Goal: Task Accomplishment & Management: Use online tool/utility

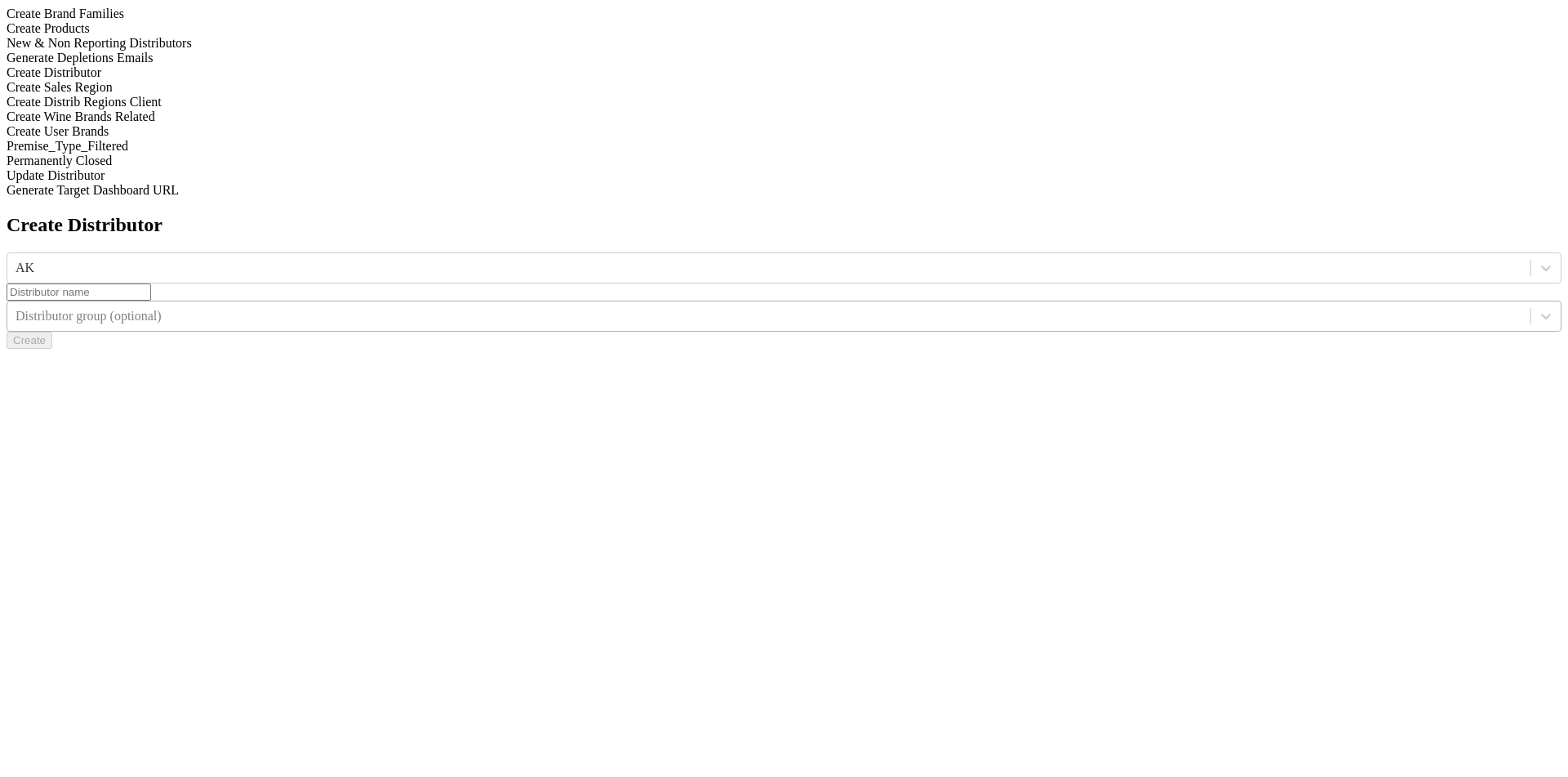
click at [1170, 307] on div at bounding box center [768, 316] width 1507 height 18
click at [213, 80] on div "Create Distributor" at bounding box center [784, 72] width 1555 height 14
click at [1532, 253] on div at bounding box center [1546, 267] width 30 height 30
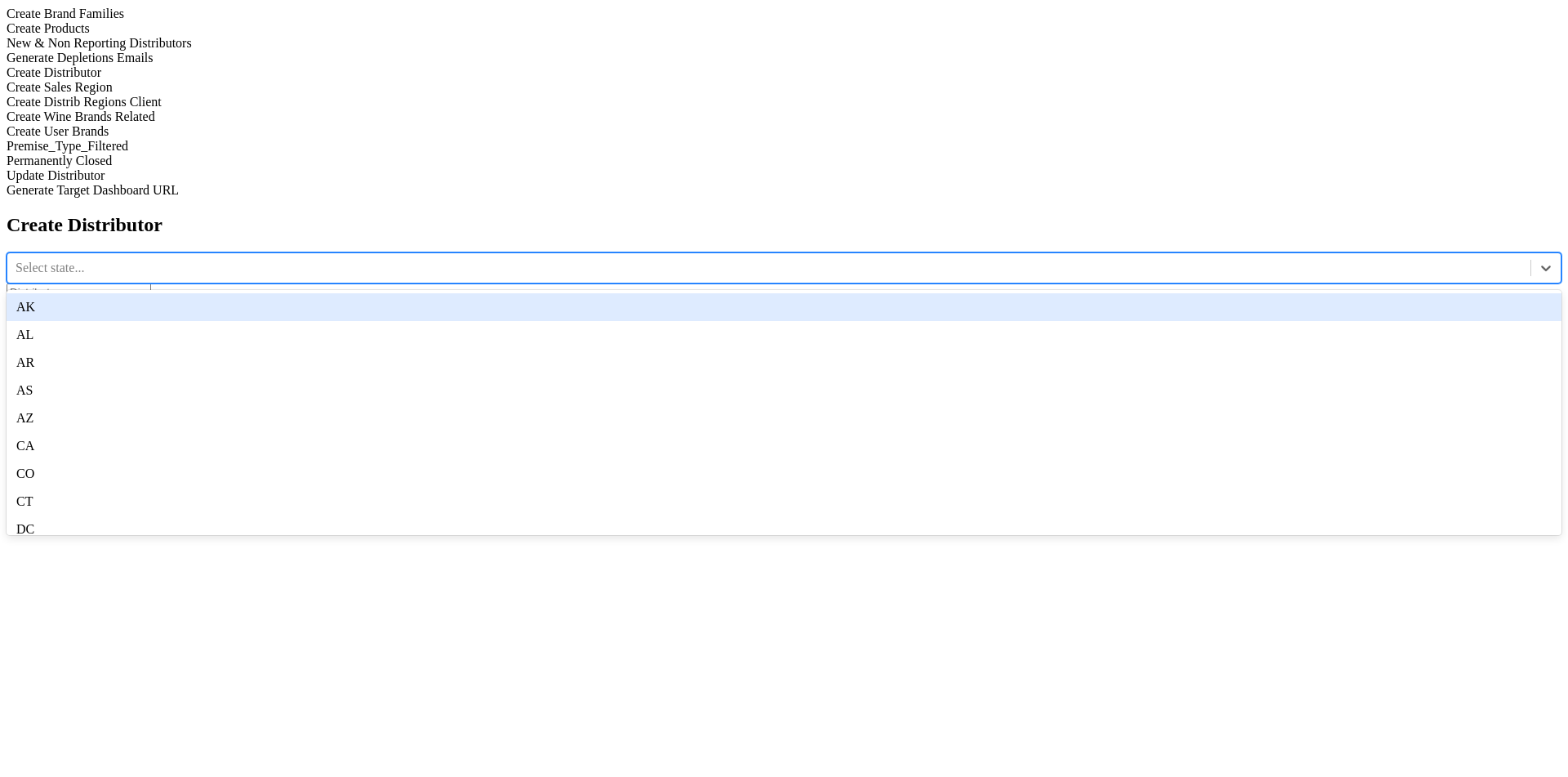
click at [640, 293] on div "AK" at bounding box center [784, 306] width 1555 height 28
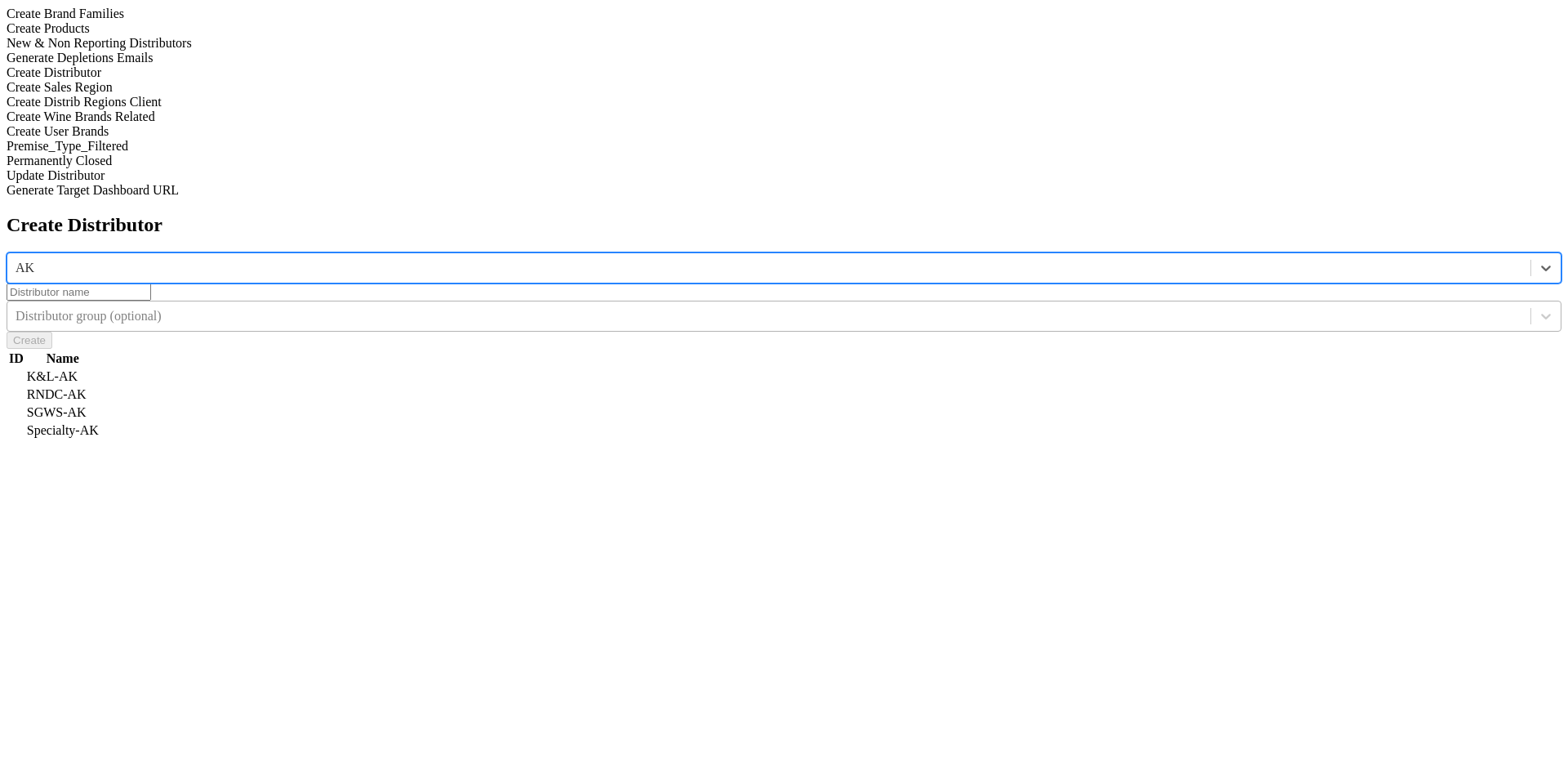
click at [1084, 307] on div at bounding box center [768, 316] width 1507 height 18
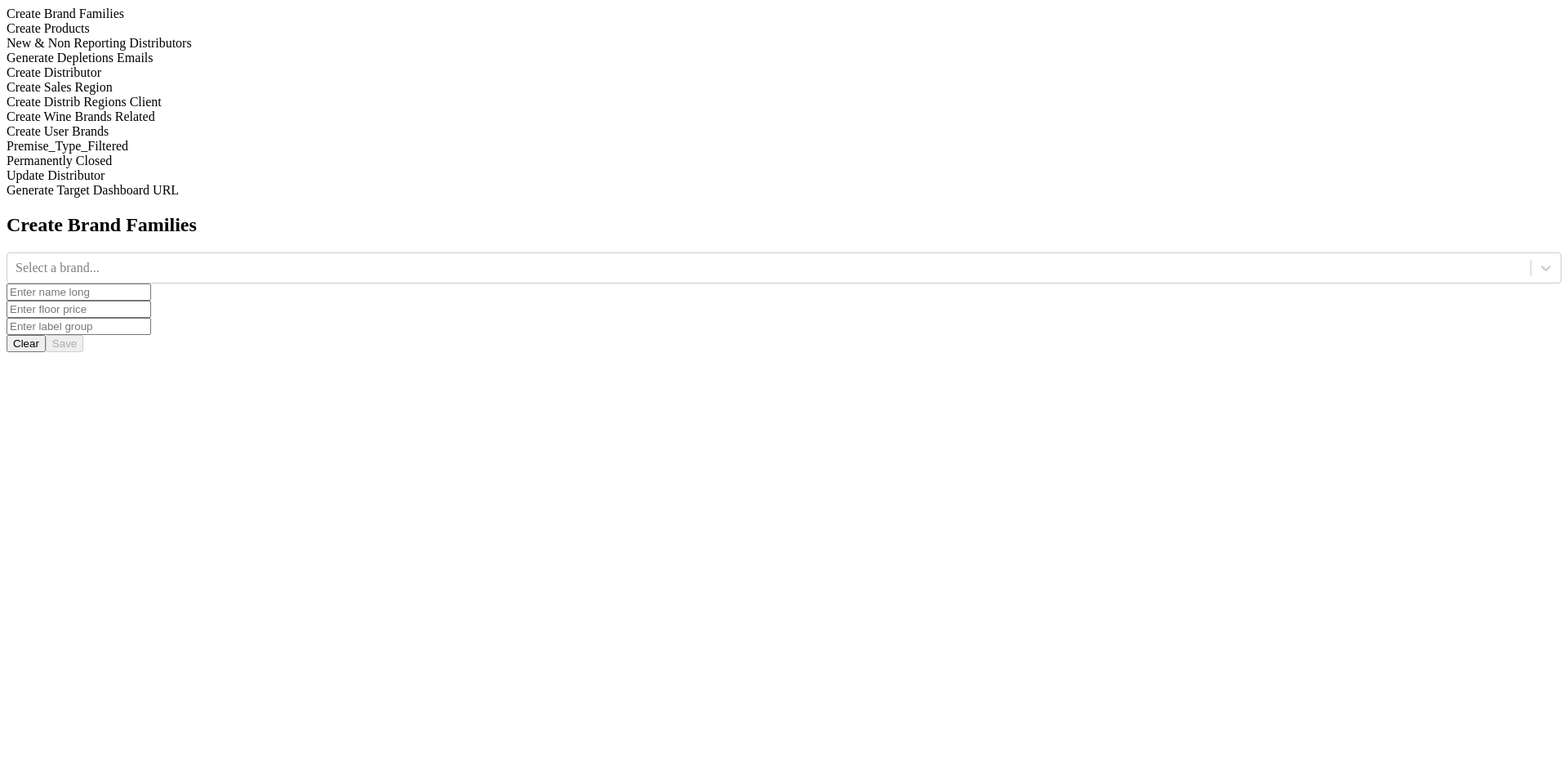
click at [199, 80] on div "Create Distributor" at bounding box center [784, 72] width 1555 height 14
click at [1532, 253] on div at bounding box center [1546, 267] width 30 height 30
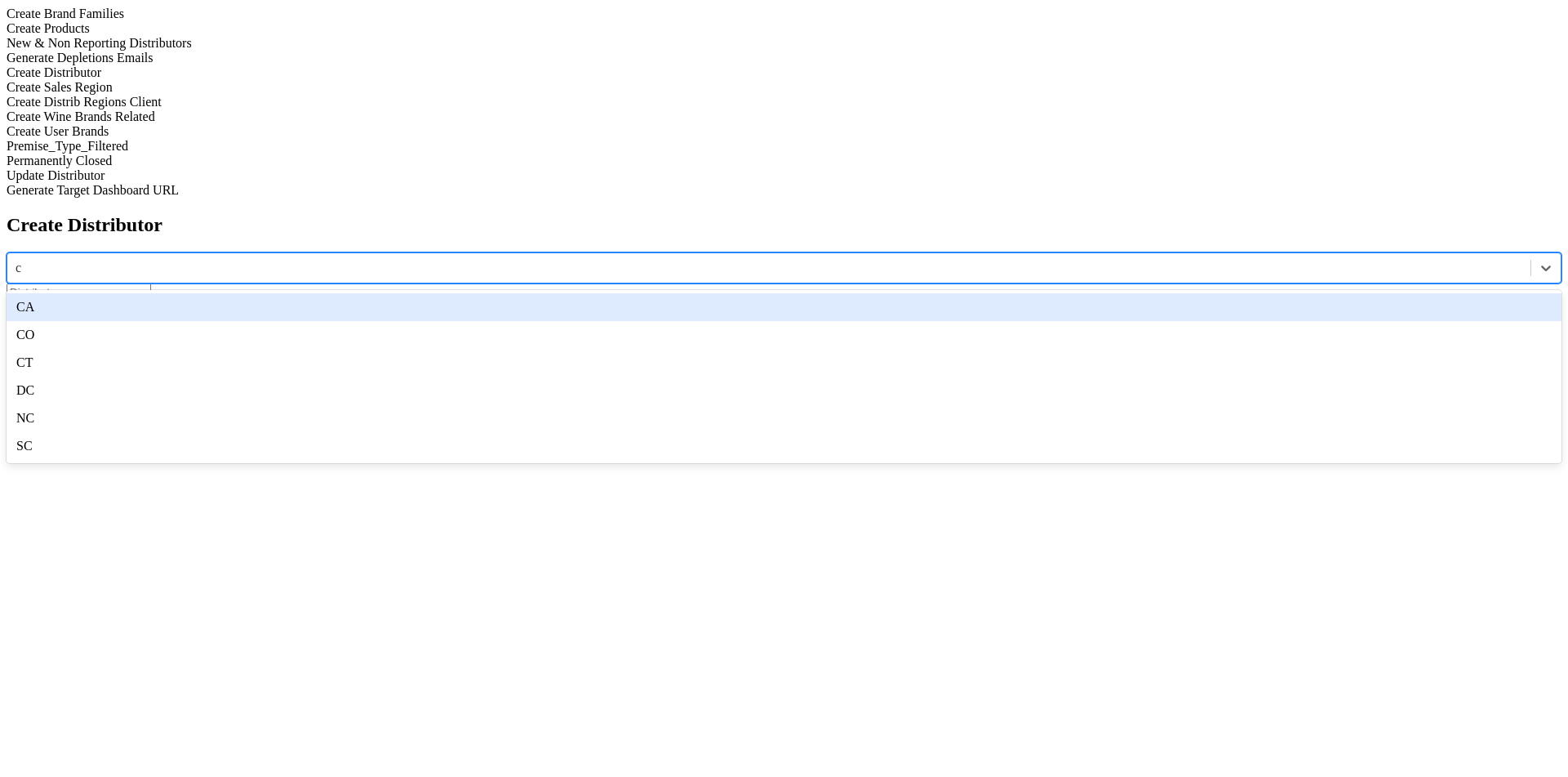
type input "ca"
click at [644, 293] on div "CA" at bounding box center [784, 306] width 1555 height 28
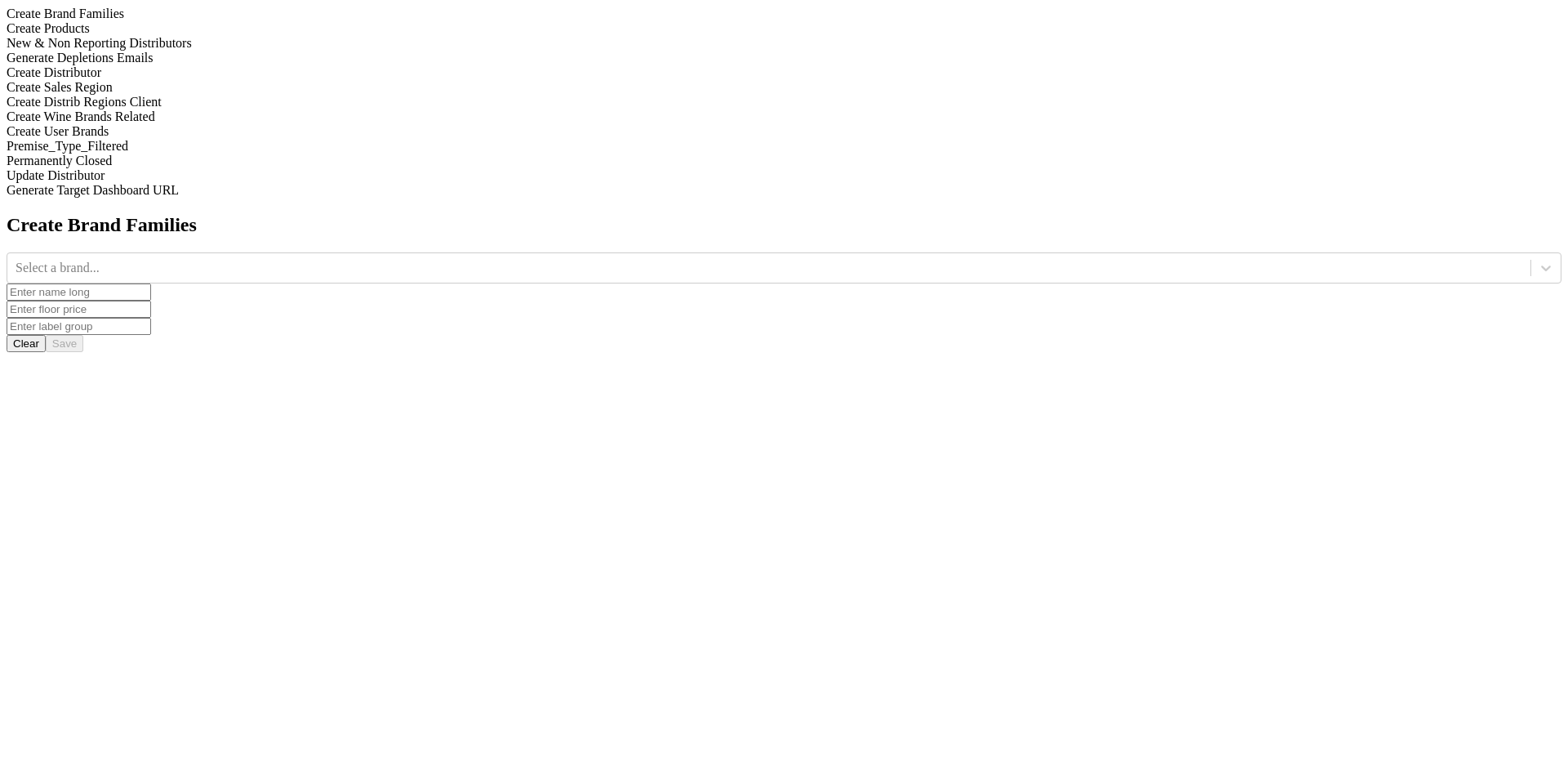
click at [261, 256] on div "Create Brand Families Select a brand... Clear Save" at bounding box center [784, 283] width 1555 height 138
click at [242, 80] on div "Create Distributor" at bounding box center [784, 72] width 1555 height 14
click at [594, 259] on div at bounding box center [768, 267] width 1507 height 18
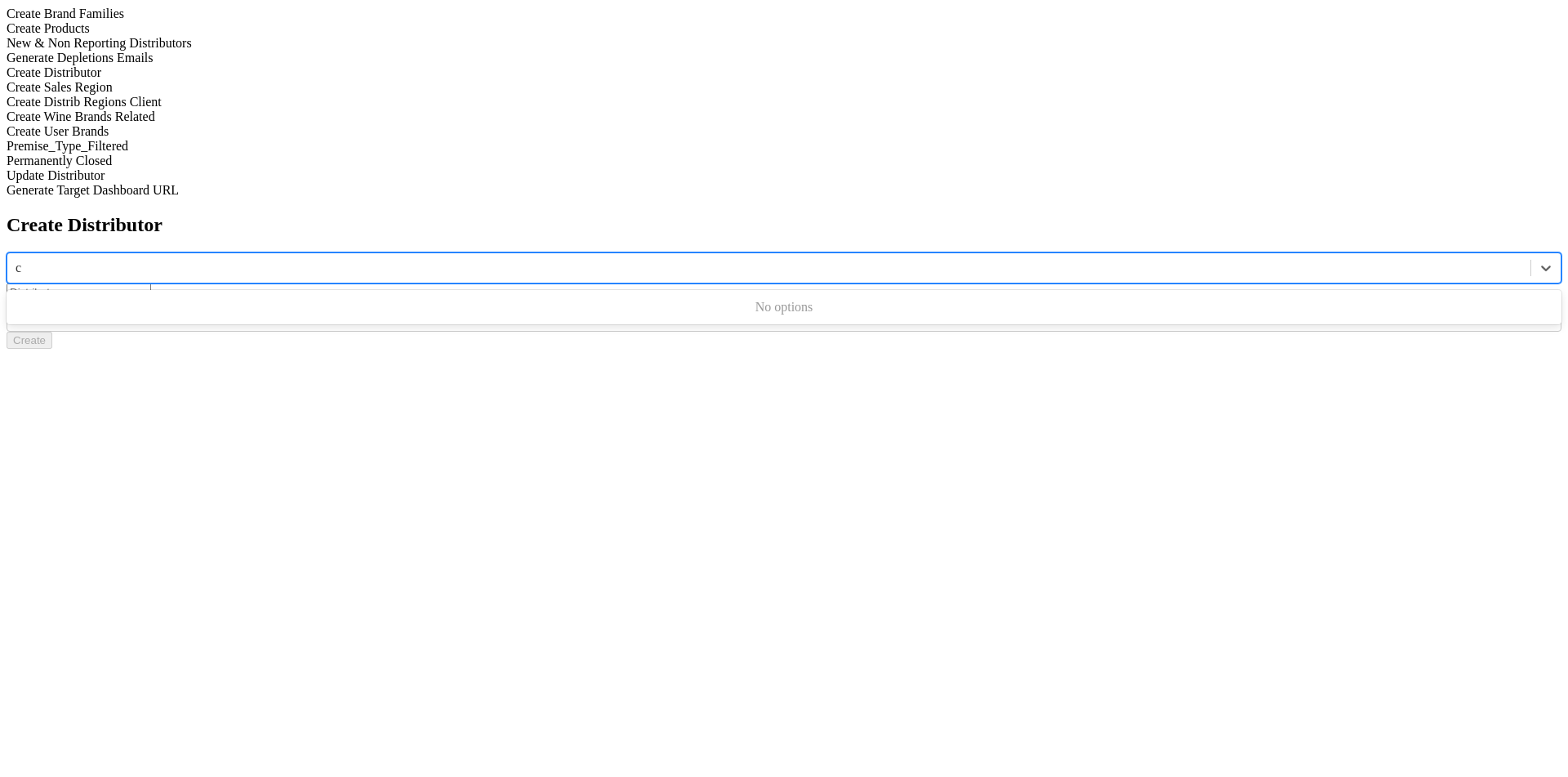
type input "ca"
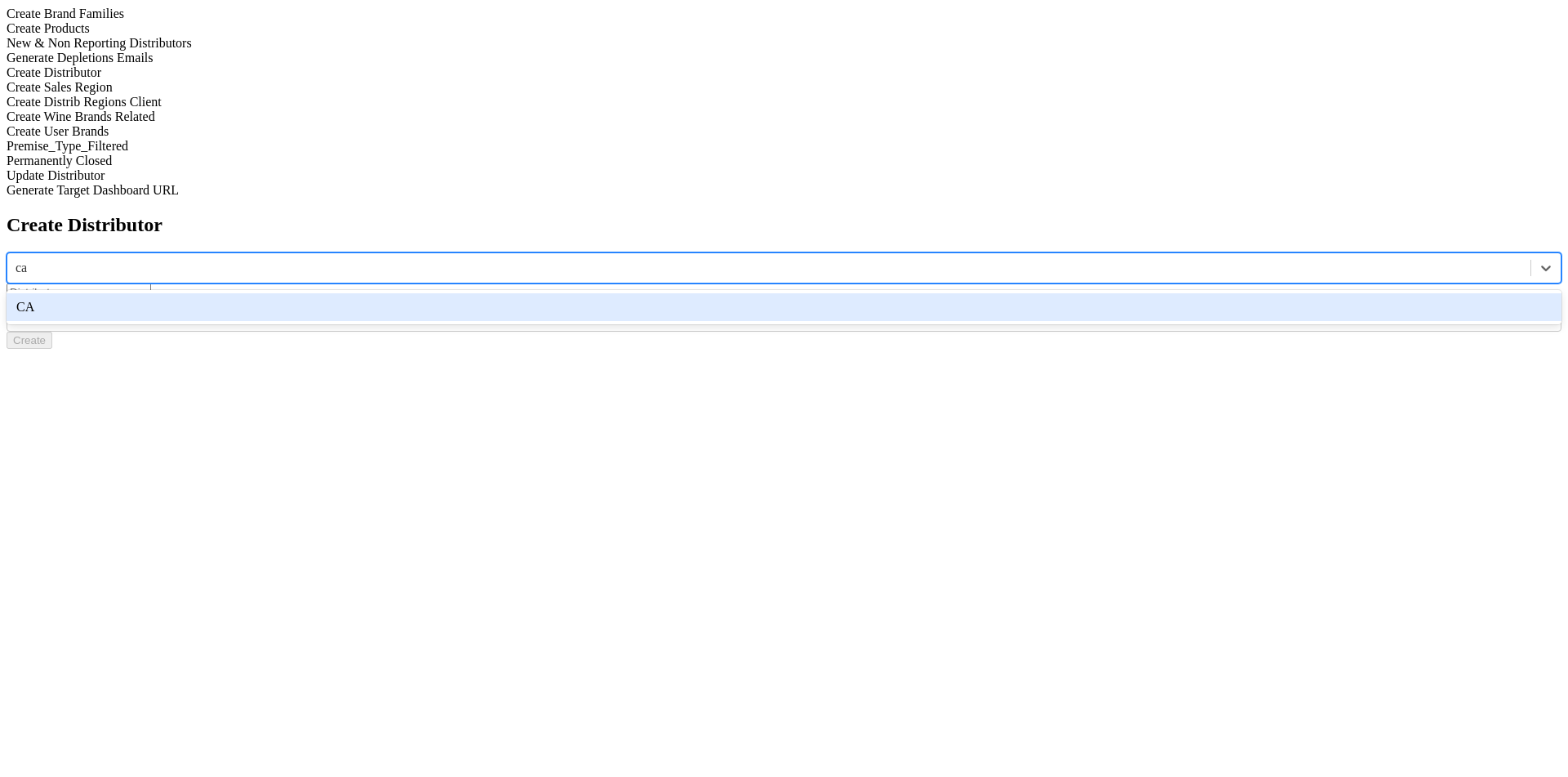
click at [595, 293] on div "CA" at bounding box center [784, 306] width 1555 height 28
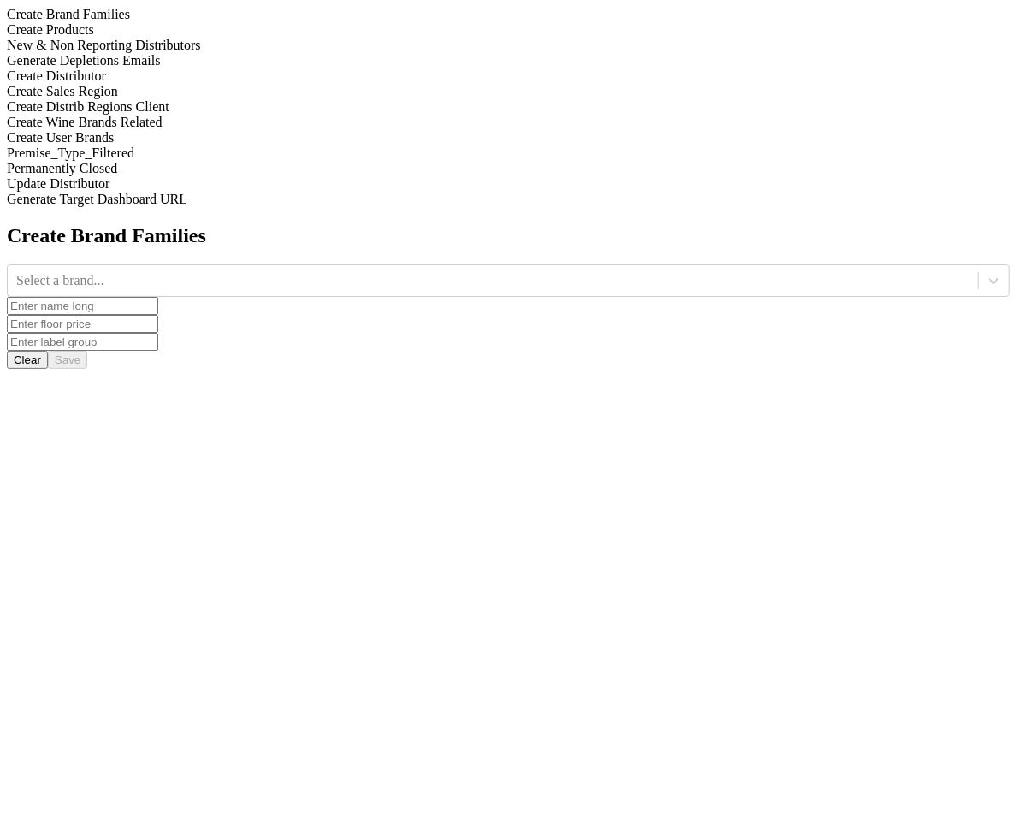
click at [127, 84] on div "Create Distributor" at bounding box center [509, 75] width 1004 height 15
click at [377, 271] on div at bounding box center [492, 280] width 953 height 19
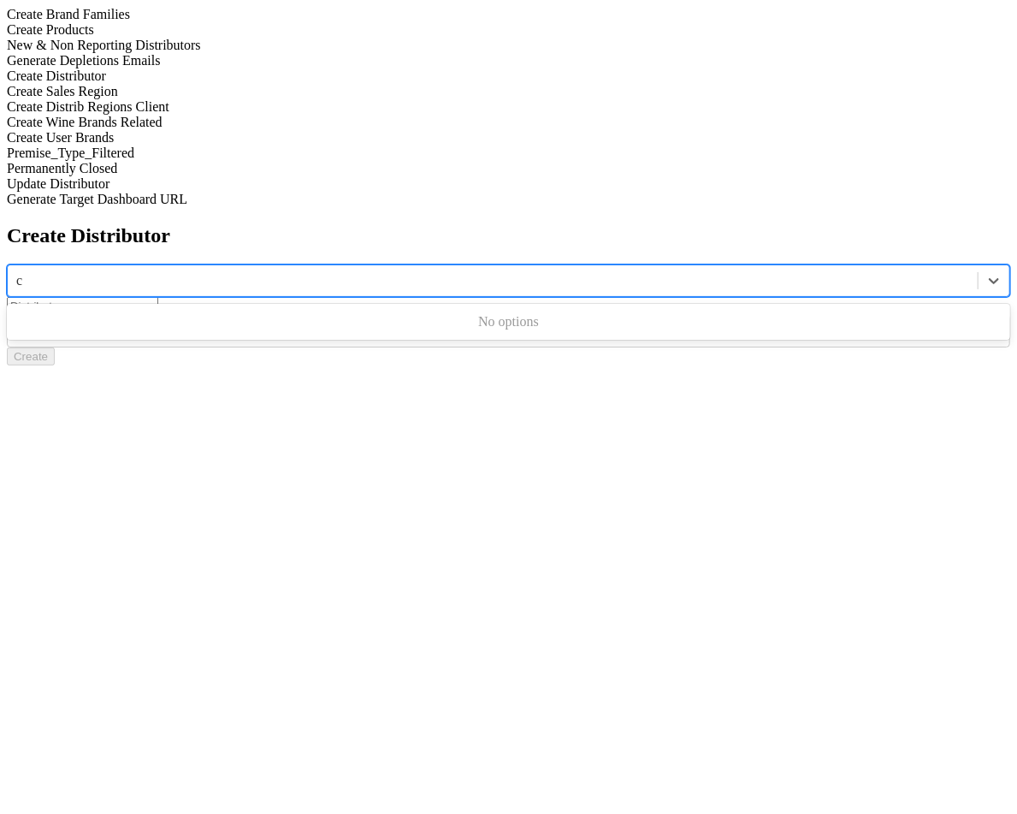
type input "ca"
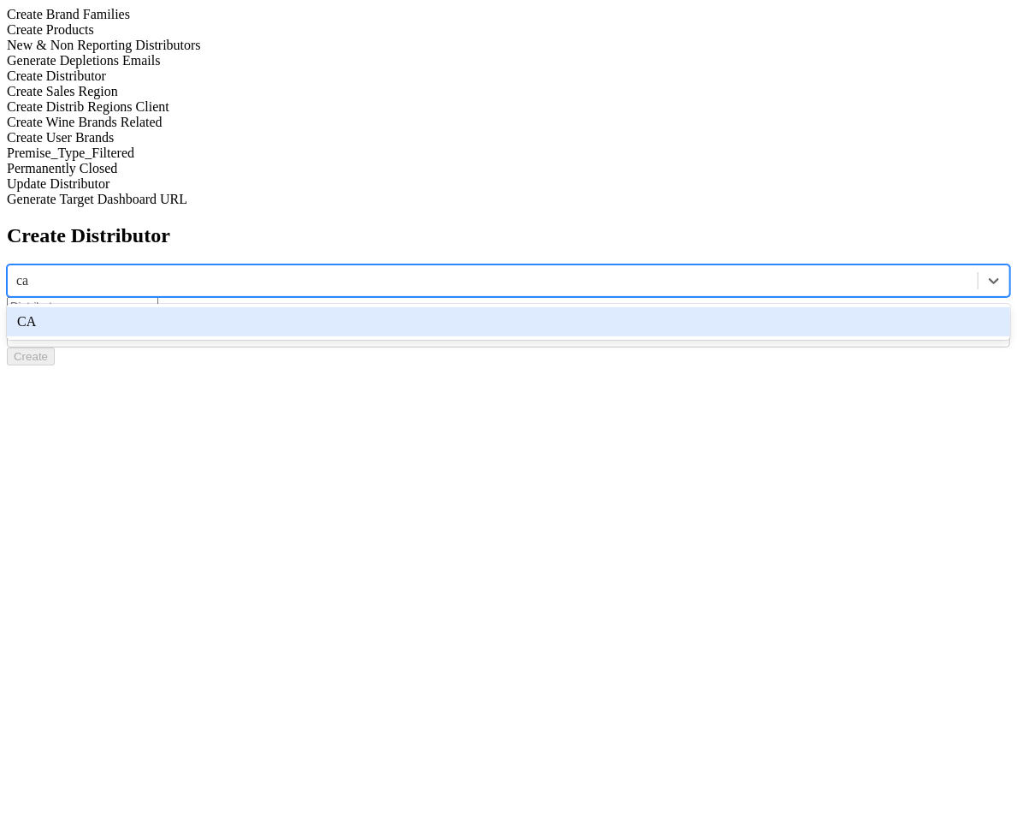
click at [395, 307] on div "CA" at bounding box center [509, 321] width 1004 height 29
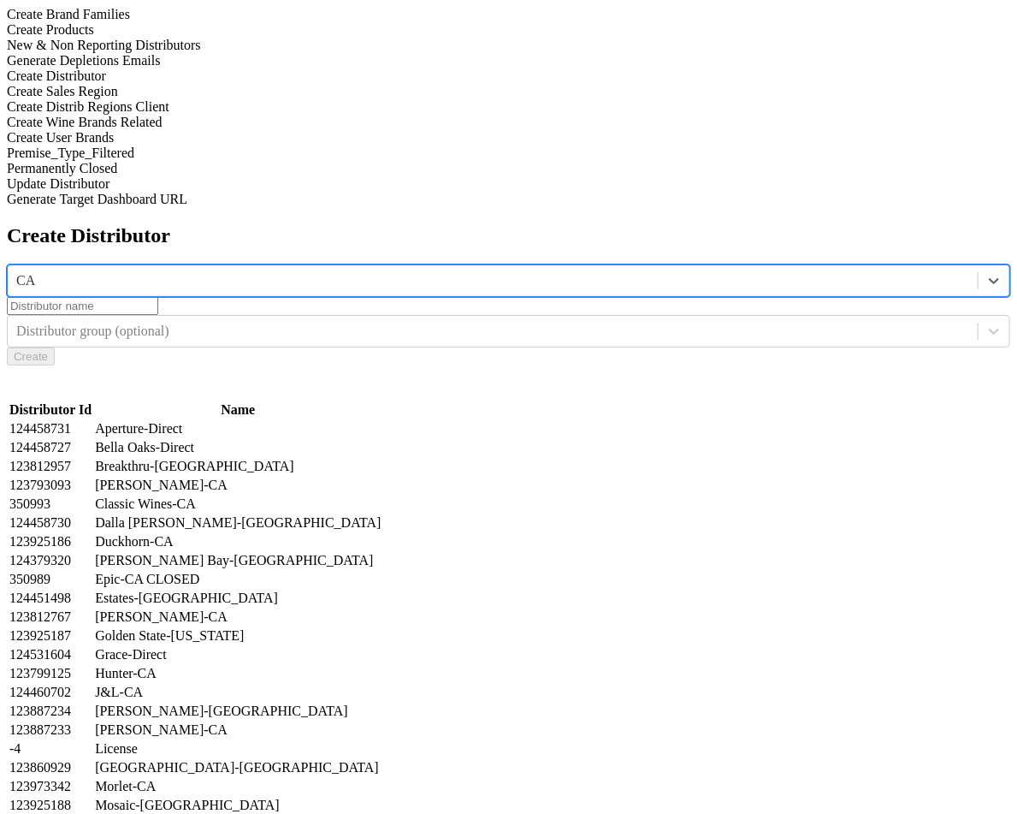
click at [158, 297] on input at bounding box center [82, 306] width 151 height 18
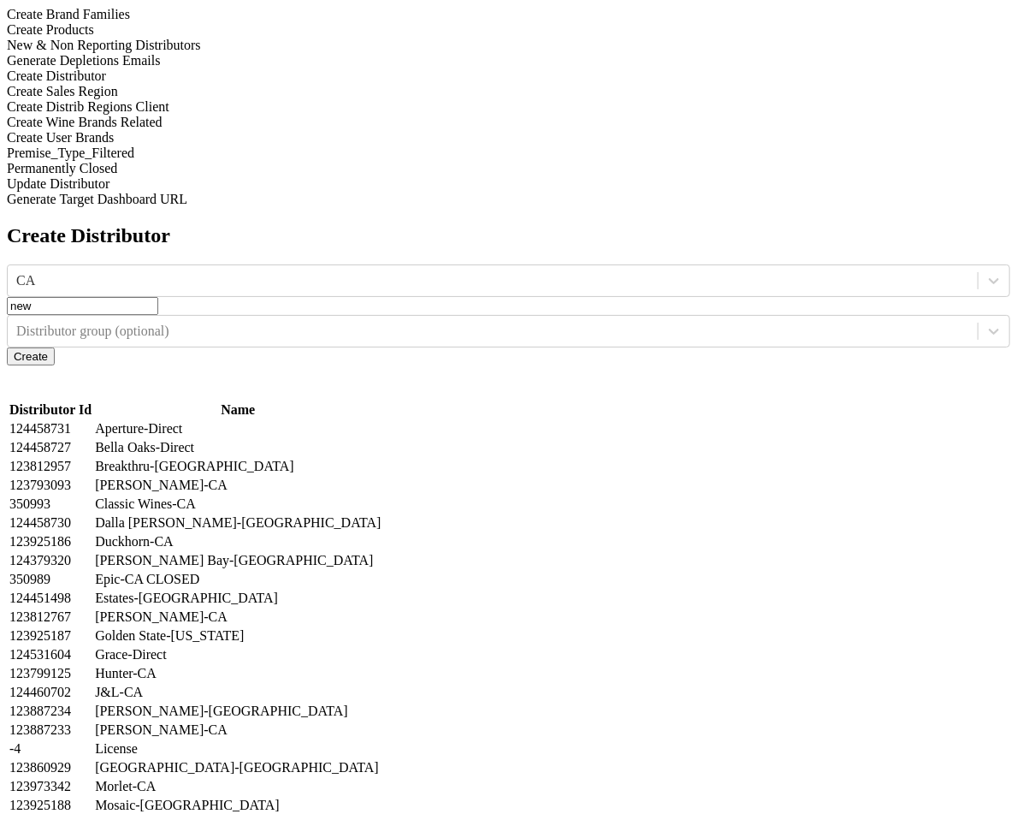
type input "new"
click at [55, 347] on button "Create" at bounding box center [31, 356] width 48 height 18
click at [986, 323] on icon at bounding box center [994, 331] width 17 height 17
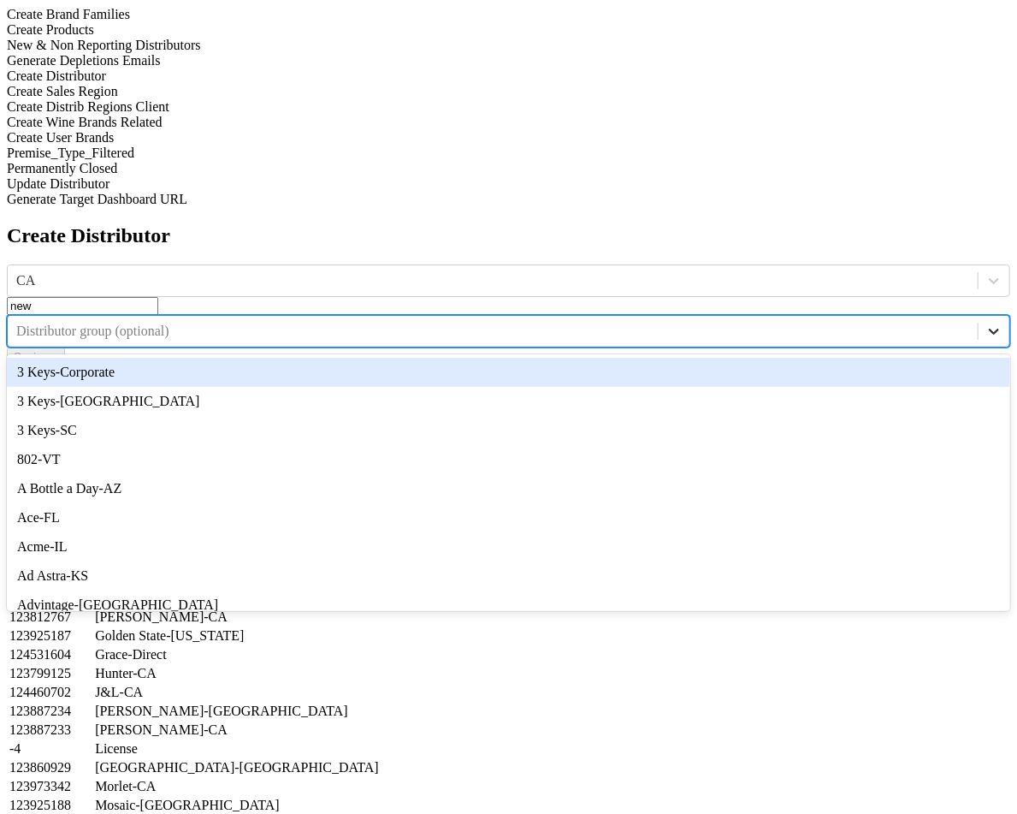
click at [986, 323] on icon at bounding box center [994, 331] width 17 height 17
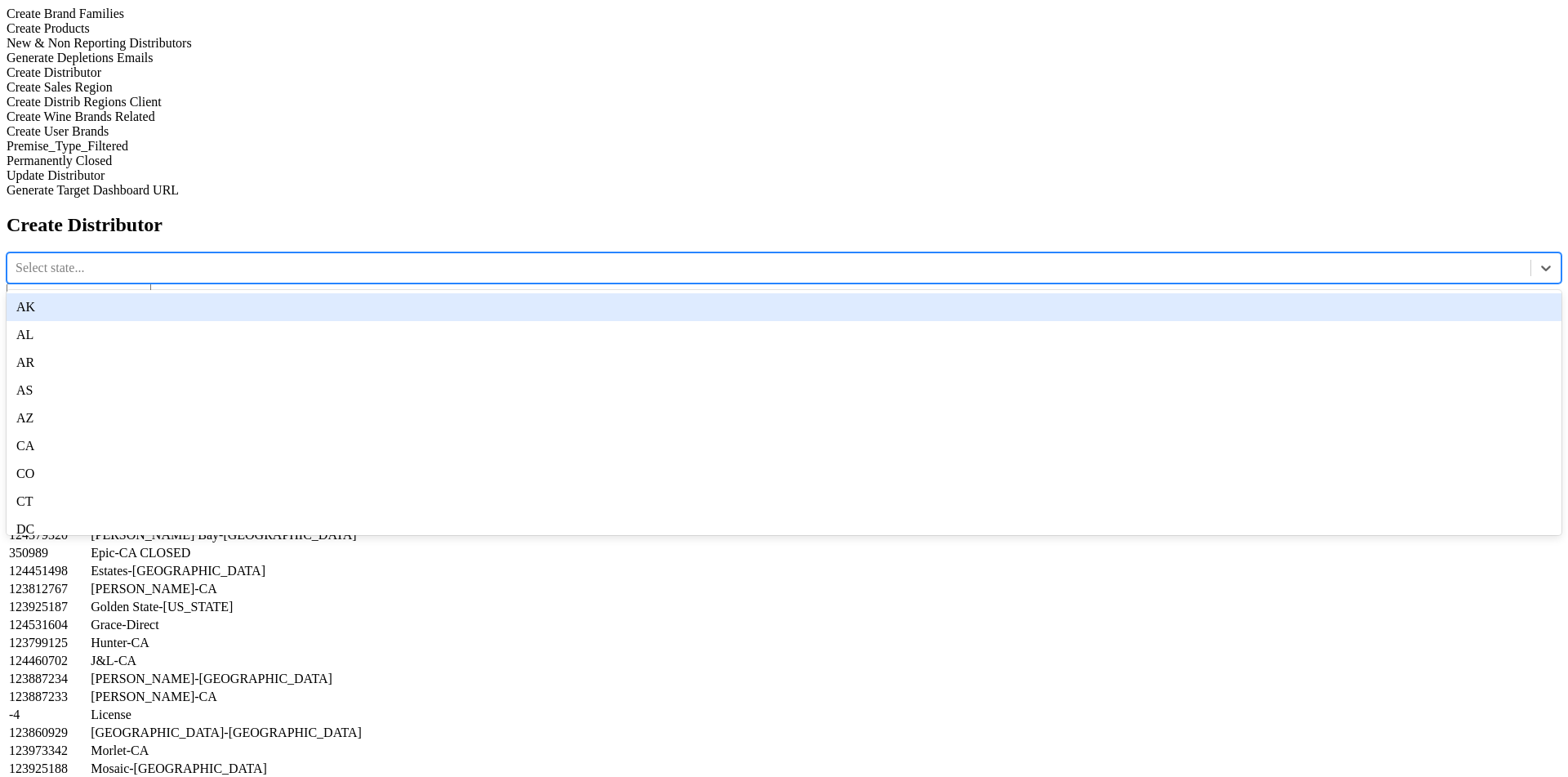
click at [578, 259] on div at bounding box center [768, 267] width 1507 height 18
click at [578, 293] on div "AK" at bounding box center [784, 306] width 1555 height 28
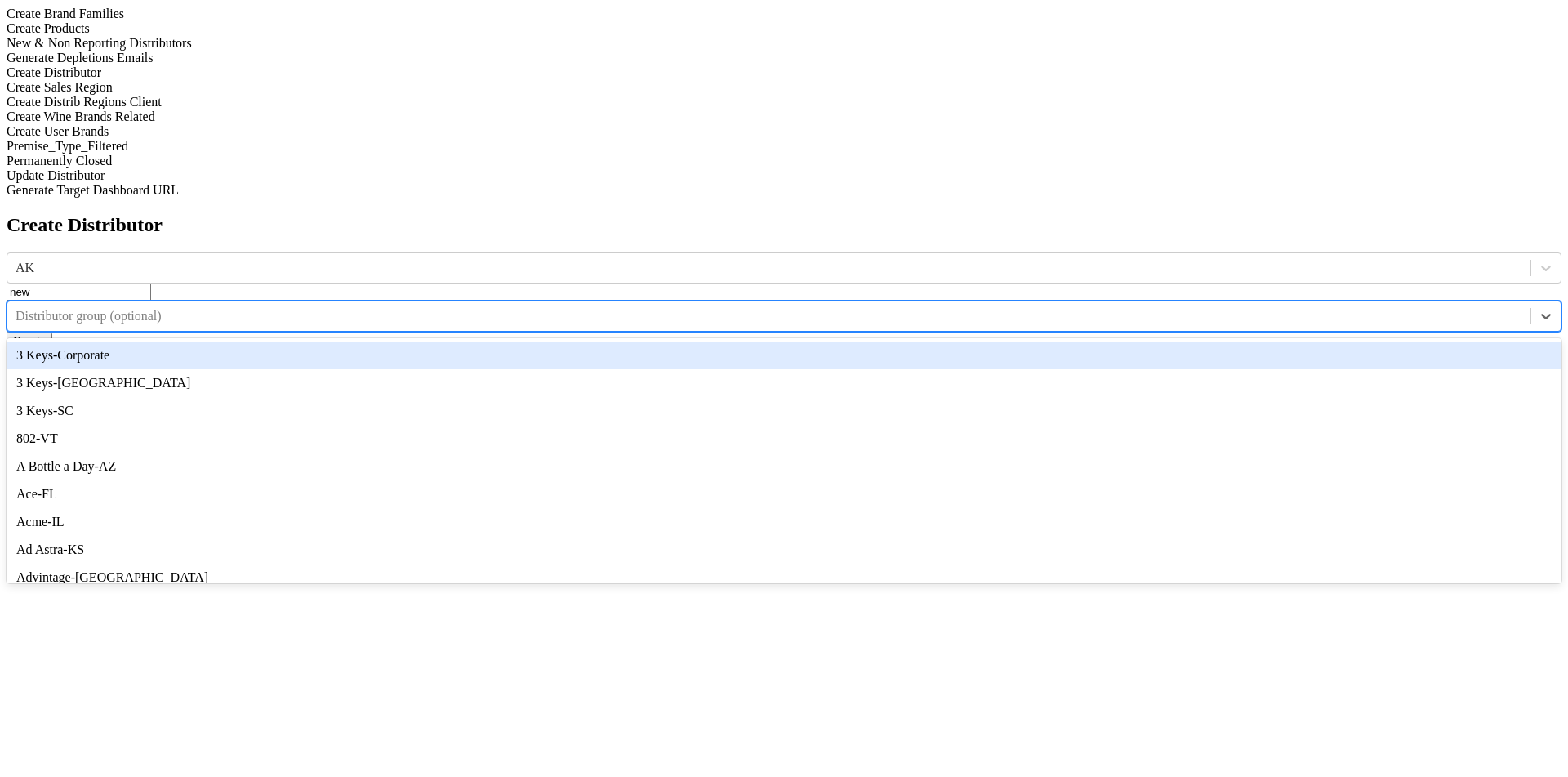
click at [971, 307] on div at bounding box center [768, 316] width 1507 height 18
click at [971, 342] on div "3 Keys-Corporate" at bounding box center [784, 355] width 1555 height 28
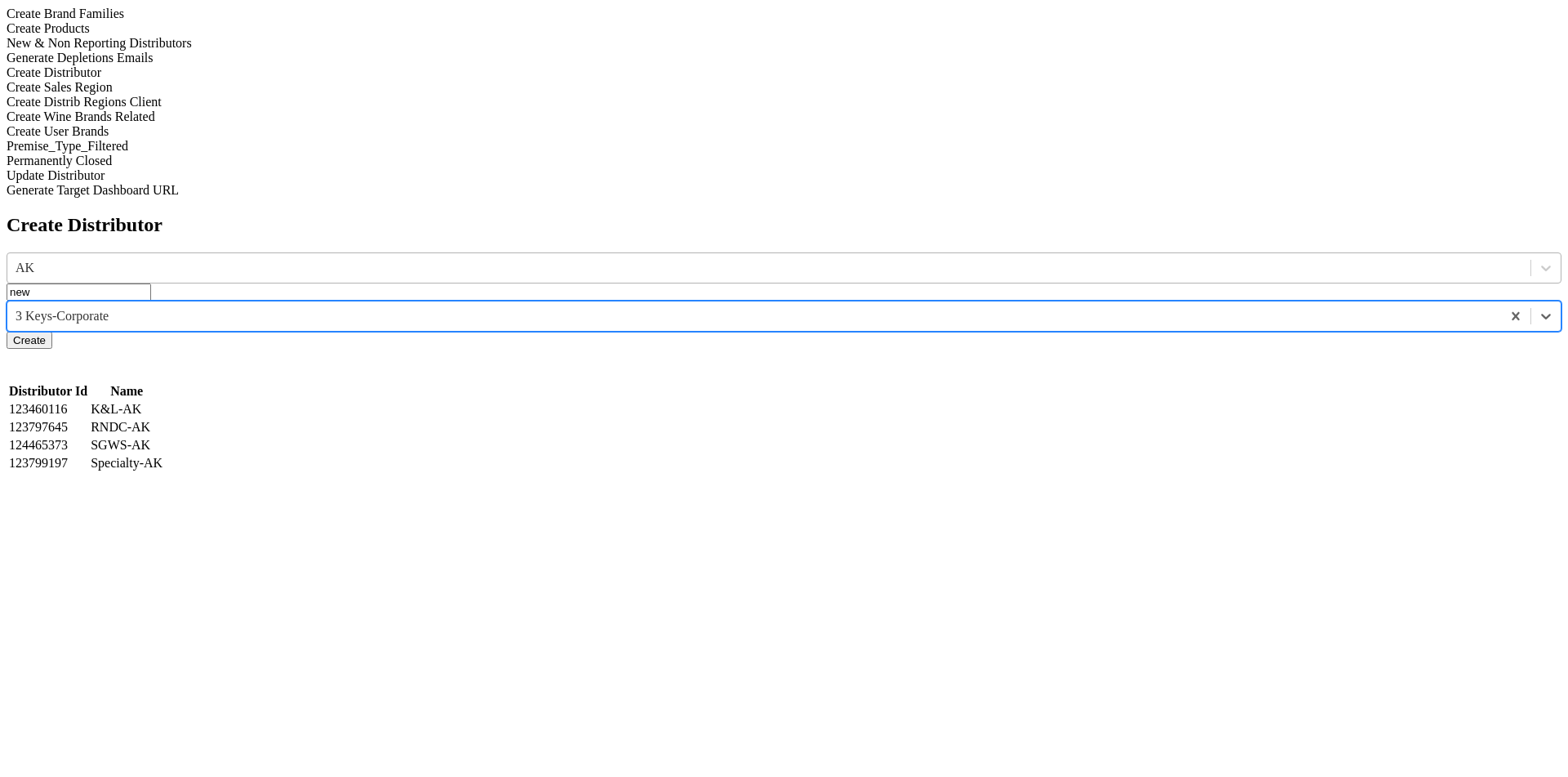
click at [628, 259] on div at bounding box center [768, 267] width 1507 height 18
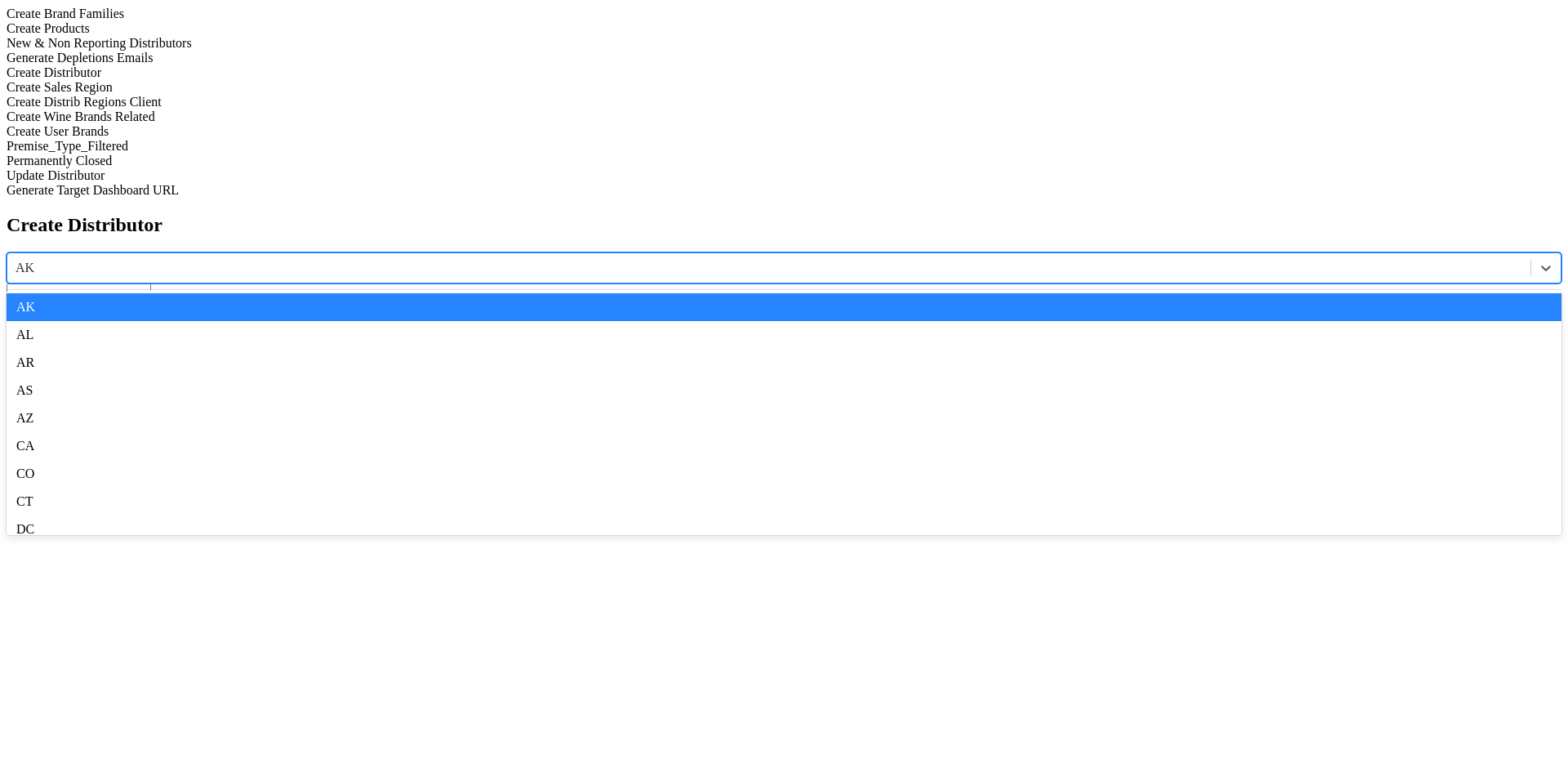
click at [926, 214] on div "Create Distributor option AK selected, 1 of 57. 57 results available. Use Up an…" at bounding box center [784, 343] width 1555 height 259
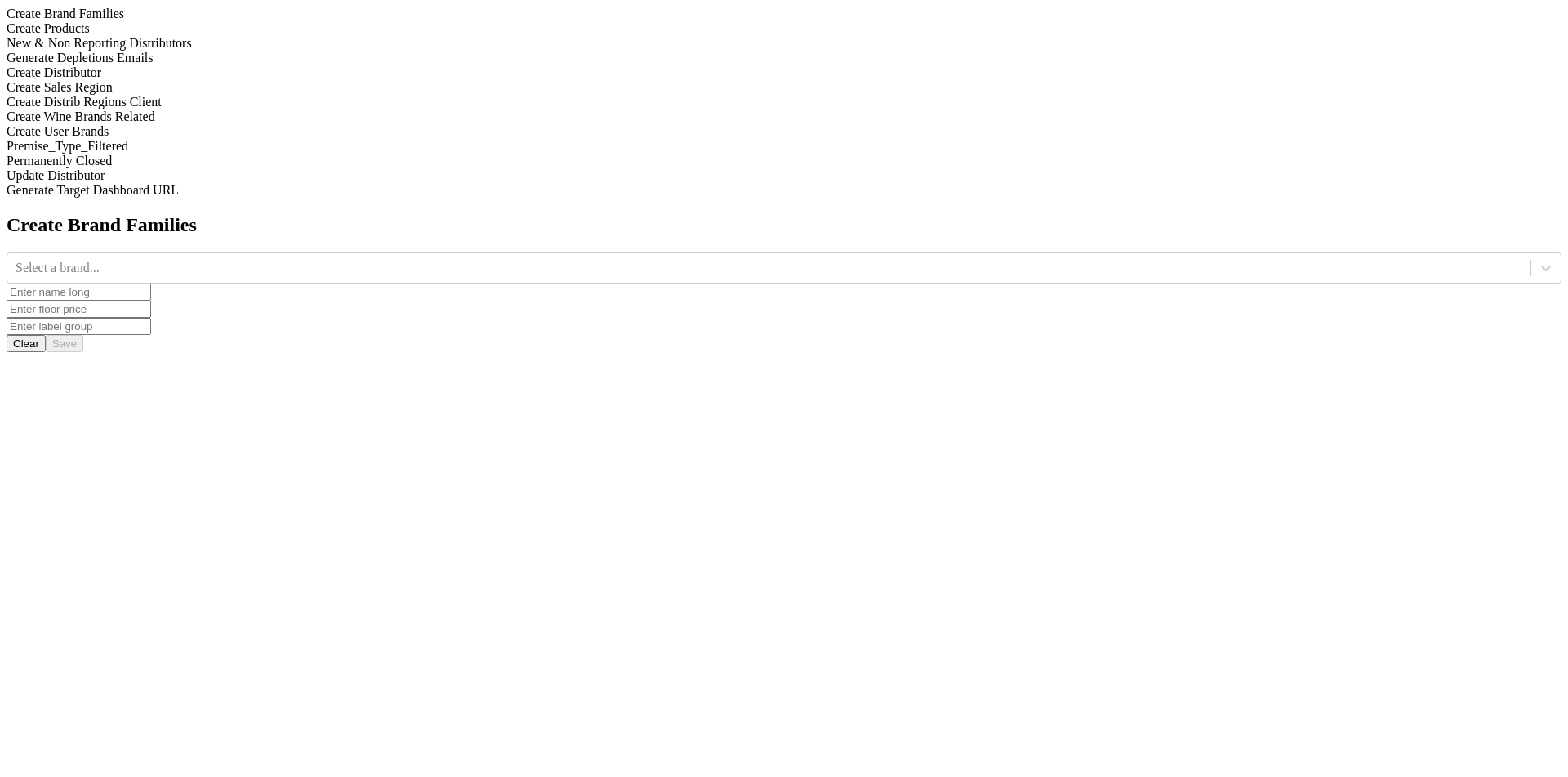
click at [207, 80] on div "Create Distributor" at bounding box center [784, 72] width 1555 height 14
click at [637, 256] on div "Select state..." at bounding box center [769, 268] width 1523 height 25
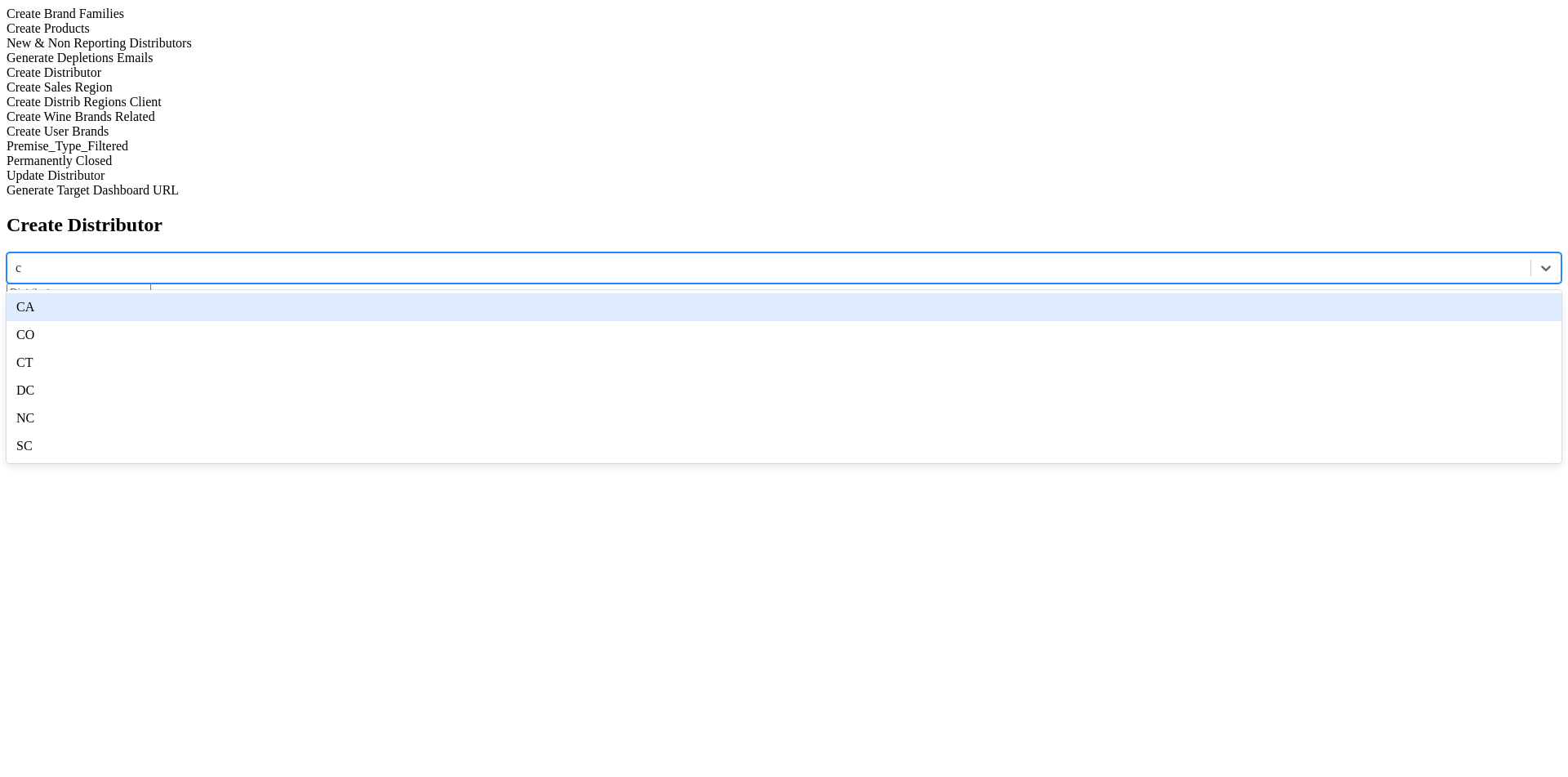
type input "ca"
click at [637, 293] on div "CA" at bounding box center [784, 306] width 1555 height 28
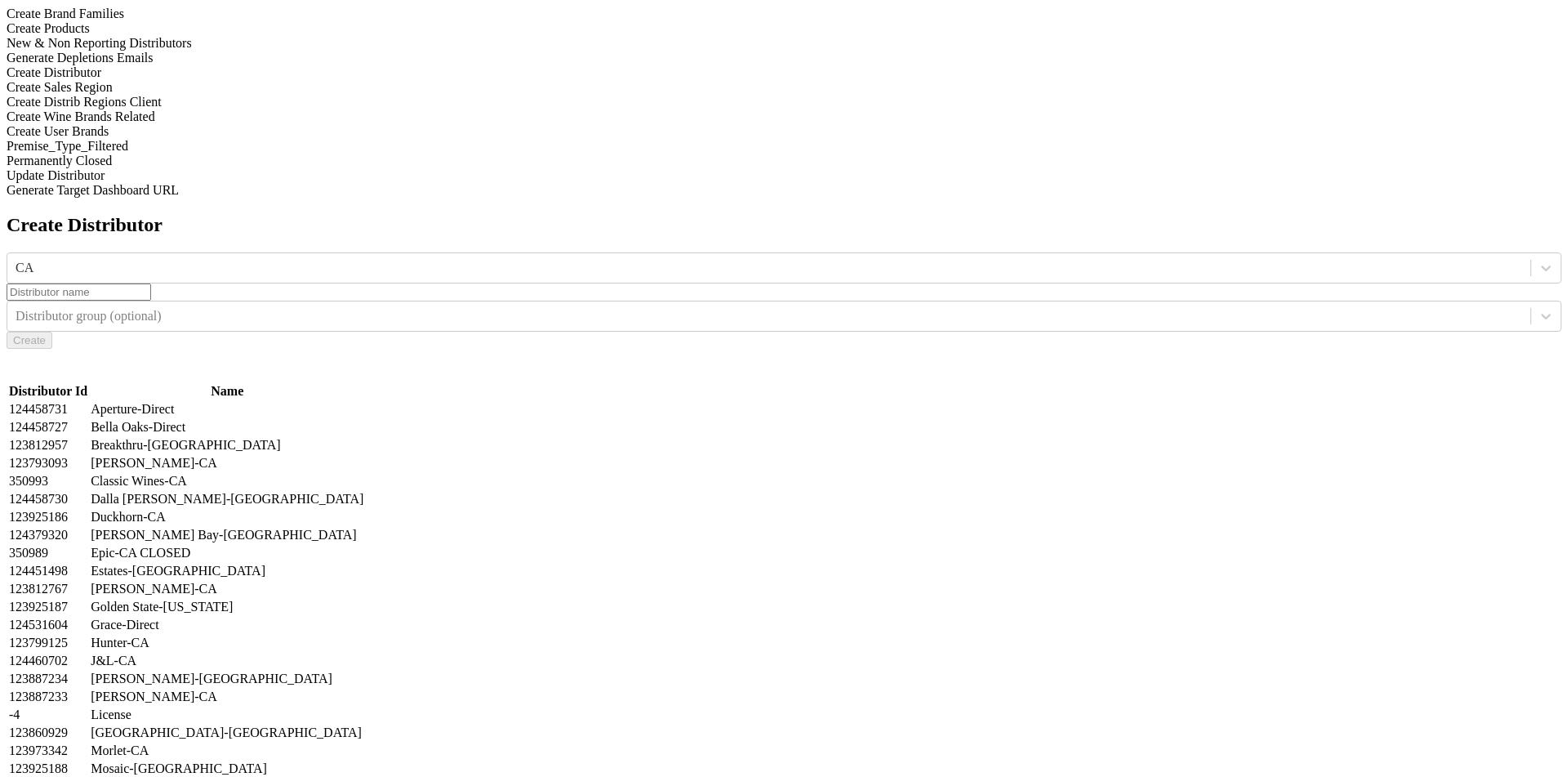
click at [151, 284] on input at bounding box center [78, 292] width 144 height 17
type input "a-new"
click at [365, 383] on th "Name" at bounding box center [227, 390] width 275 height 16
click at [151, 284] on input "a-new" at bounding box center [78, 292] width 144 height 17
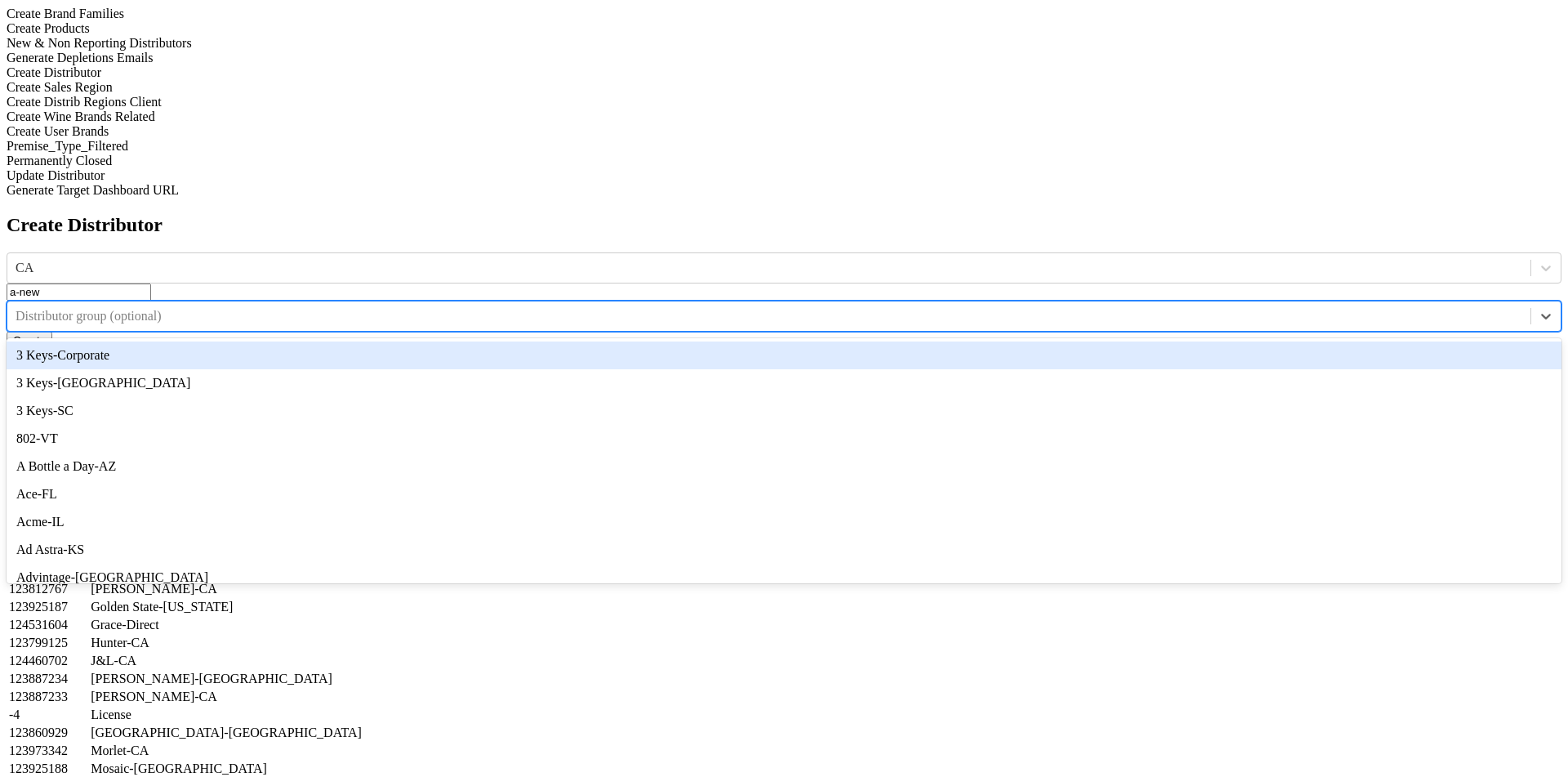
click at [1084, 307] on div at bounding box center [768, 316] width 1507 height 18
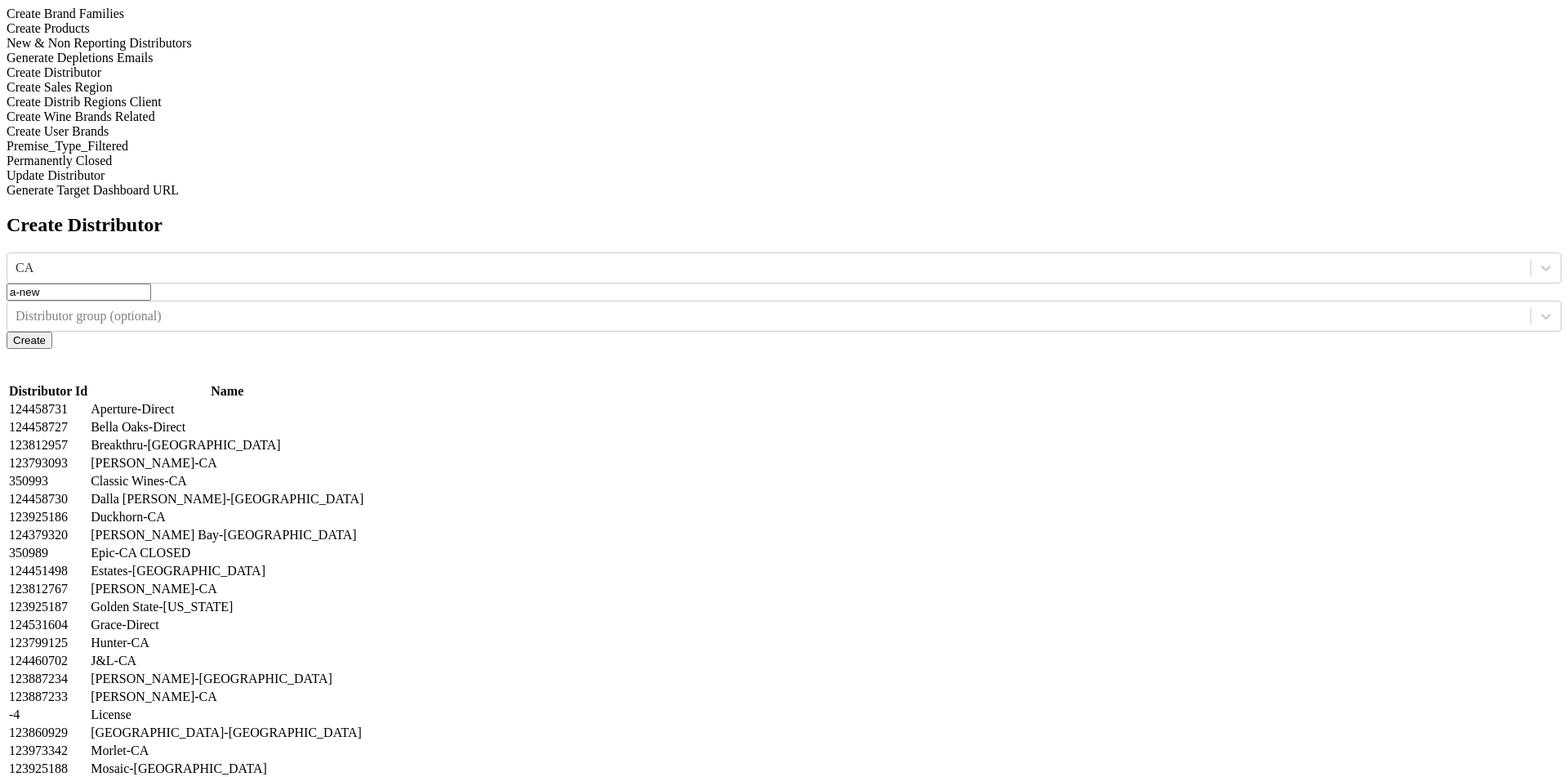
click at [1070, 214] on h2 "Create Distributor" at bounding box center [784, 224] width 1555 height 22
click at [52, 331] on button "Create" at bounding box center [30, 340] width 46 height 17
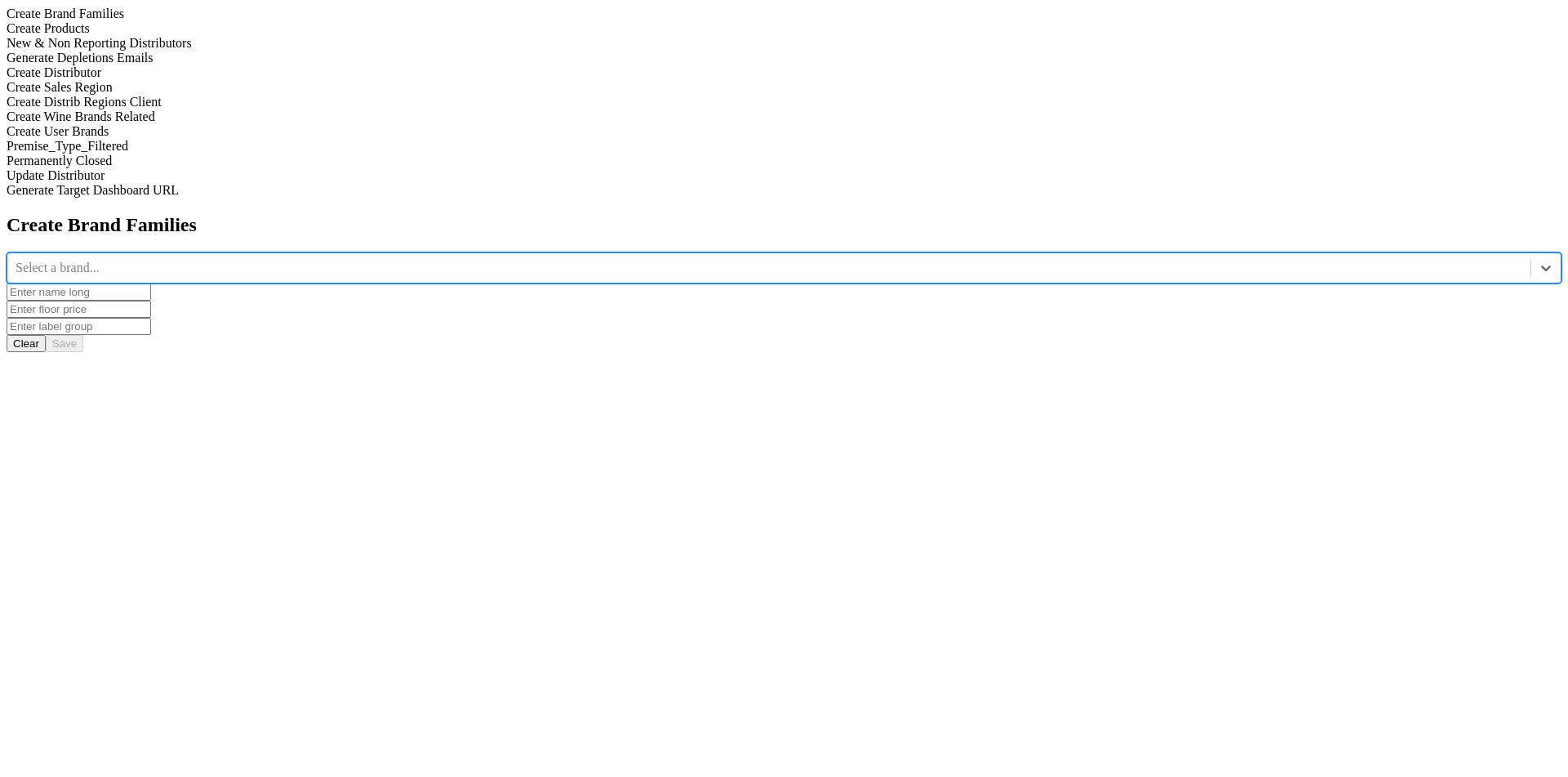
click at [187, 80] on div "Create Distributor" at bounding box center [784, 72] width 1555 height 14
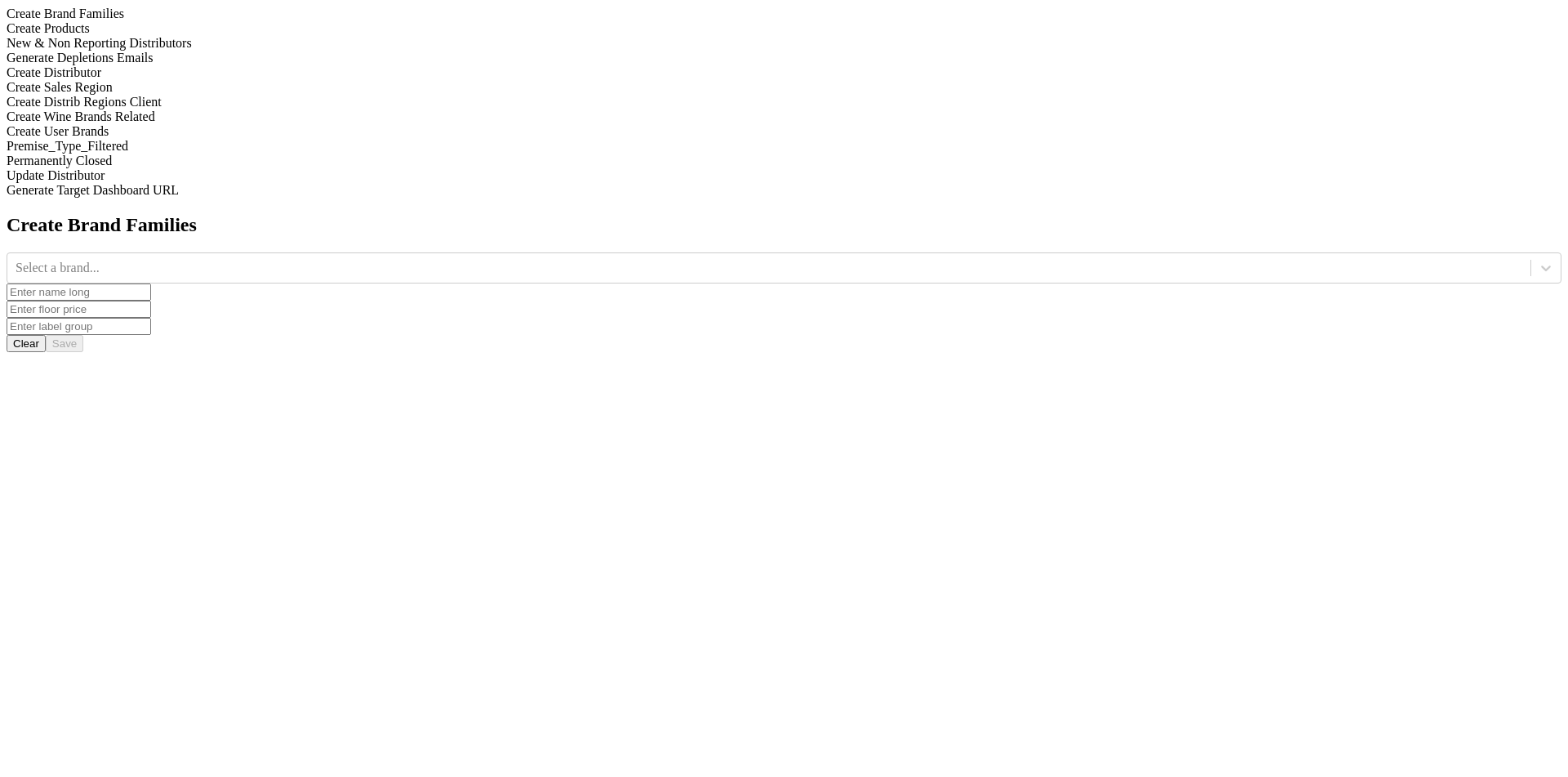
click at [181, 65] on div "Generate Depletions Emails" at bounding box center [784, 57] width 1555 height 14
click at [712, 256] on div "Select a brand..." at bounding box center [769, 268] width 1523 height 25
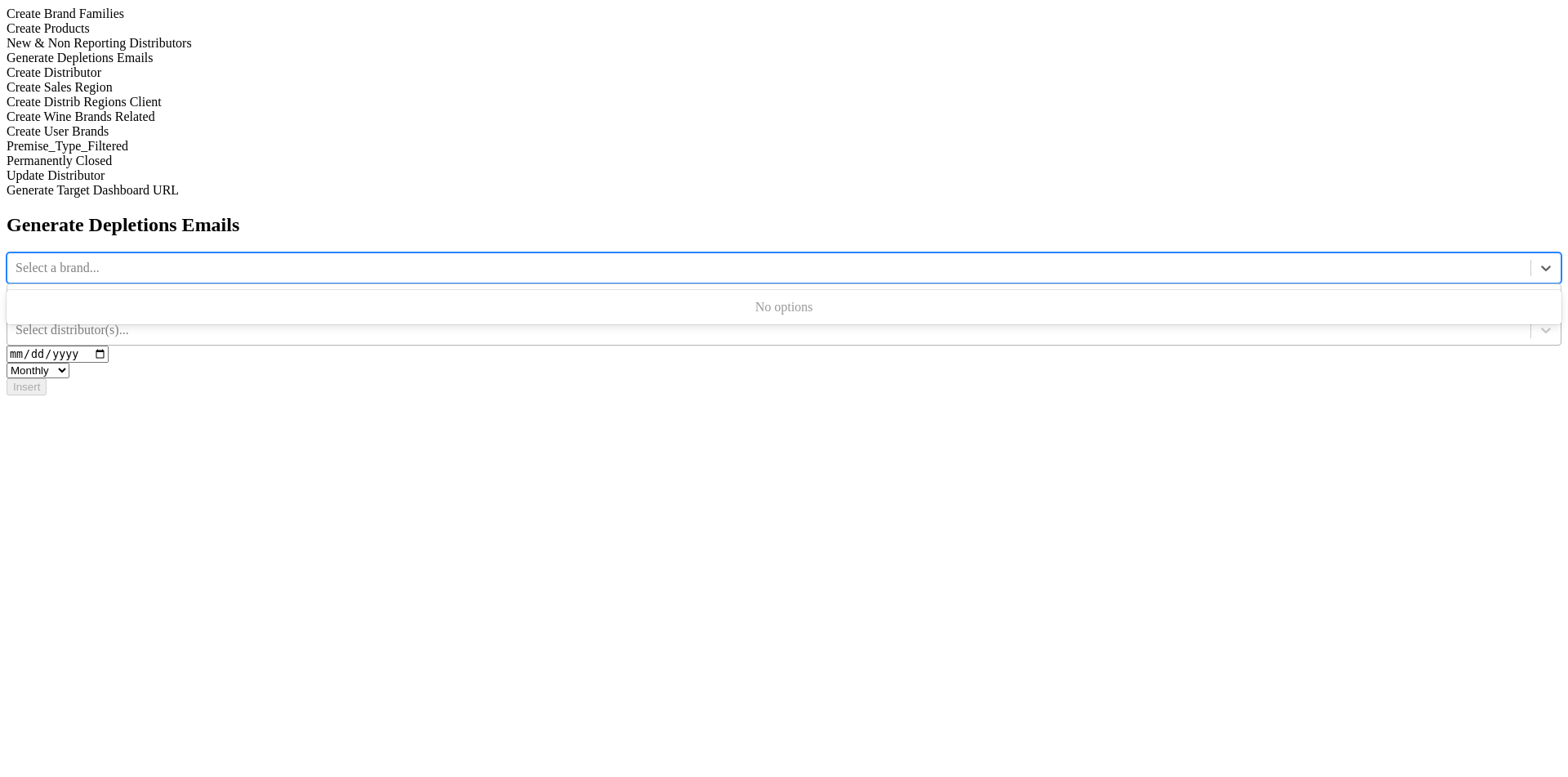
click at [971, 321] on div at bounding box center [768, 329] width 1507 height 18
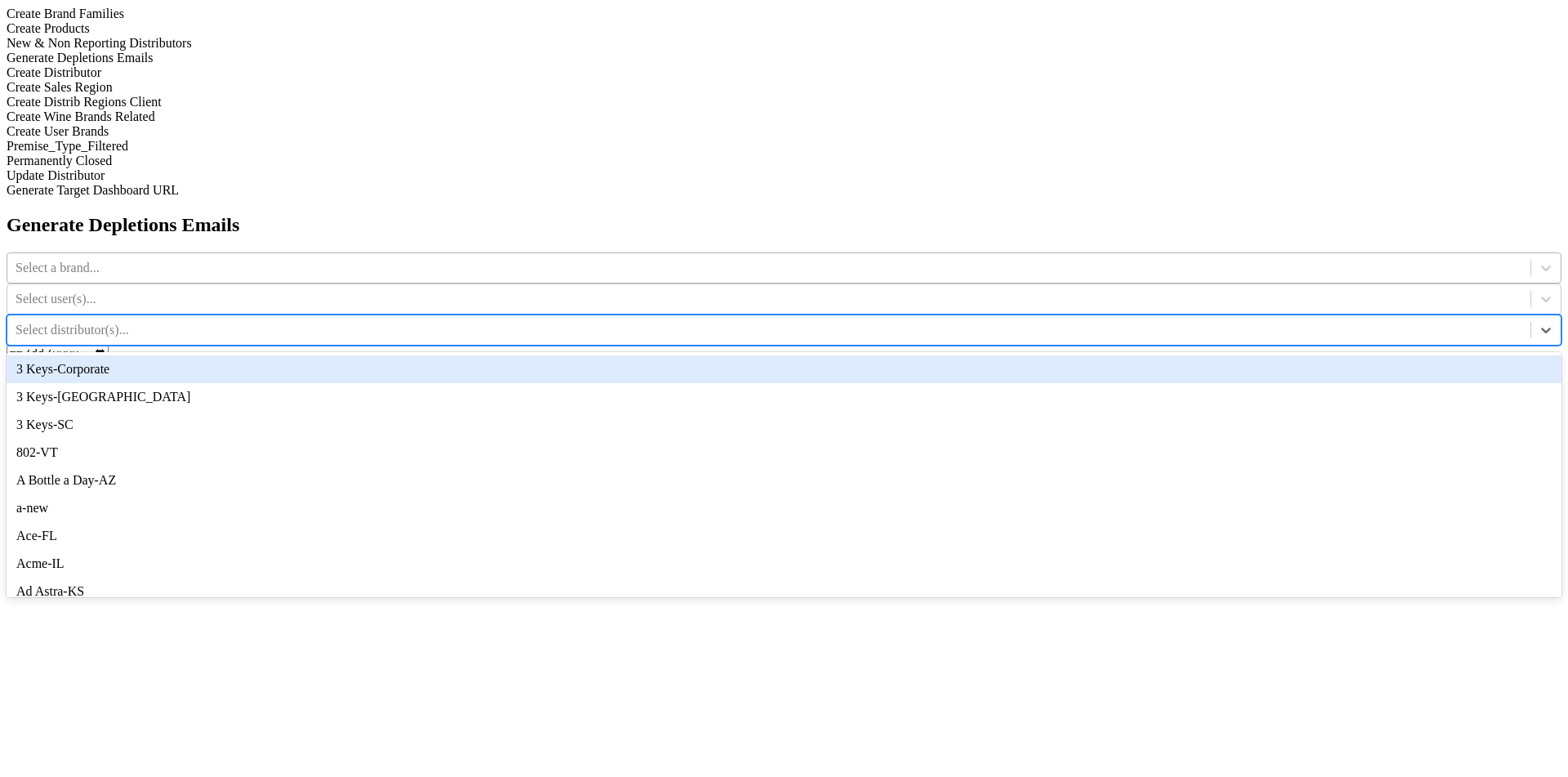
click at [704, 259] on div at bounding box center [768, 267] width 1507 height 18
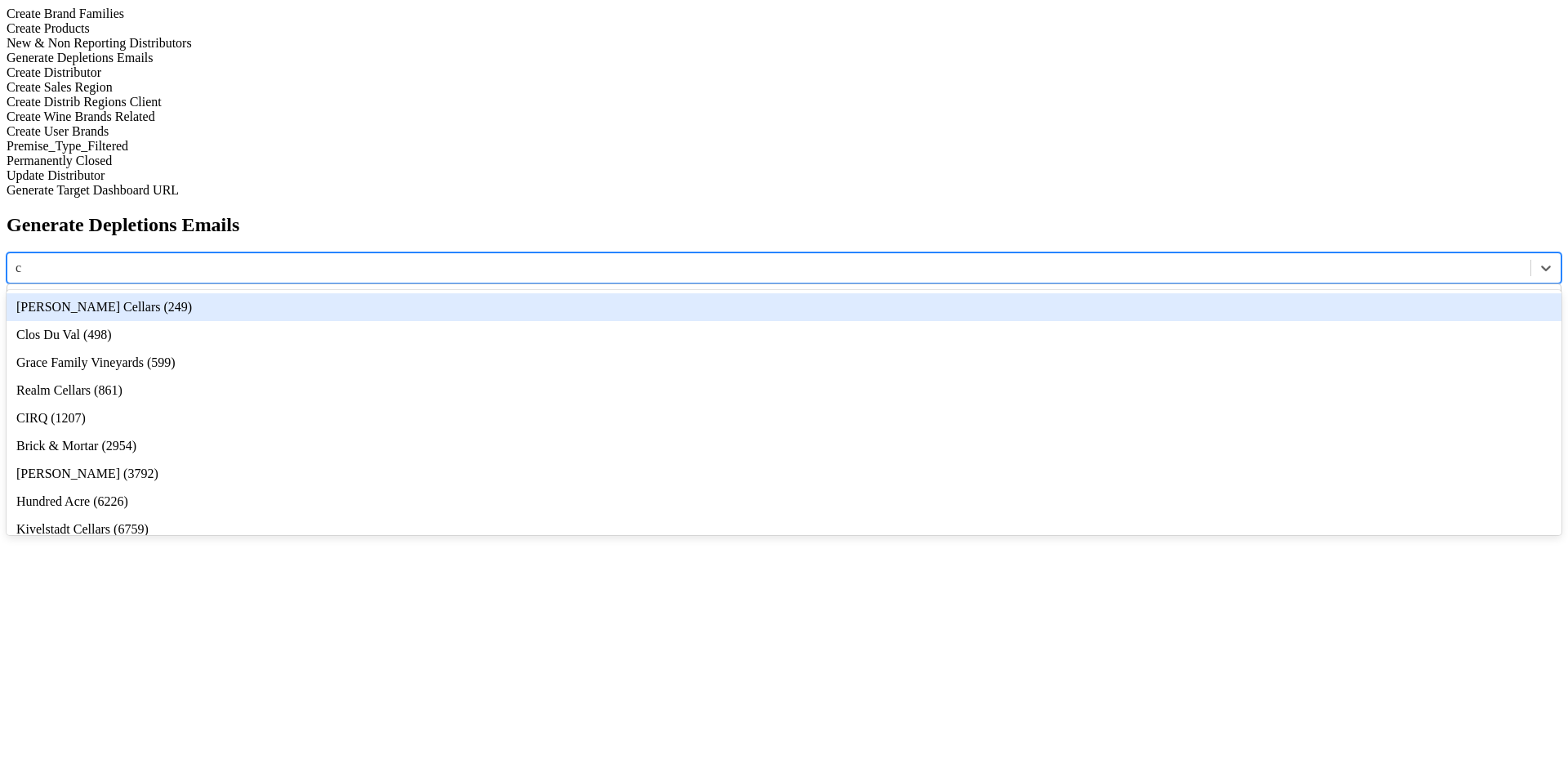
type input "ca"
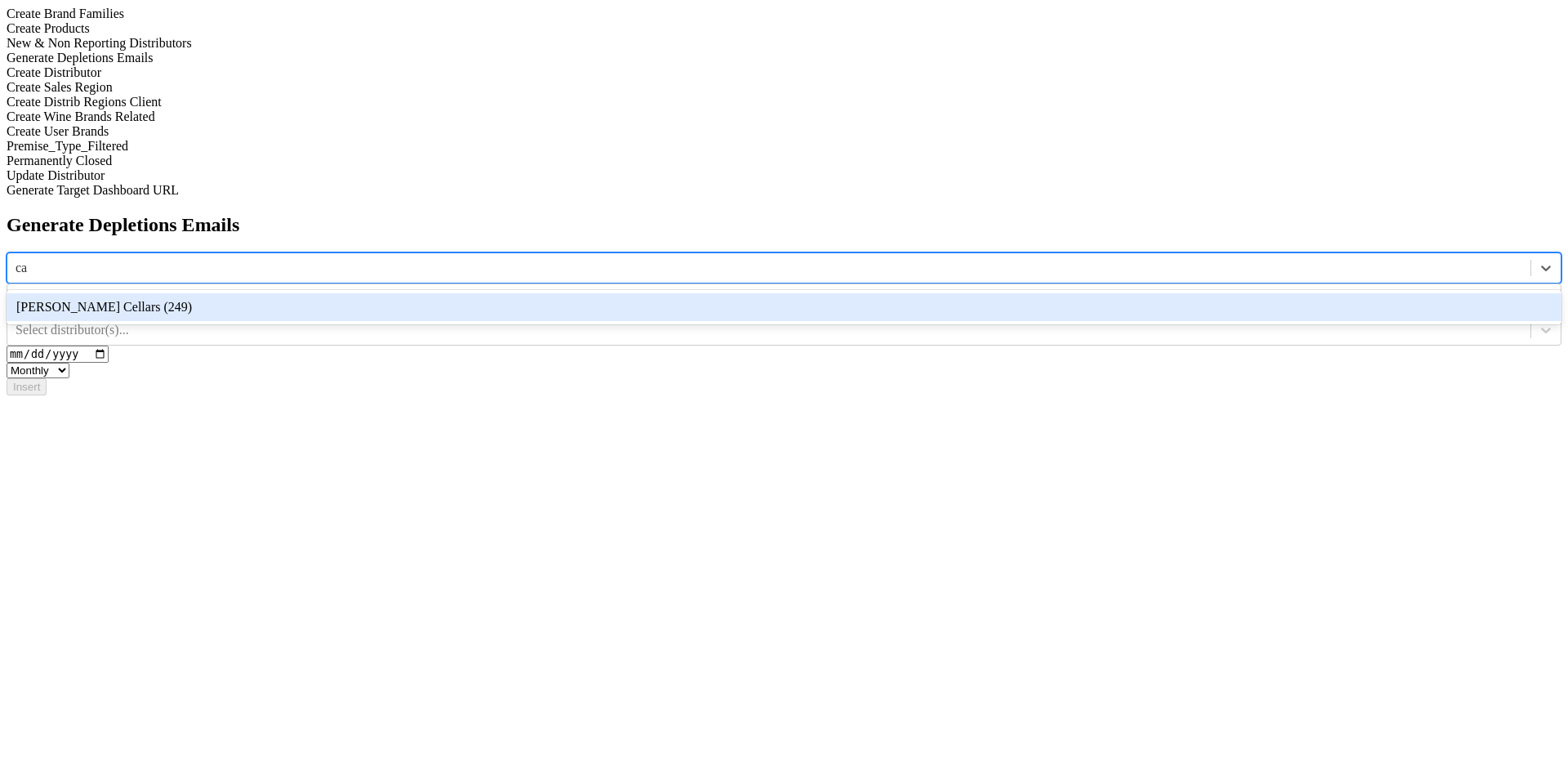
click at [682, 293] on div "Caraccioli Cellars (249)" at bounding box center [784, 306] width 1555 height 28
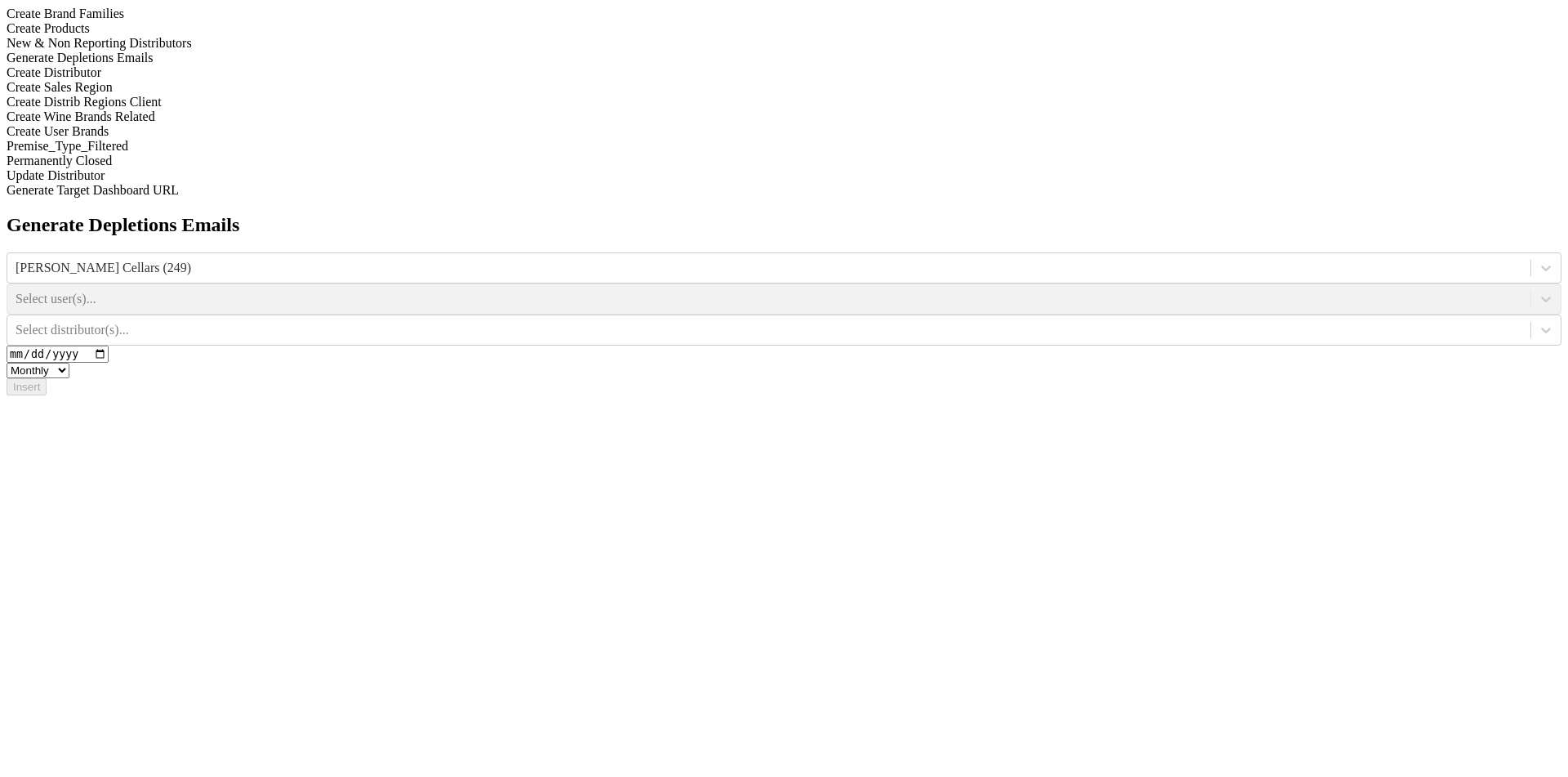
click at [937, 284] on div "Select user(s)..." at bounding box center [784, 299] width 1555 height 32
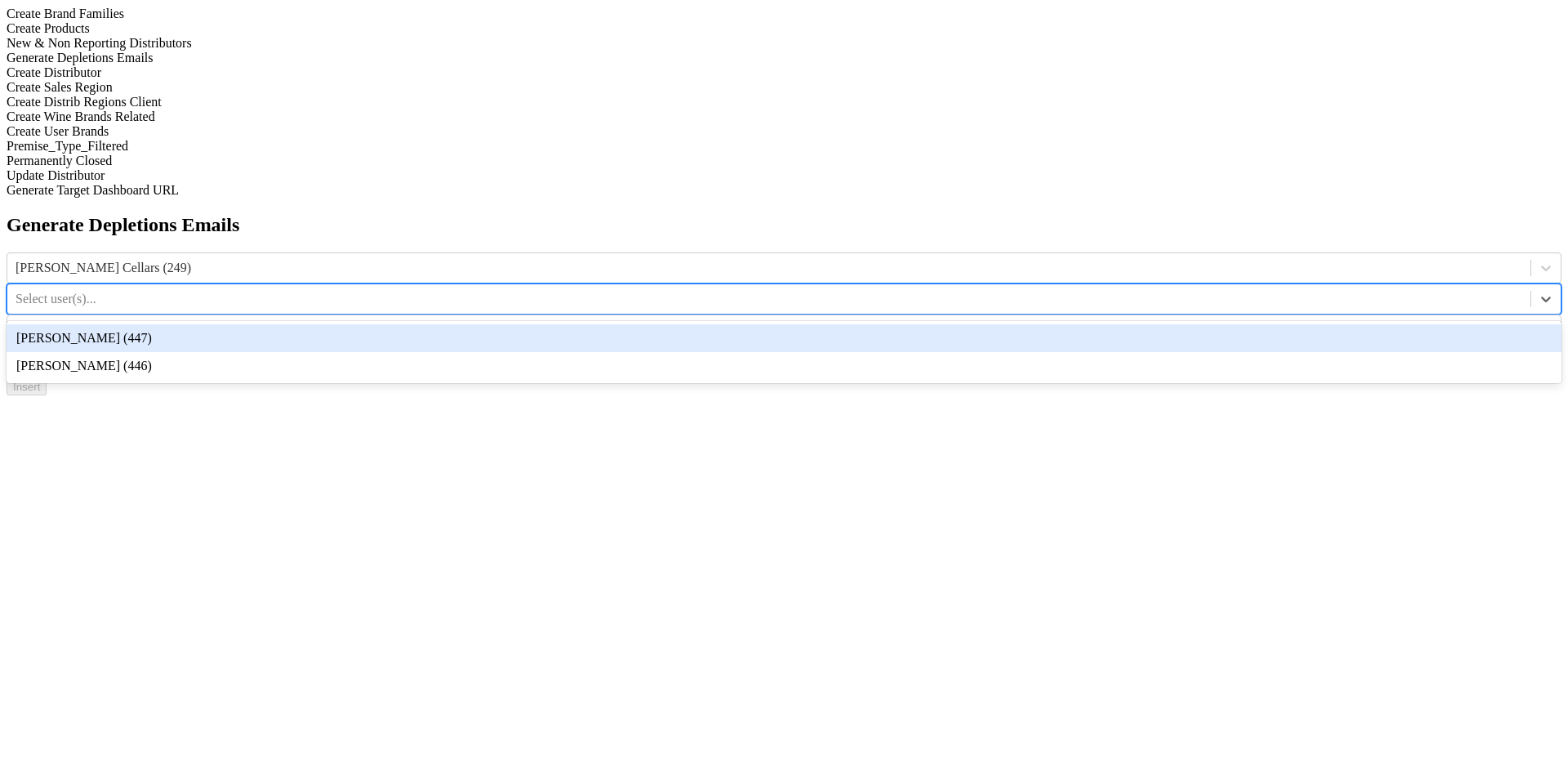
click at [971, 290] on div at bounding box center [768, 299] width 1507 height 18
click at [971, 325] on div "Anne Cameron (447)" at bounding box center [784, 338] width 1555 height 28
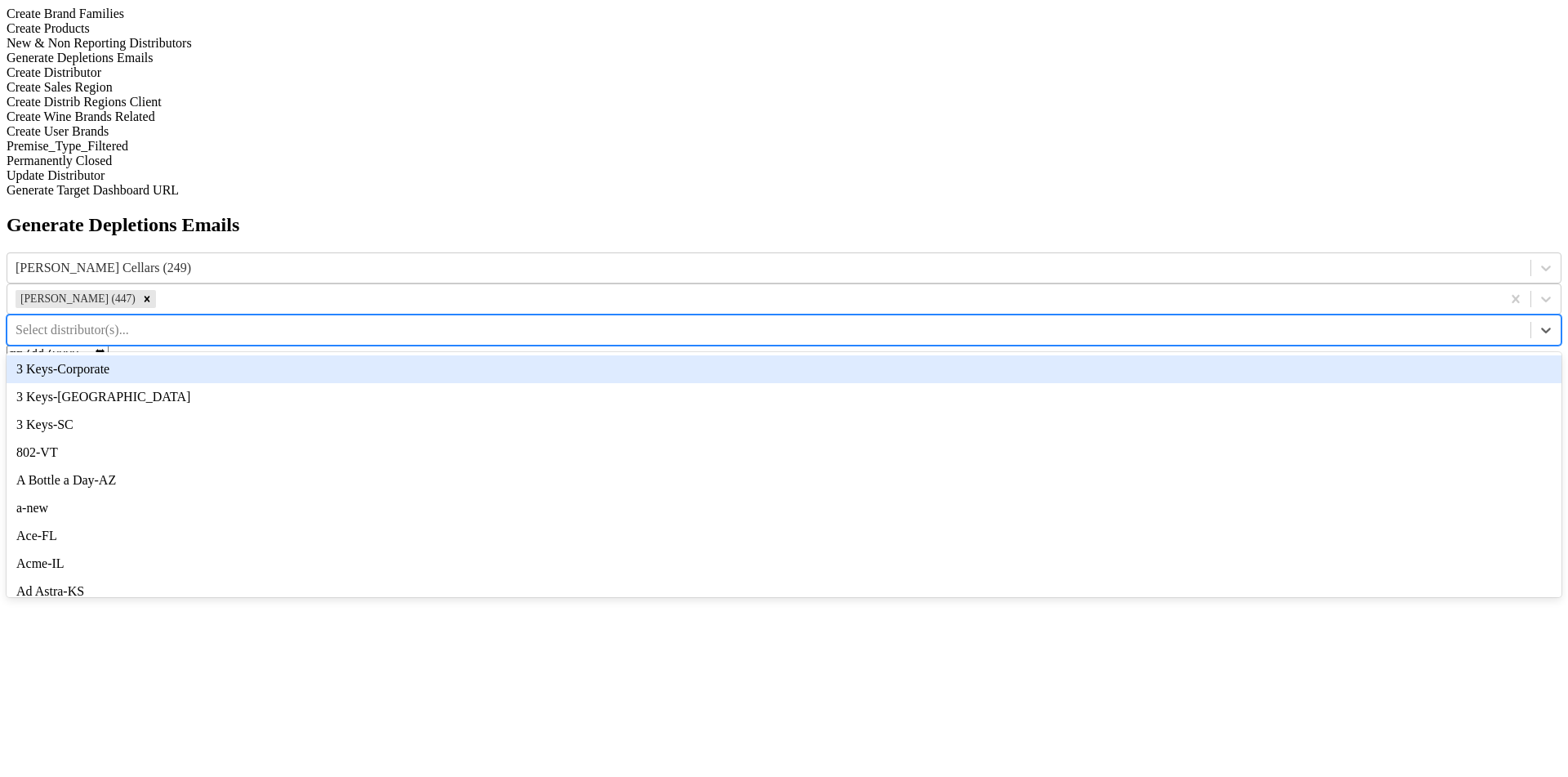
click at [971, 321] on div at bounding box center [768, 329] width 1507 height 18
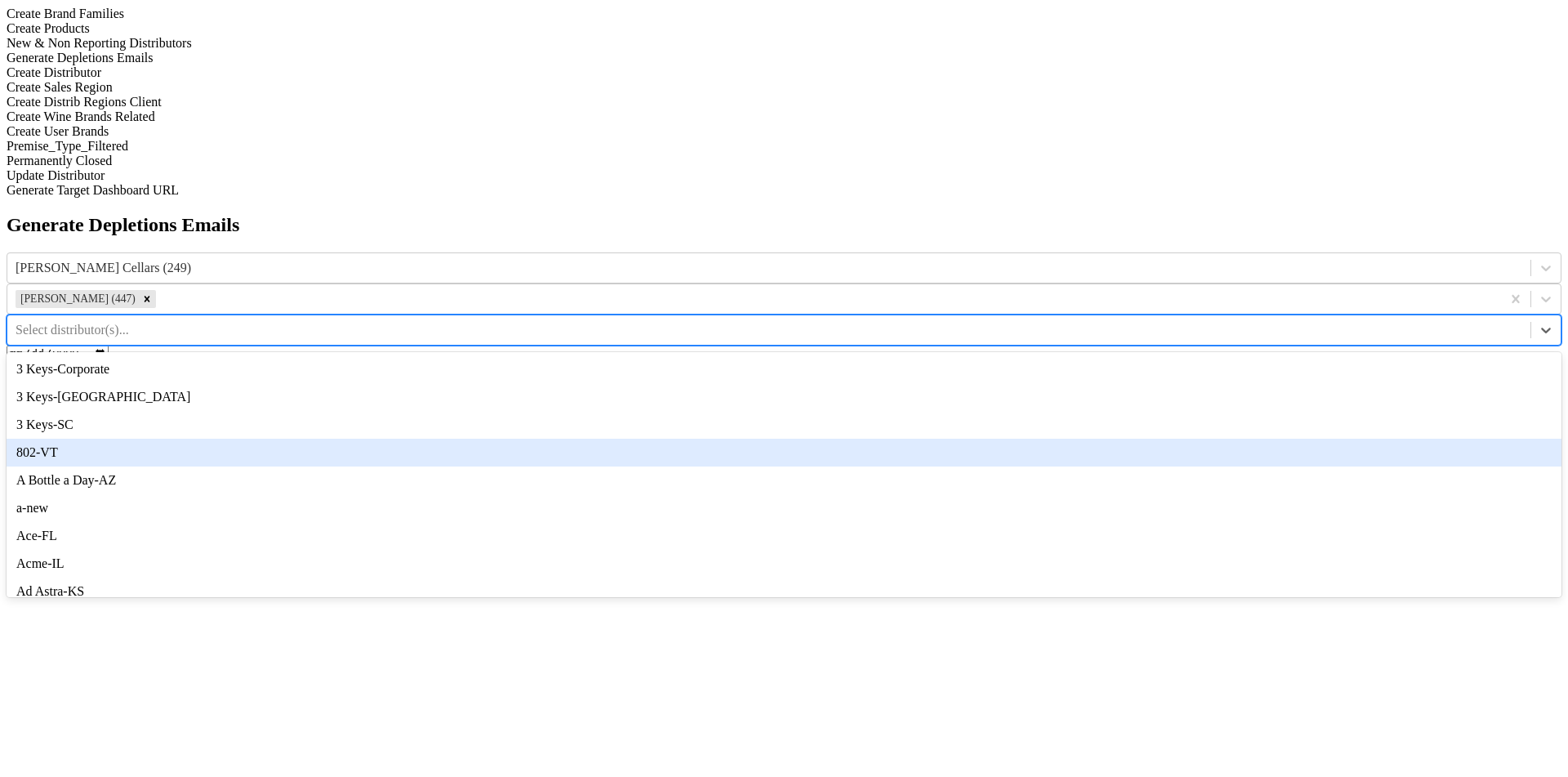
click at [971, 439] on div "802-VT" at bounding box center [784, 452] width 1555 height 28
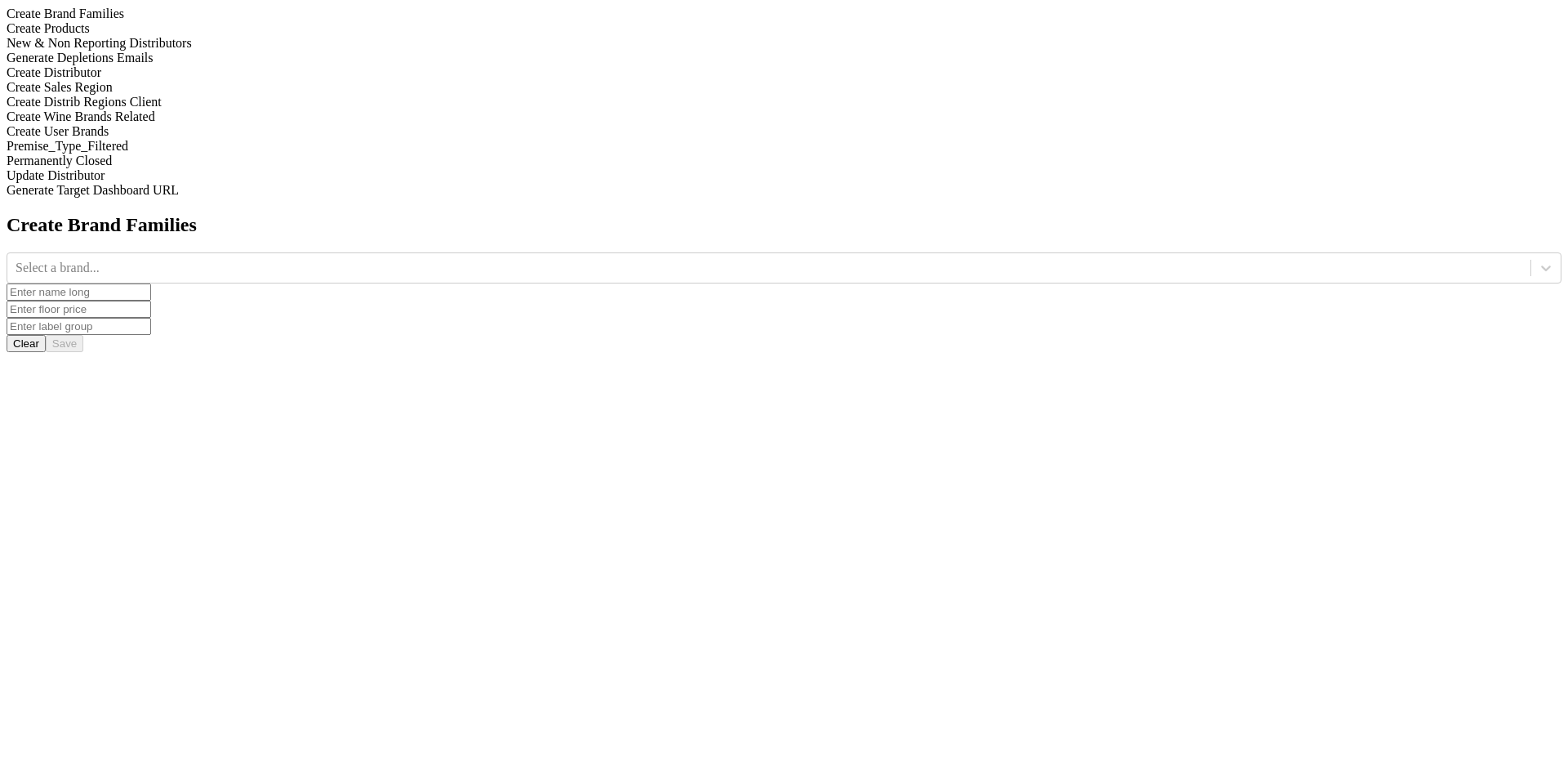
click at [214, 80] on div "Create Distributor" at bounding box center [784, 72] width 1555 height 14
click at [1531, 253] on div at bounding box center [1546, 267] width 31 height 30
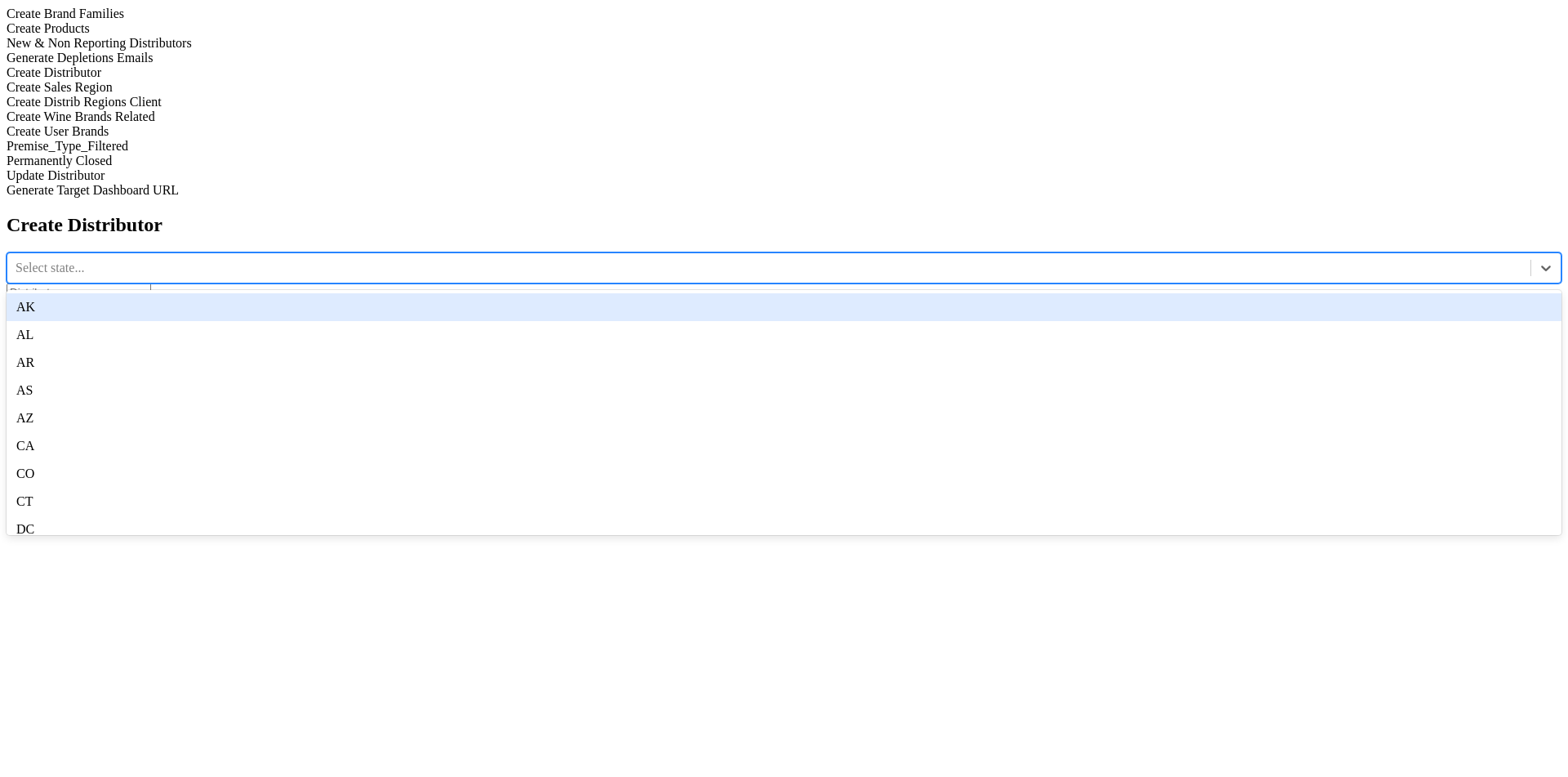
click at [637, 293] on div "AK" at bounding box center [784, 306] width 1555 height 28
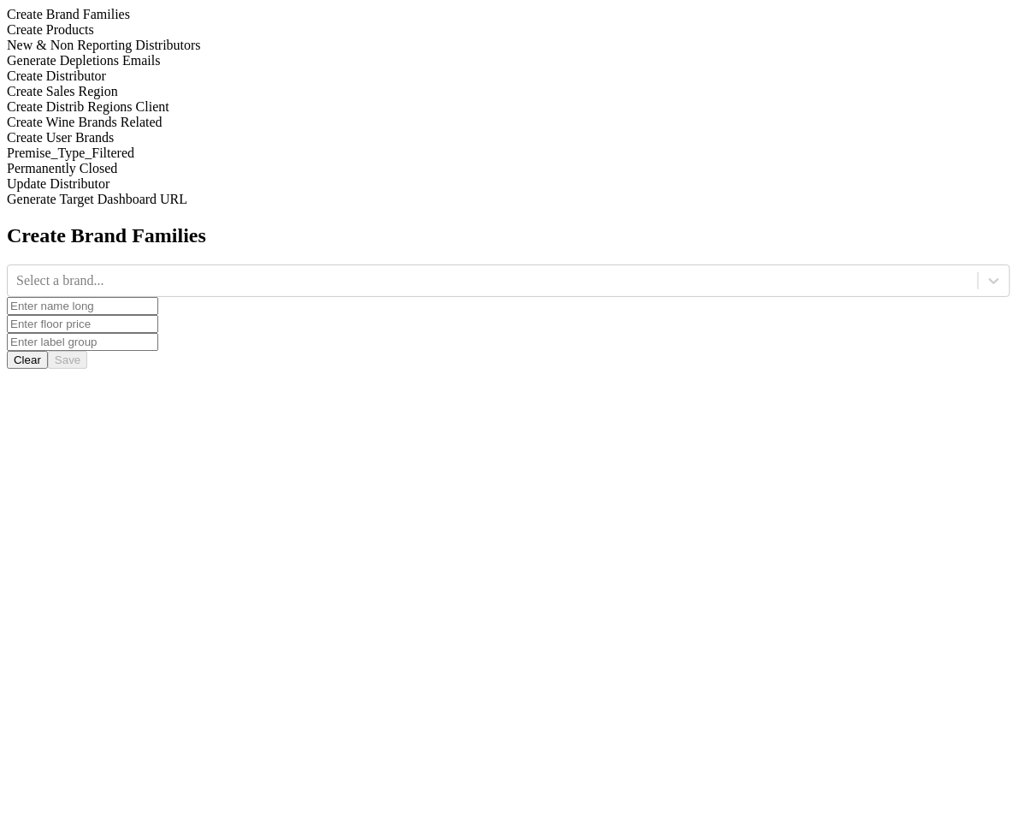
click at [256, 84] on div "Create Distributor" at bounding box center [509, 75] width 1004 height 15
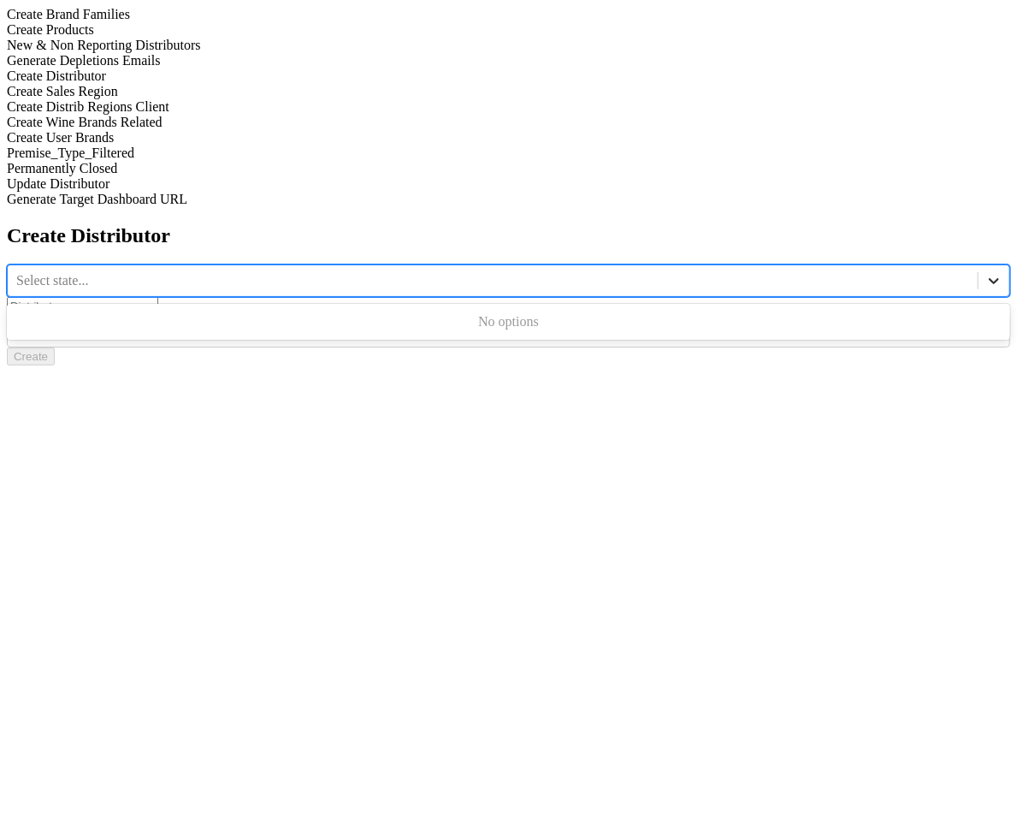
click at [986, 272] on icon at bounding box center [994, 280] width 17 height 17
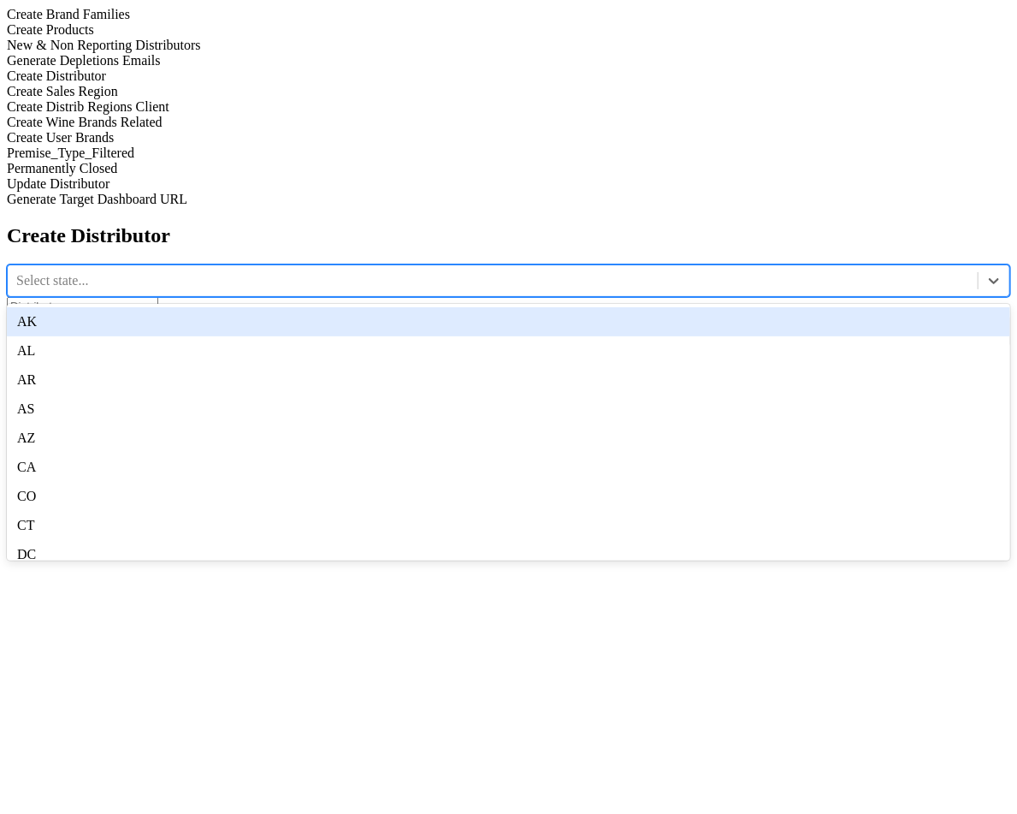
click at [420, 307] on div "AK" at bounding box center [509, 321] width 1004 height 29
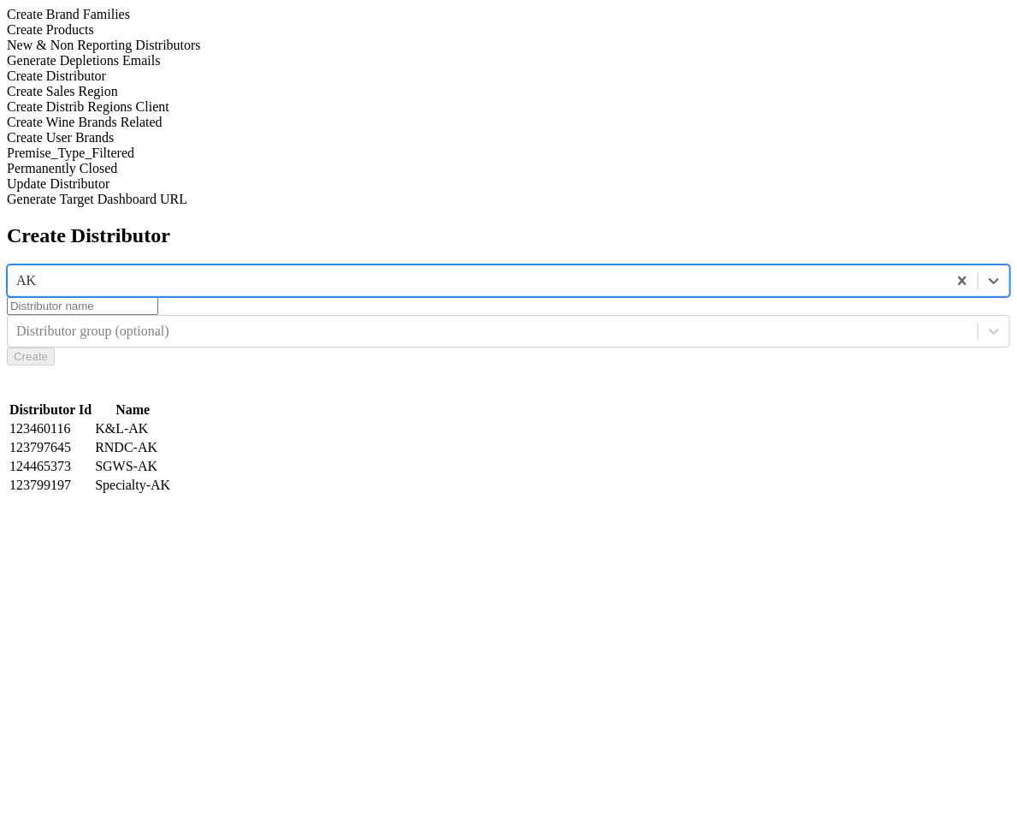
click at [641, 297] on div at bounding box center [509, 306] width 1004 height 18
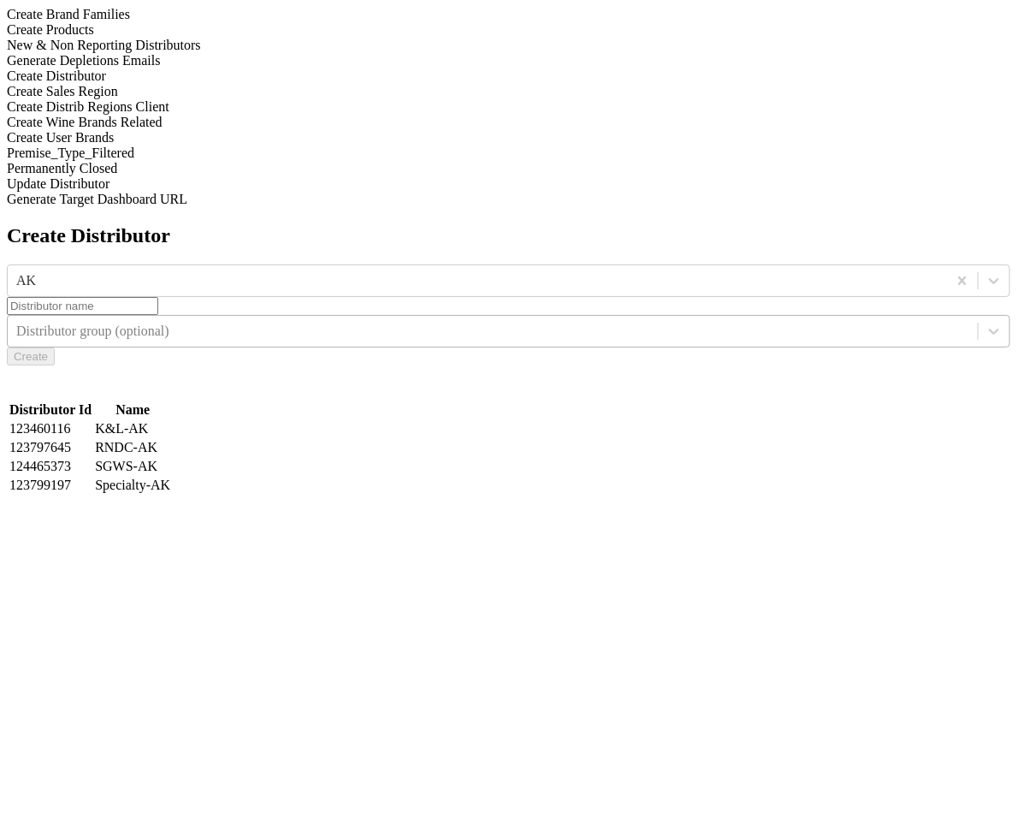
click at [780, 322] on div at bounding box center [492, 331] width 953 height 19
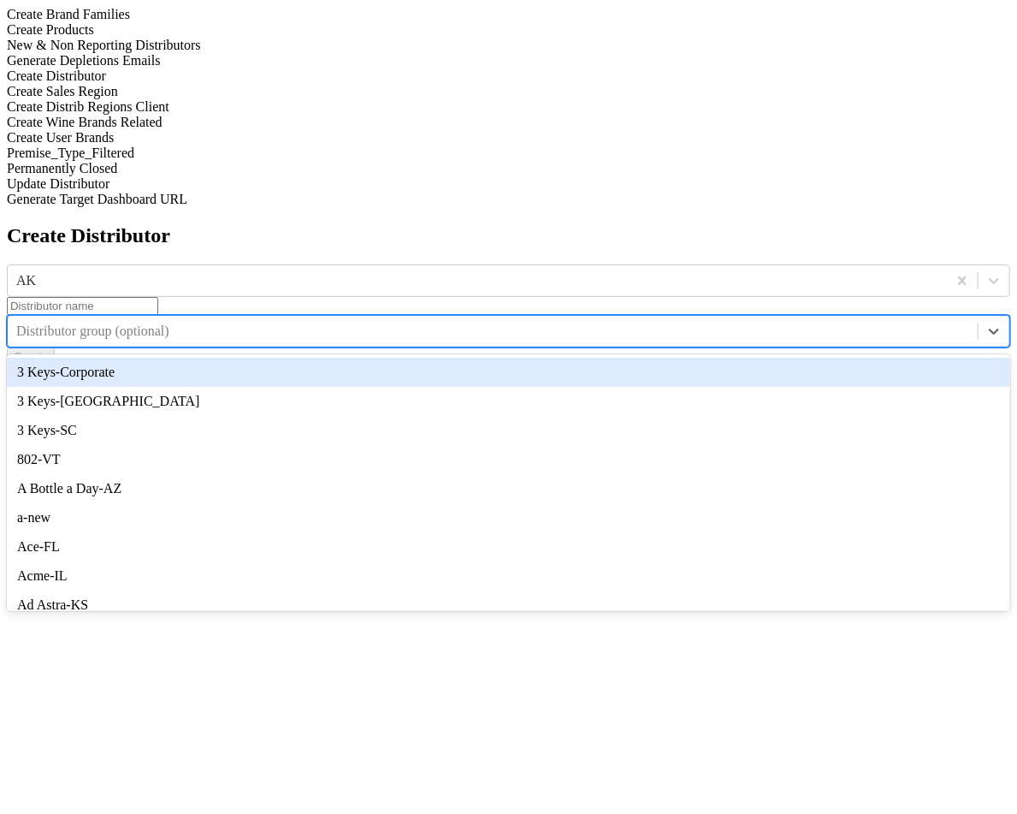
click at [810, 224] on h2 "Create Distributor" at bounding box center [509, 235] width 1004 height 23
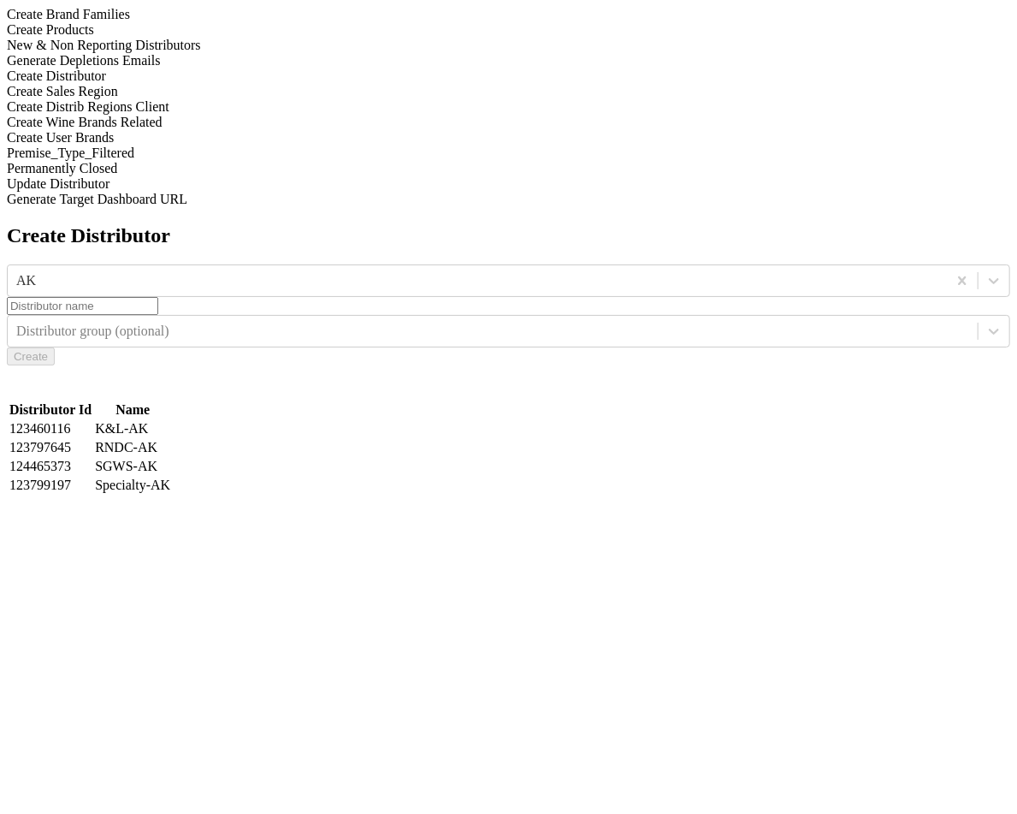
click at [158, 297] on input "text" at bounding box center [82, 306] width 151 height 18
click at [55, 347] on button "Create" at bounding box center [31, 356] width 48 height 18
click at [158, 297] on input "new" at bounding box center [82, 306] width 151 height 18
type input "n"
type input "test"
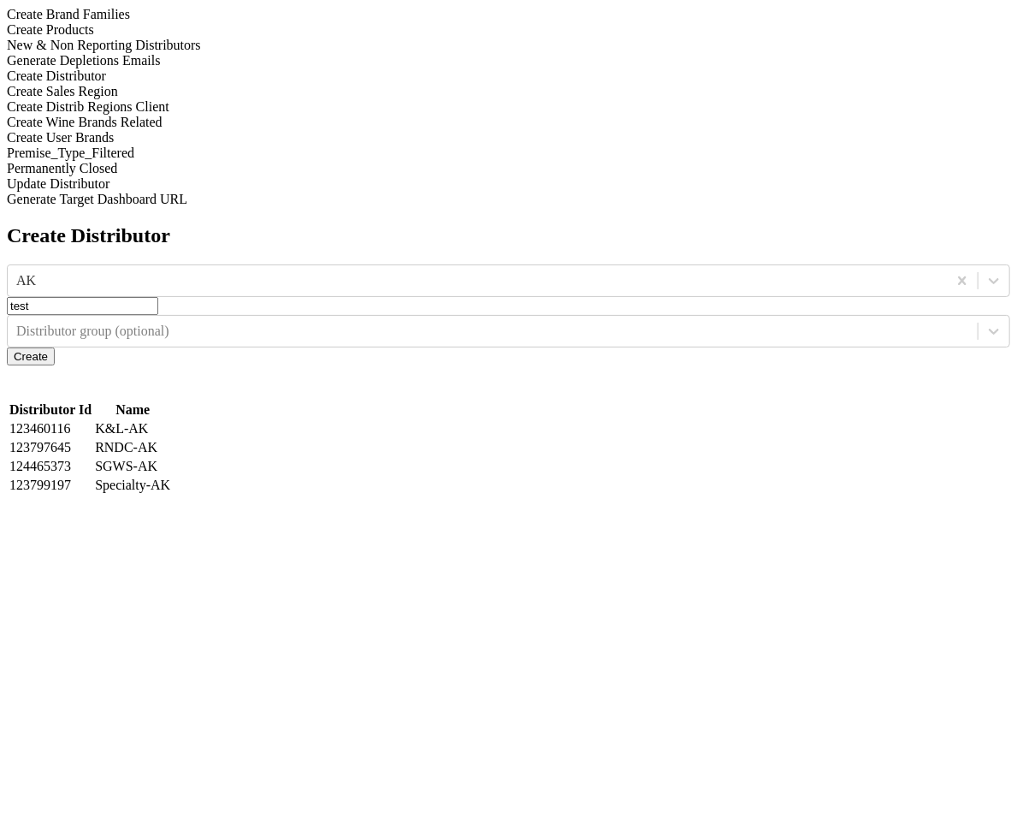
click at [55, 347] on button "Create" at bounding box center [31, 356] width 48 height 18
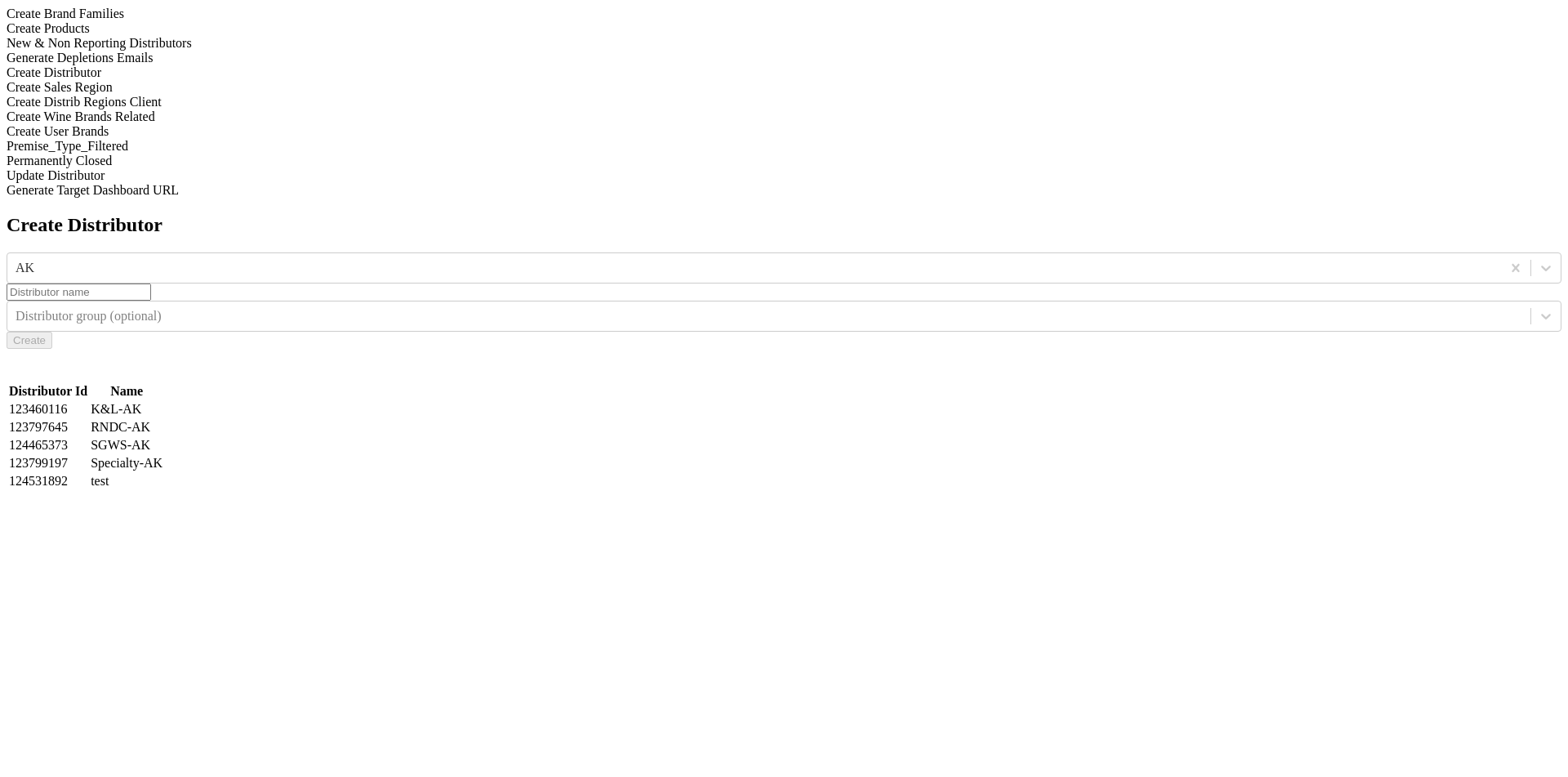
click at [177, 65] on div "Generate Depletions Emails" at bounding box center [784, 57] width 1555 height 14
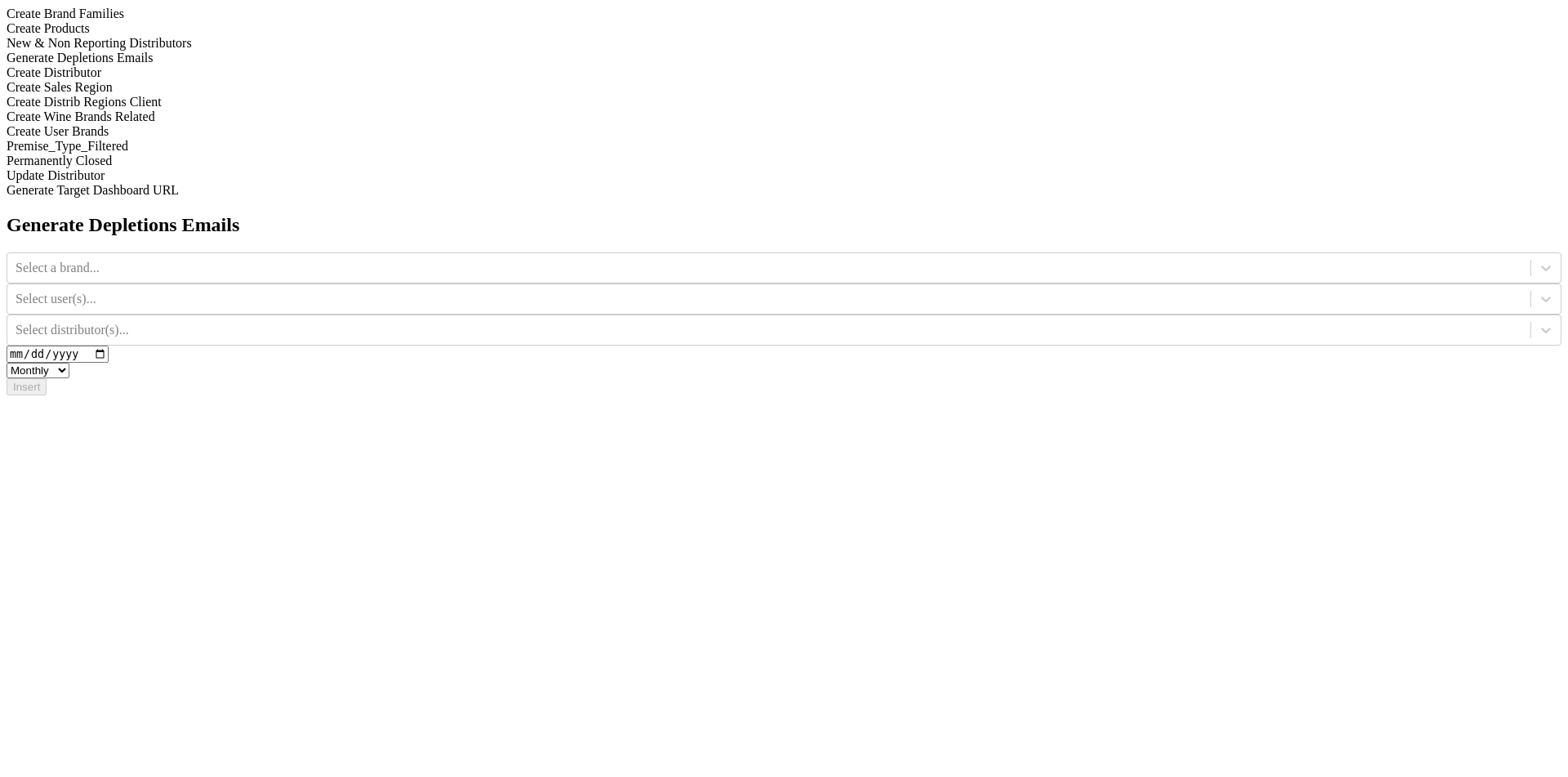
click at [214, 80] on div "Create Distributor" at bounding box center [784, 72] width 1555 height 14
click at [971, 253] on div at bounding box center [1546, 267] width 30 height 30
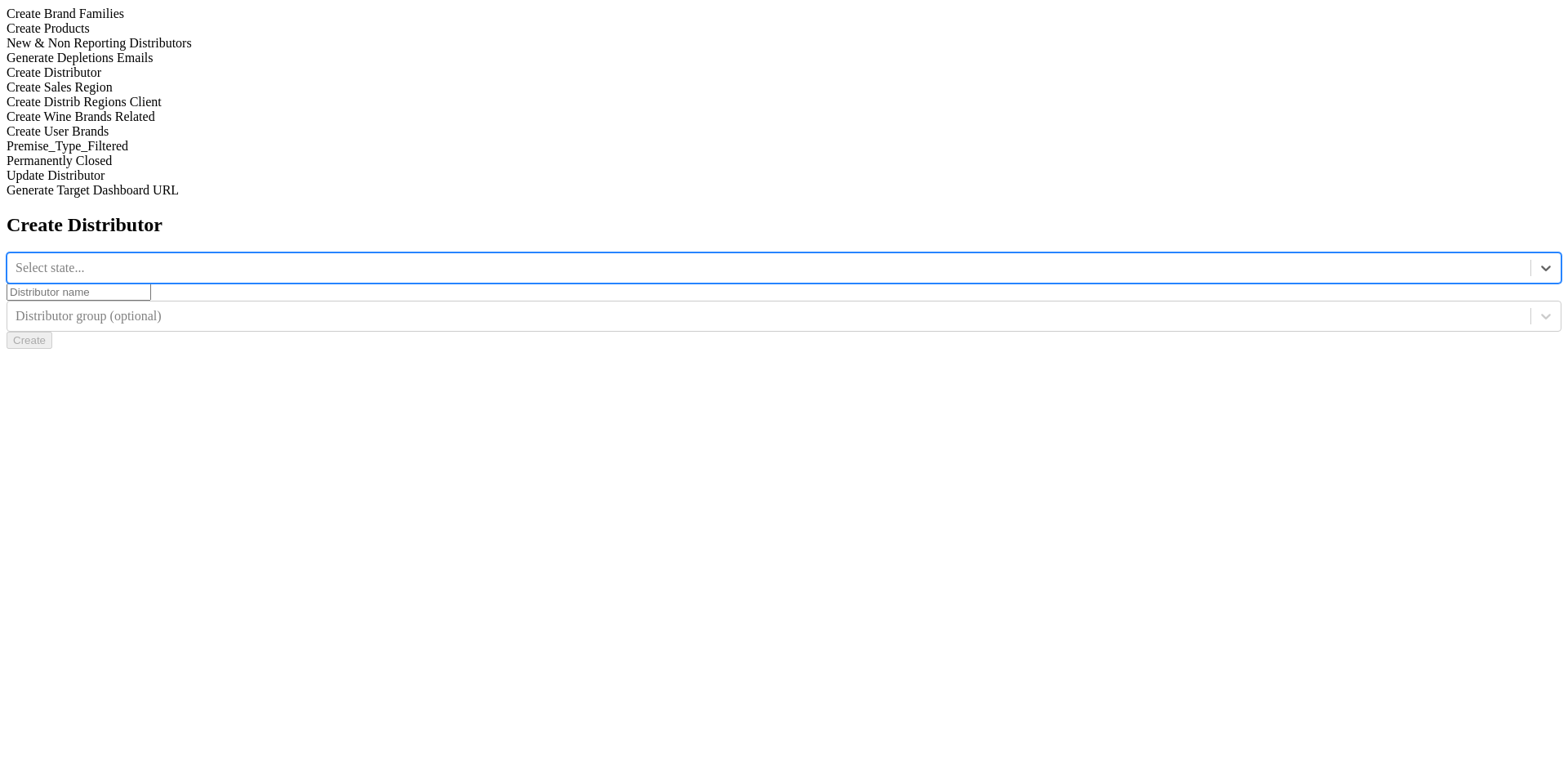
click at [632, 256] on div "Select state..." at bounding box center [769, 268] width 1523 height 25
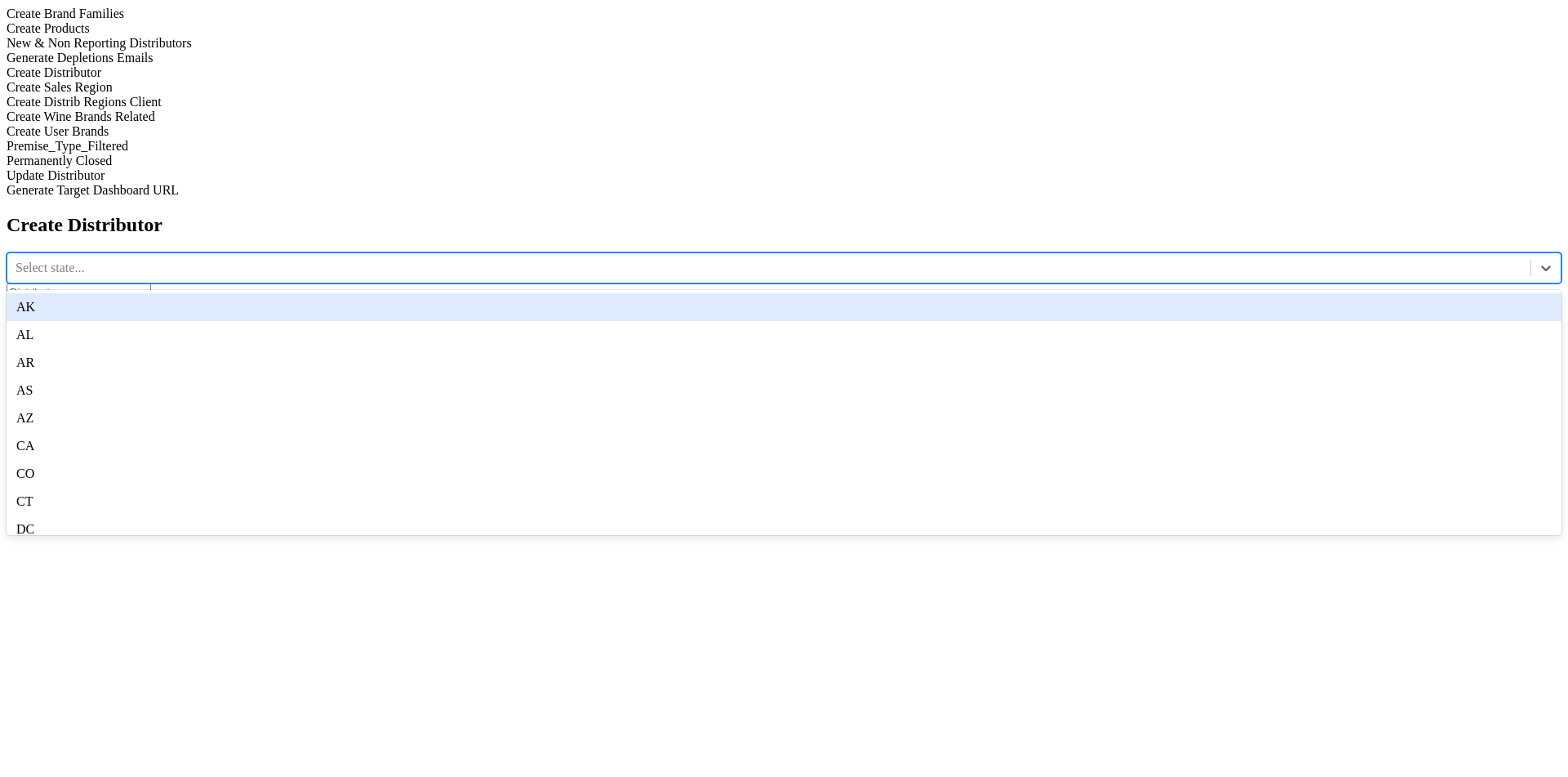
click at [631, 293] on div "AK" at bounding box center [784, 306] width 1555 height 28
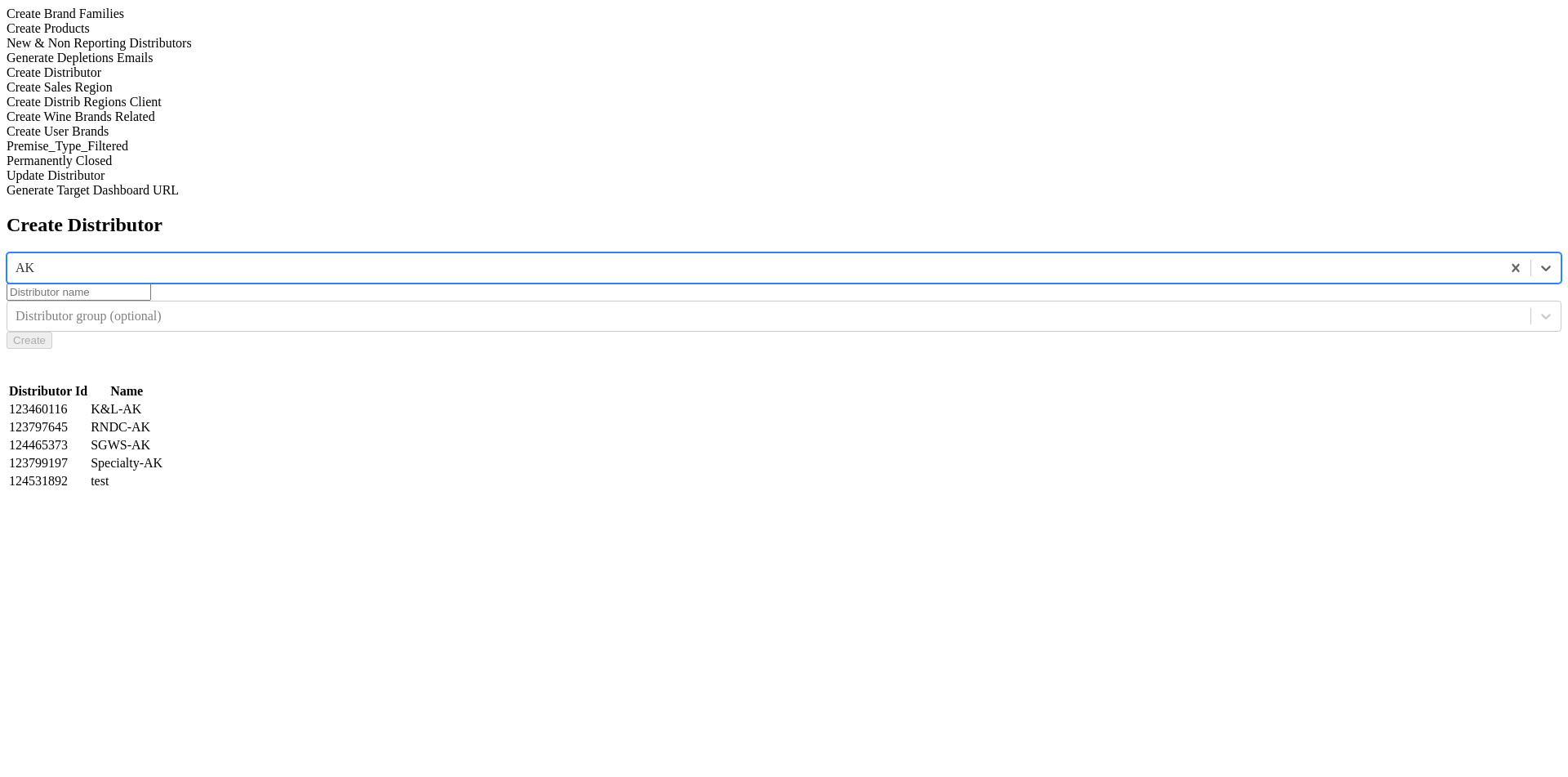
click at [151, 284] on input "text" at bounding box center [78, 292] width 144 height 17
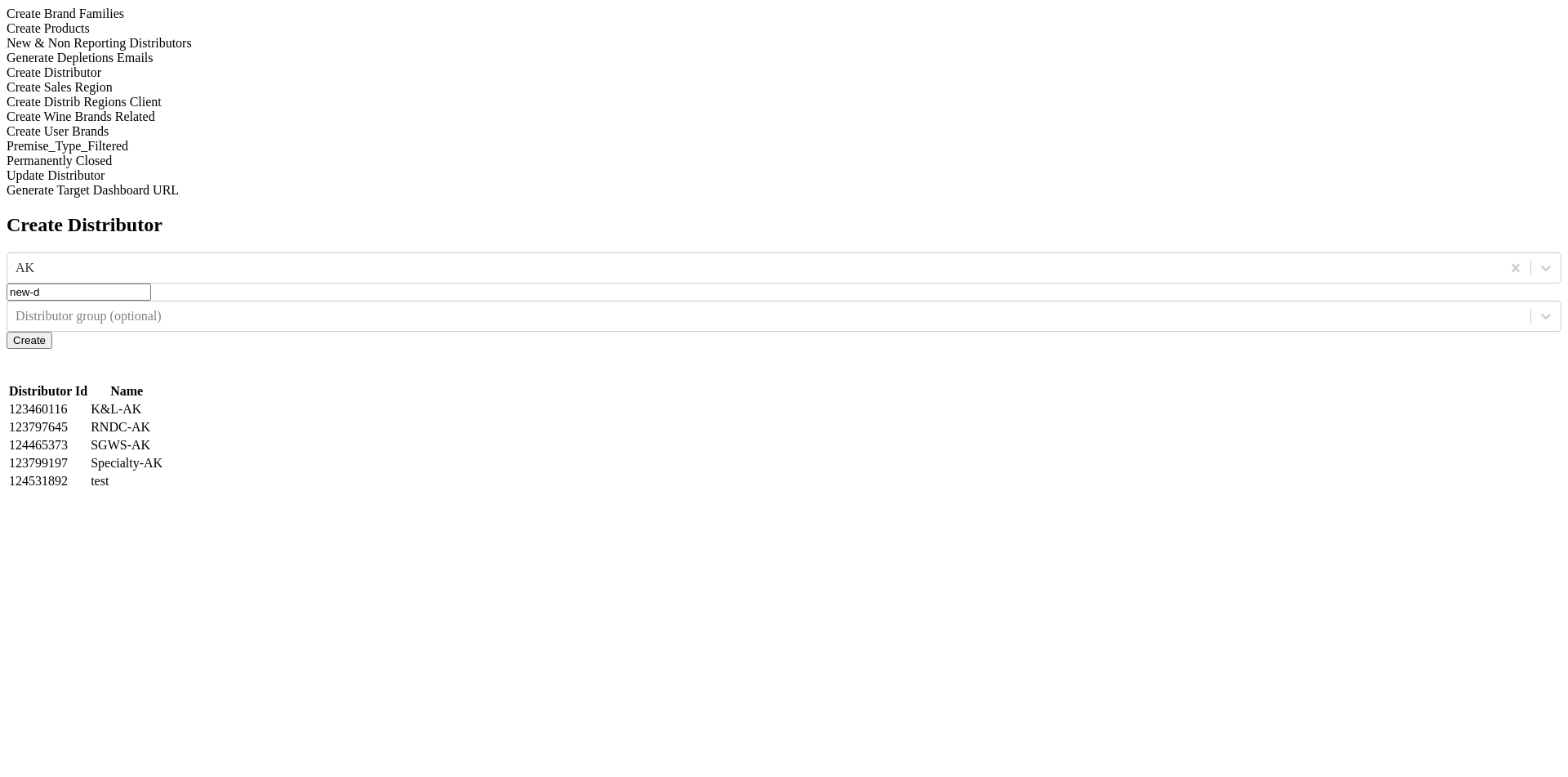
type input "new-d"
click at [971, 307] on div at bounding box center [768, 316] width 1507 height 18
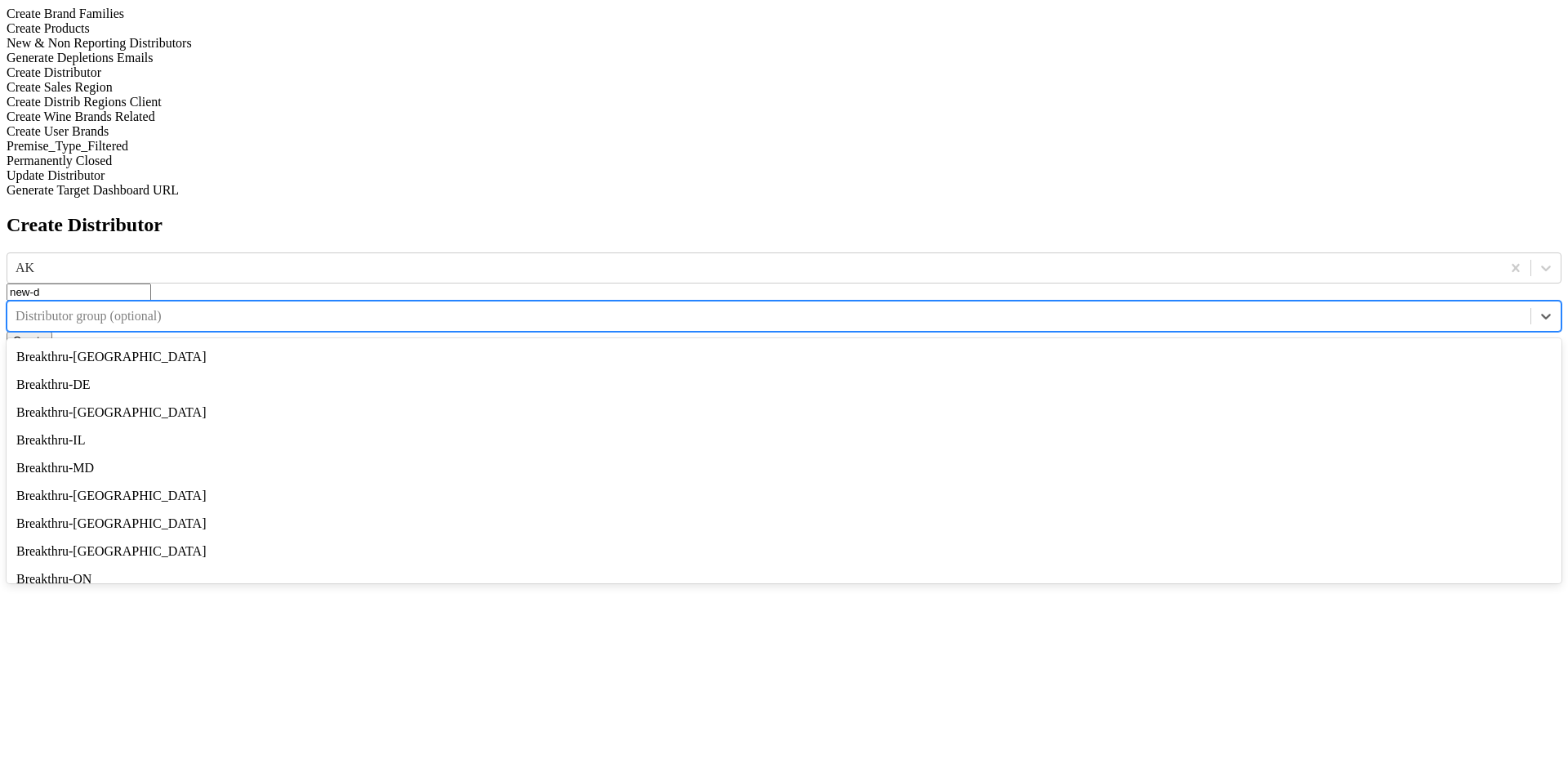
scroll to position [2106, 0]
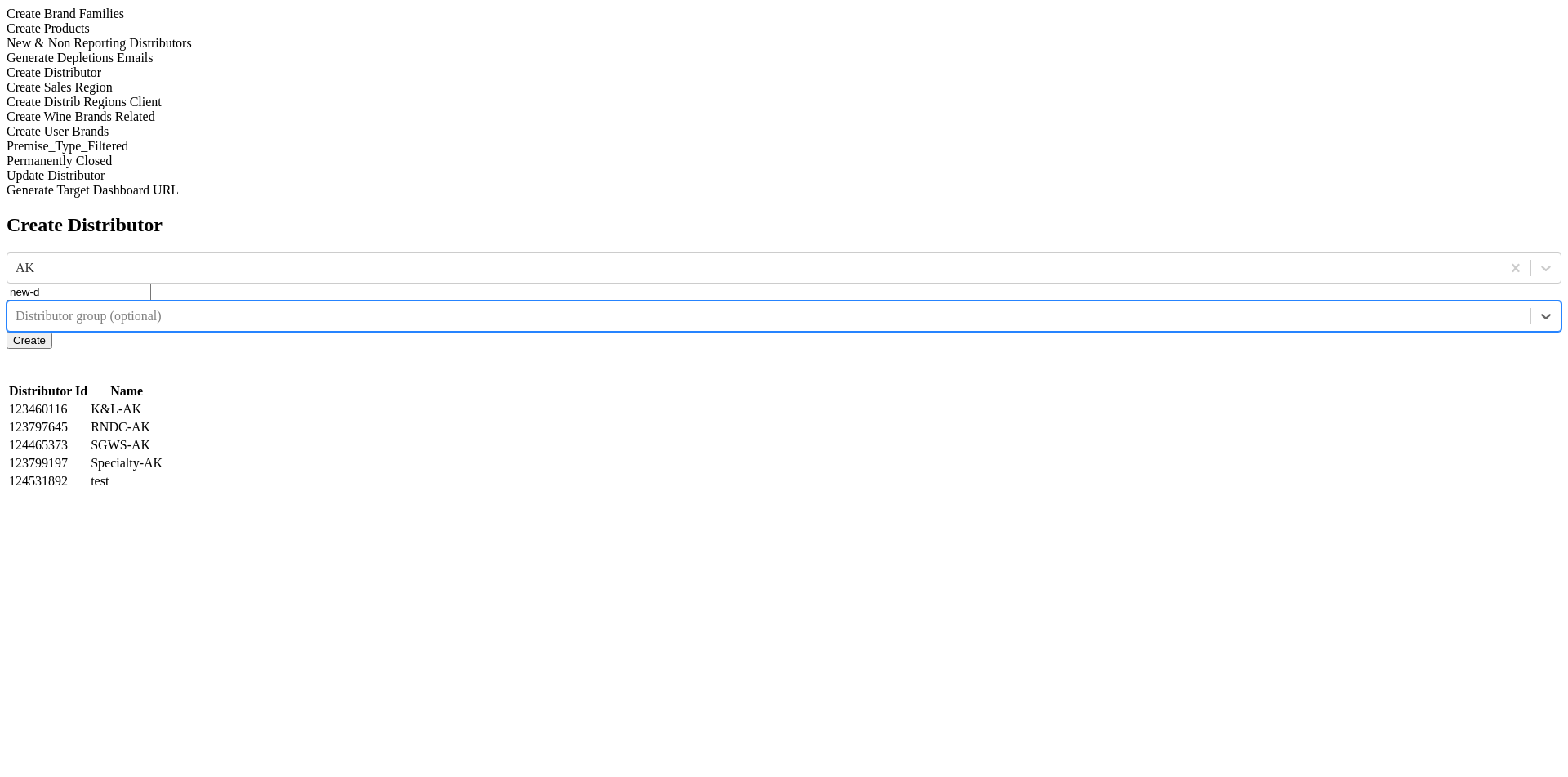
click at [971, 307] on div at bounding box center [768, 316] width 1507 height 18
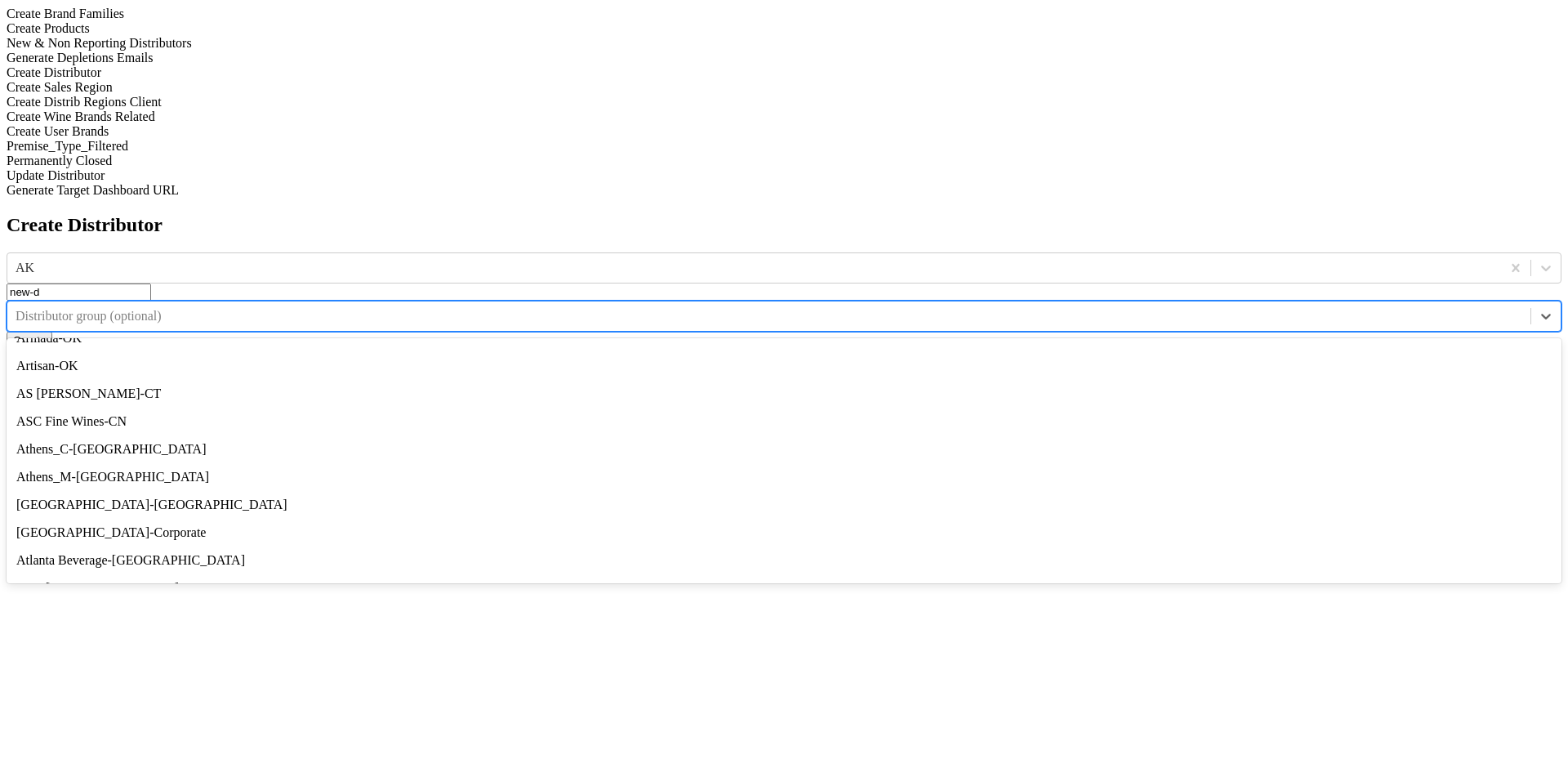
scroll to position [863, 0]
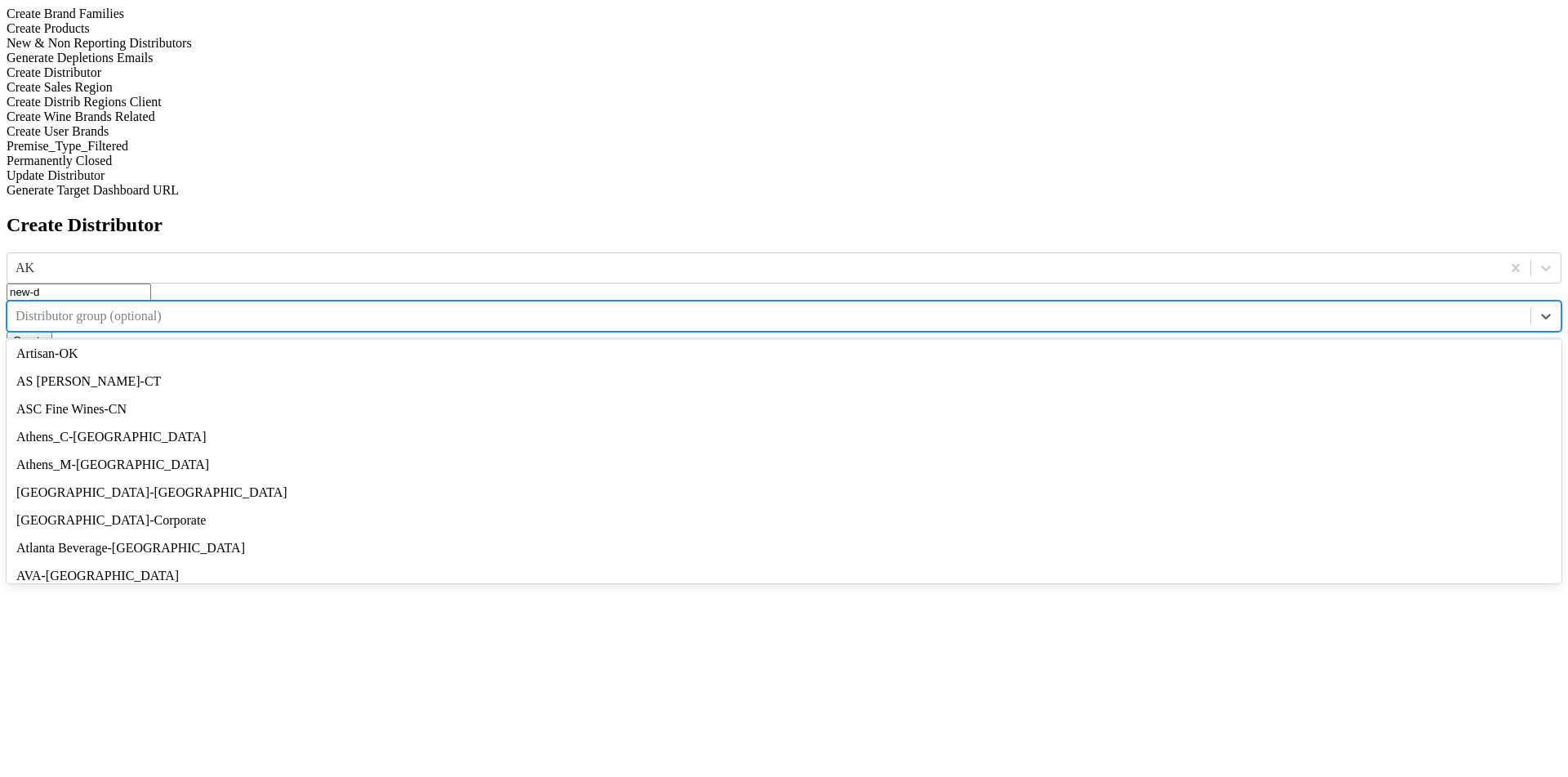
click at [971, 312] on div "Armada-OK" at bounding box center [784, 326] width 1555 height 28
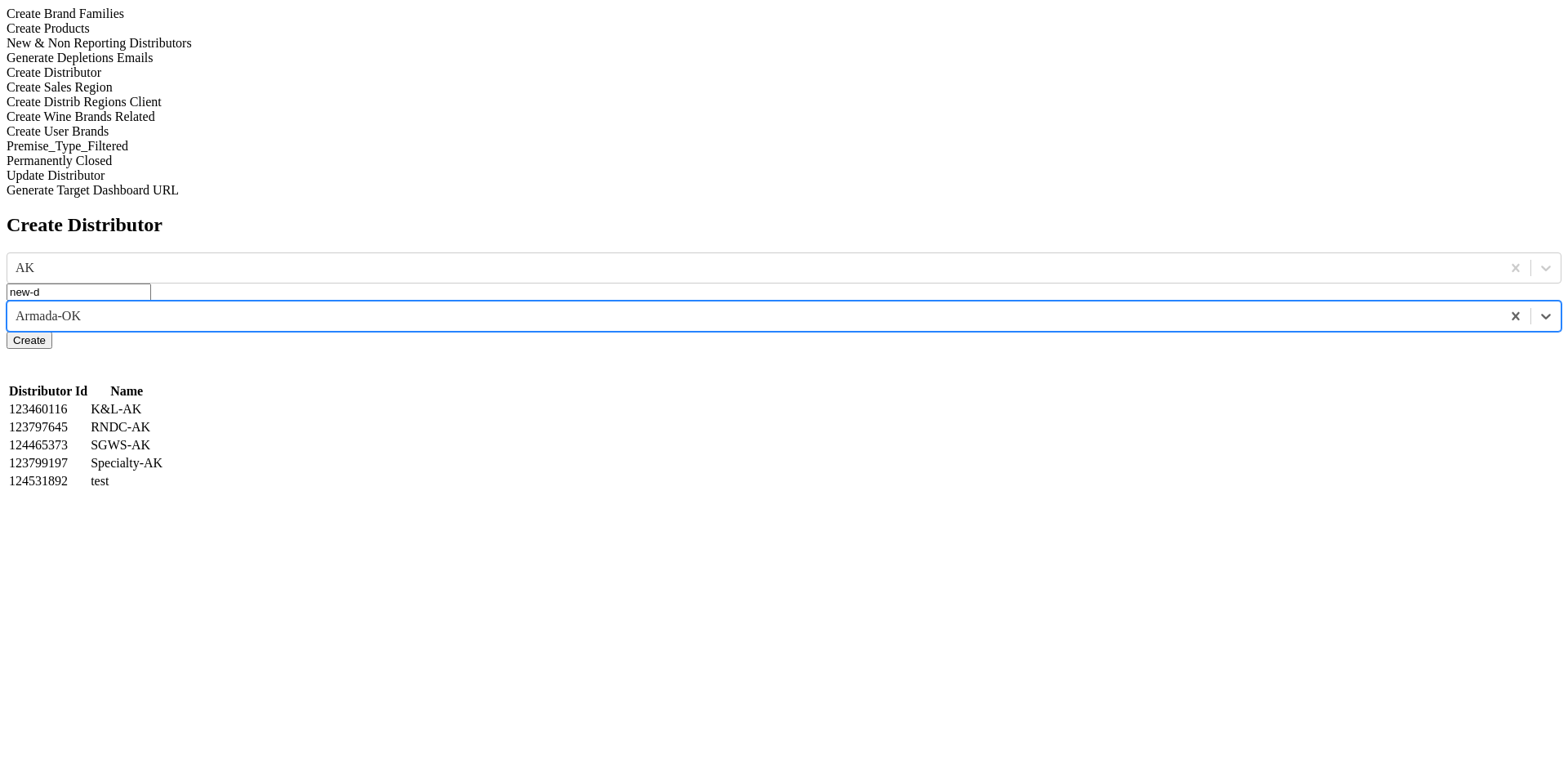
click at [52, 331] on button "Create" at bounding box center [30, 340] width 46 height 17
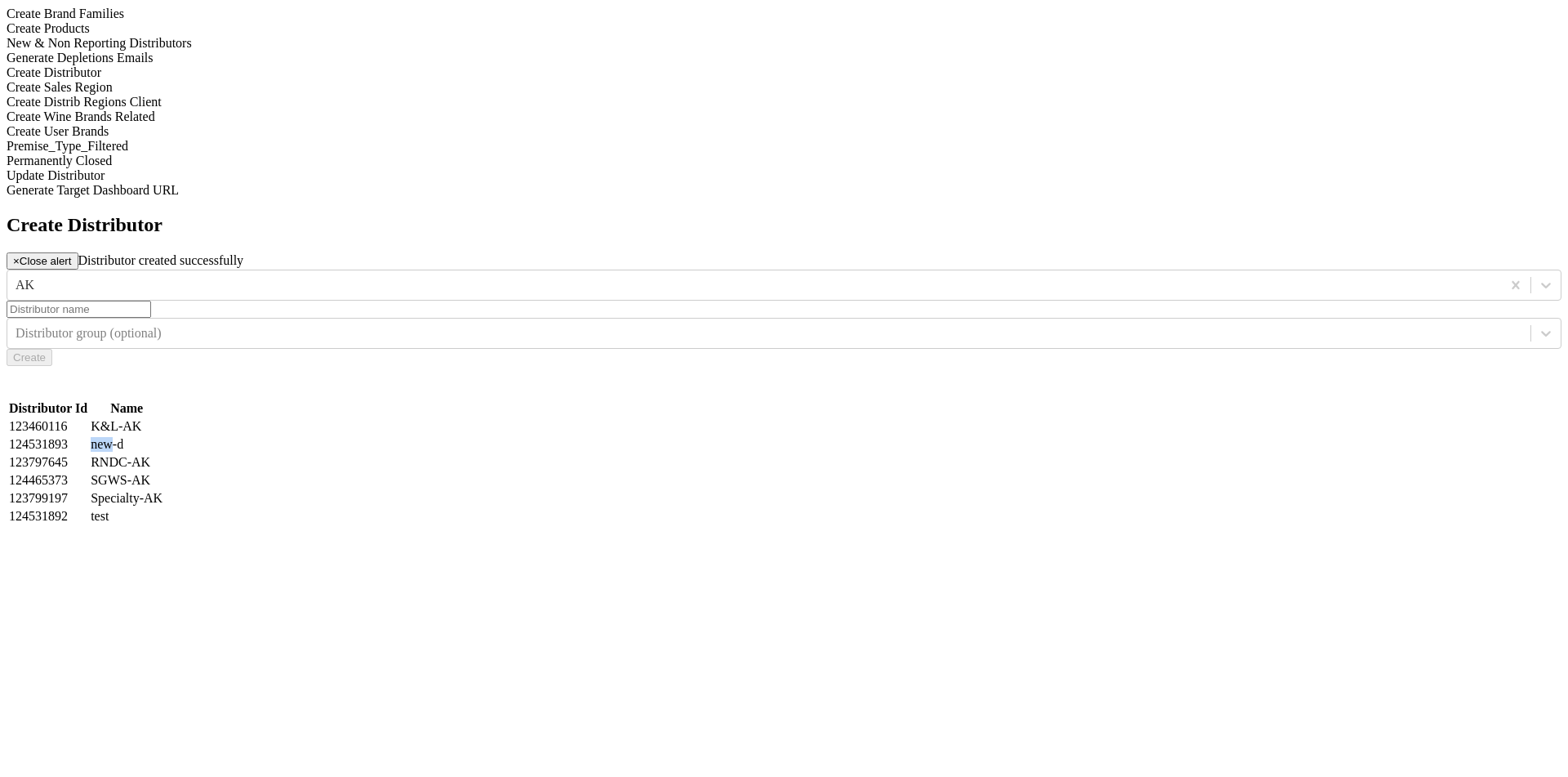
drag, startPoint x: 929, startPoint y: 279, endPoint x: 973, endPoint y: 279, distance: 44.0
click at [163, 436] on td "new-d" at bounding box center [126, 444] width 73 height 16
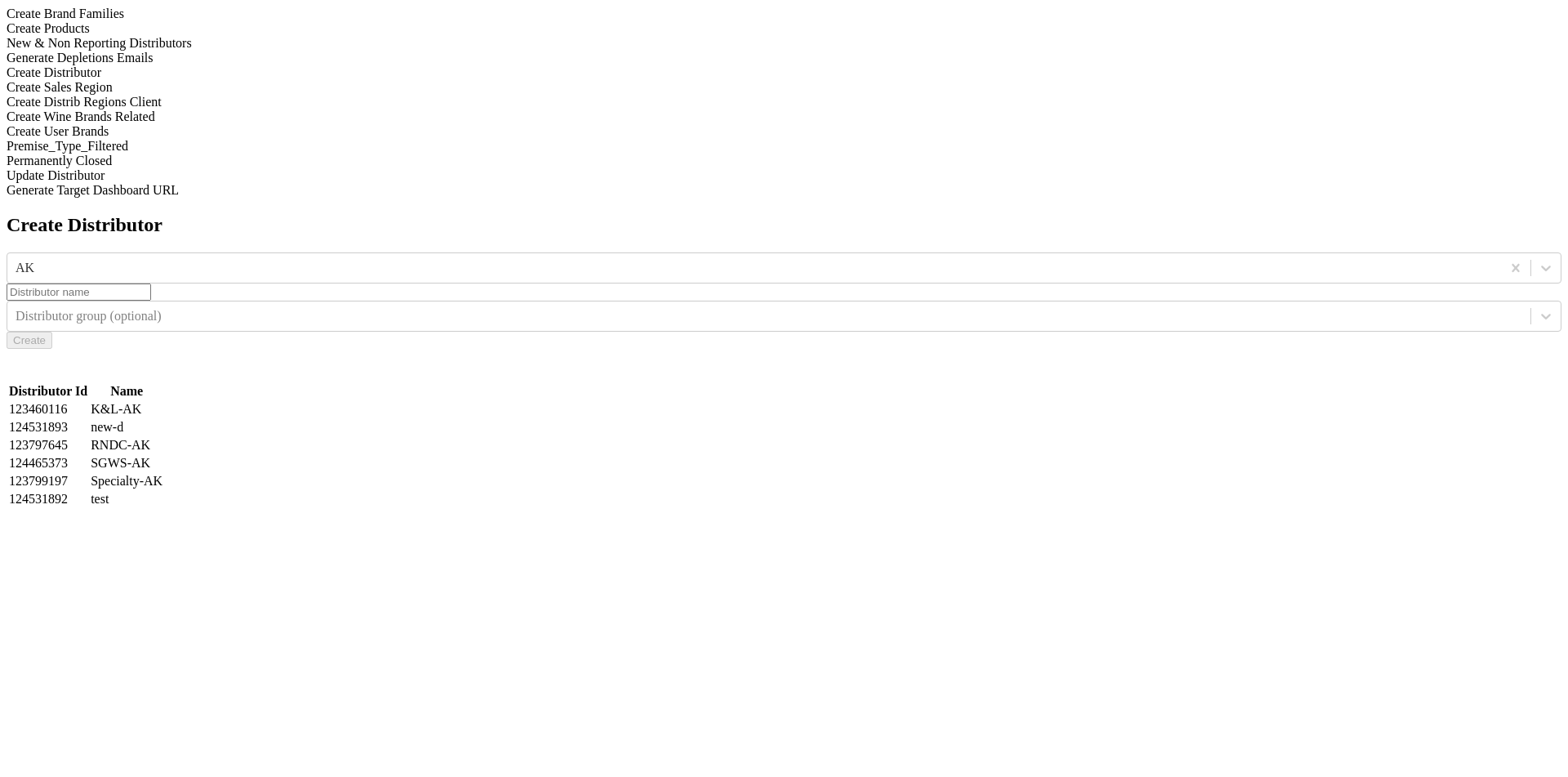
click at [151, 284] on input "text" at bounding box center [78, 292] width 144 height 17
type input "test"
click at [52, 331] on button "Create" at bounding box center [30, 340] width 46 height 17
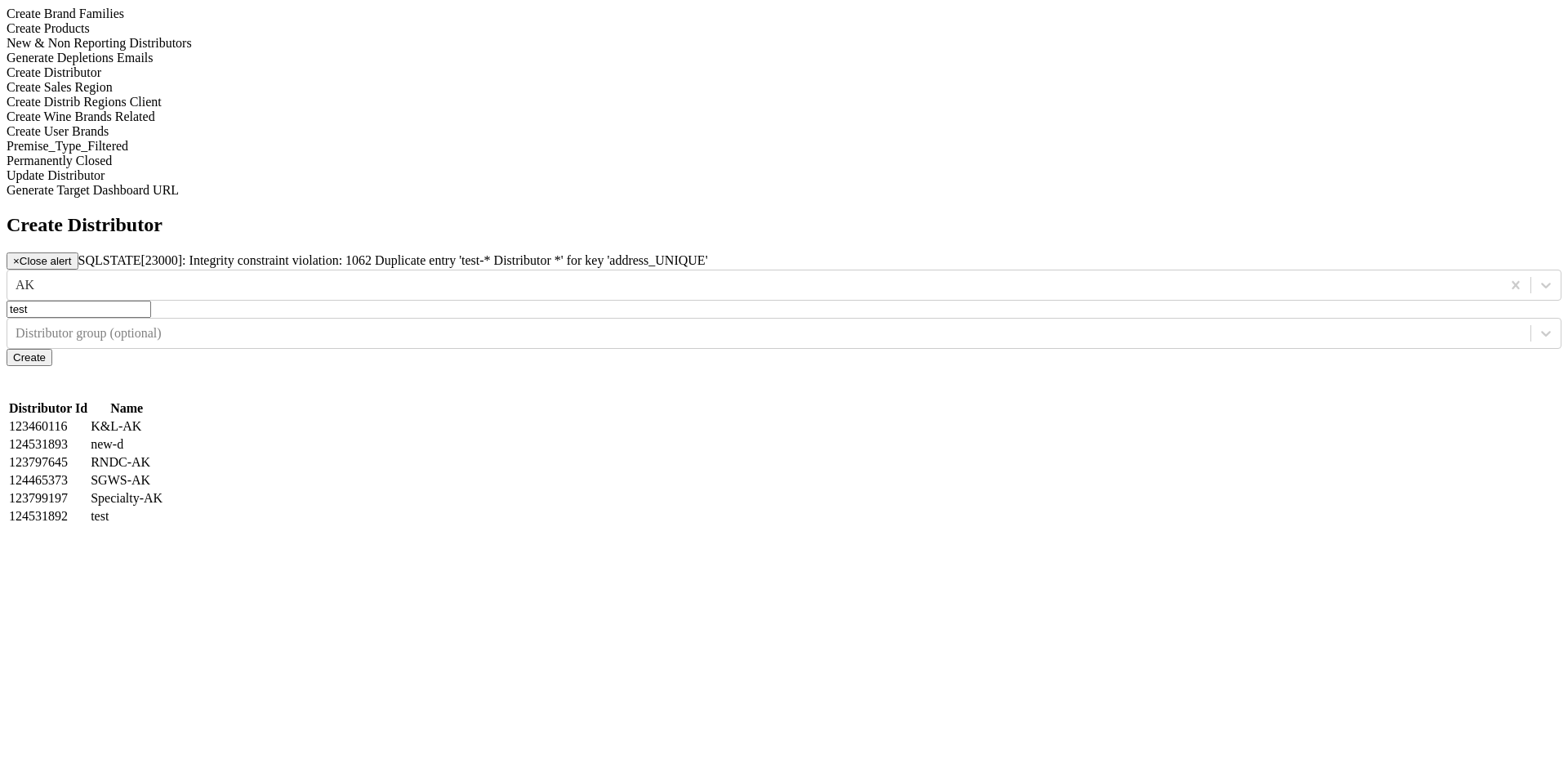
click at [916, 252] on div "× Close alert SQLSTATE[23000]: Integrity constraint violation: 1062 Duplicate e…" at bounding box center [784, 261] width 1555 height 17
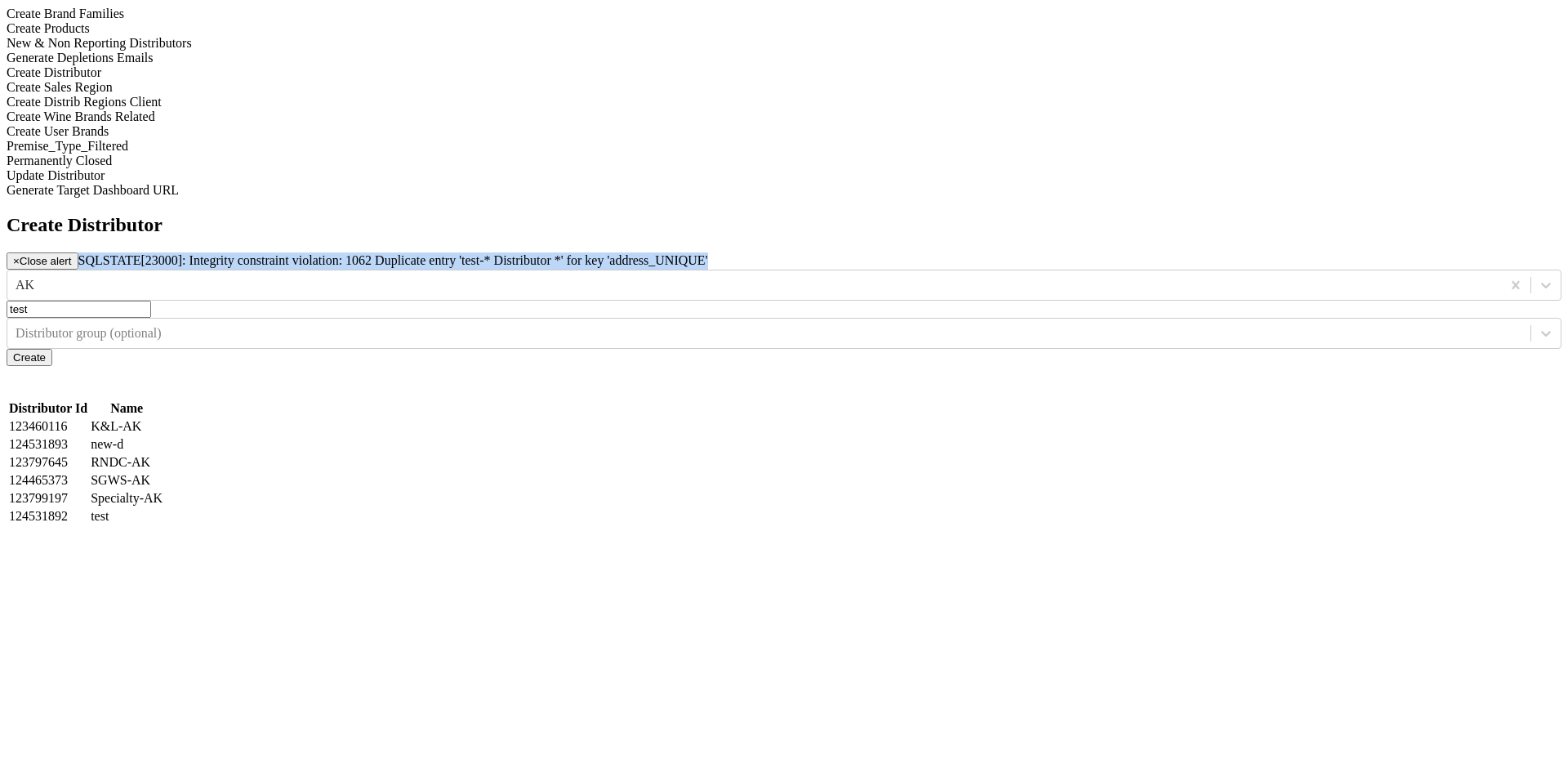
click at [964, 252] on div "× Close alert SQLSTATE[23000]: Integrity constraint violation: 1062 Duplicate e…" at bounding box center [784, 261] width 1555 height 17
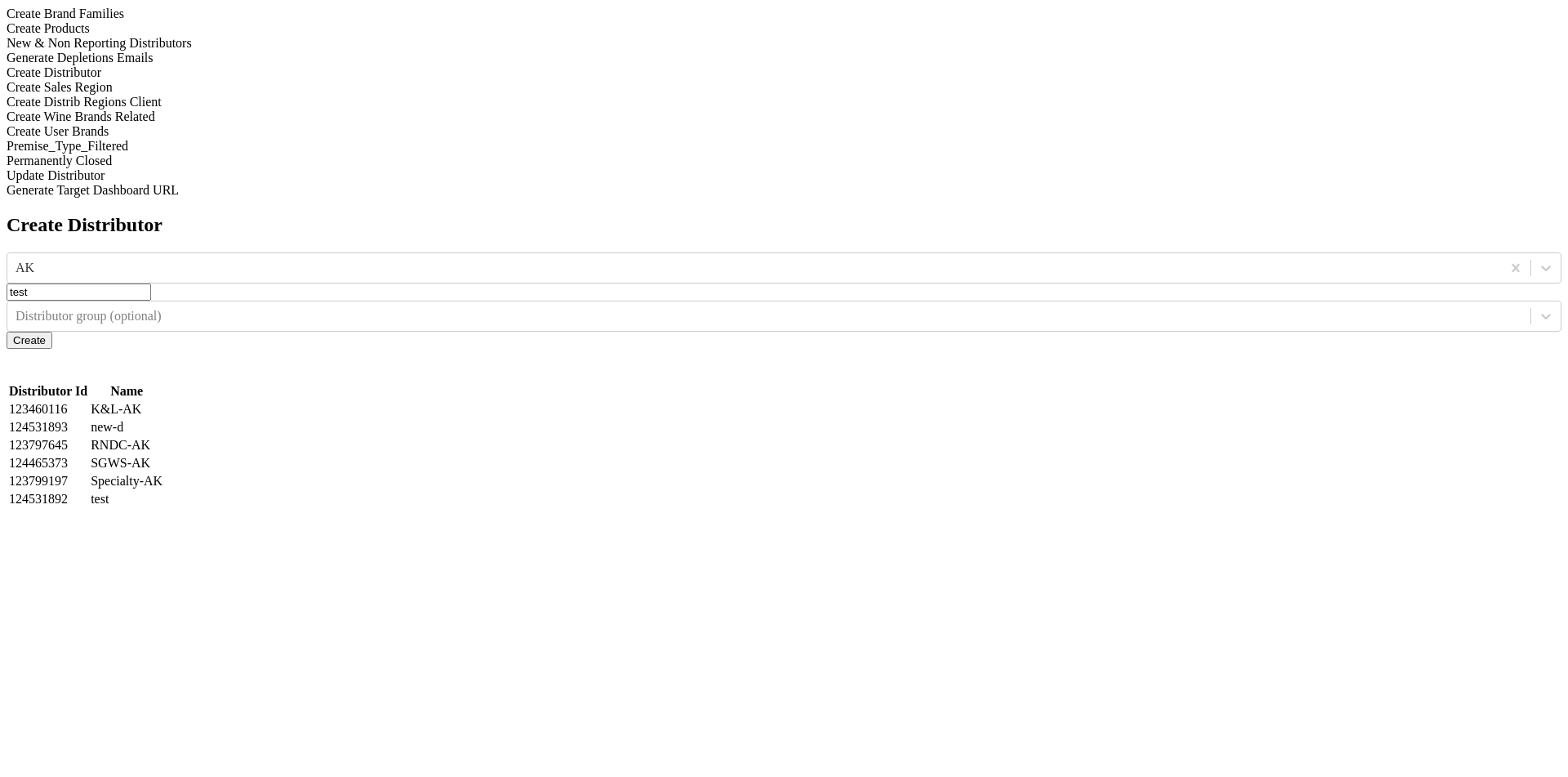
click at [52, 331] on button "Create" at bounding box center [30, 340] width 46 height 17
drag, startPoint x: 884, startPoint y: 103, endPoint x: 988, endPoint y: 103, distance: 104.0
click at [971, 509] on div "Create Distributor AK test Distributor group (optional) Create Distributor Id N…" at bounding box center [784, 361] width 1555 height 295
click at [190, 65] on div "Generate Depletions Emails" at bounding box center [784, 57] width 1555 height 14
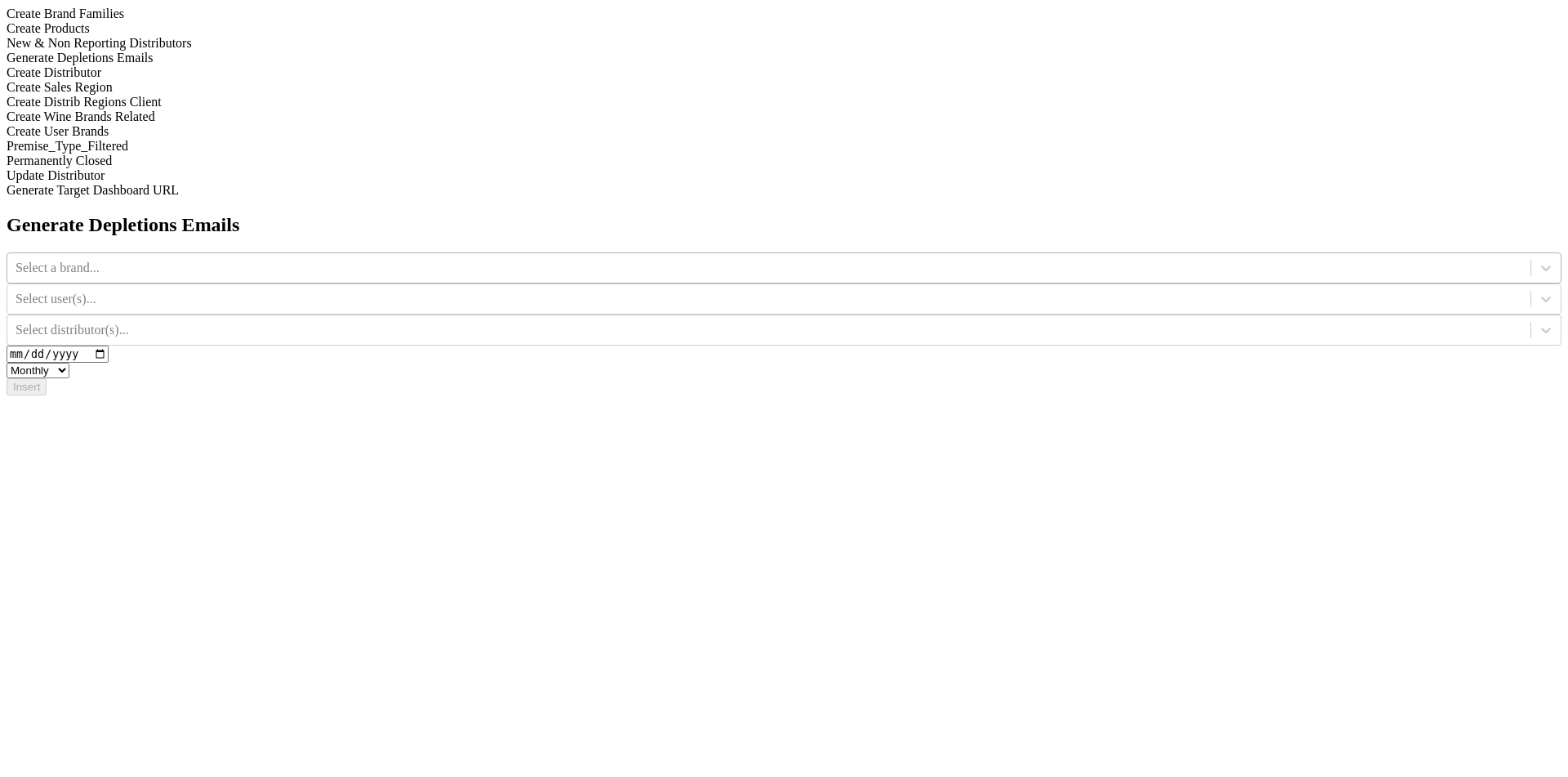
click at [701, 256] on div "Select a brand..." at bounding box center [769, 268] width 1523 height 25
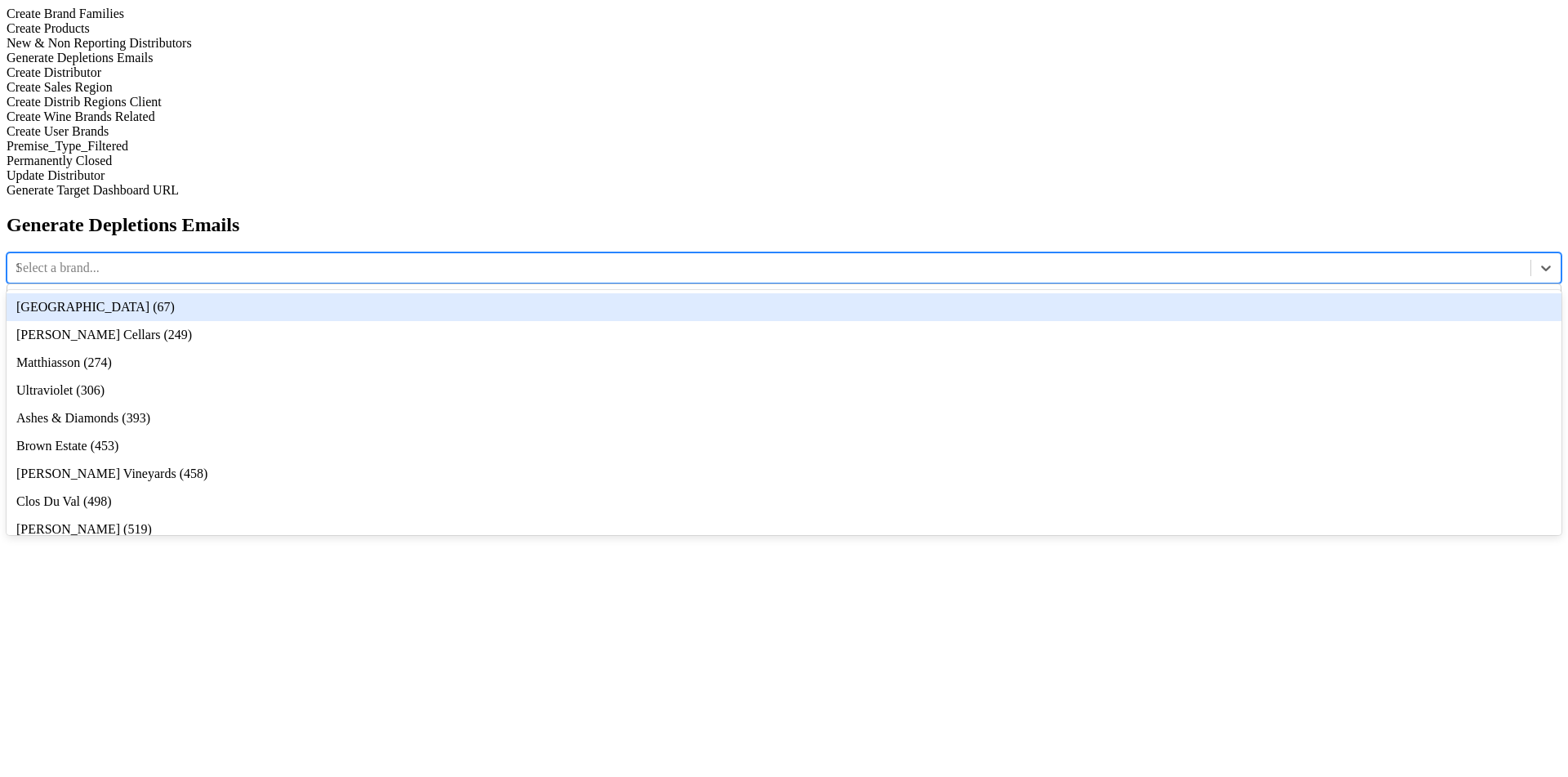
type input "12"
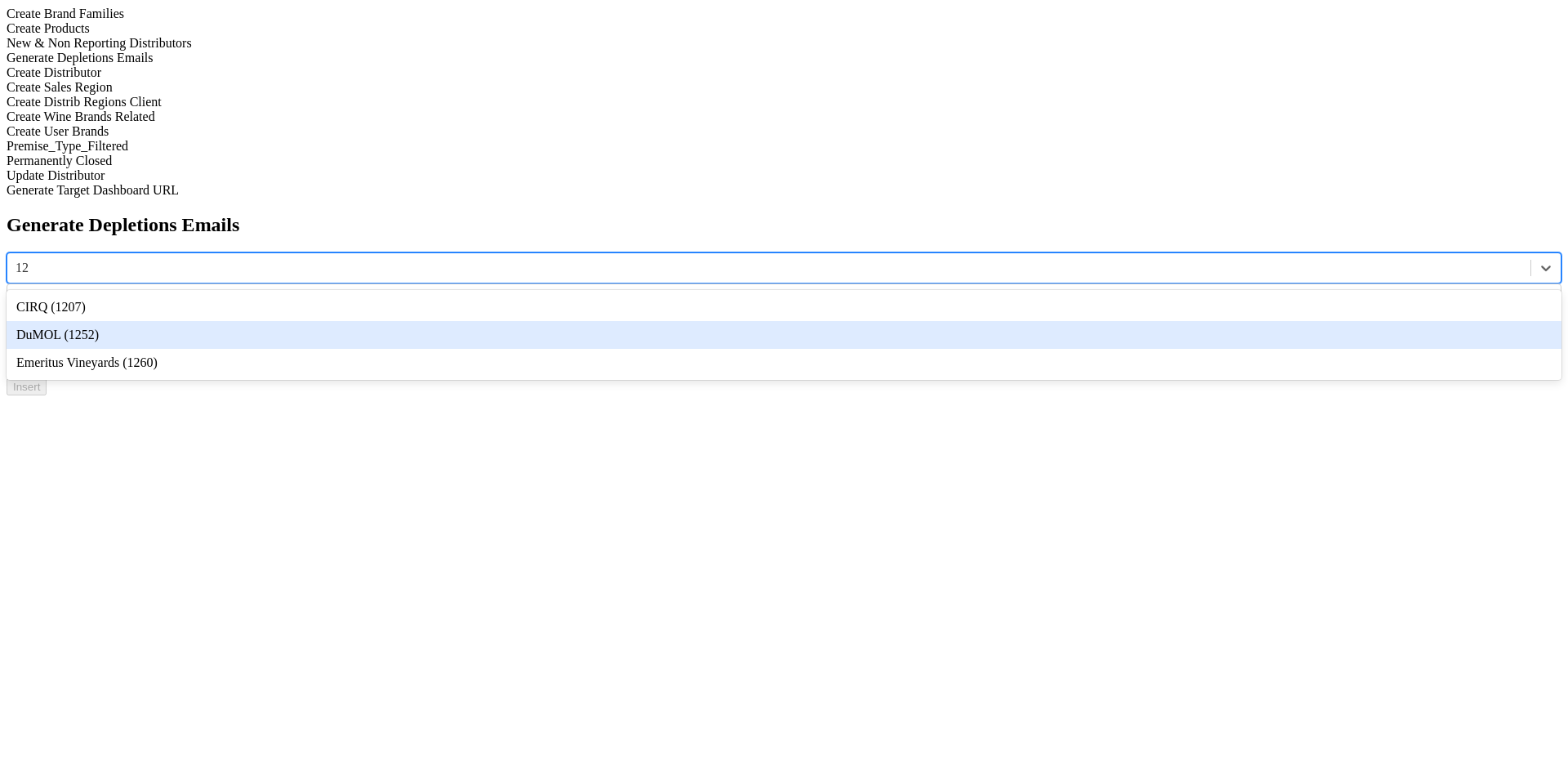
click at [545, 321] on div "DuMOL (1252)" at bounding box center [784, 334] width 1555 height 28
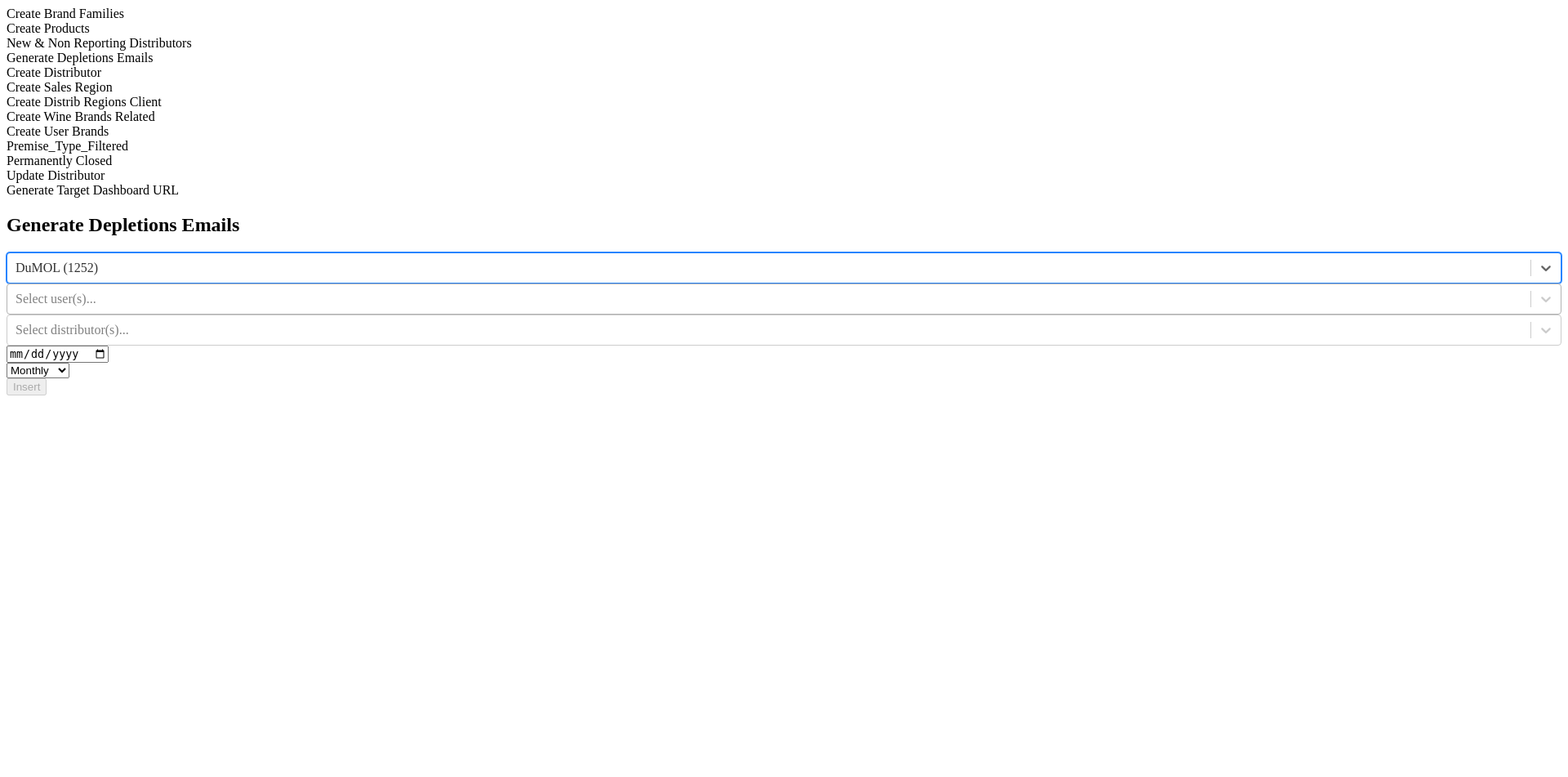
click at [829, 290] on div at bounding box center [768, 299] width 1507 height 18
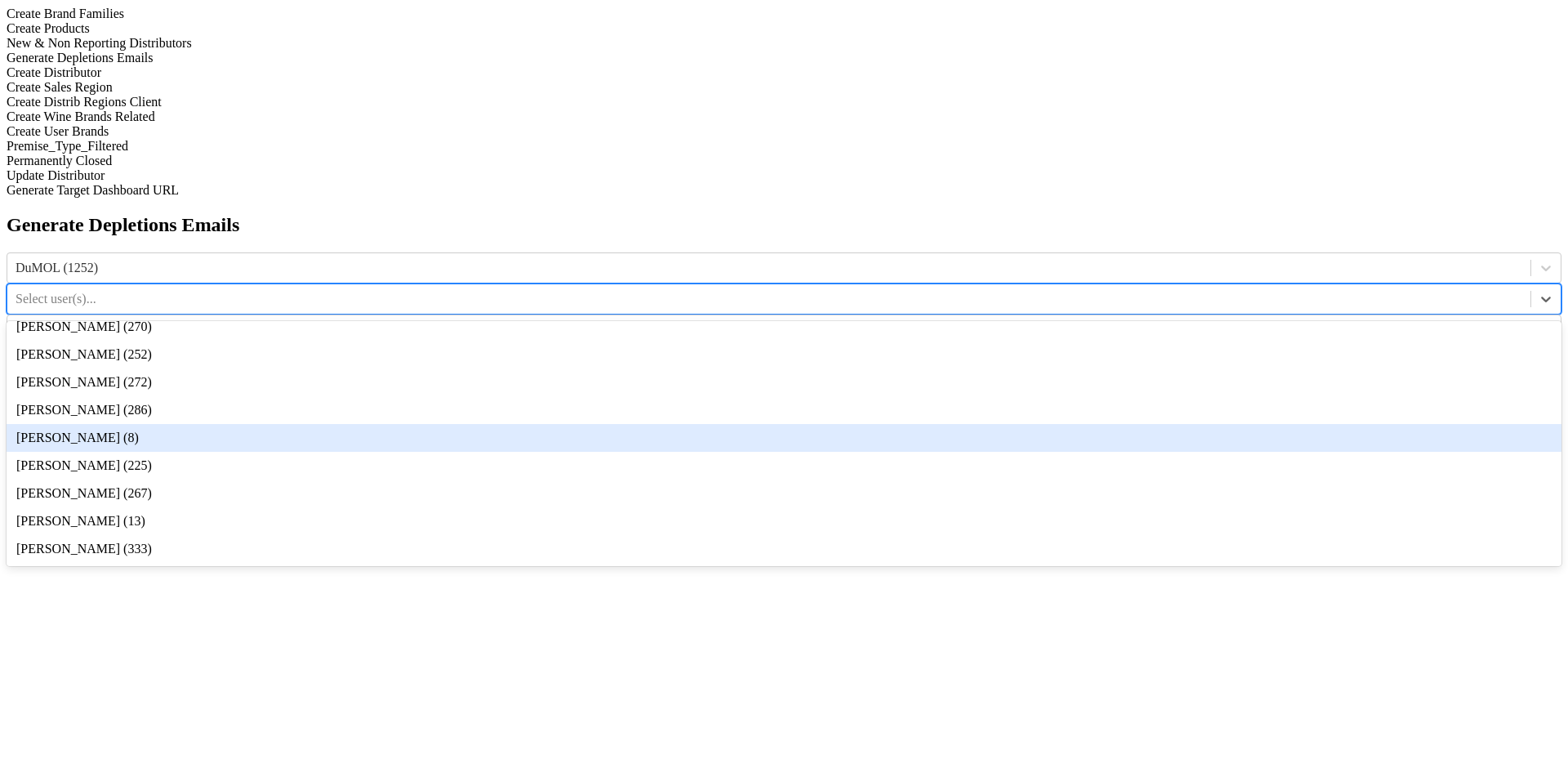
scroll to position [0, 0]
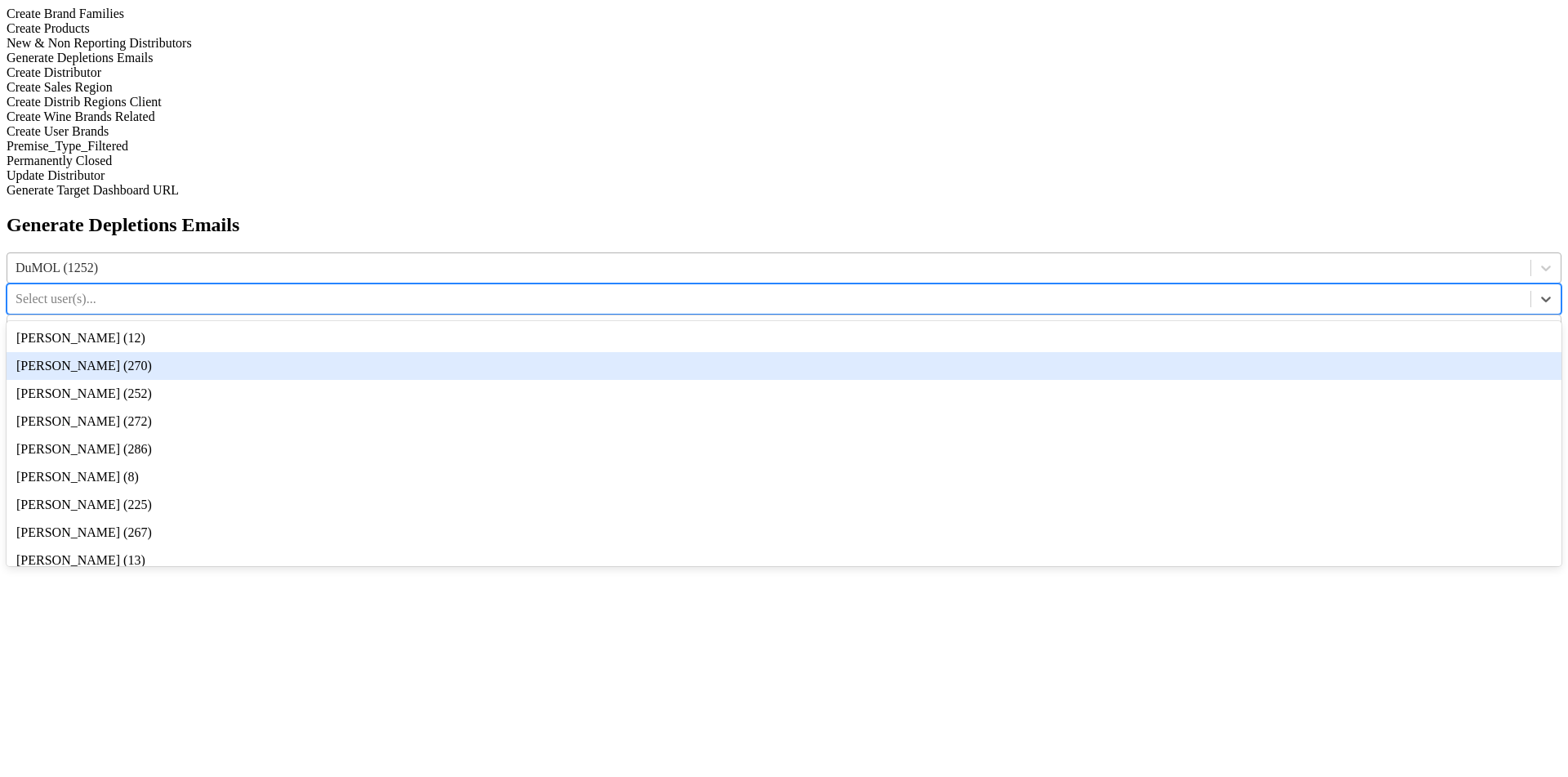
click at [666, 256] on div "DuMOL (1252)" at bounding box center [769, 268] width 1523 height 25
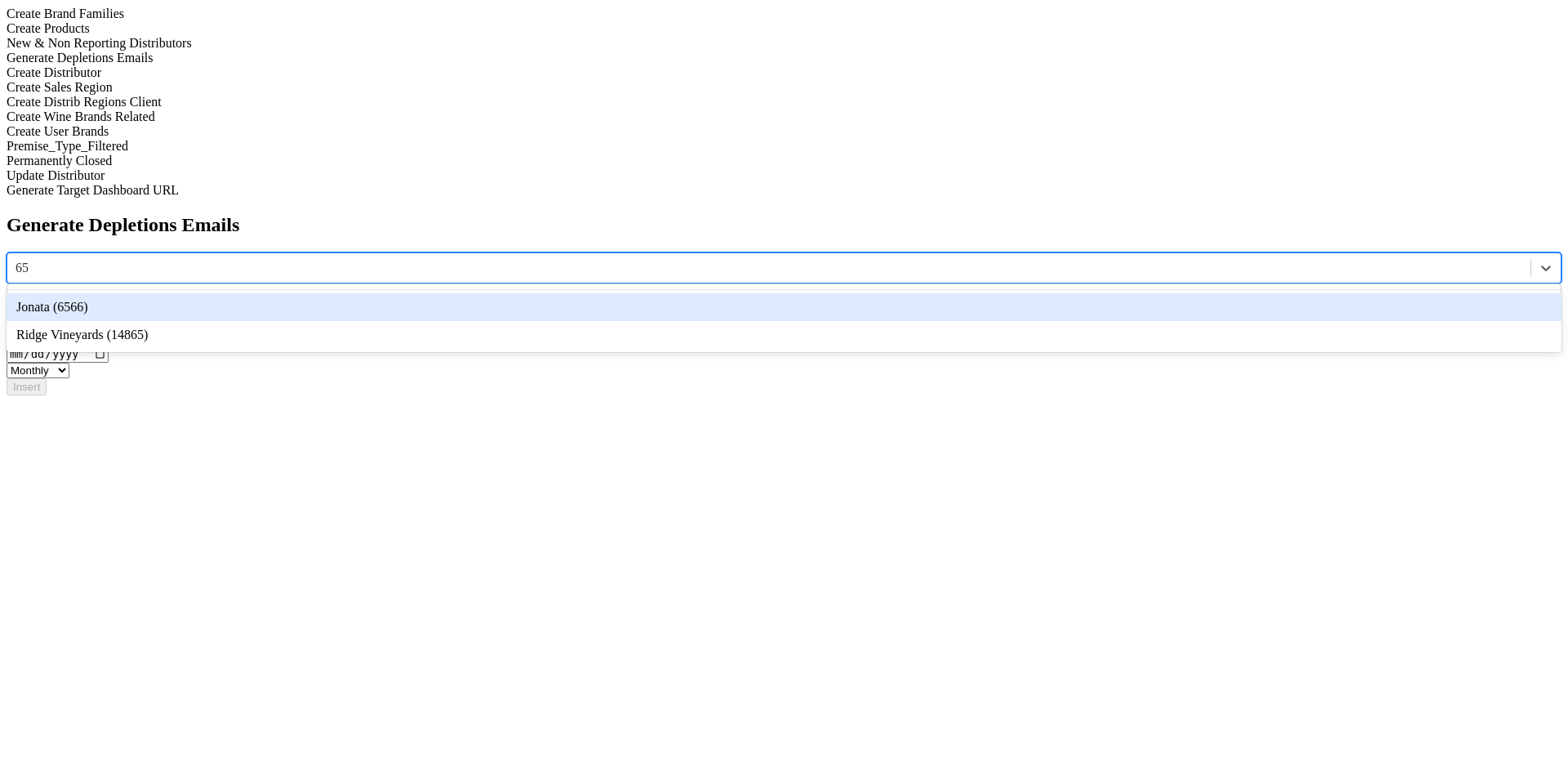
type input "656"
click at [554, 293] on div "Jonata (6566)" at bounding box center [784, 306] width 1555 height 28
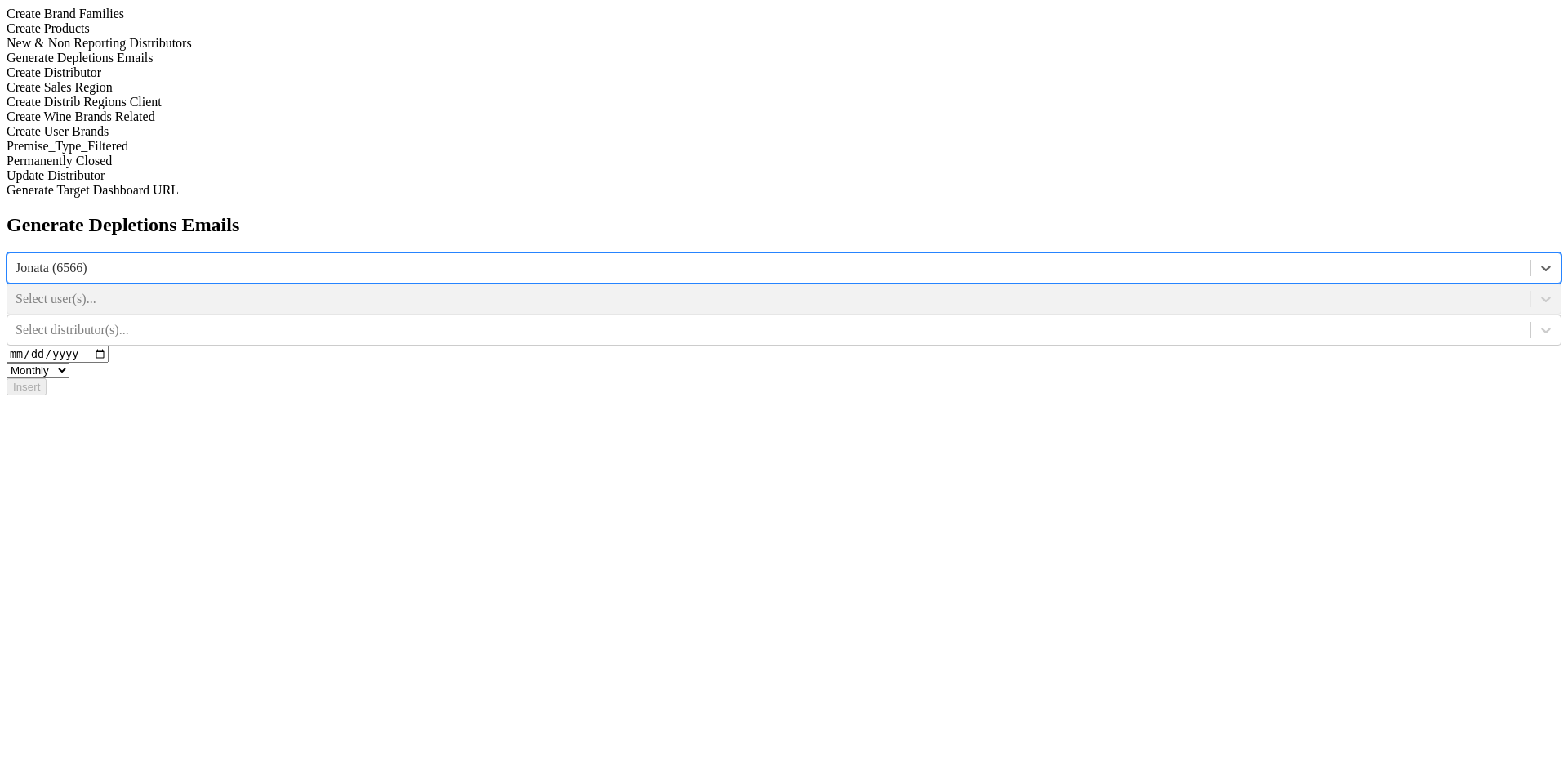
click at [821, 284] on div "Select user(s)..." at bounding box center [784, 299] width 1555 height 32
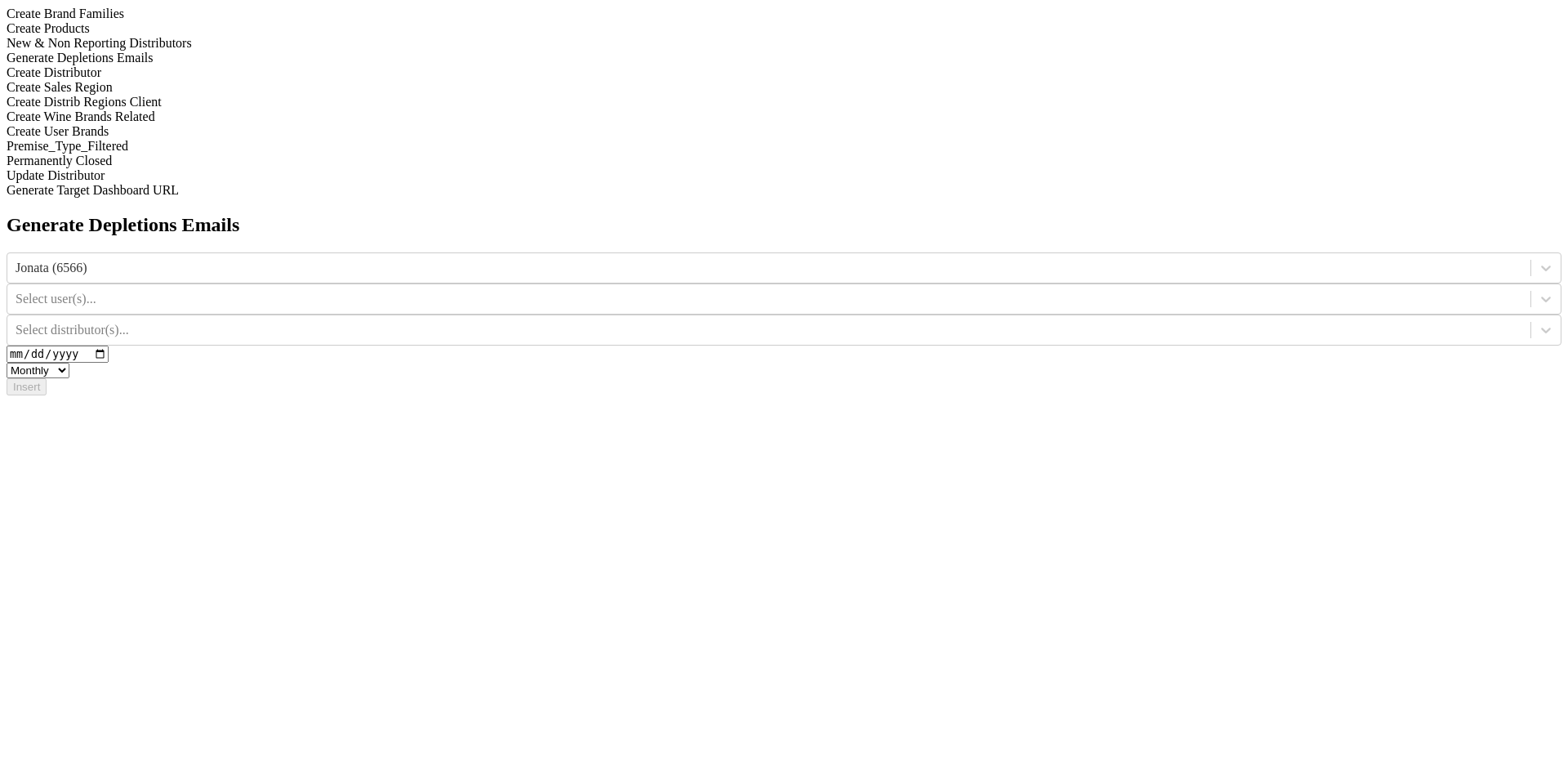
click at [902, 290] on div at bounding box center [768, 299] width 1507 height 18
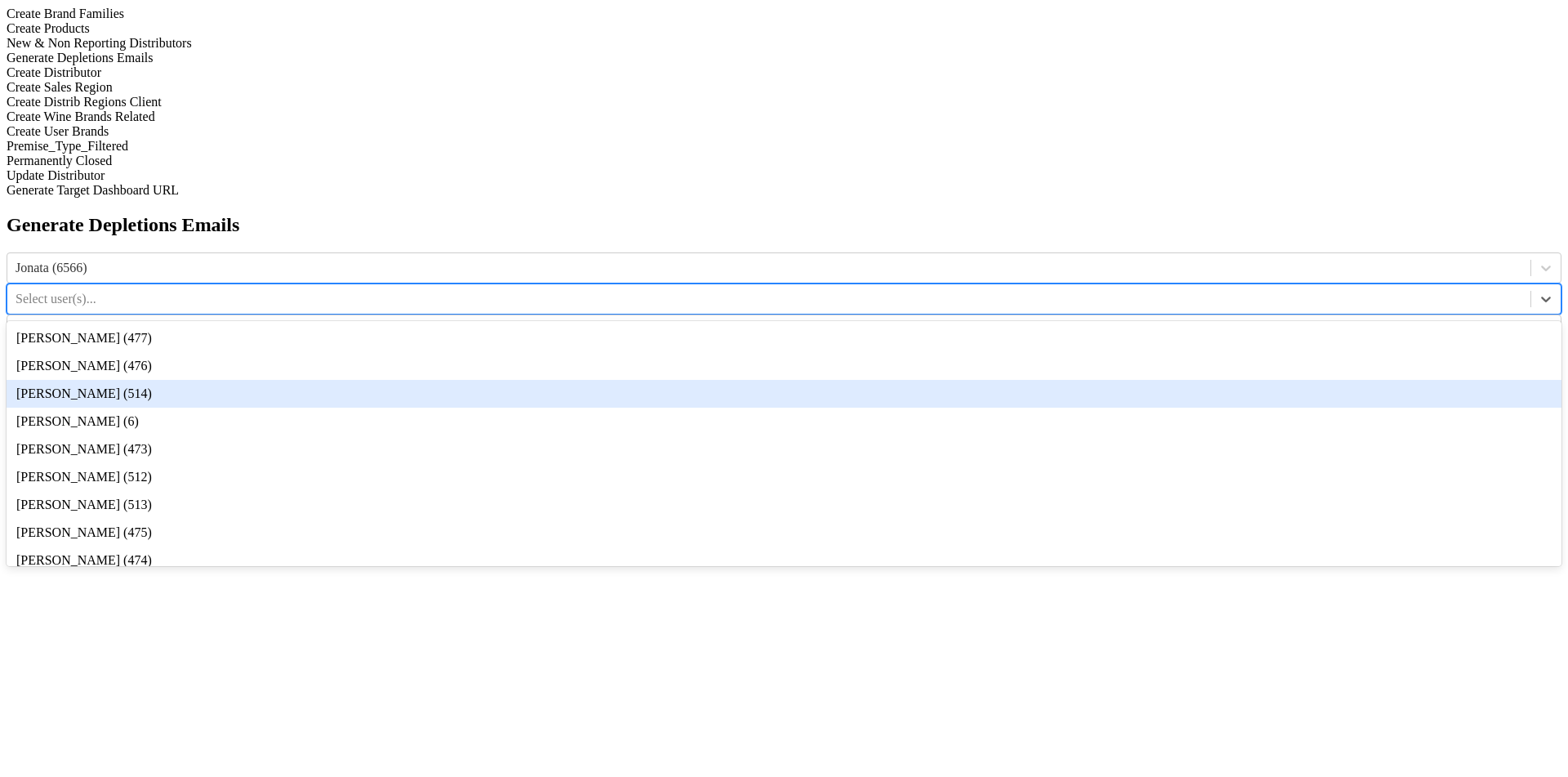
scroll to position [32, 0]
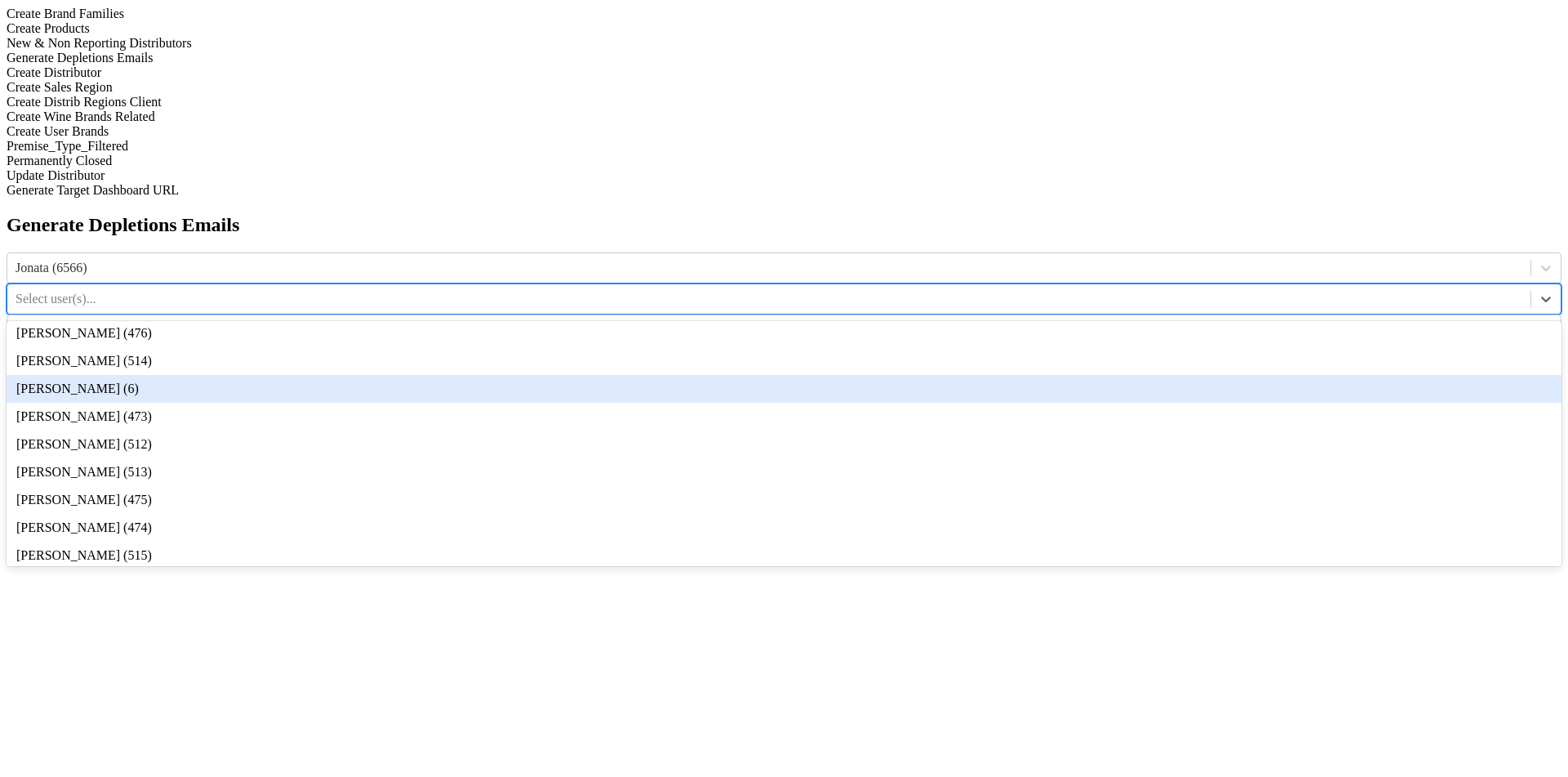
click at [837, 375] on div "Dave Minnick (6)" at bounding box center [784, 388] width 1555 height 28
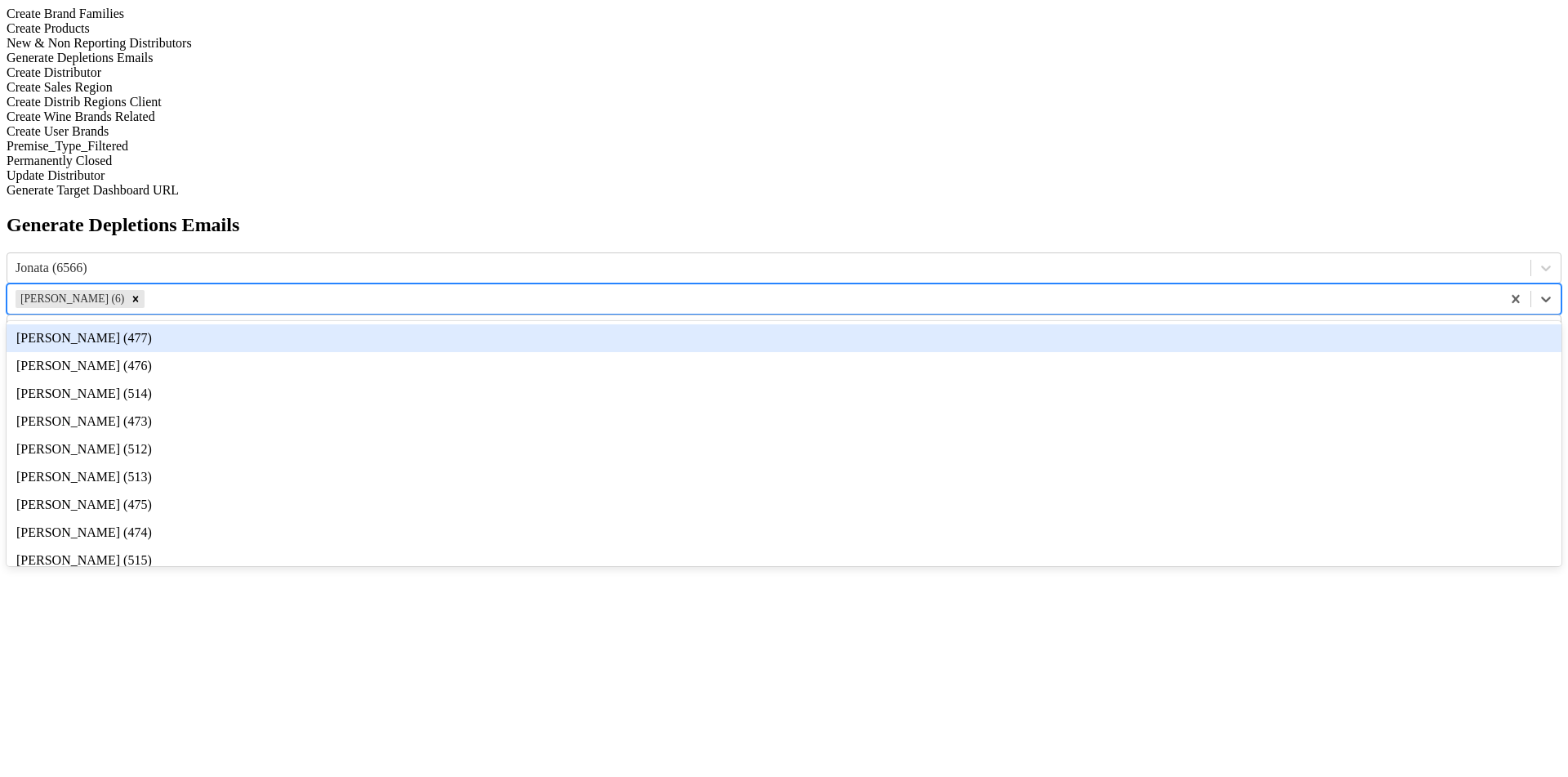
click at [929, 290] on div at bounding box center [820, 299] width 1345 height 18
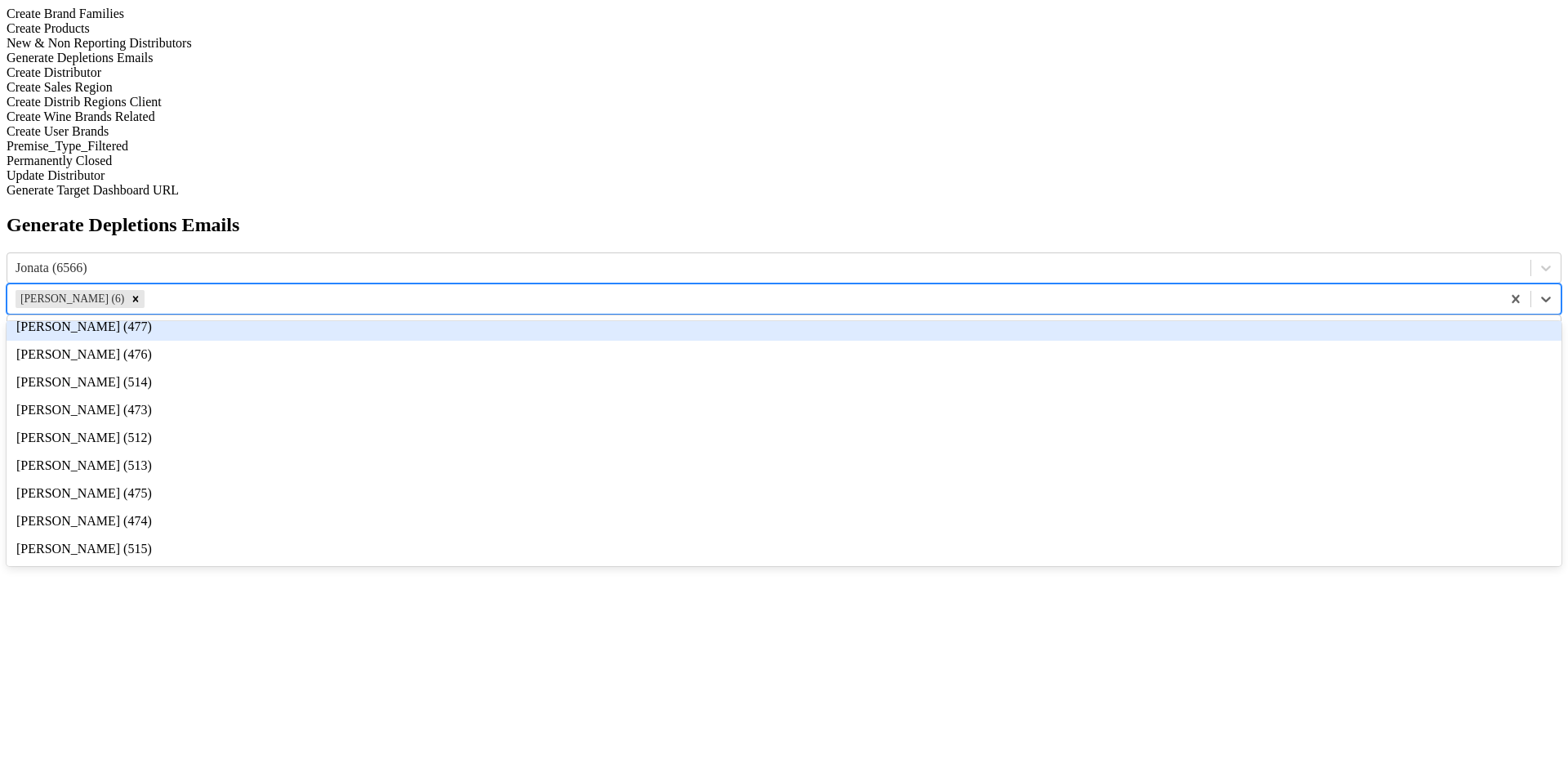
scroll to position [55, 0]
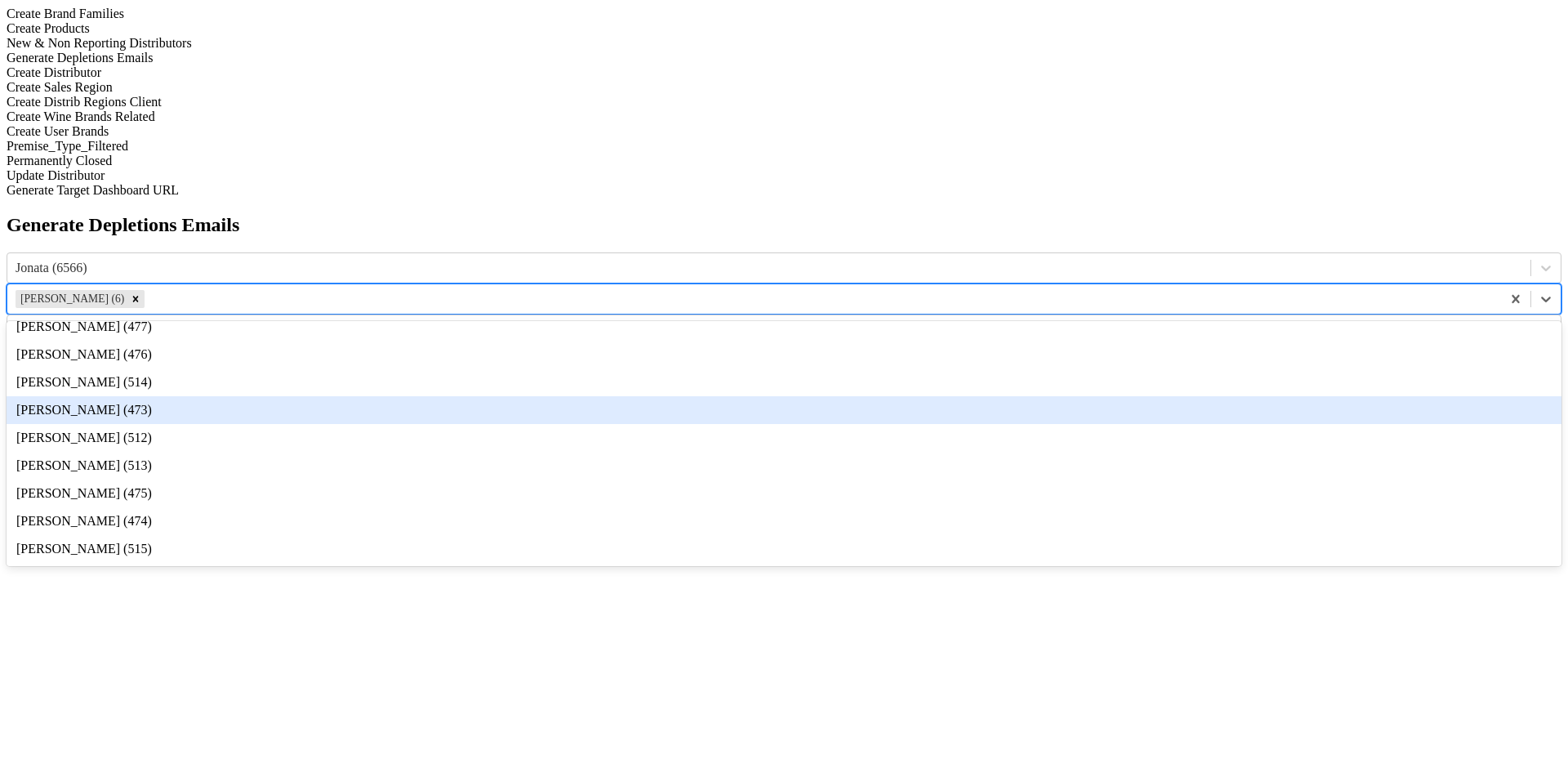
click at [919, 396] on div "Drew Stapp (473)" at bounding box center [784, 410] width 1555 height 28
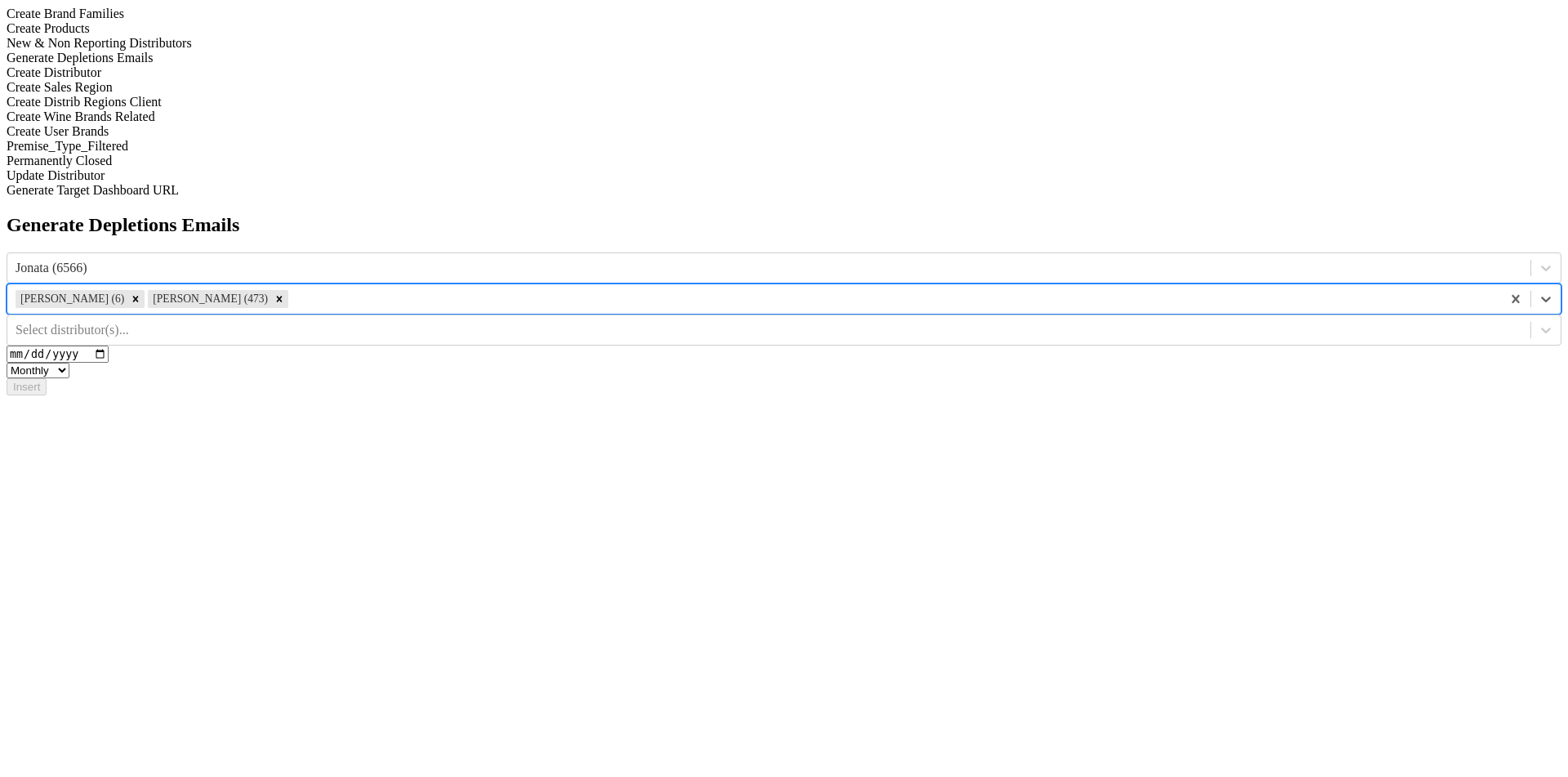
click at [920, 286] on div "Dave Minnick (6) Drew Stapp (473)" at bounding box center [754, 299] width 1494 height 25
click at [971, 321] on div at bounding box center [768, 329] width 1507 height 18
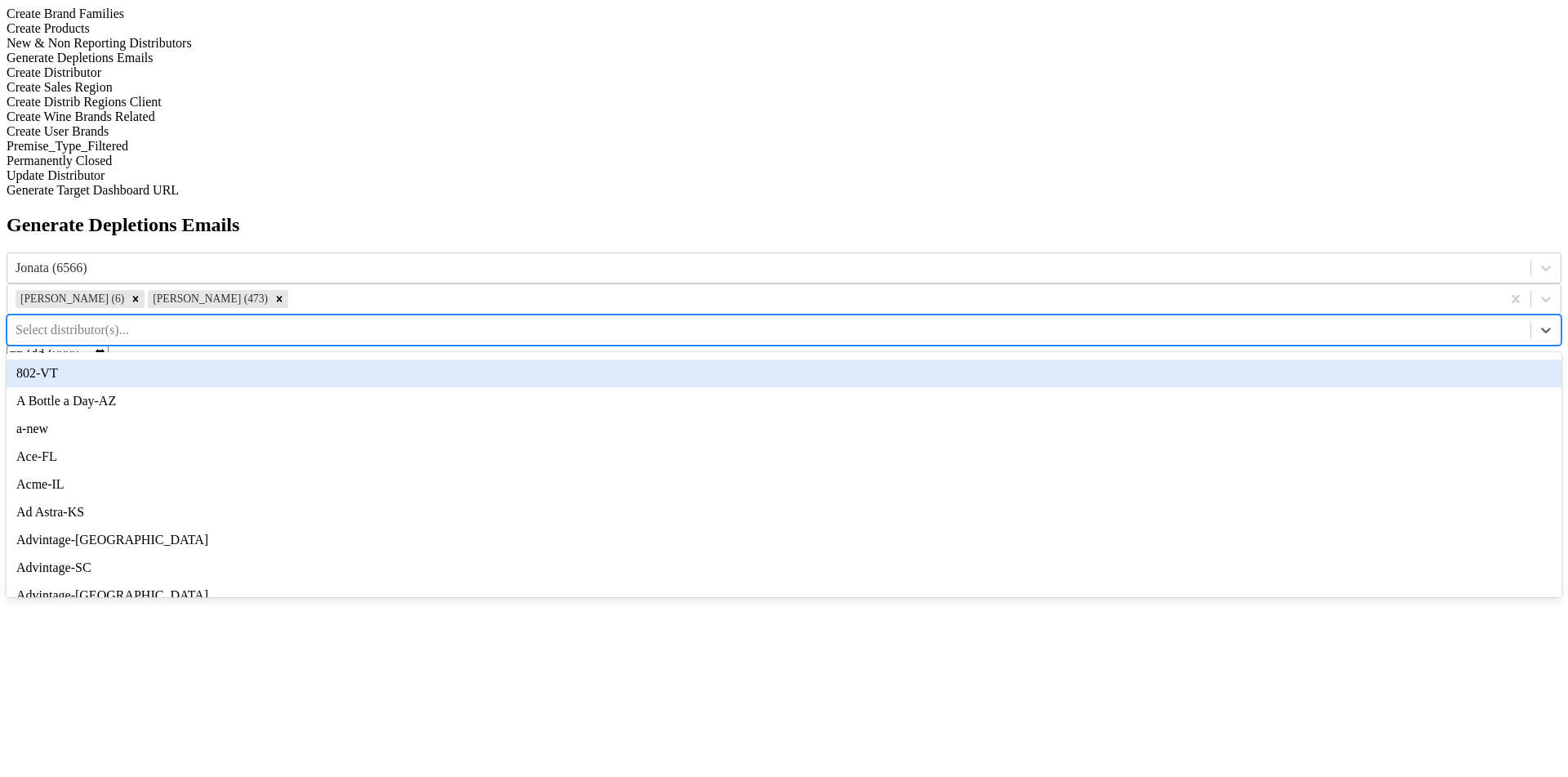
scroll to position [85, 0]
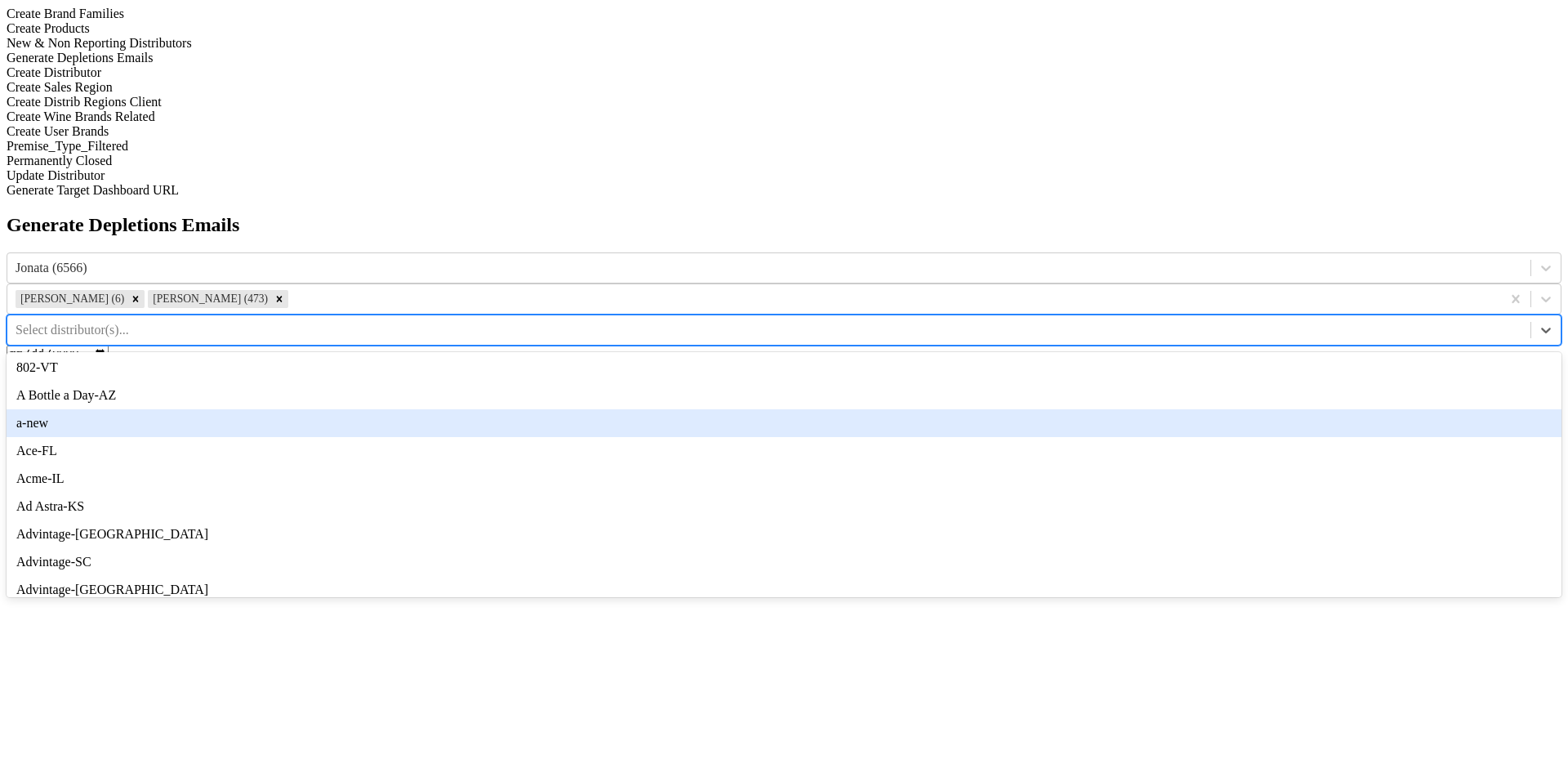
click at [971, 410] on div "a-new" at bounding box center [784, 423] width 1555 height 28
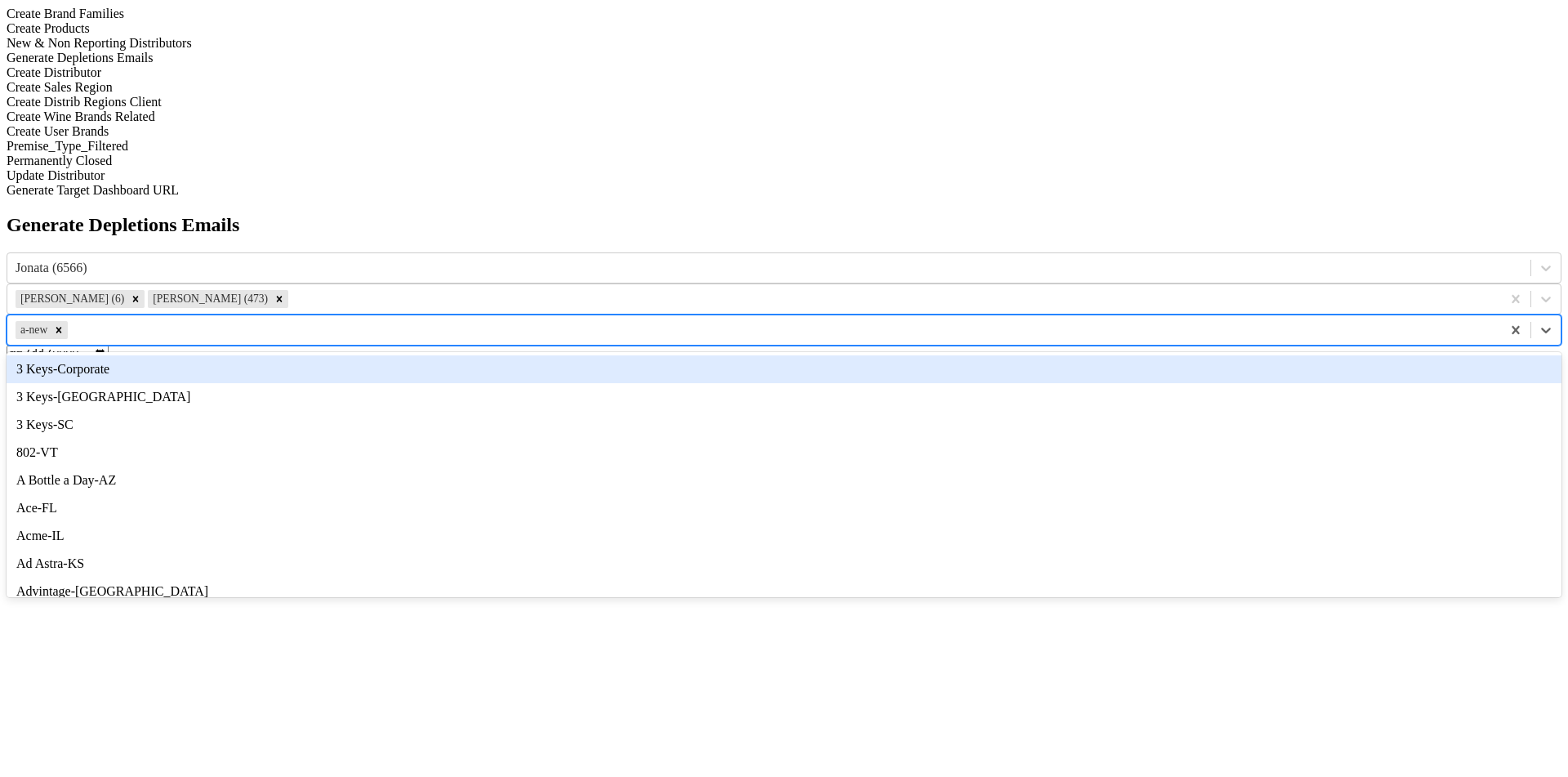
click at [971, 318] on div "a-new" at bounding box center [754, 330] width 1494 height 25
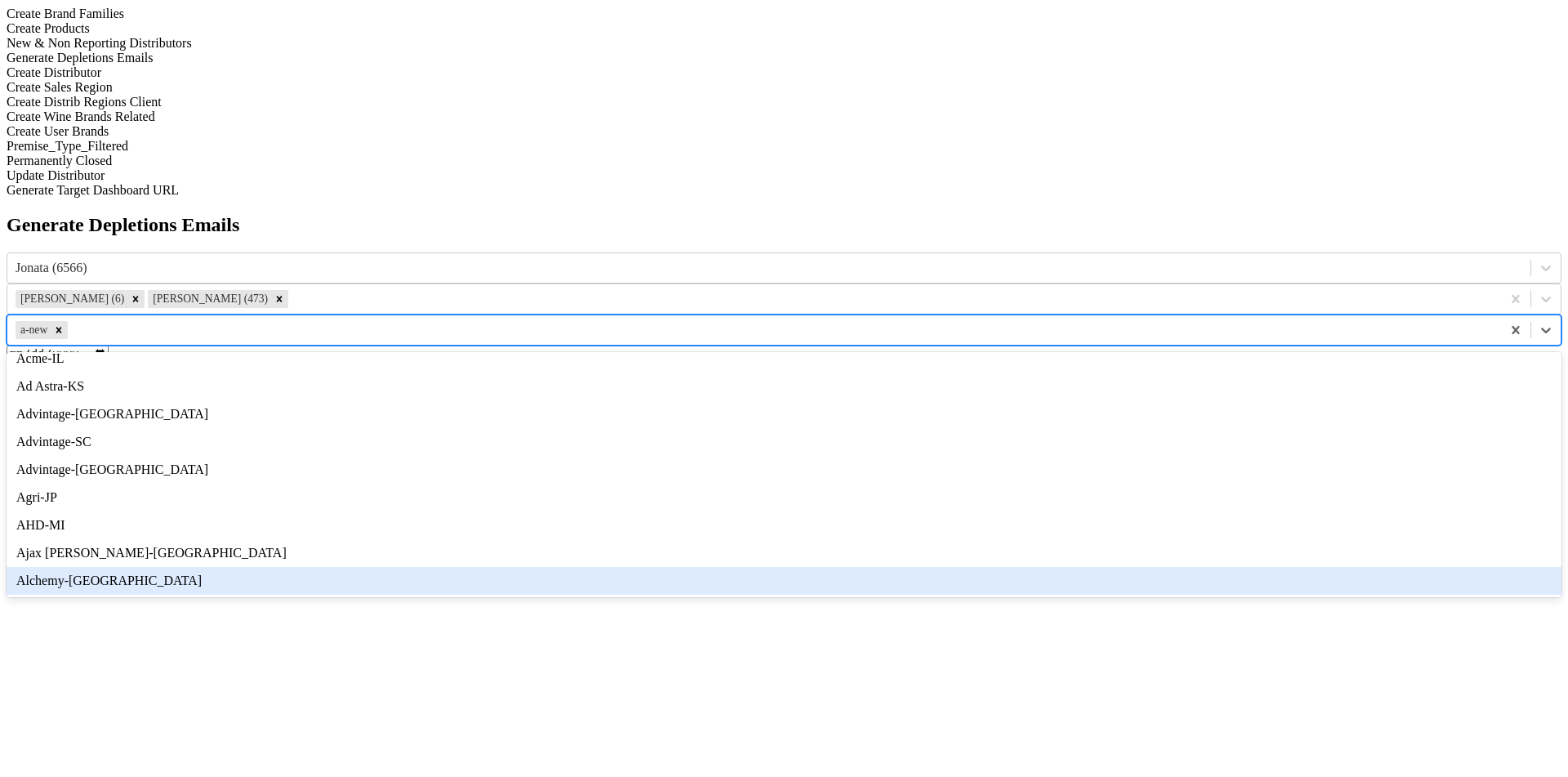
scroll to position [331, 0]
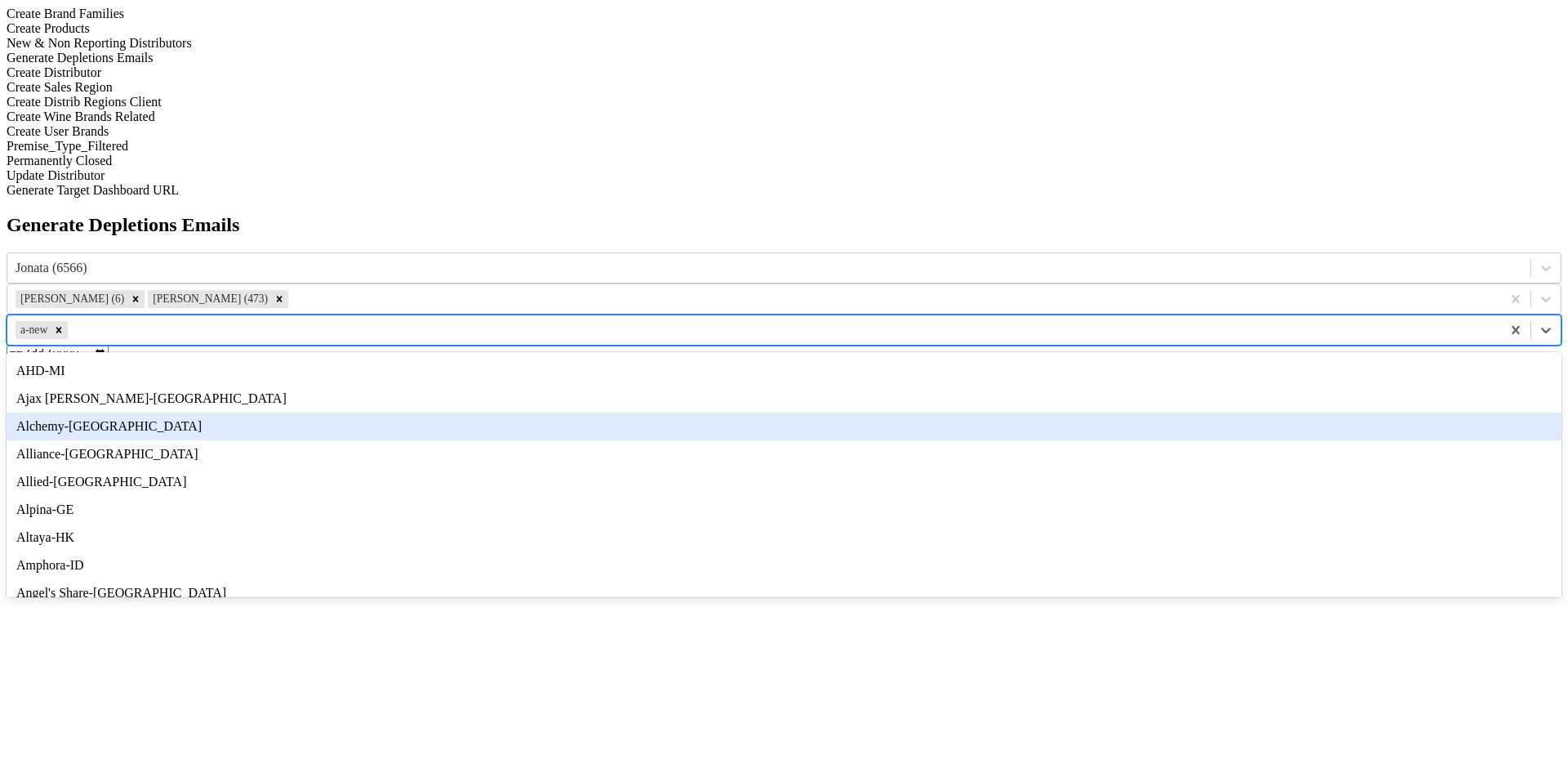
click at [971, 412] on div "Alchemy-[GEOGRAPHIC_DATA]" at bounding box center [784, 426] width 1555 height 28
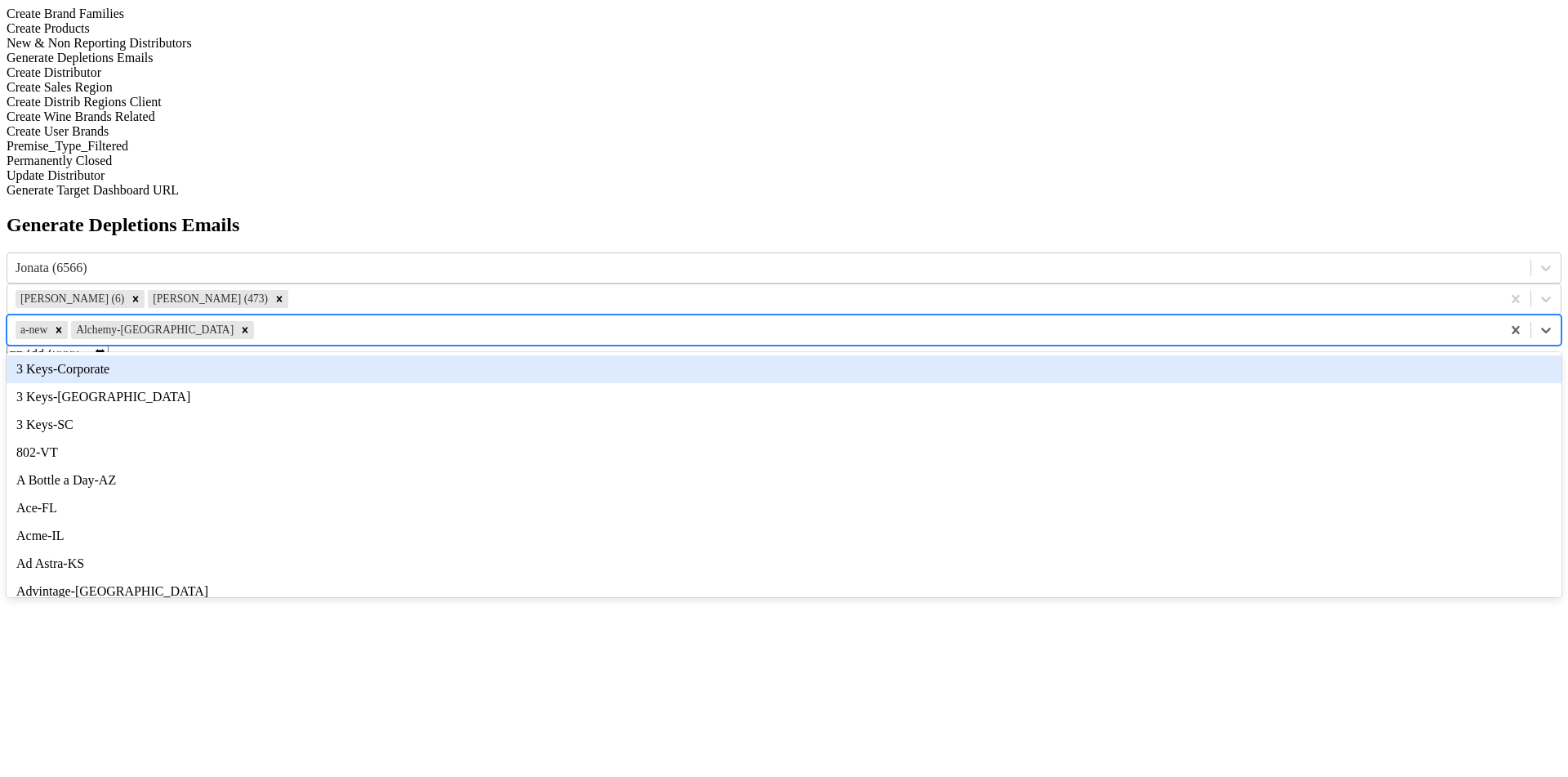
click at [971, 321] on div at bounding box center [875, 329] width 1236 height 18
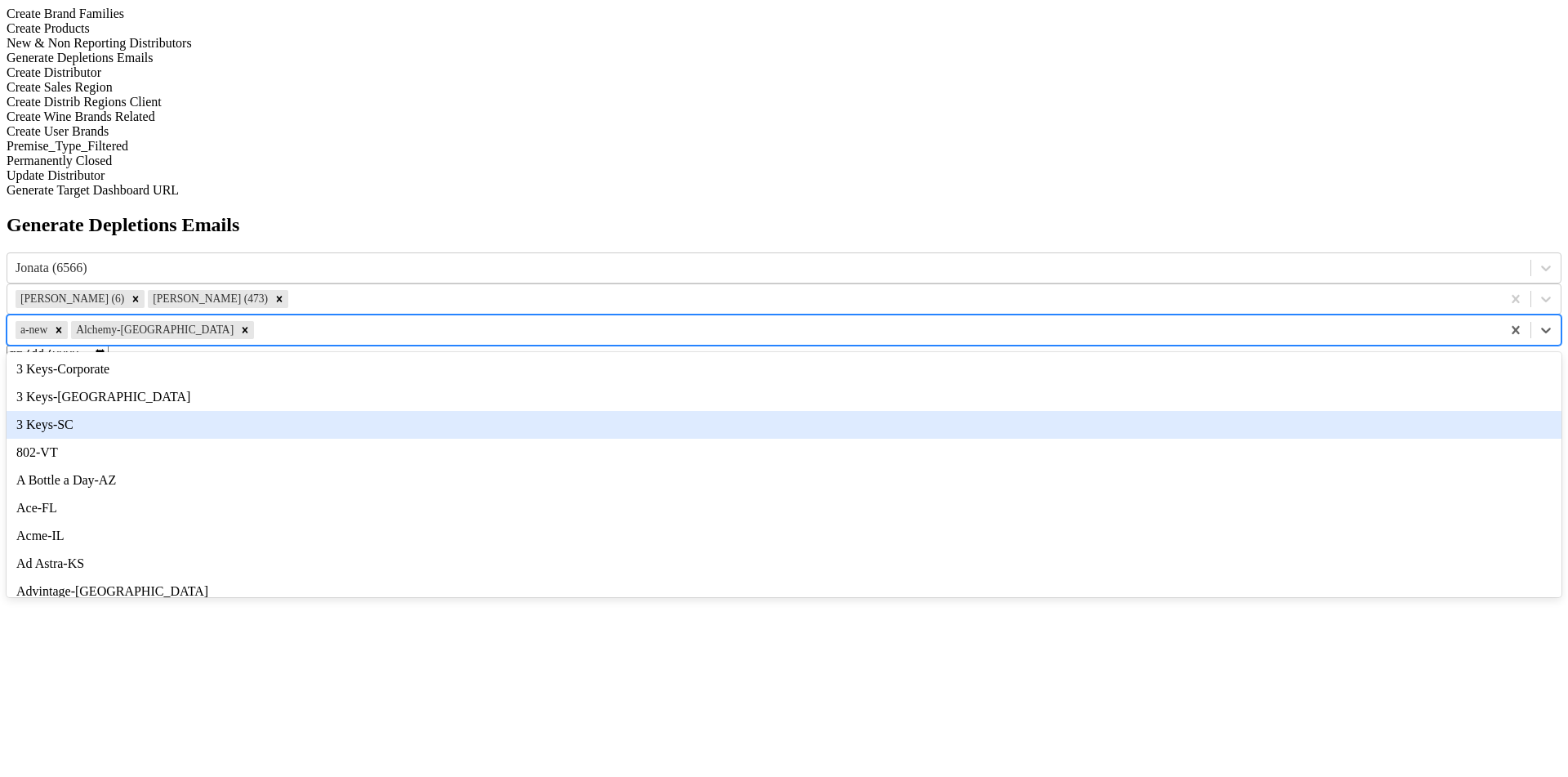
click at [971, 439] on div "802-VT" at bounding box center [784, 452] width 1555 height 28
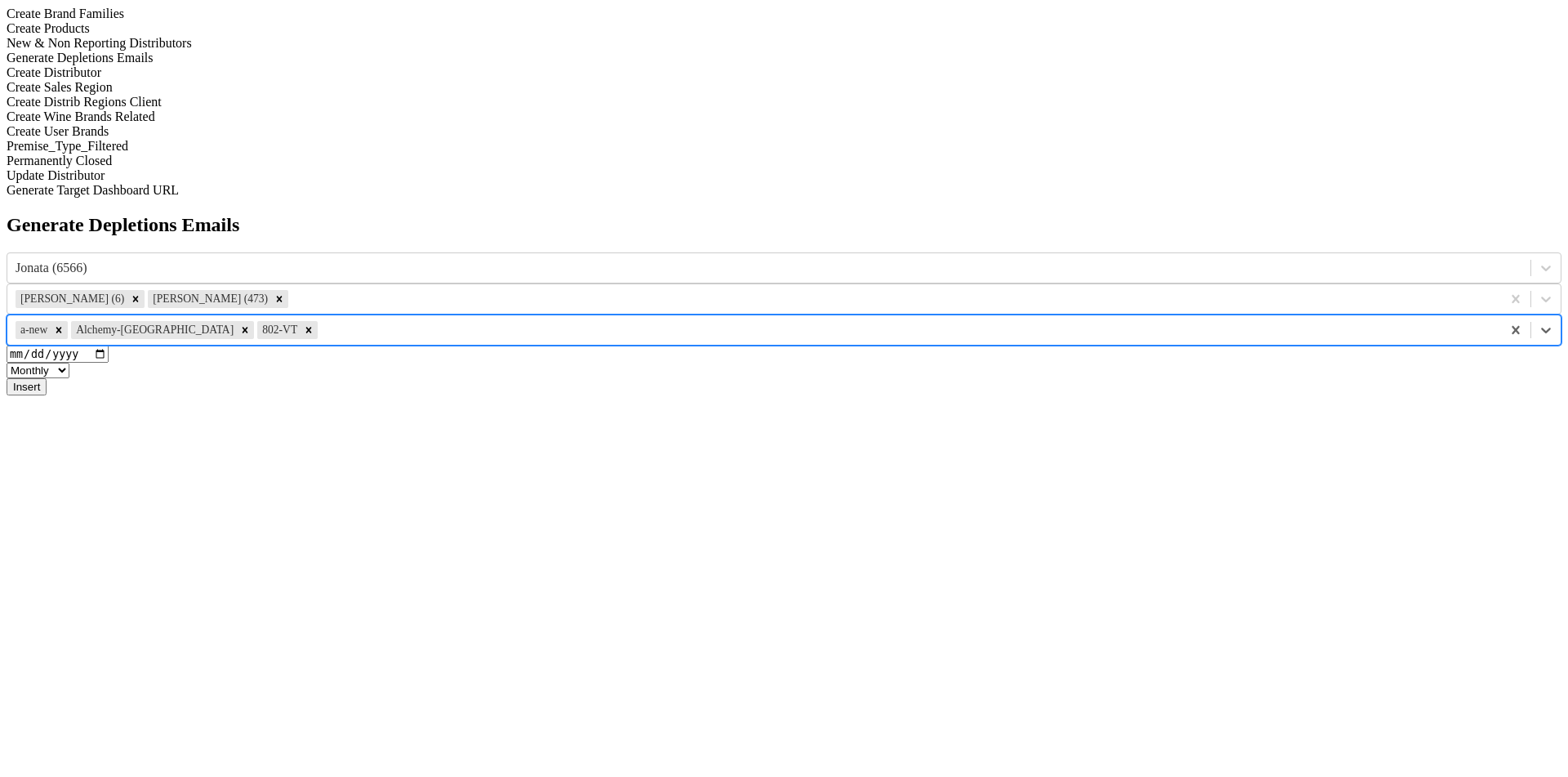
click at [70, 363] on select "Monthly Quarterly" at bounding box center [38, 370] width 63 height 15
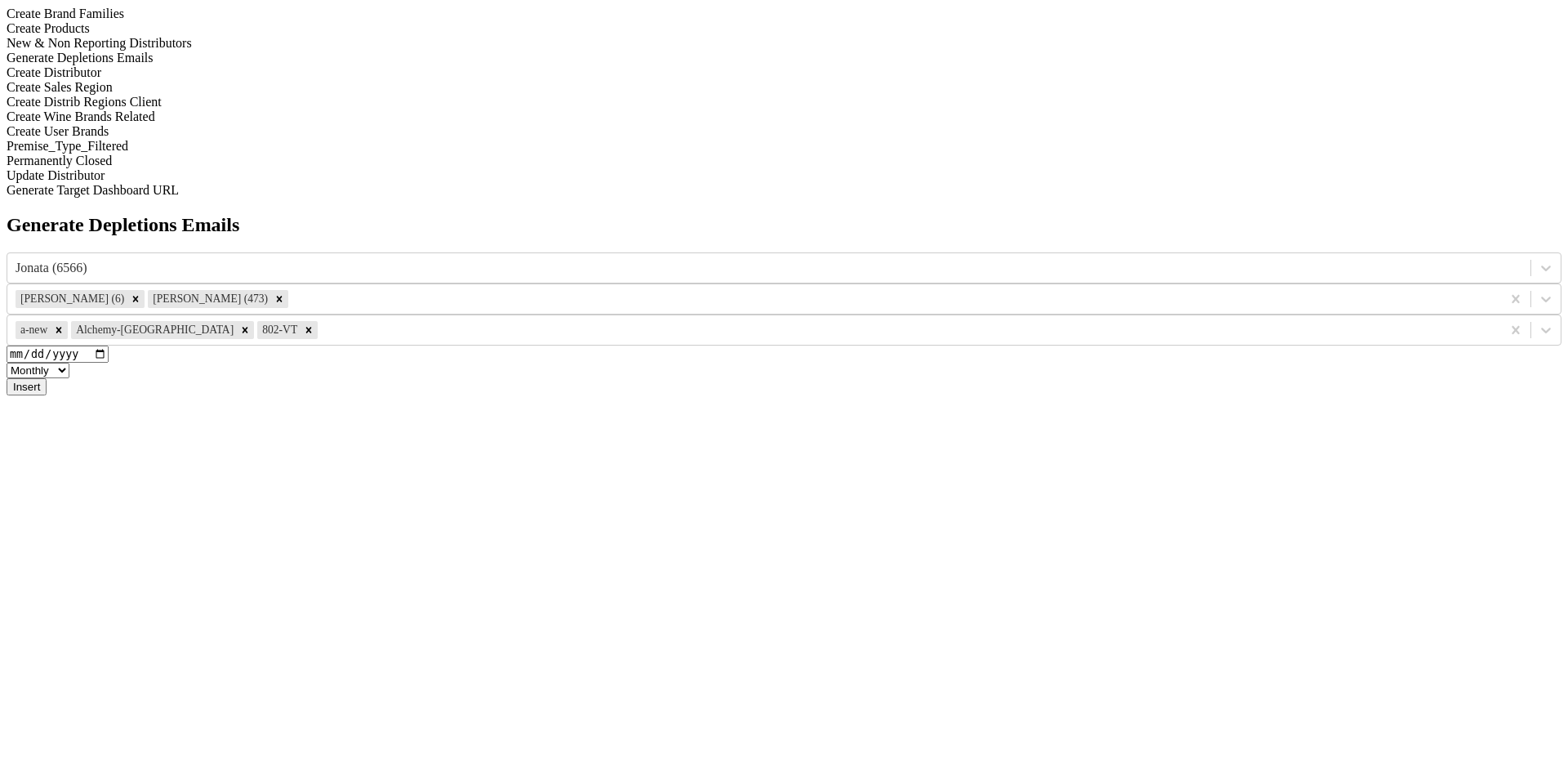
click at [70, 363] on select "Monthly Quarterly" at bounding box center [38, 370] width 63 height 15
click at [109, 346] on input "[DATE]" at bounding box center [57, 354] width 102 height 17
click at [332, 214] on div "Generate Depletions Emails Jonata (6566) Dave Minnick (6) Drew Stapp (473) a-ne…" at bounding box center [784, 304] width 1555 height 181
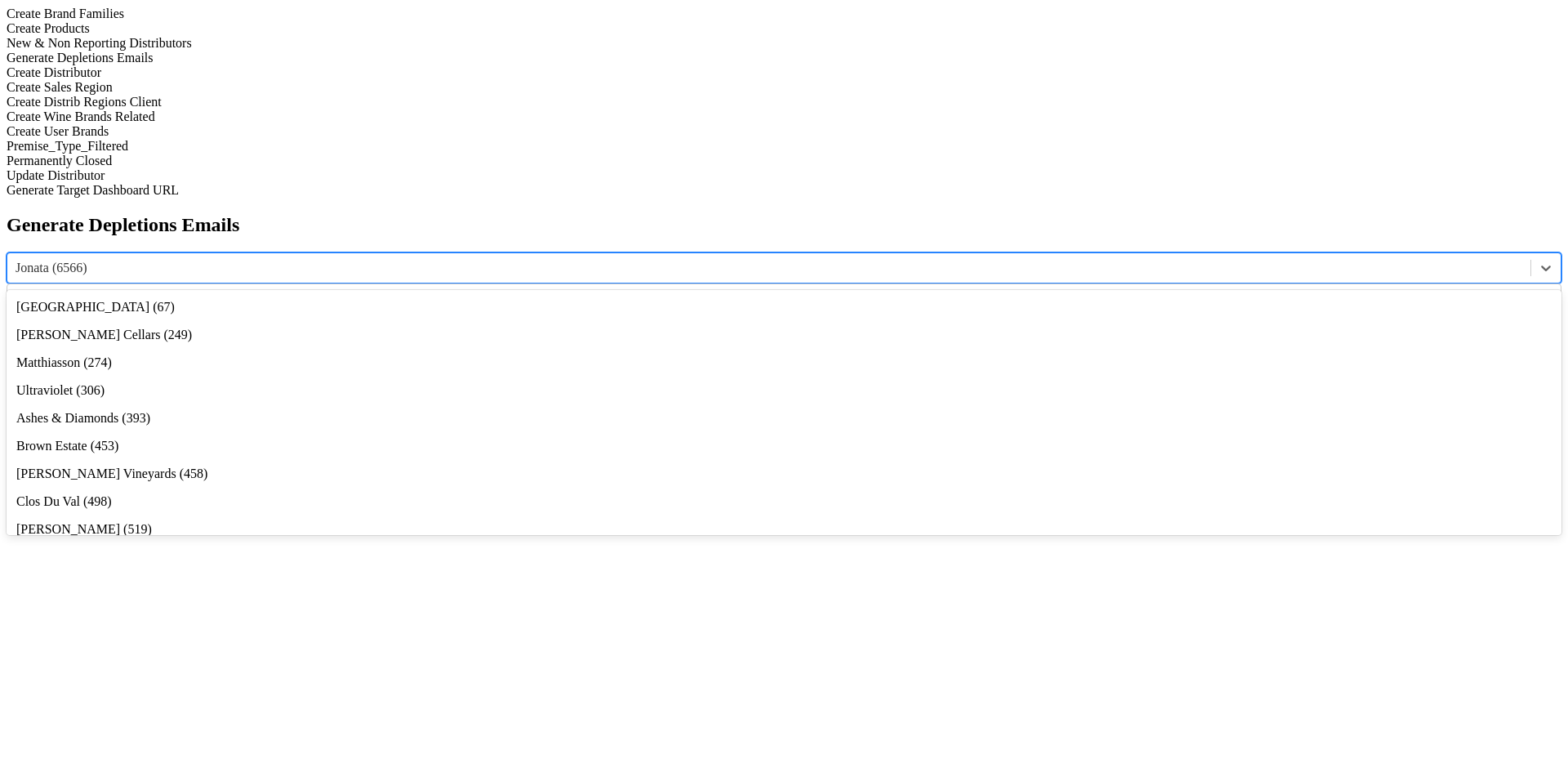
click at [581, 259] on div at bounding box center [768, 267] width 1507 height 18
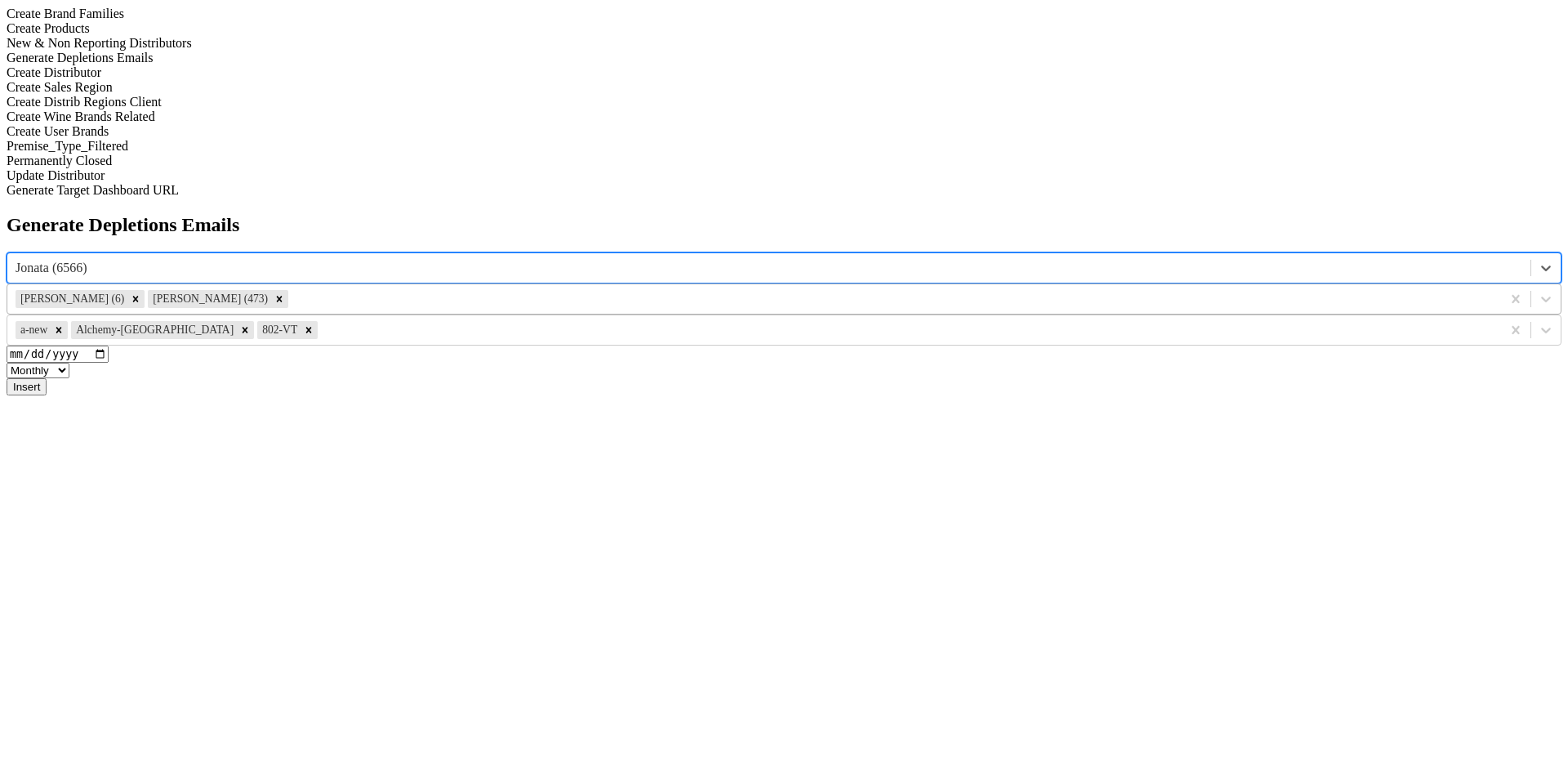
click at [920, 290] on div at bounding box center [891, 299] width 1202 height 18
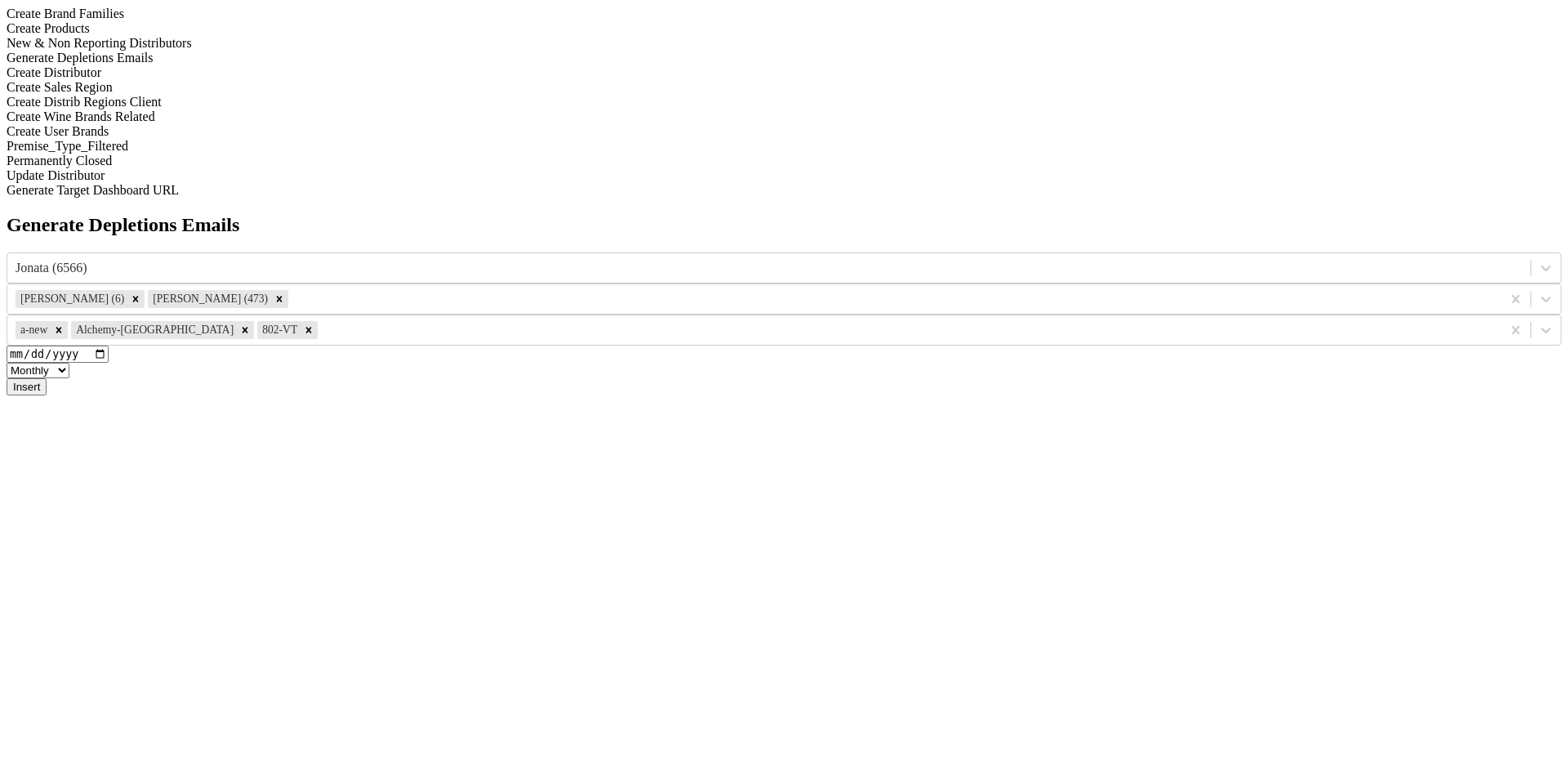
click at [671, 214] on div "Generate Depletions Emails Jonata (6566) Dave Minnick (6) Drew Stapp (473) a-ne…" at bounding box center [784, 304] width 1555 height 181
click at [643, 259] on div at bounding box center [768, 267] width 1507 height 18
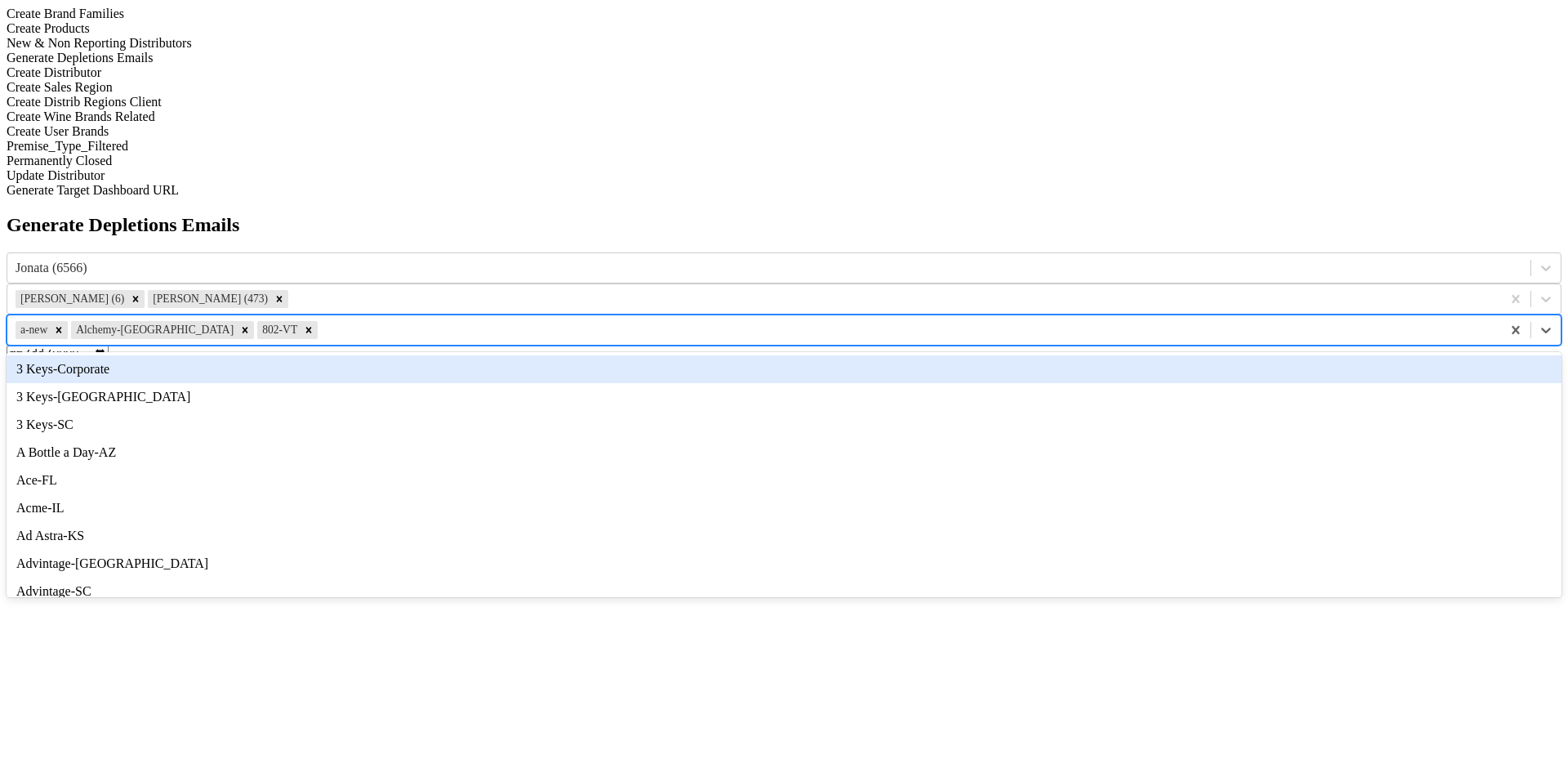
click at [971, 321] on div at bounding box center [907, 329] width 1172 height 18
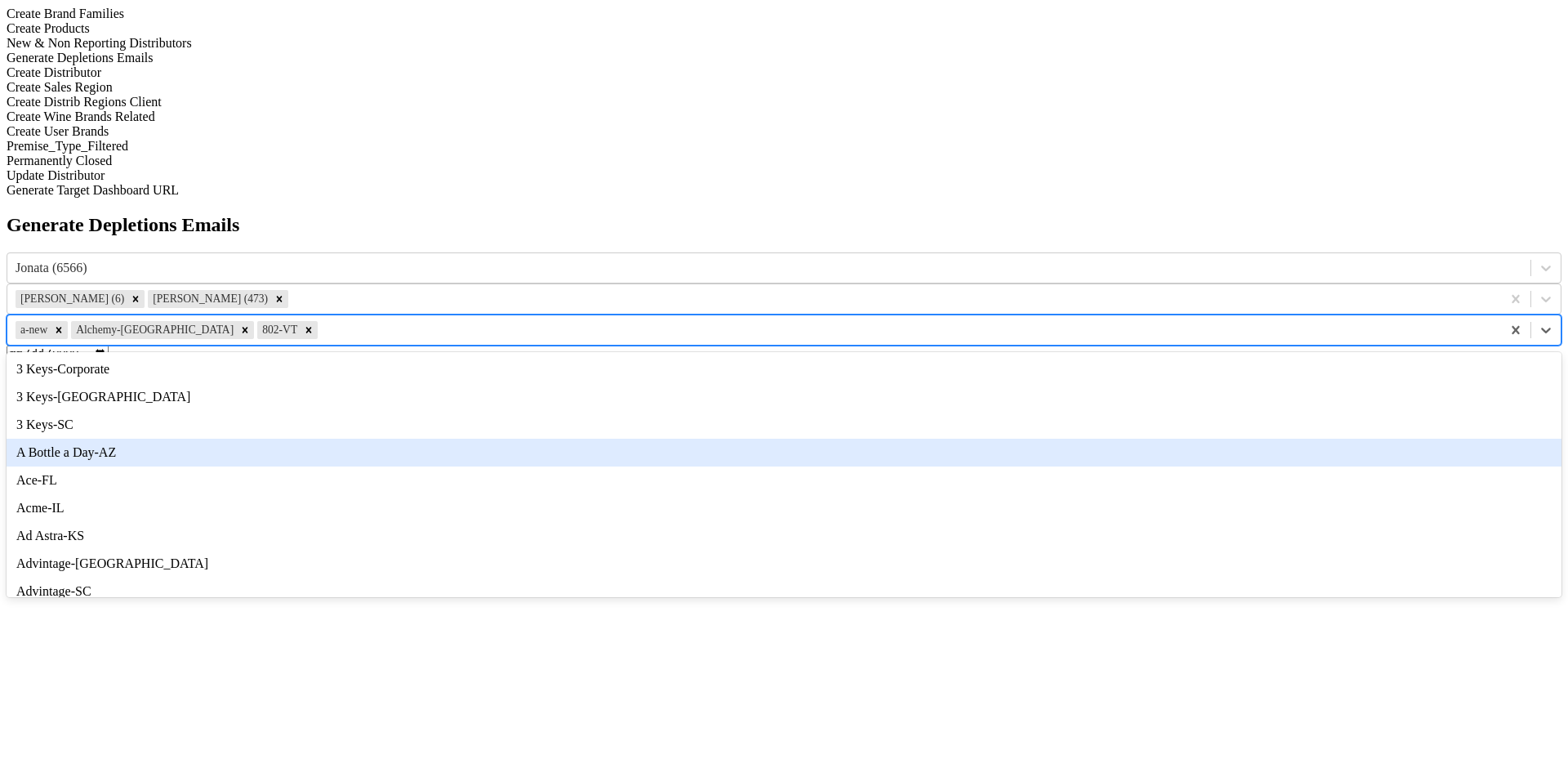
click at [971, 395] on div "Generate Depletions Emails Jonata (6566) Dave Minnick (6) Drew Stapp (473) opti…" at bounding box center [784, 304] width 1555 height 181
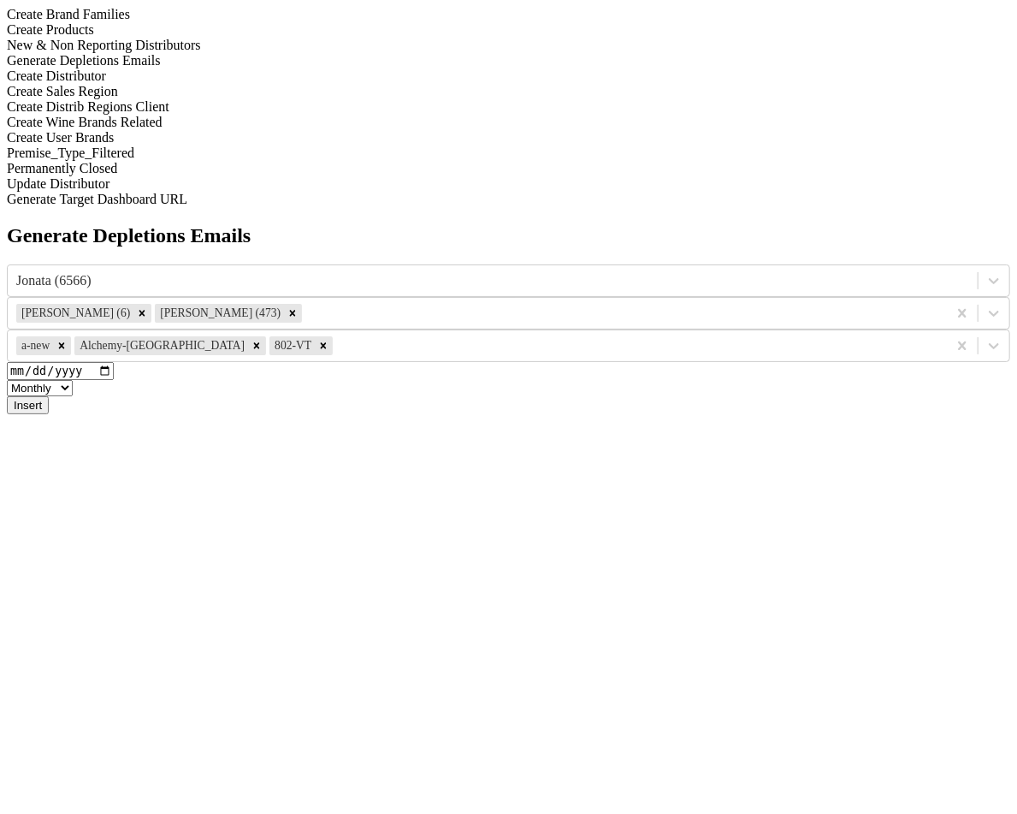
click at [49, 396] on button "Insert" at bounding box center [28, 405] width 42 height 18
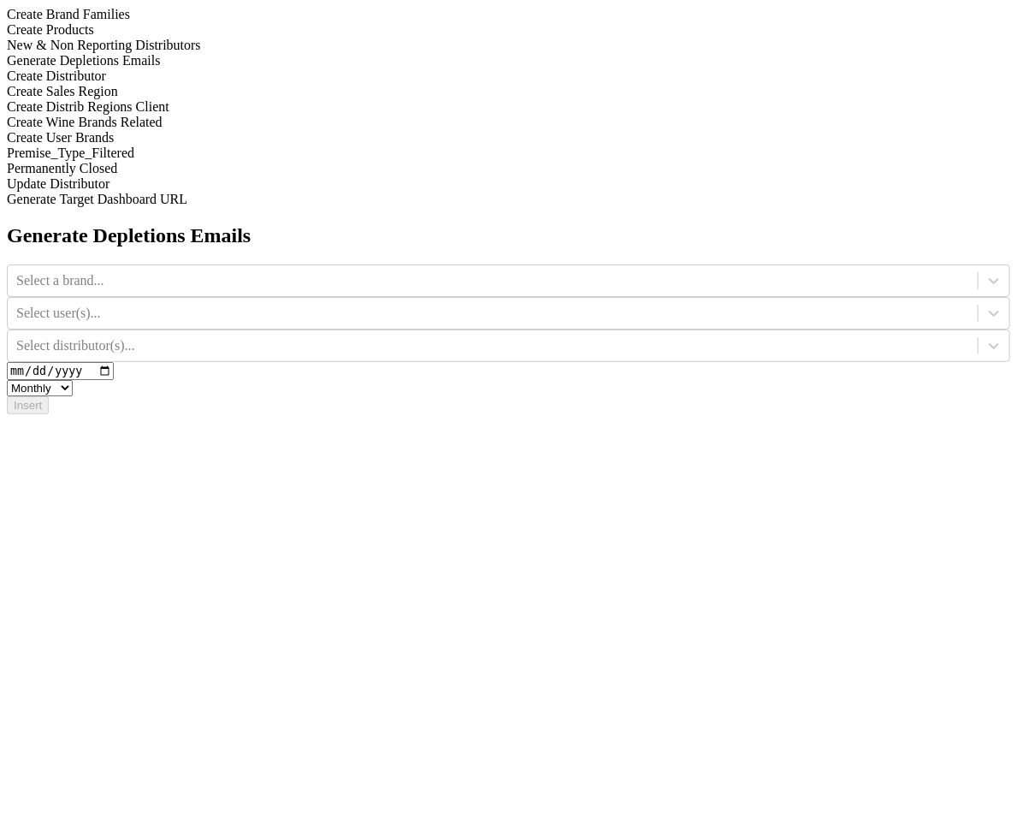
drag, startPoint x: 440, startPoint y: 76, endPoint x: 440, endPoint y: 89, distance: 12.8
click at [440, 224] on div "Generate Depletions Emails Select a brand... Select user(s)... Select distribut…" at bounding box center [509, 319] width 1004 height 190
click at [440, 268] on div "Select a brand..." at bounding box center [493, 281] width 970 height 26
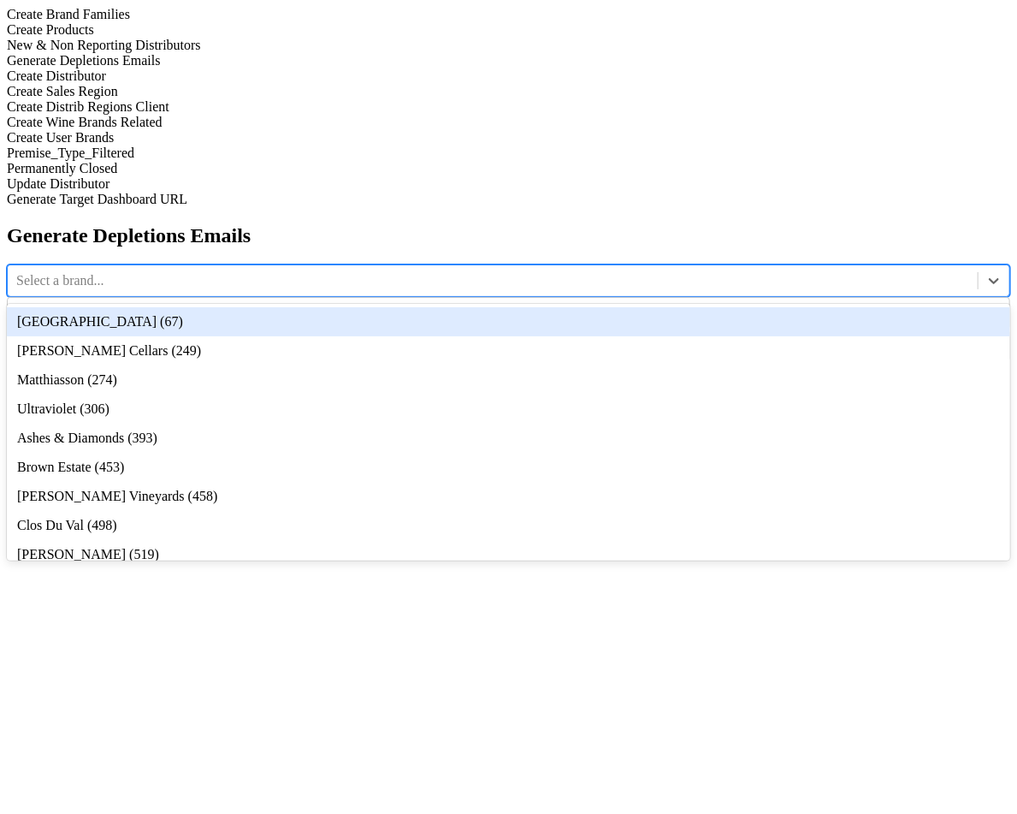
click at [448, 307] on div "[GEOGRAPHIC_DATA] (67)" at bounding box center [509, 321] width 1004 height 29
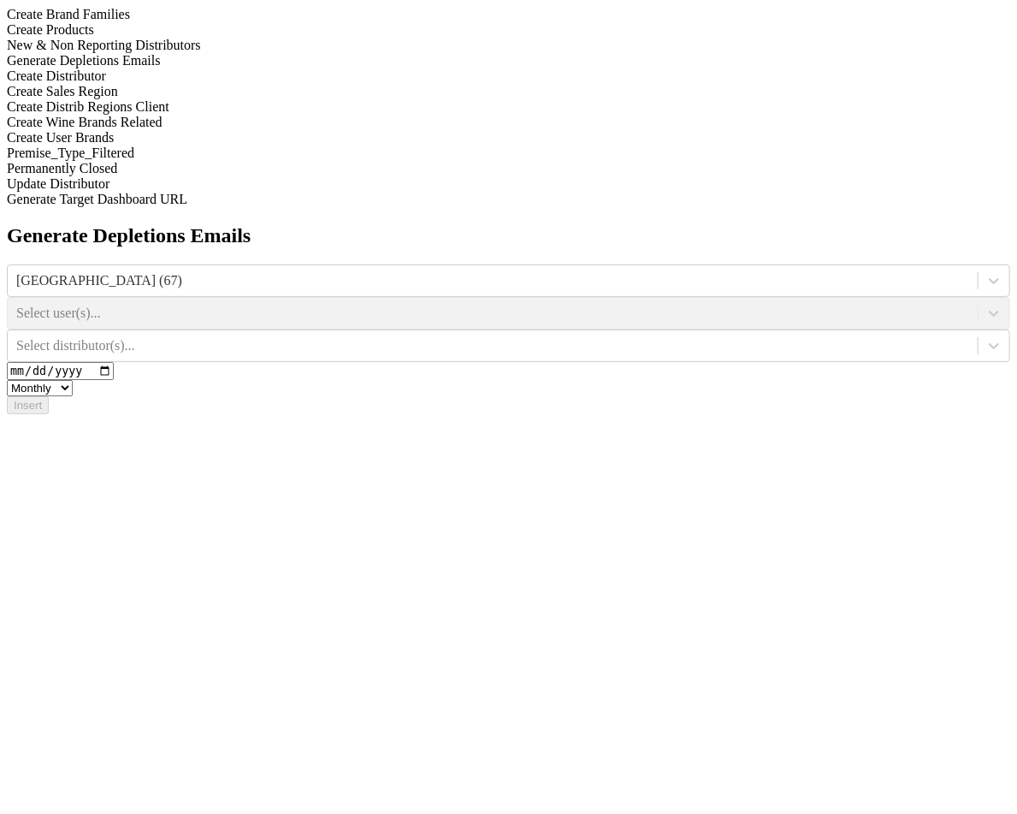
click at [618, 297] on div "Select user(s)..." at bounding box center [509, 313] width 1004 height 33
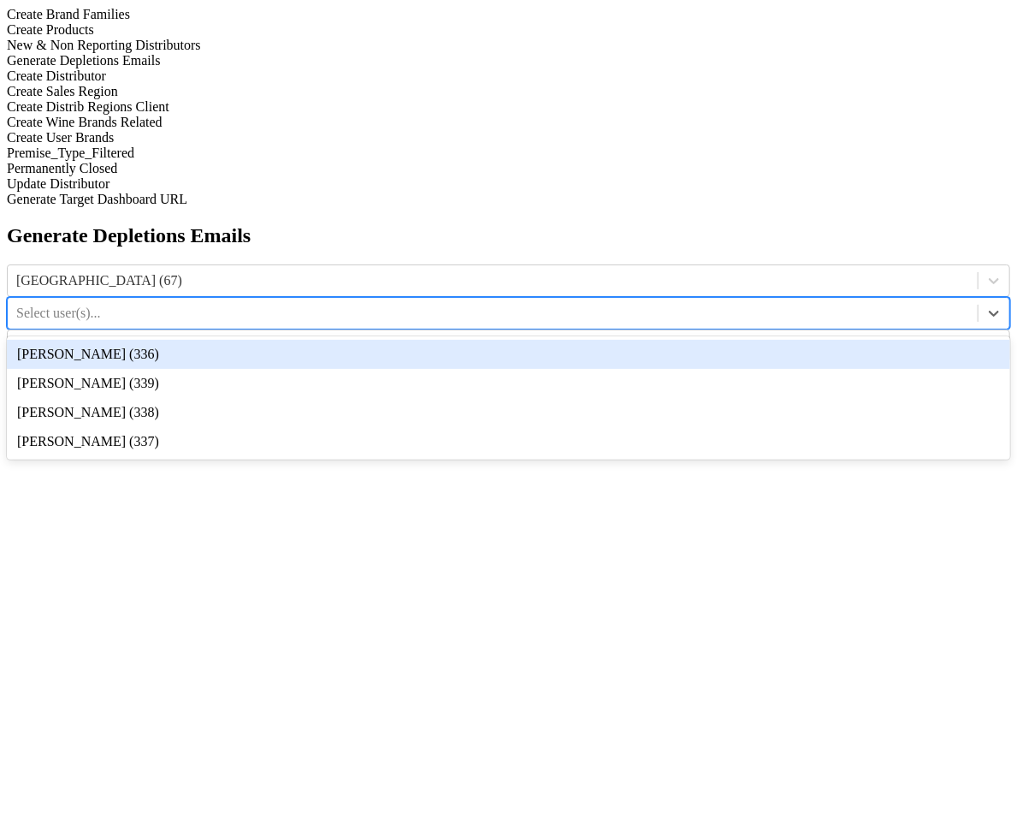
click at [578, 300] on div "Select user(s)..." at bounding box center [493, 313] width 970 height 26
click at [602, 340] on div "Ellison Wofford (336)" at bounding box center [509, 354] width 1004 height 29
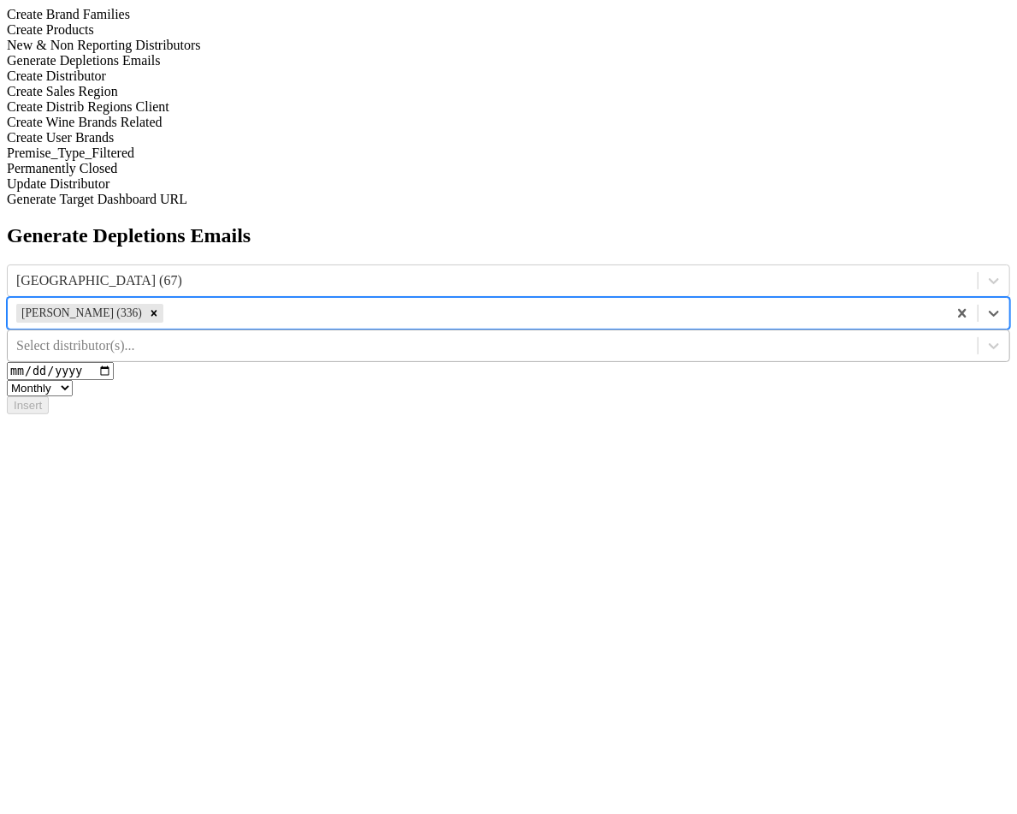
click at [877, 333] on div "Select distributor(s)..." at bounding box center [493, 346] width 970 height 26
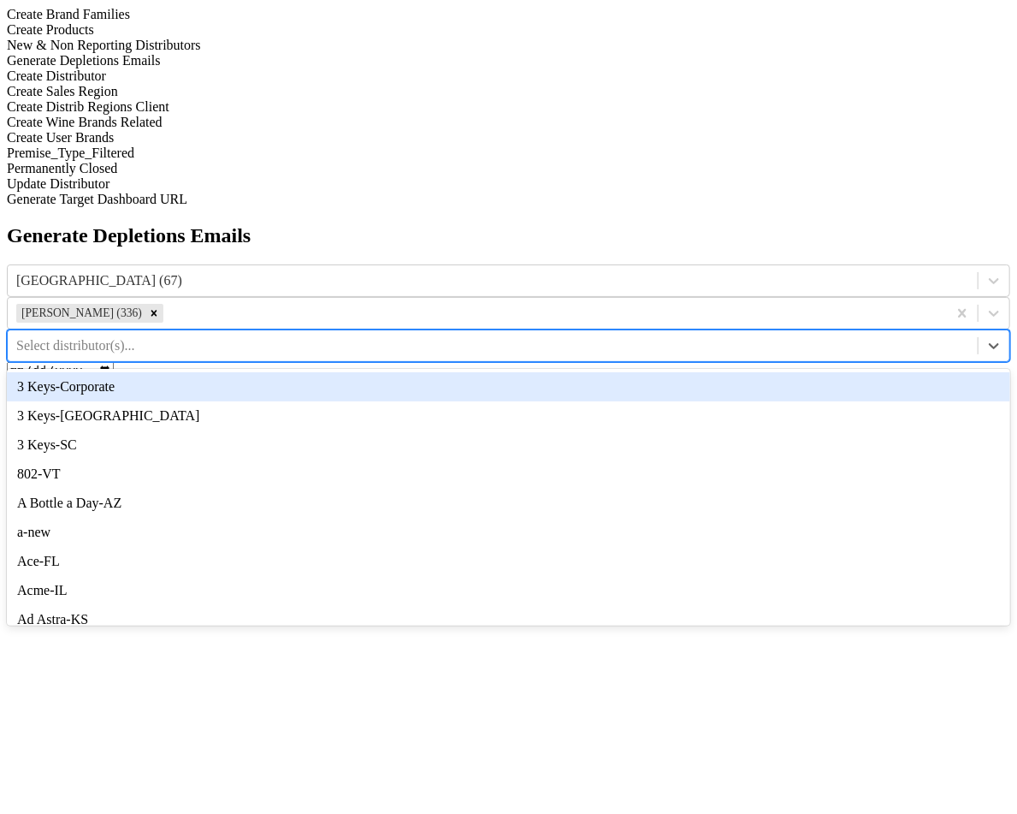
click at [878, 372] on div "3 Keys-Corporate" at bounding box center [509, 386] width 1004 height 29
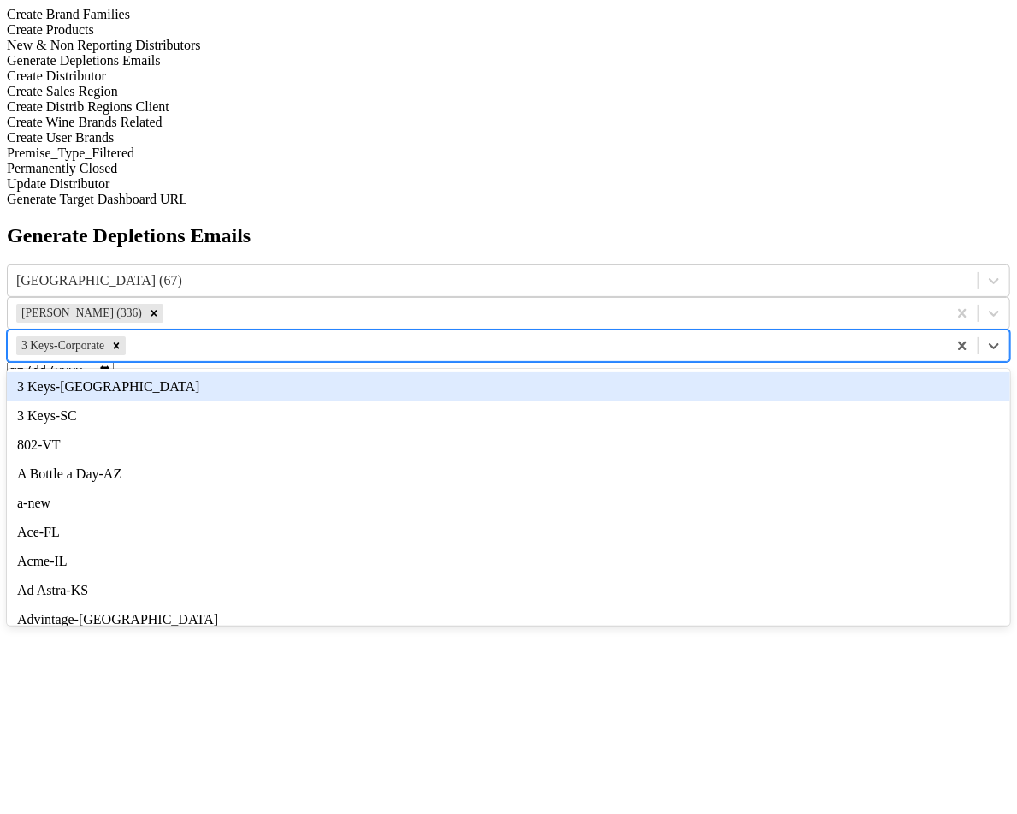
click at [916, 336] on div at bounding box center [534, 345] width 810 height 19
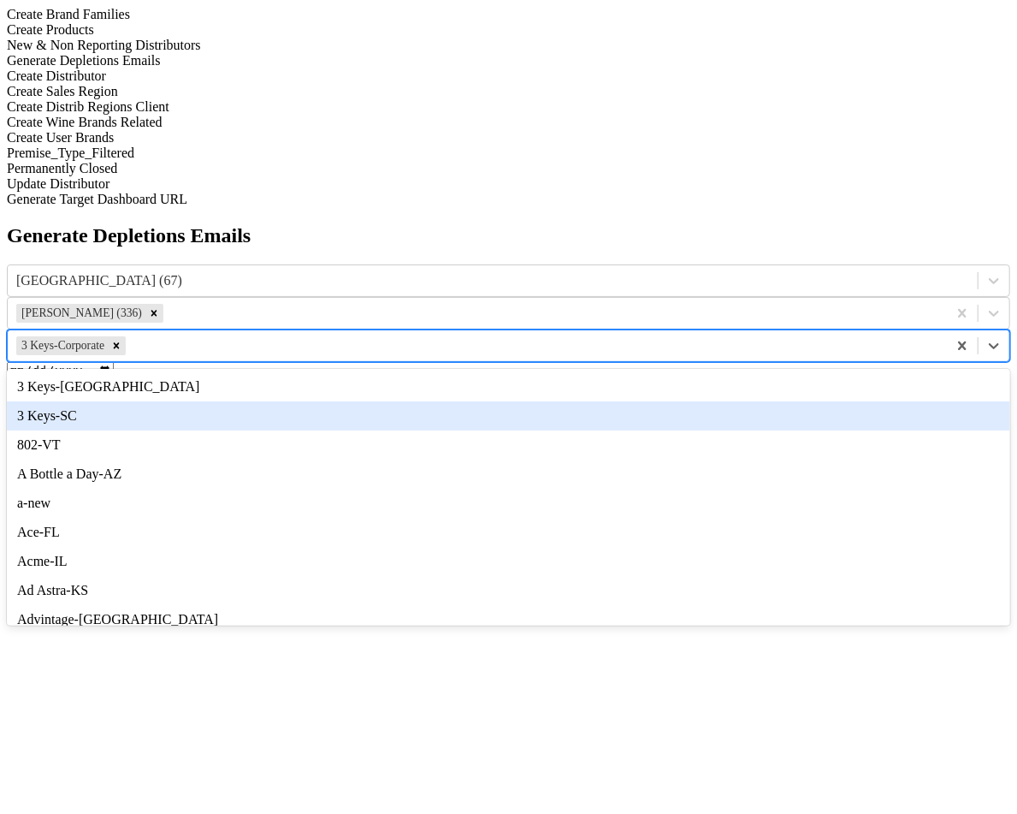
click at [900, 401] on div "3 Keys-SC" at bounding box center [509, 415] width 1004 height 29
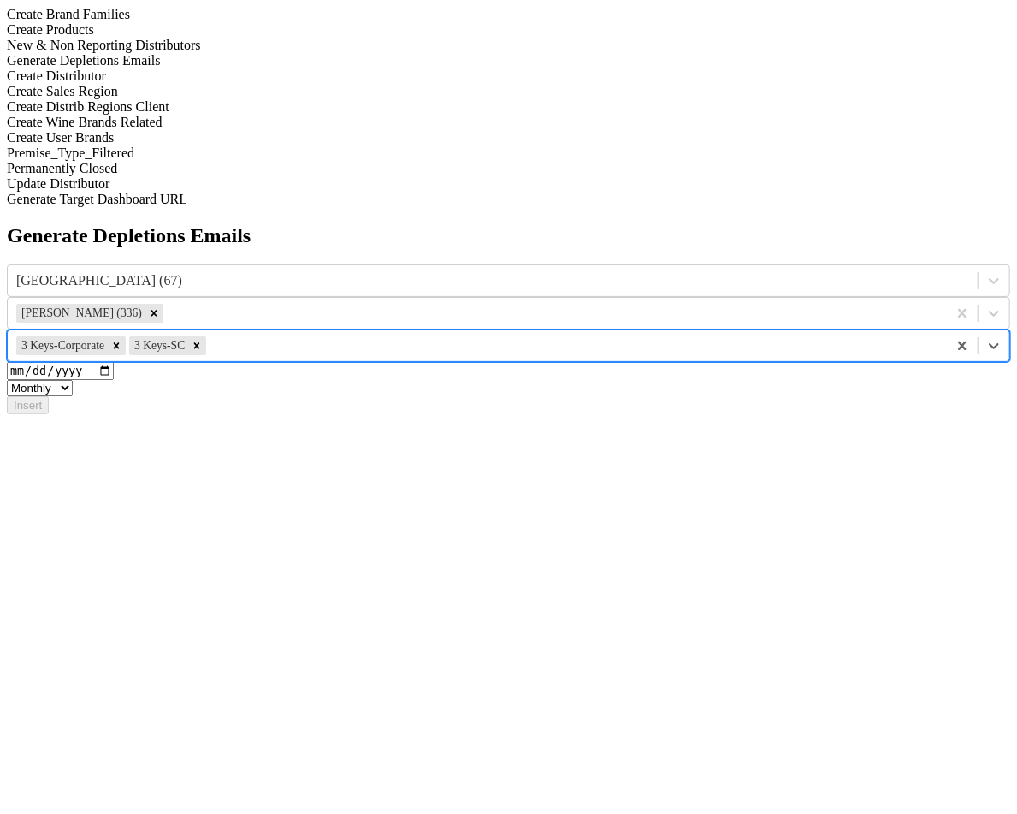
click at [114, 362] on input "date" at bounding box center [60, 371] width 107 height 18
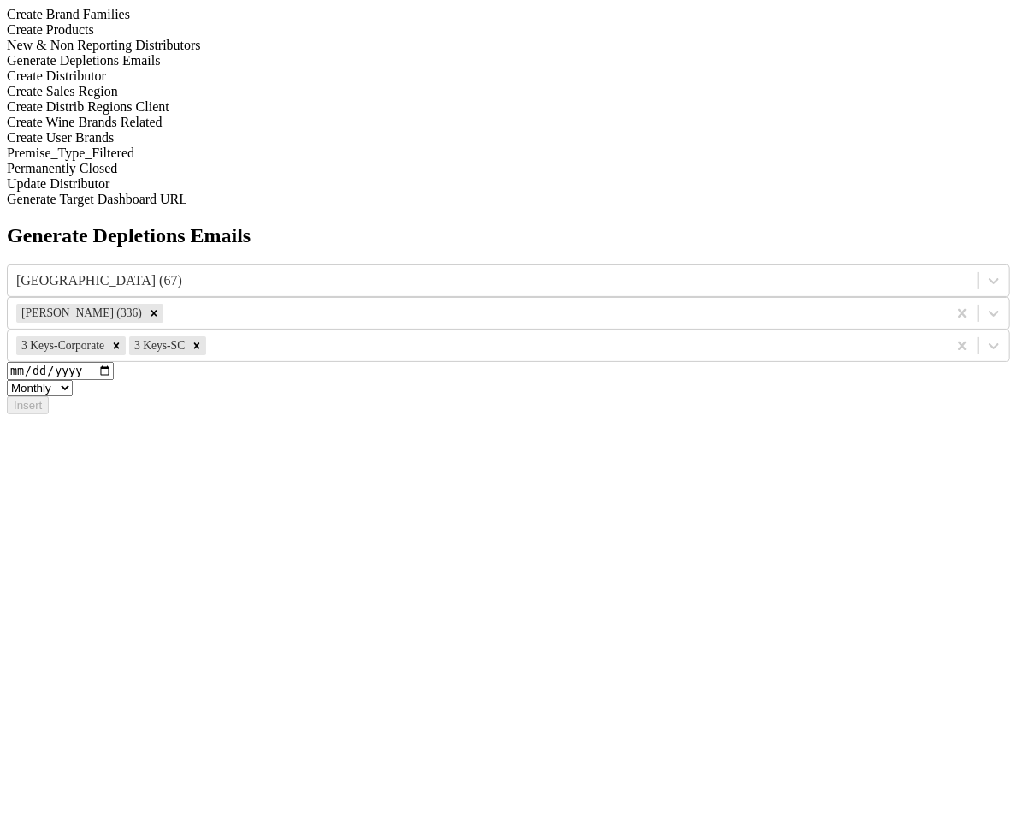
click at [114, 362] on input "date" at bounding box center [60, 371] width 107 height 18
type input "2025-07-31"
drag, startPoint x: 324, startPoint y: 231, endPoint x: 338, endPoint y: 231, distance: 13.7
click at [49, 396] on button "Insert" at bounding box center [28, 405] width 42 height 18
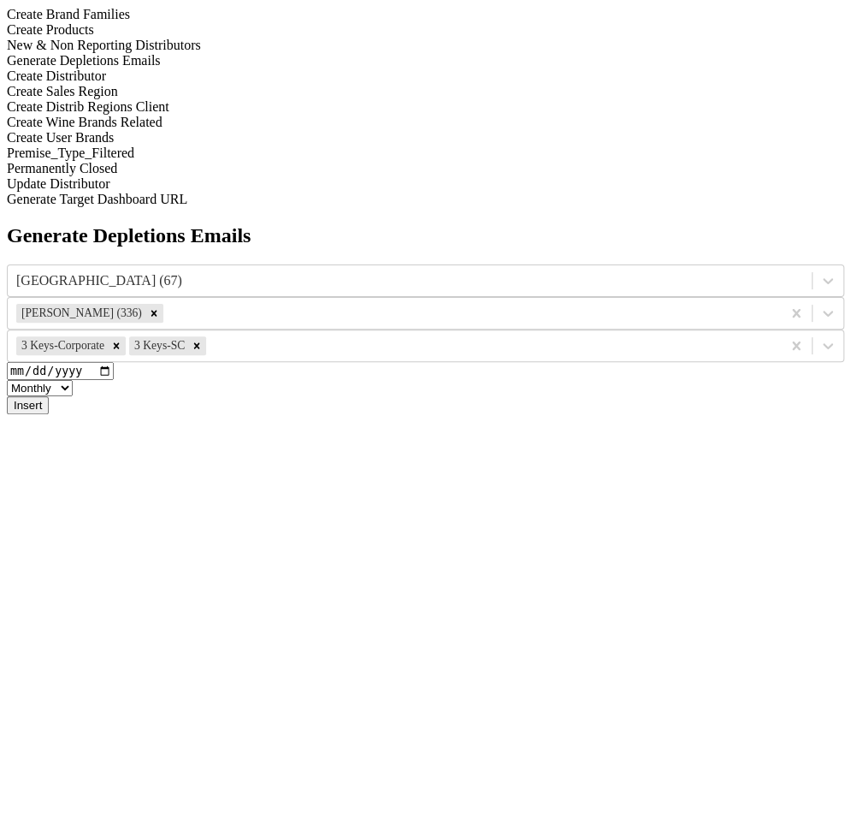
click at [49, 396] on button "Insert" at bounding box center [28, 405] width 42 height 18
click at [375, 271] on div at bounding box center [409, 280] width 787 height 19
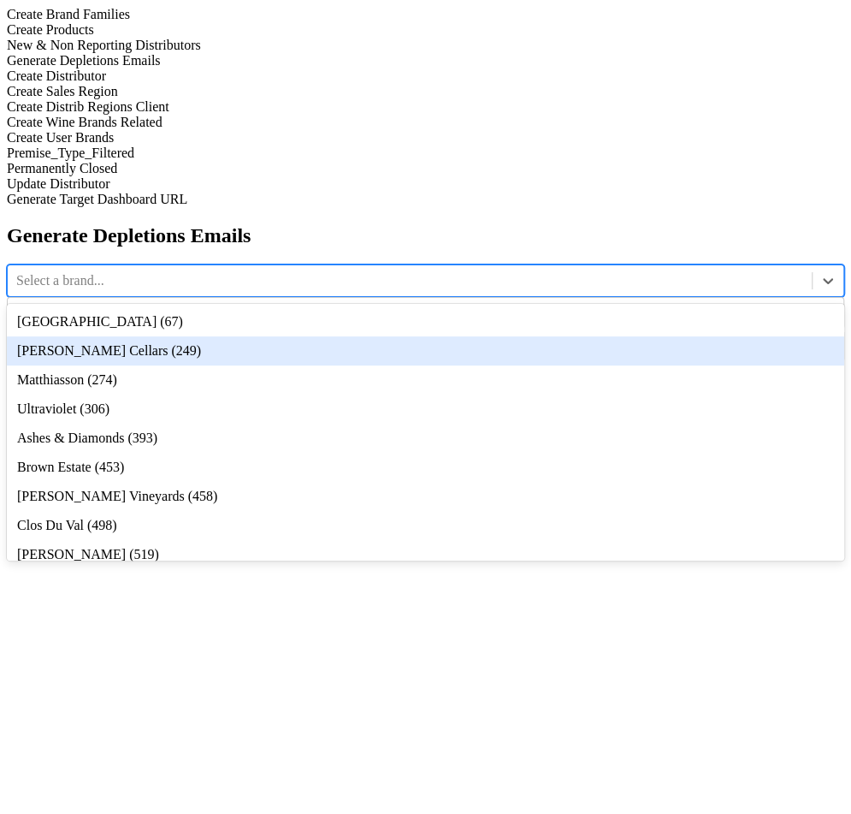
click at [376, 336] on div "[PERSON_NAME] Cellars (249)" at bounding box center [426, 350] width 838 height 29
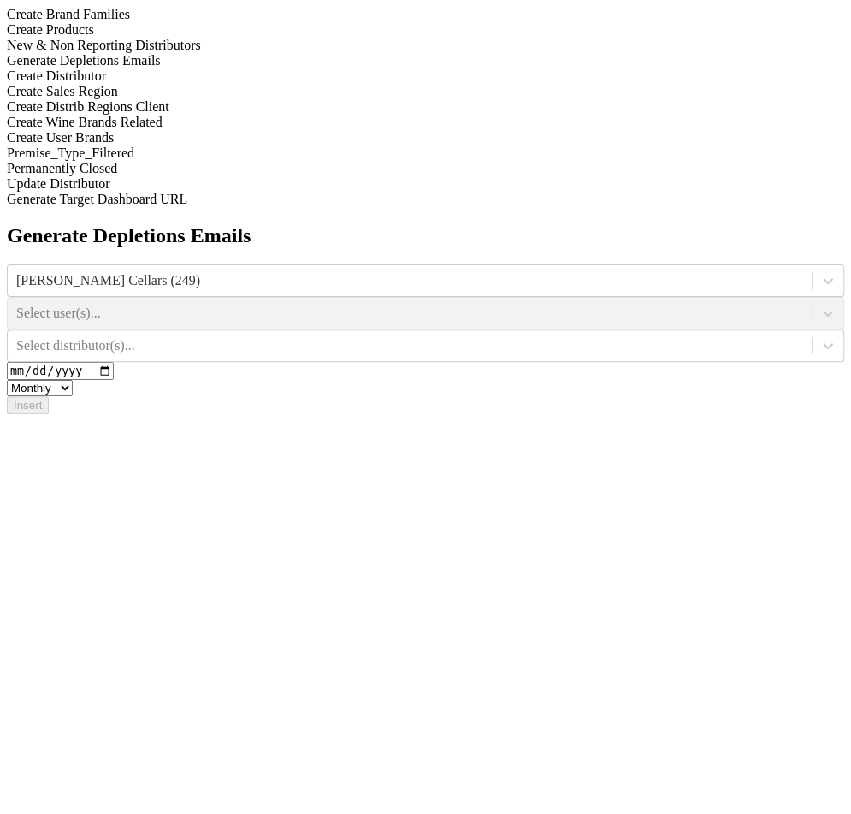
click at [114, 362] on input "date" at bounding box center [60, 371] width 107 height 18
type input "2025-07-30"
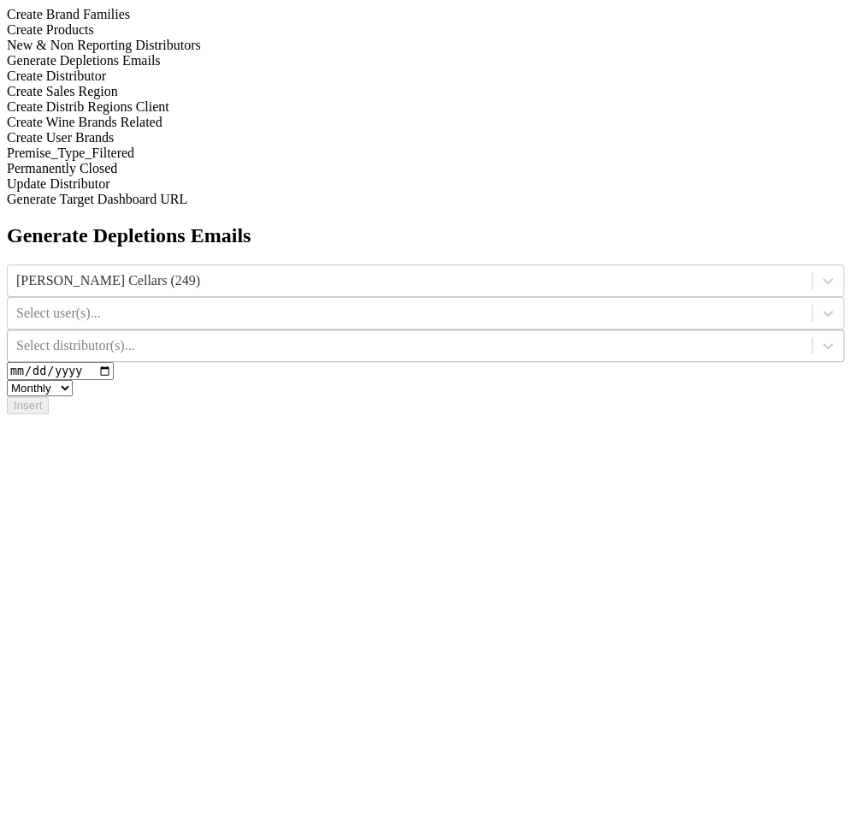
click at [736, 336] on div at bounding box center [409, 345] width 787 height 19
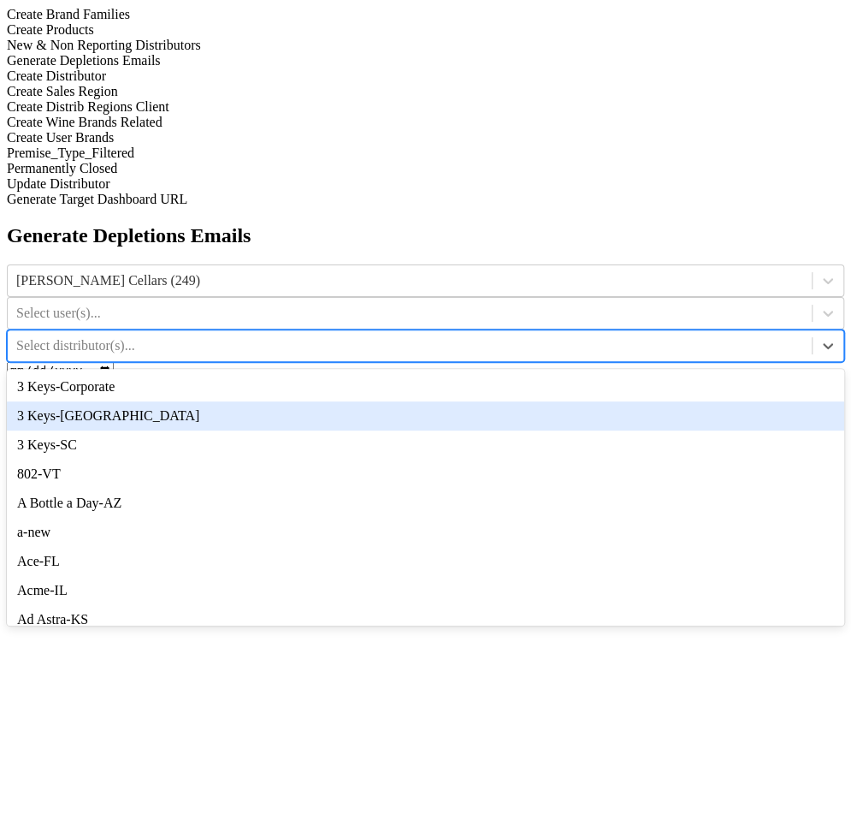
click at [736, 401] on div "3 Keys-[GEOGRAPHIC_DATA]" at bounding box center [426, 415] width 838 height 29
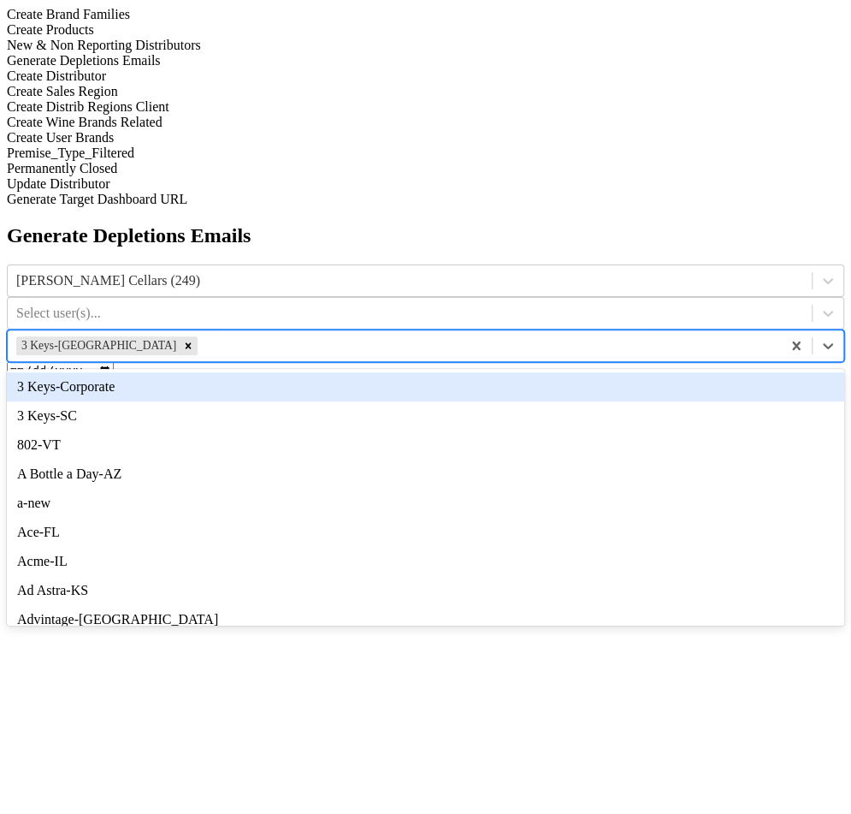
click at [772, 333] on div "3 Keys-[GEOGRAPHIC_DATA]" at bounding box center [395, 346] width 774 height 26
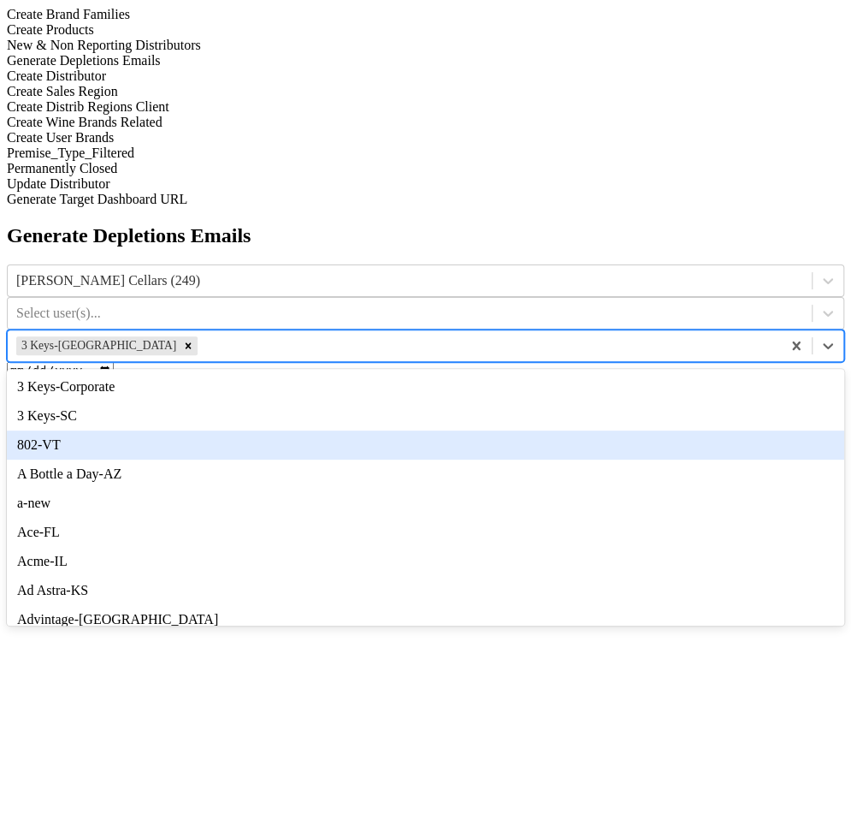
click at [767, 430] on div "802-VT" at bounding box center [426, 444] width 838 height 29
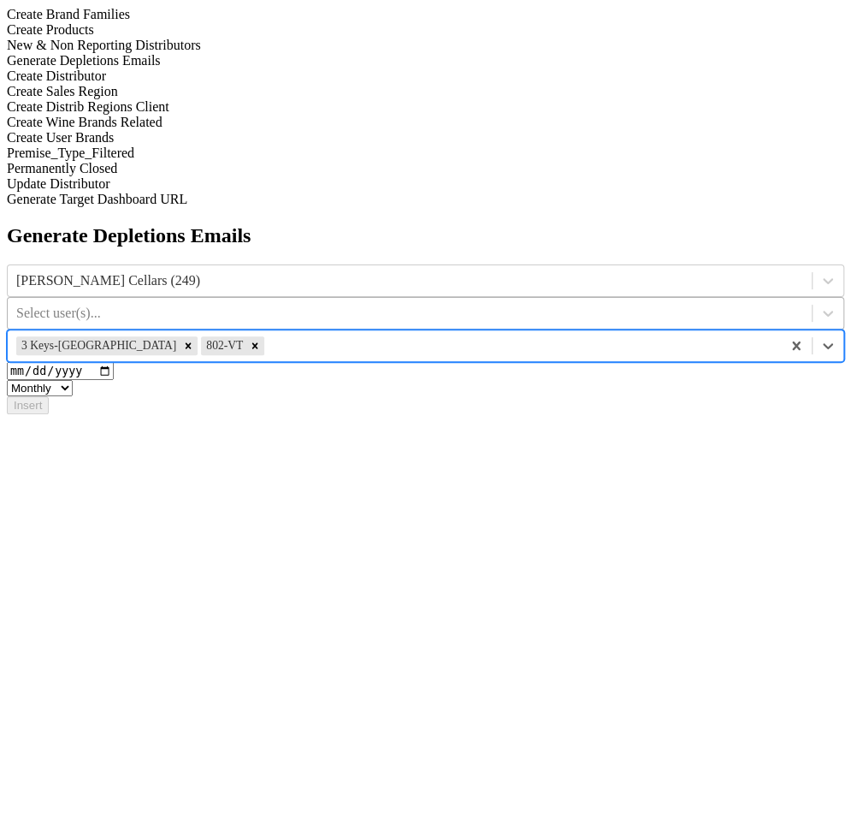
click at [570, 297] on div "Select user(s)..." at bounding box center [426, 313] width 838 height 33
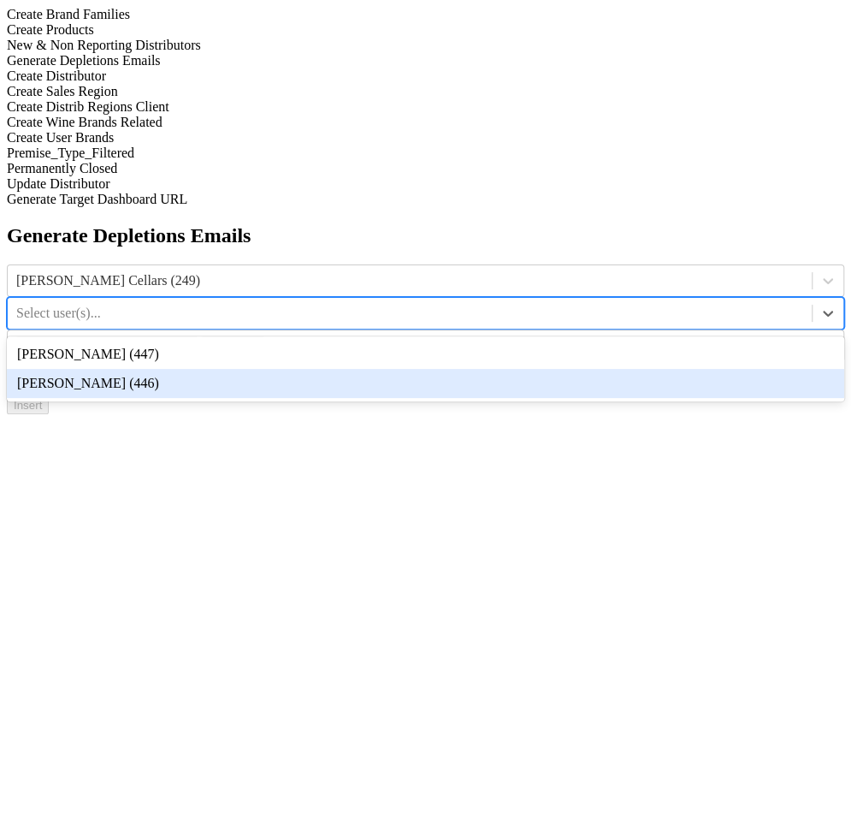
click at [570, 369] on div "Scott Caraccioli (446)" at bounding box center [426, 383] width 838 height 29
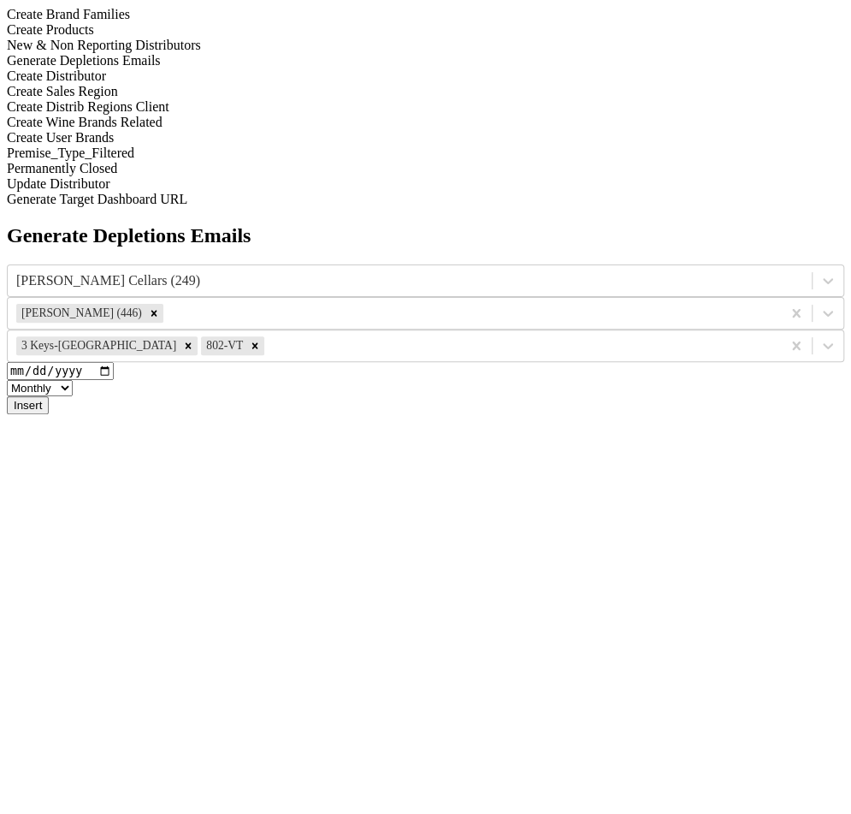
click at [49, 396] on button "Insert" at bounding box center [28, 405] width 42 height 18
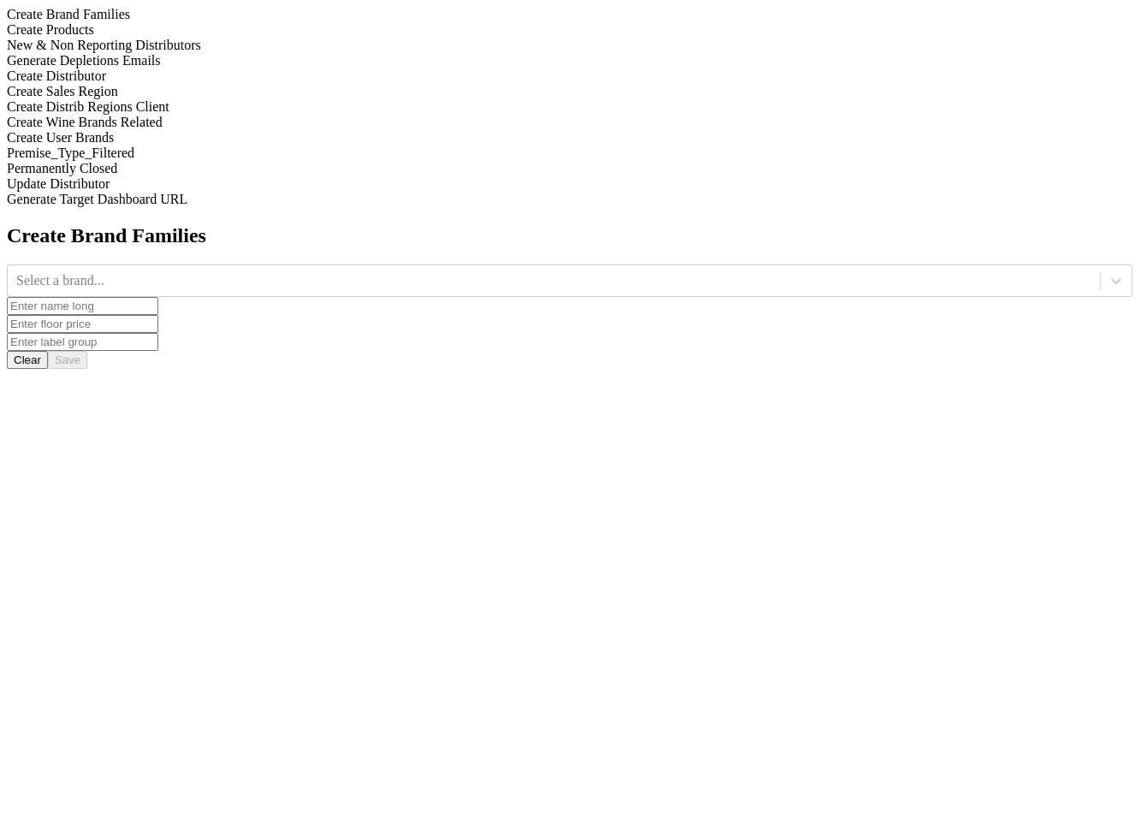
click at [224, 68] on div "Generate Depletions Emails" at bounding box center [569, 60] width 1125 height 15
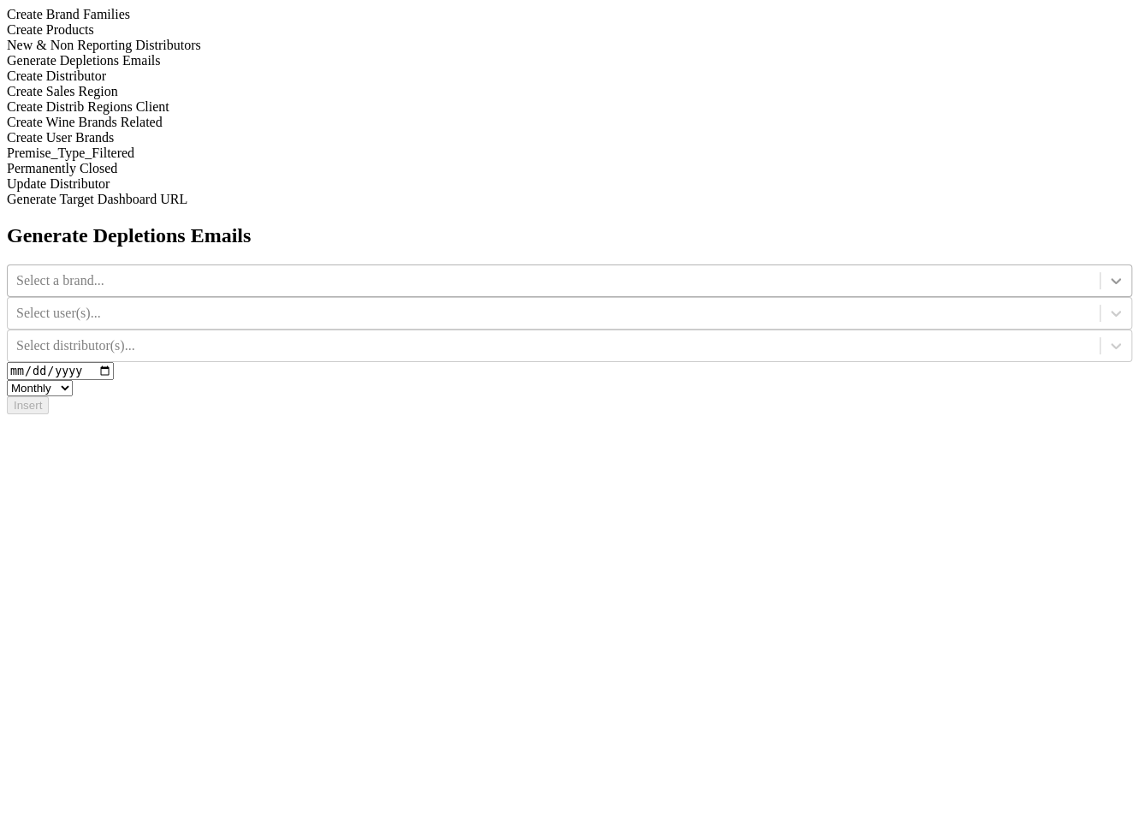
click at [851, 272] on icon at bounding box center [1115, 280] width 17 height 17
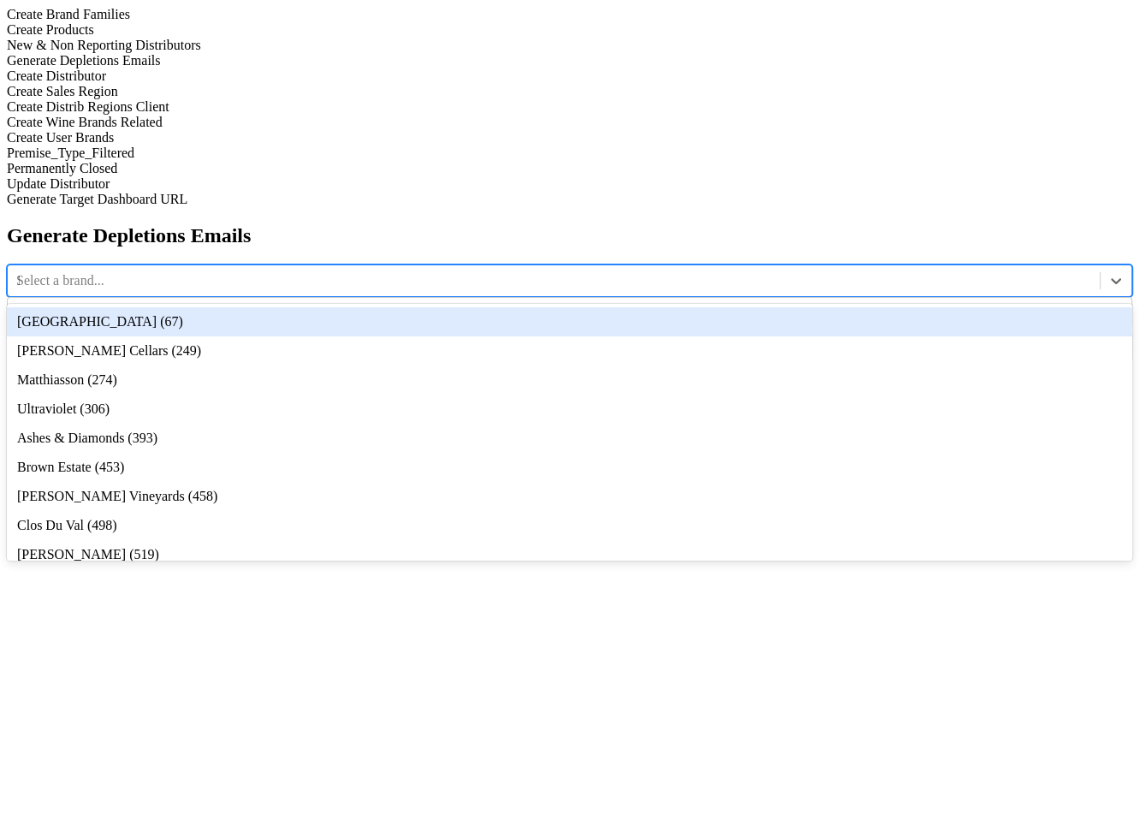
type input "12"
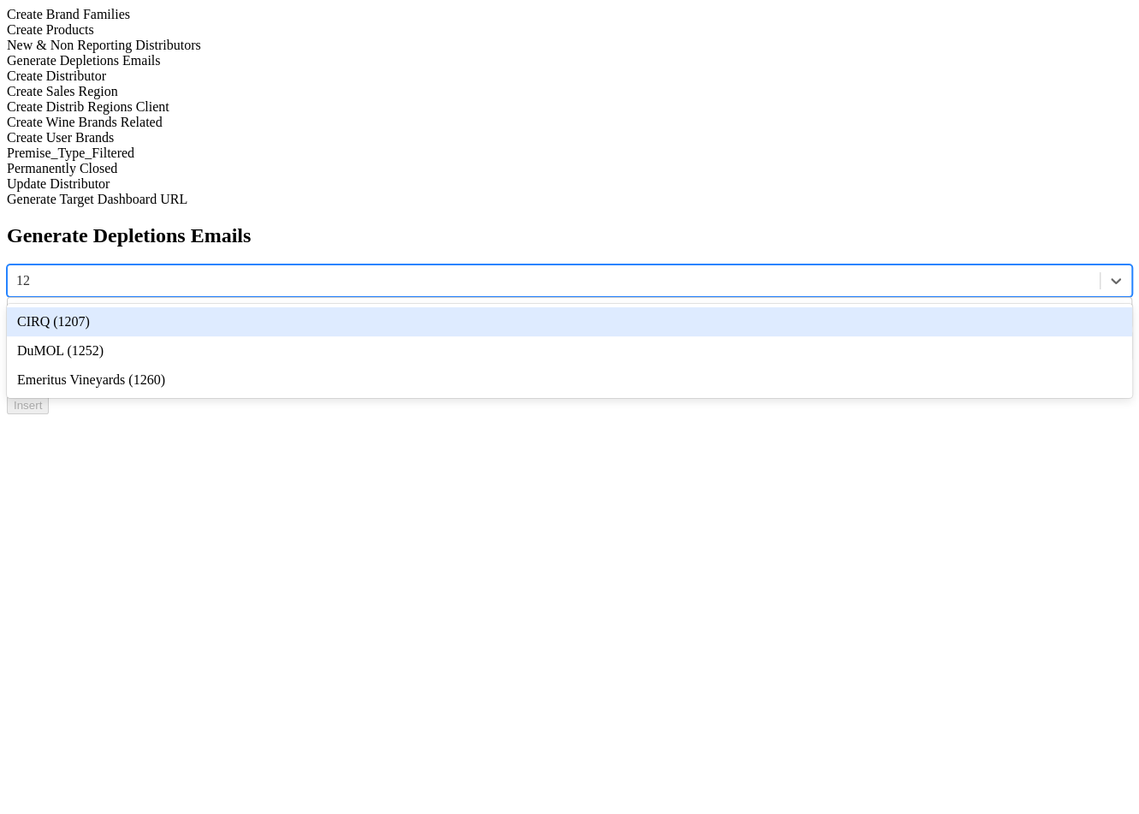
click at [480, 336] on div "DuMOL (1252)" at bounding box center [569, 350] width 1125 height 29
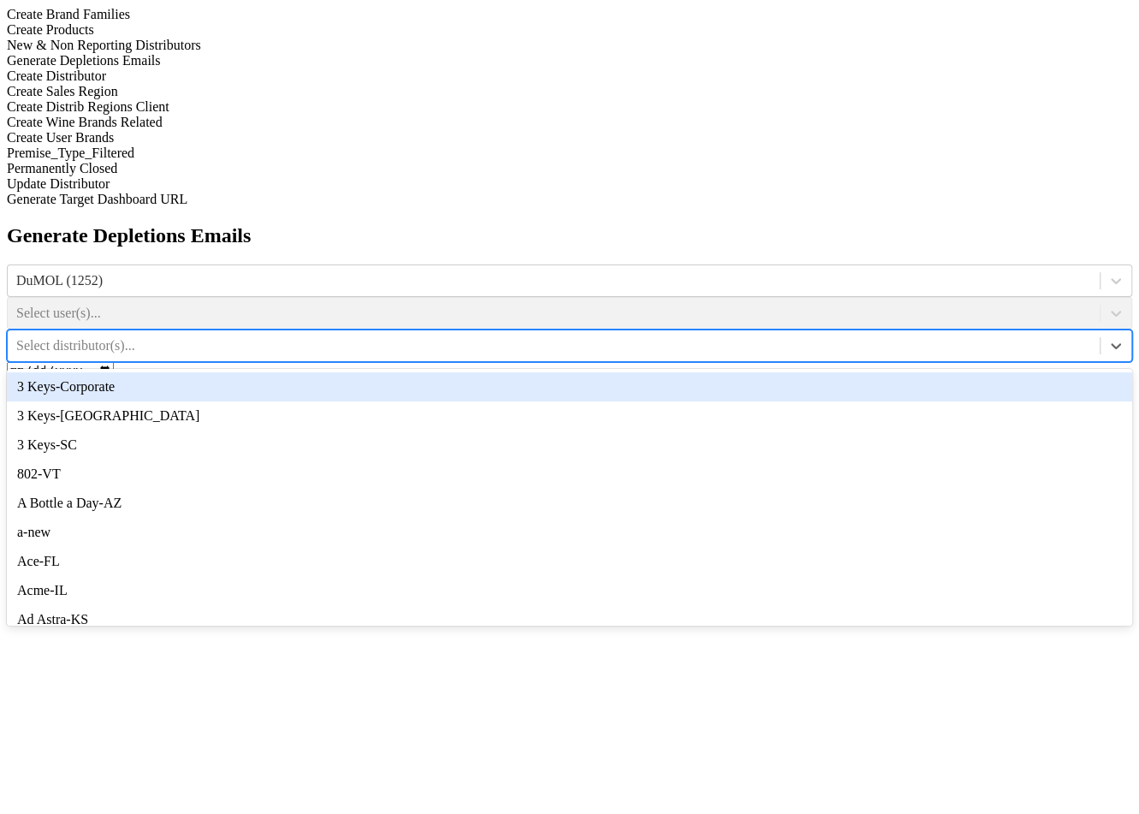
click at [851, 336] on div at bounding box center [553, 345] width 1075 height 19
click at [851, 372] on div "3 Keys-Corporate" at bounding box center [569, 386] width 1125 height 29
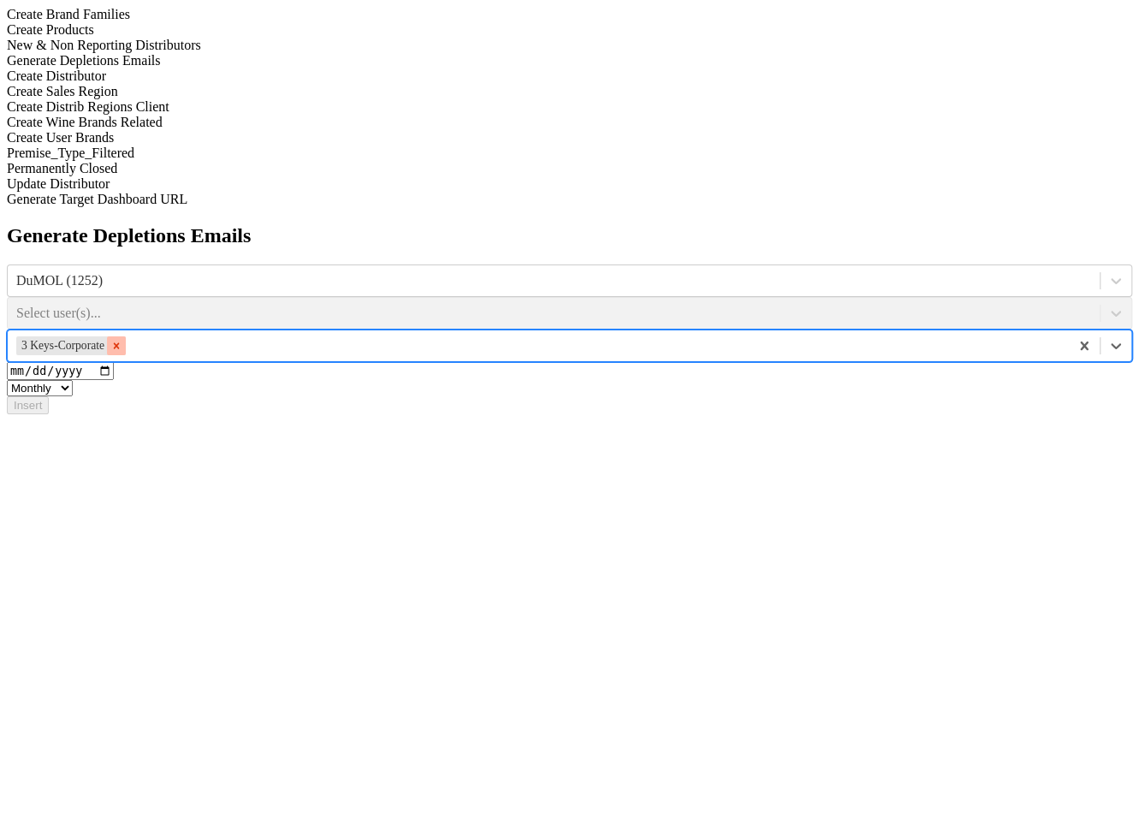
click at [126, 336] on div "Remove 3 Keys-Corporate" at bounding box center [116, 345] width 19 height 19
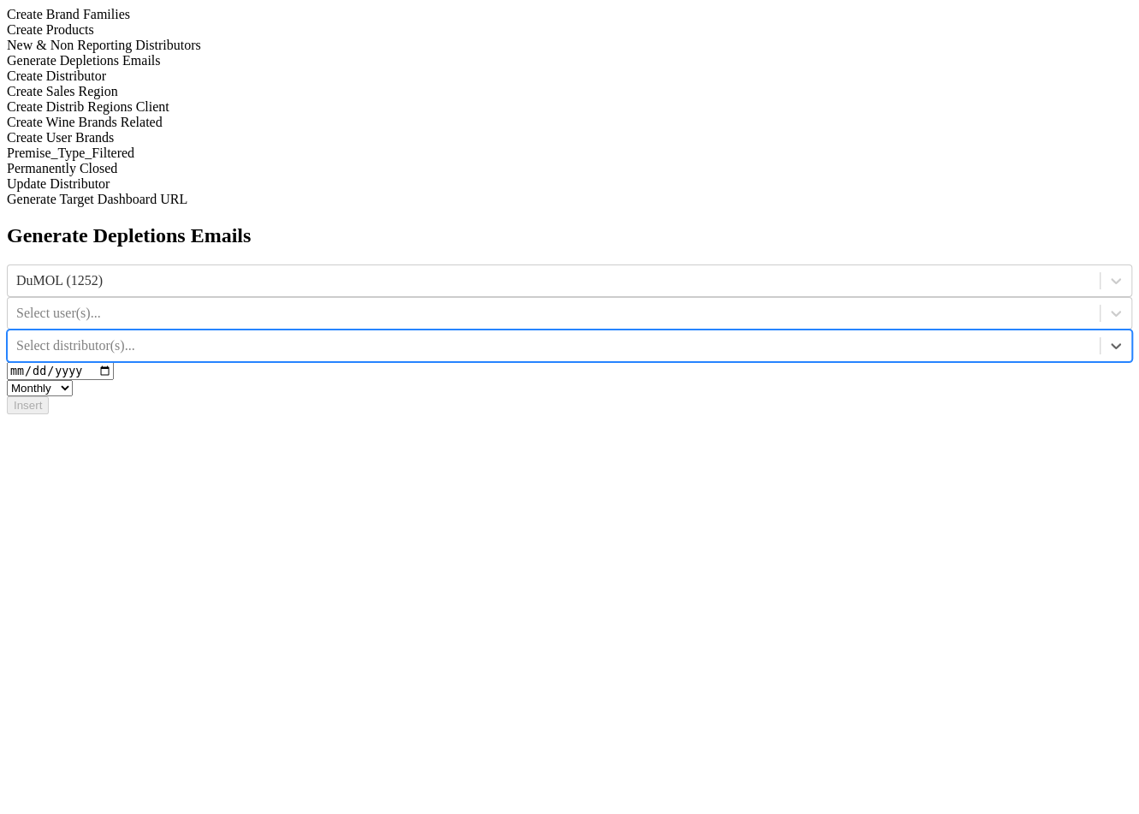
click at [851, 336] on div at bounding box center [553, 345] width 1075 height 19
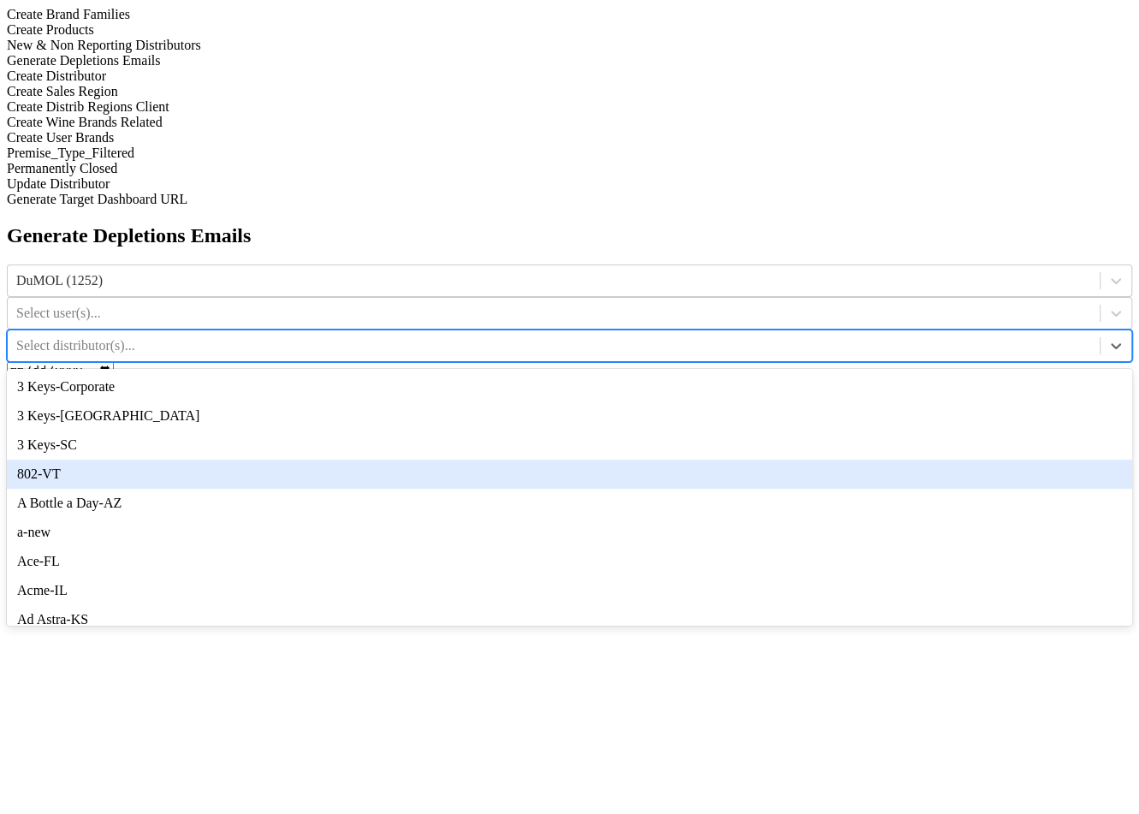
click at [851, 460] on div "802-VT" at bounding box center [569, 474] width 1125 height 29
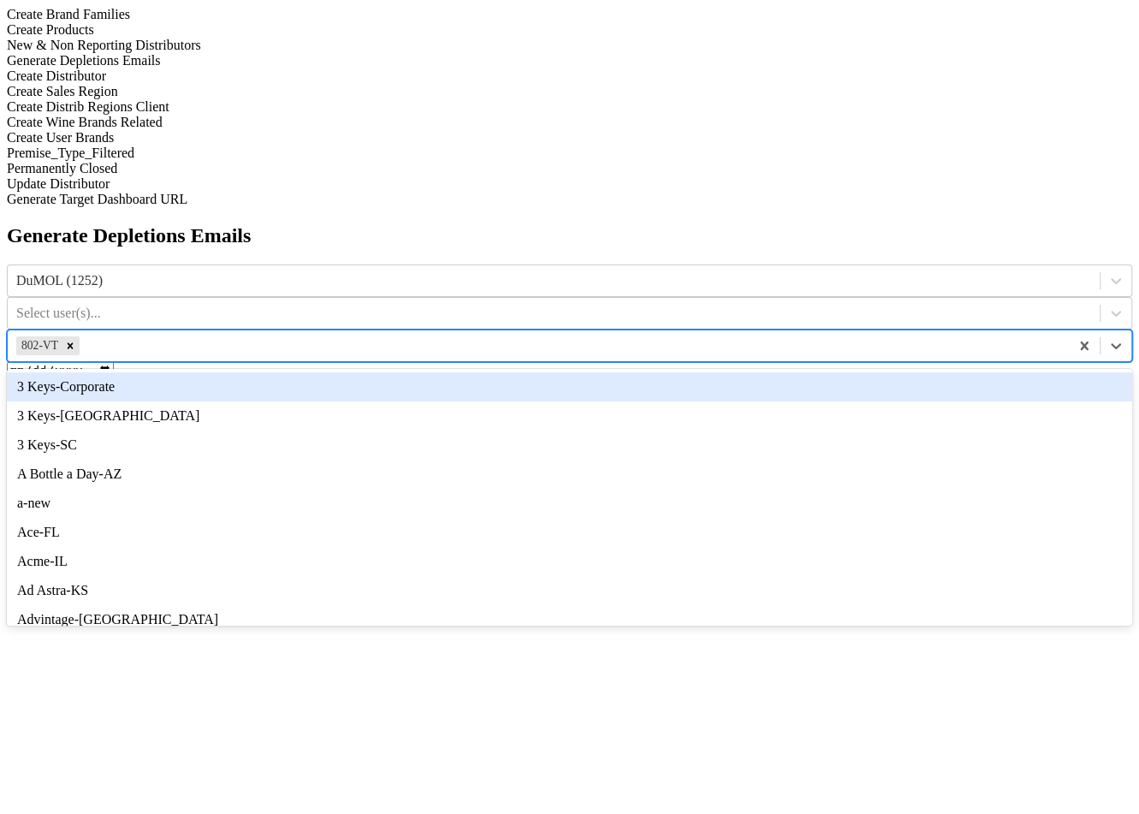
click at [851, 336] on div at bounding box center [571, 345] width 977 height 19
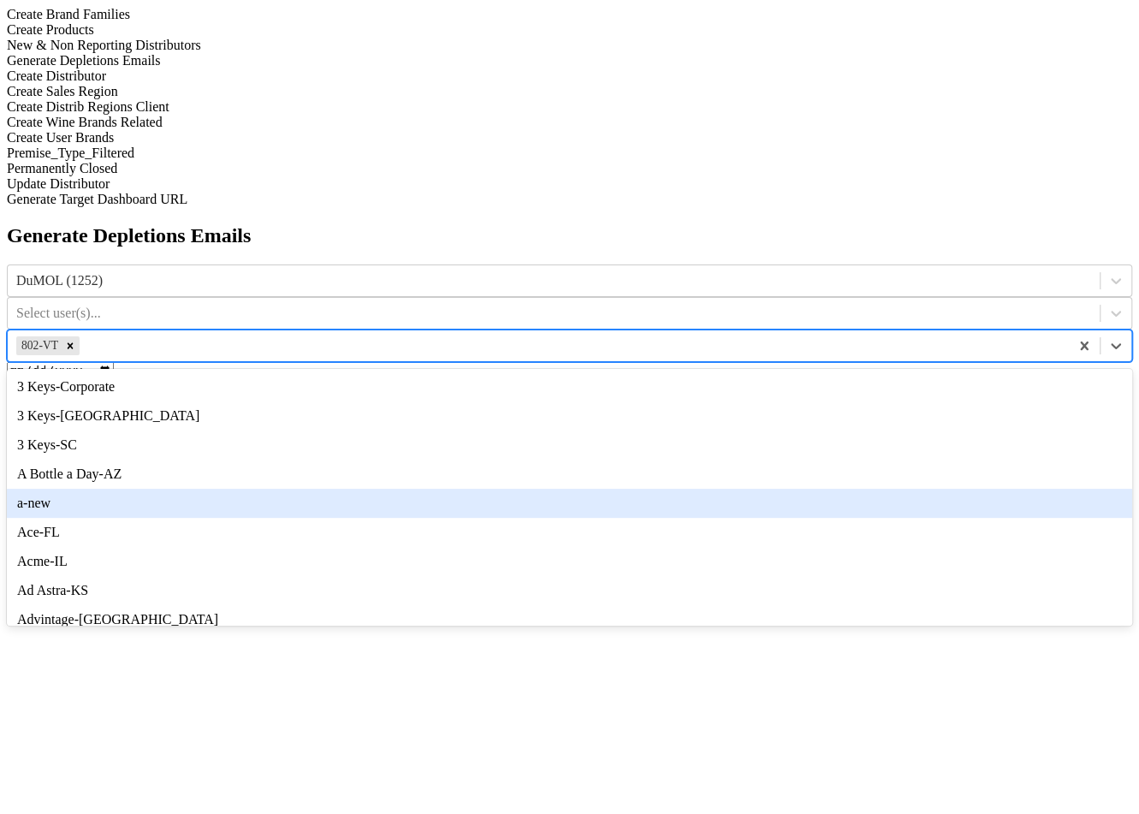
click at [851, 489] on div "a-new" at bounding box center [569, 503] width 1125 height 29
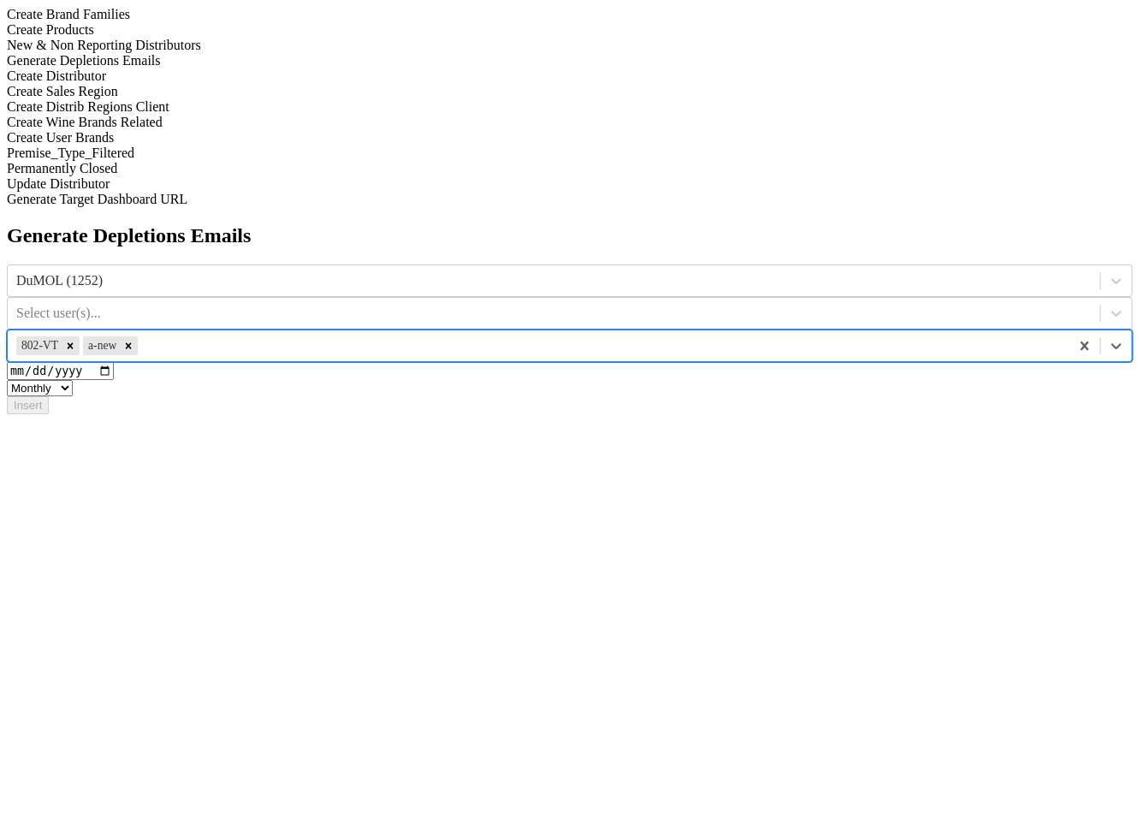
click at [640, 264] on div "DuMOL (1252) Select user(s)... option a-new, selected. Select is focused ,type …" at bounding box center [569, 339] width 1125 height 150
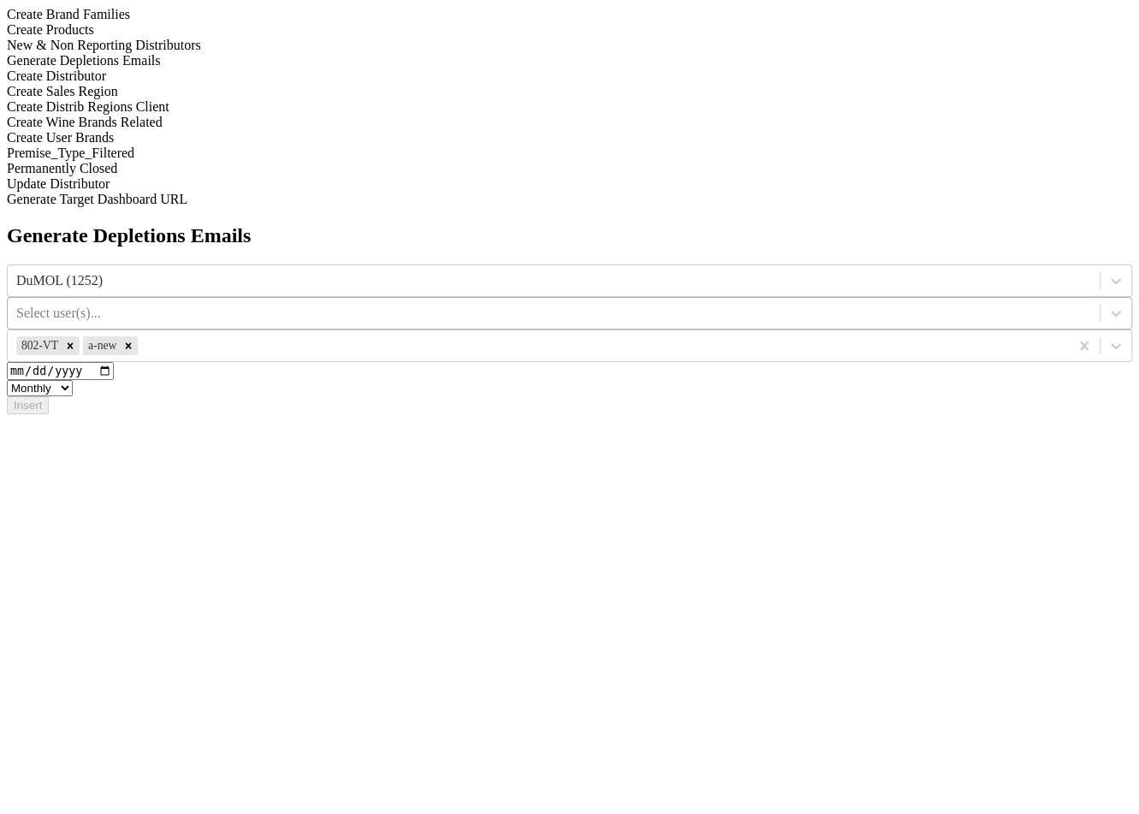
click at [640, 300] on div "Select user(s)..." at bounding box center [554, 313] width 1092 height 26
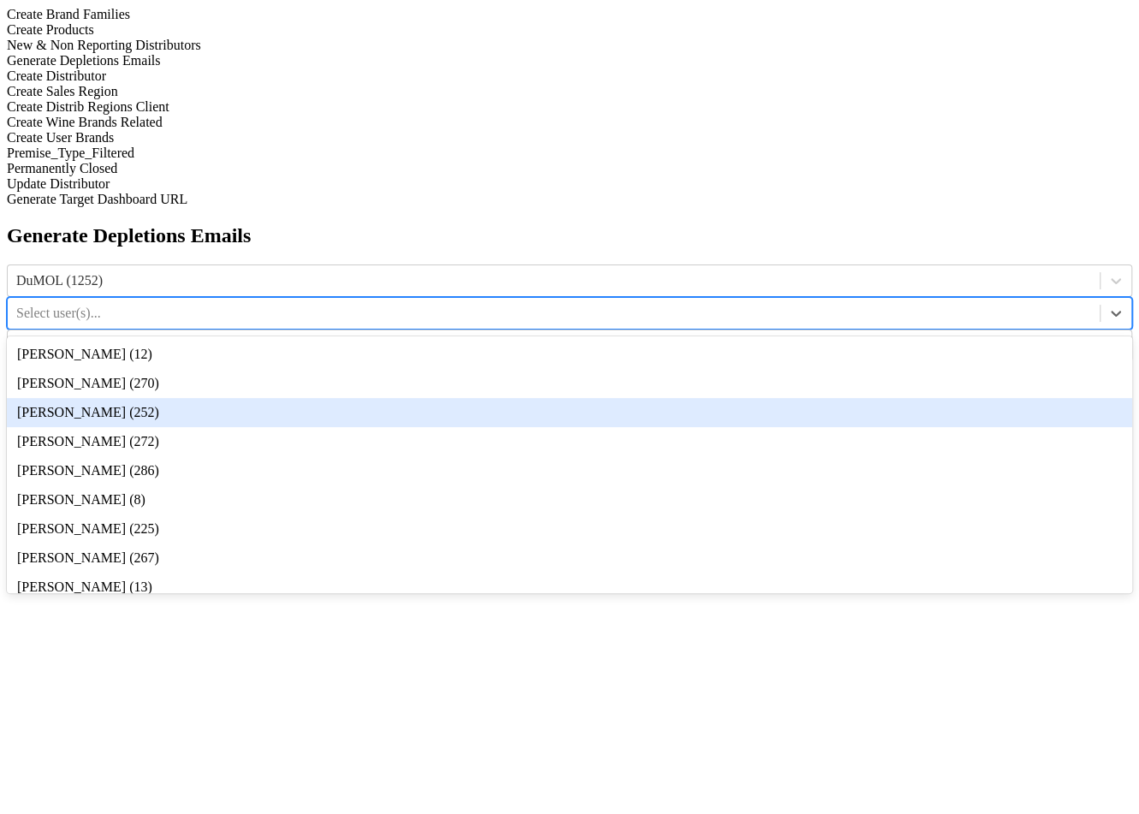
click at [668, 398] on div "[PERSON_NAME] (252)" at bounding box center [569, 412] width 1125 height 29
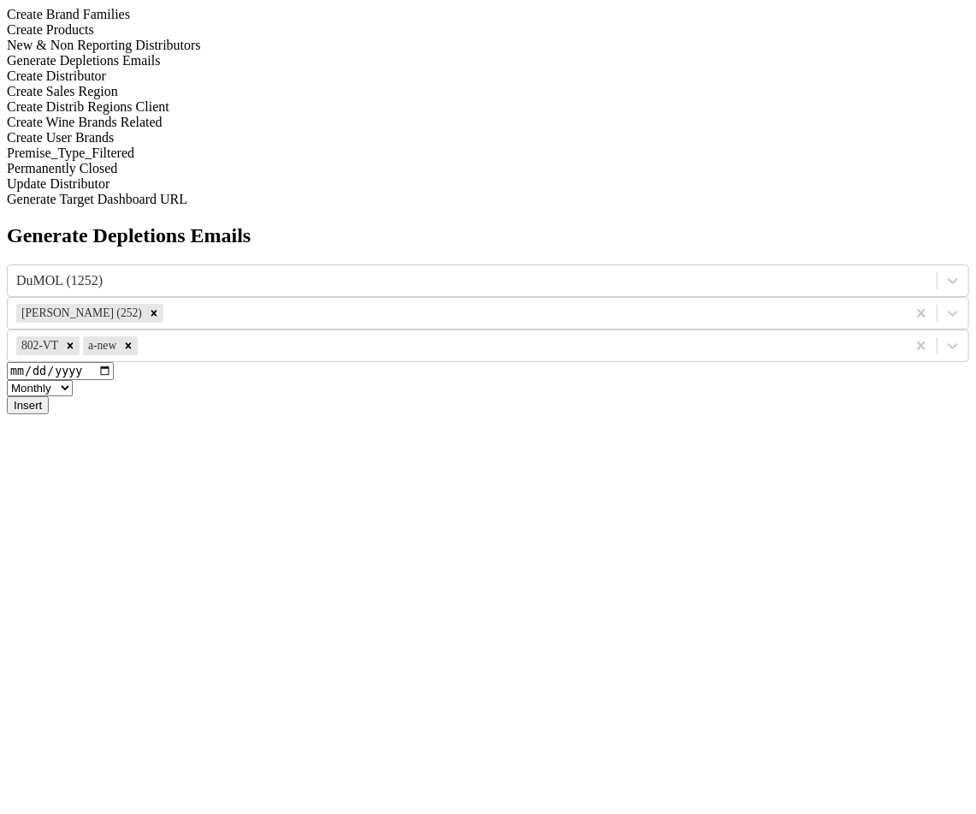
drag, startPoint x: 319, startPoint y: 224, endPoint x: 465, endPoint y: 224, distance: 145.5
click at [49, 396] on button "Insert" at bounding box center [28, 405] width 42 height 18
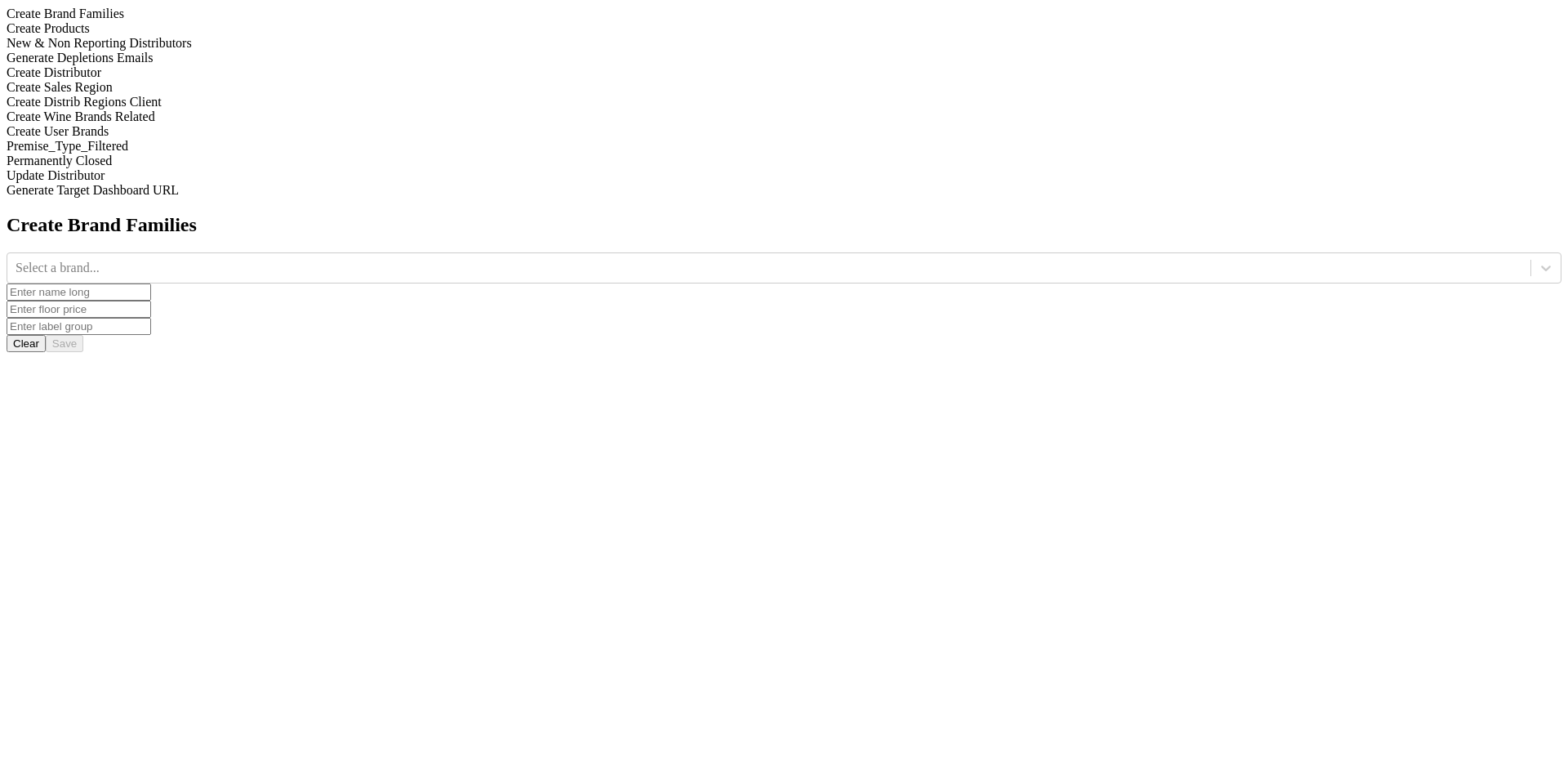
click at [201, 65] on div "Generate Depletions Emails" at bounding box center [784, 57] width 1555 height 14
click at [669, 259] on div at bounding box center [768, 267] width 1507 height 18
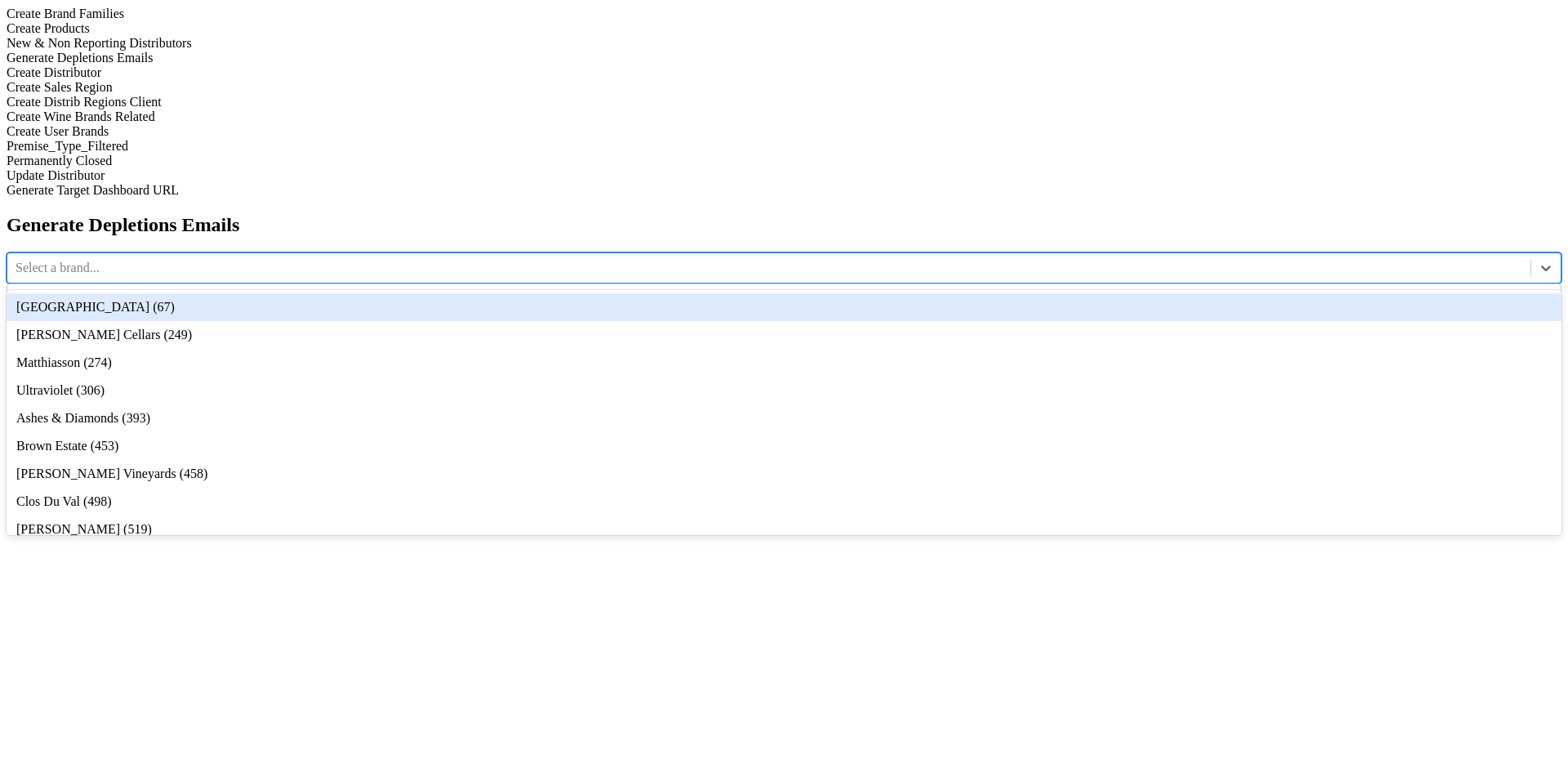
type input "8"
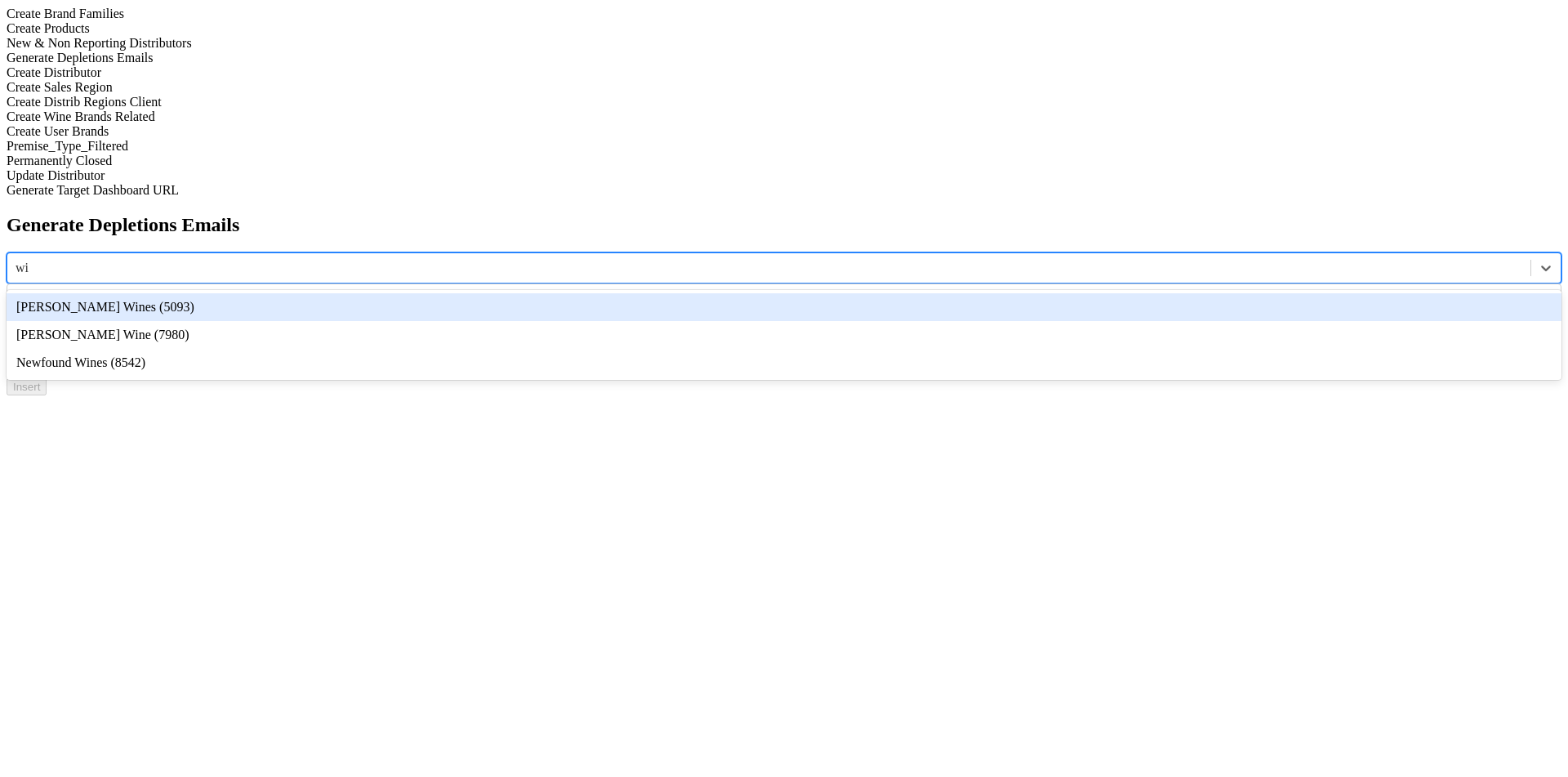
type input "w"
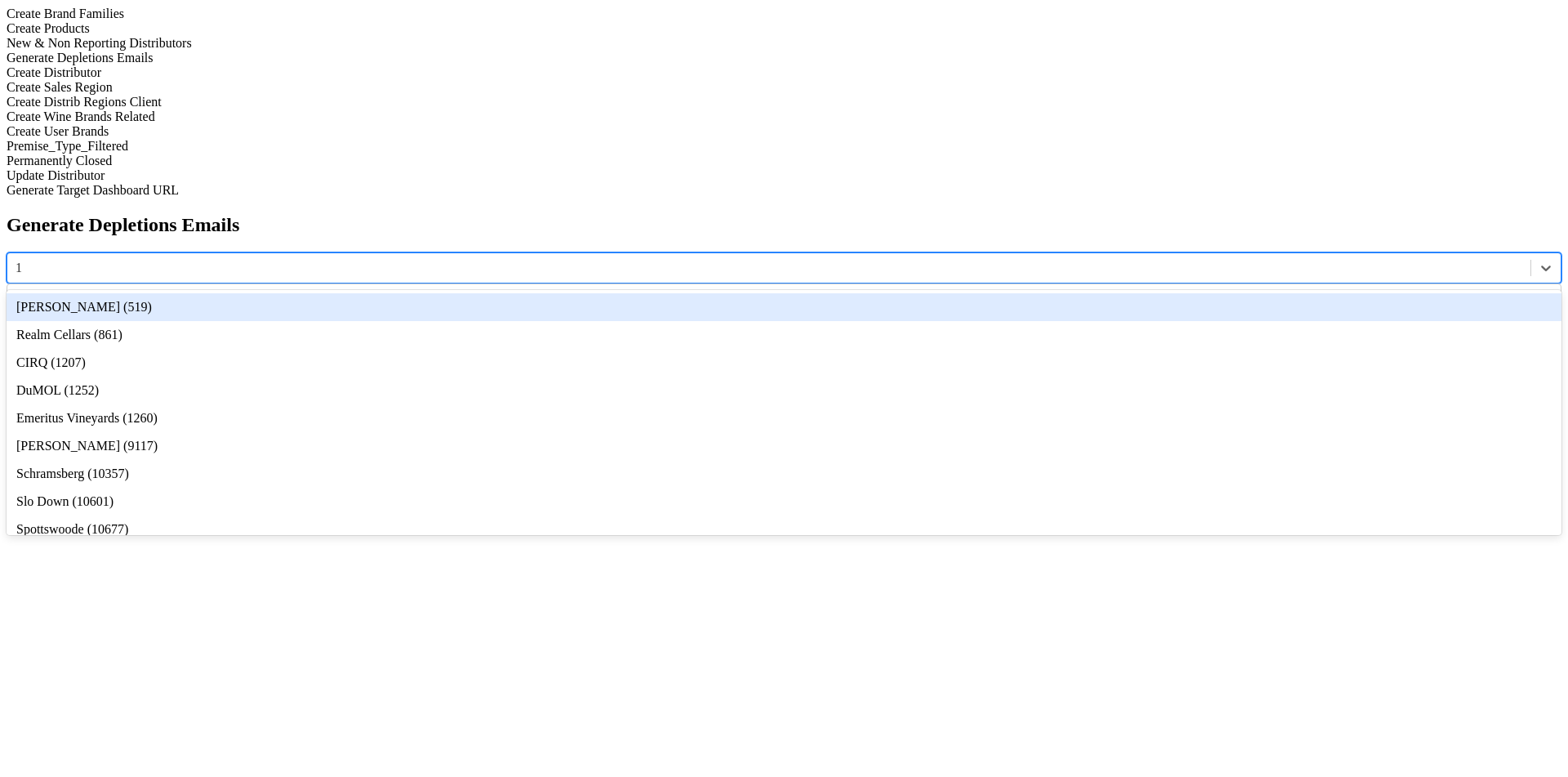
type input "12"
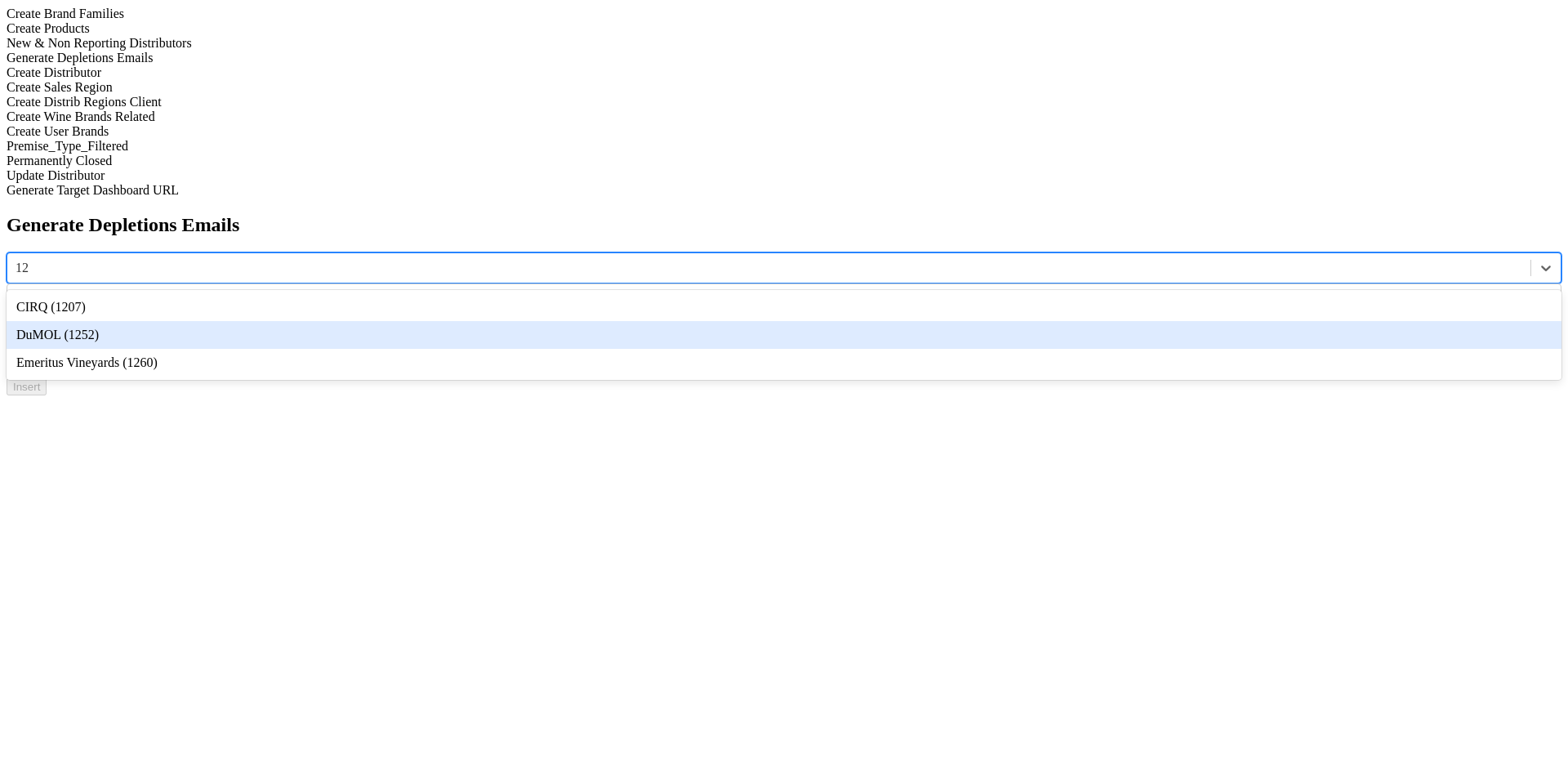
click at [592, 321] on div "DuMOL (1252)" at bounding box center [784, 334] width 1555 height 28
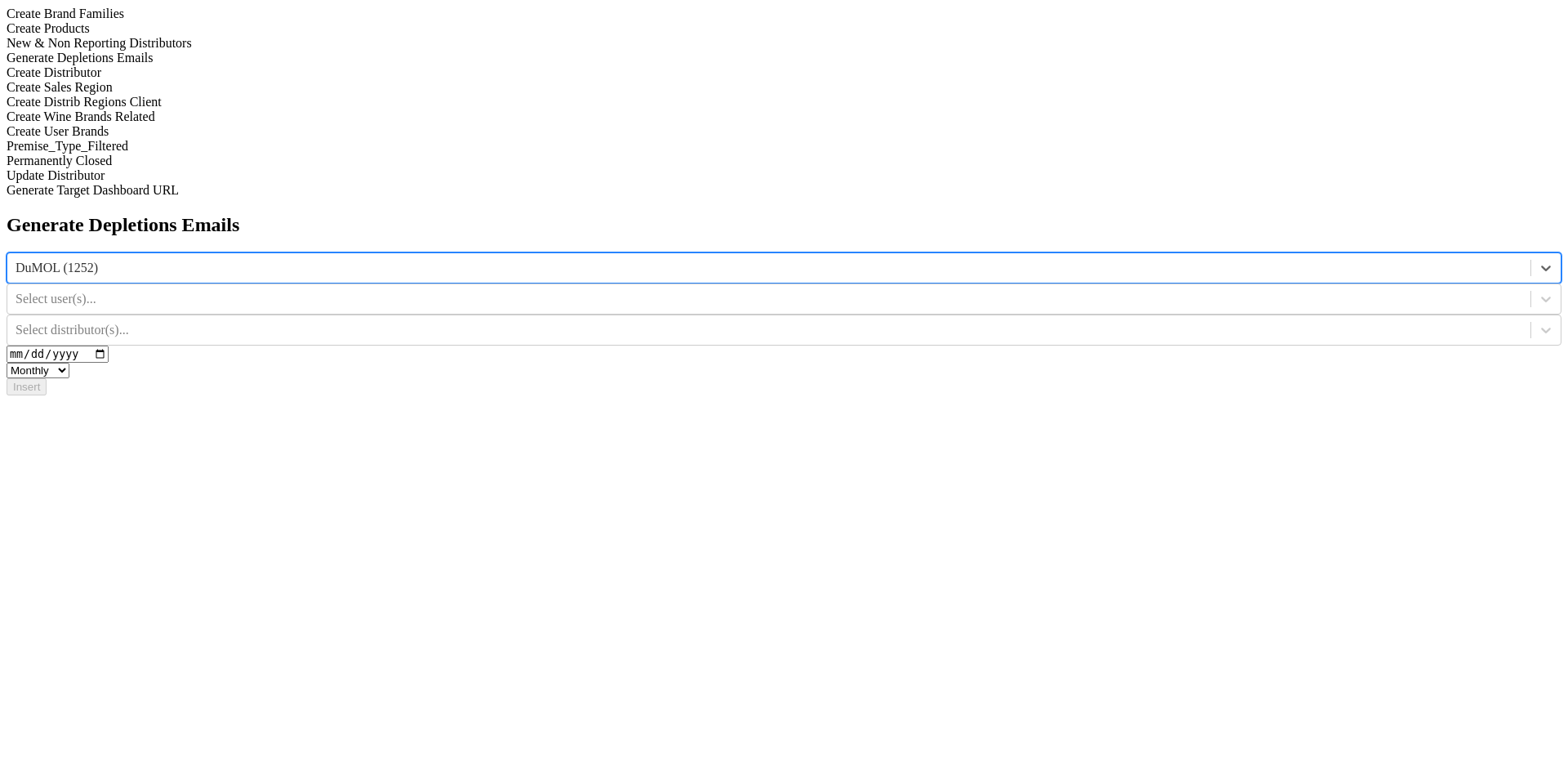
click at [867, 290] on div at bounding box center [768, 299] width 1507 height 18
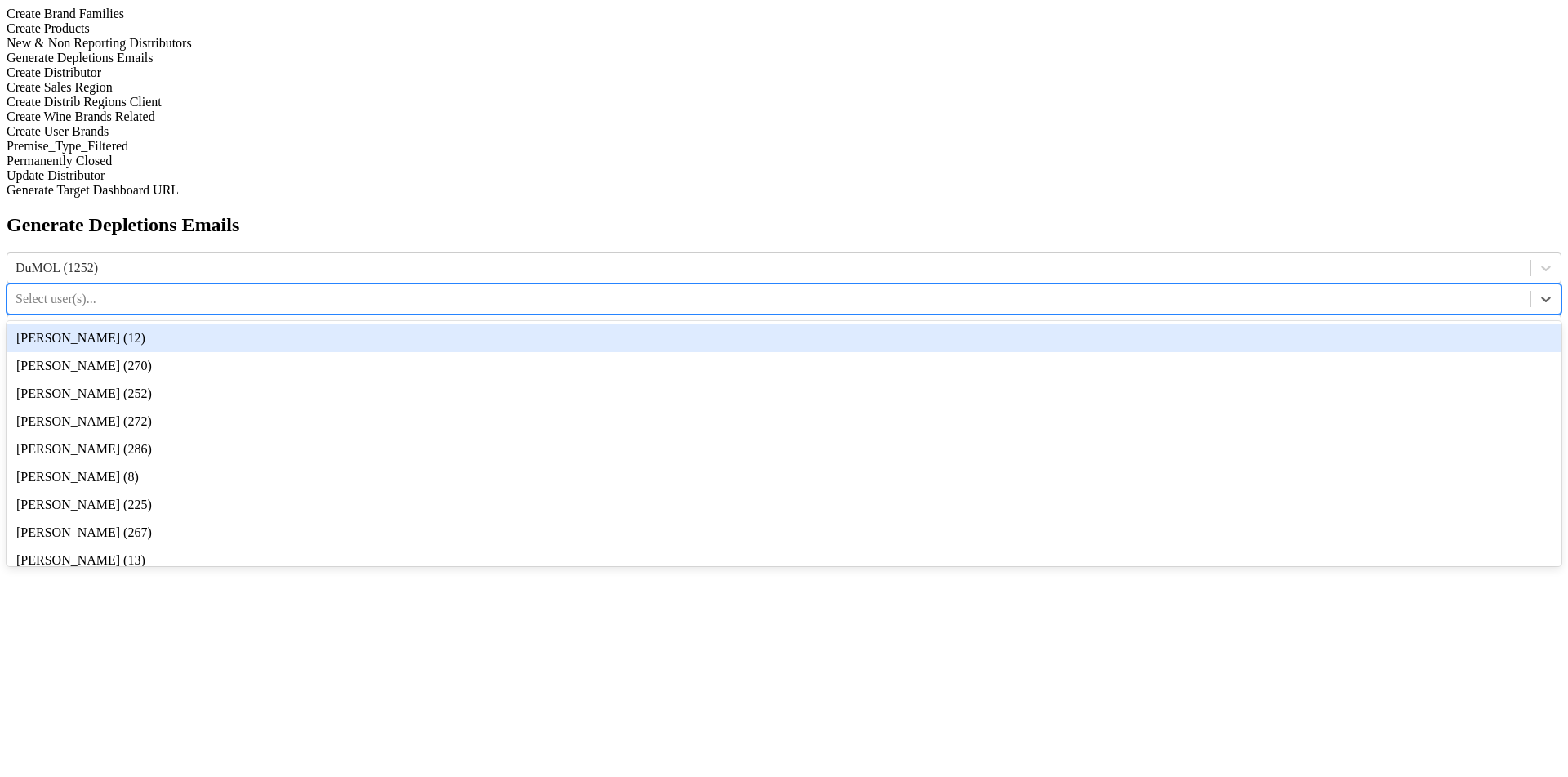
type input "8"
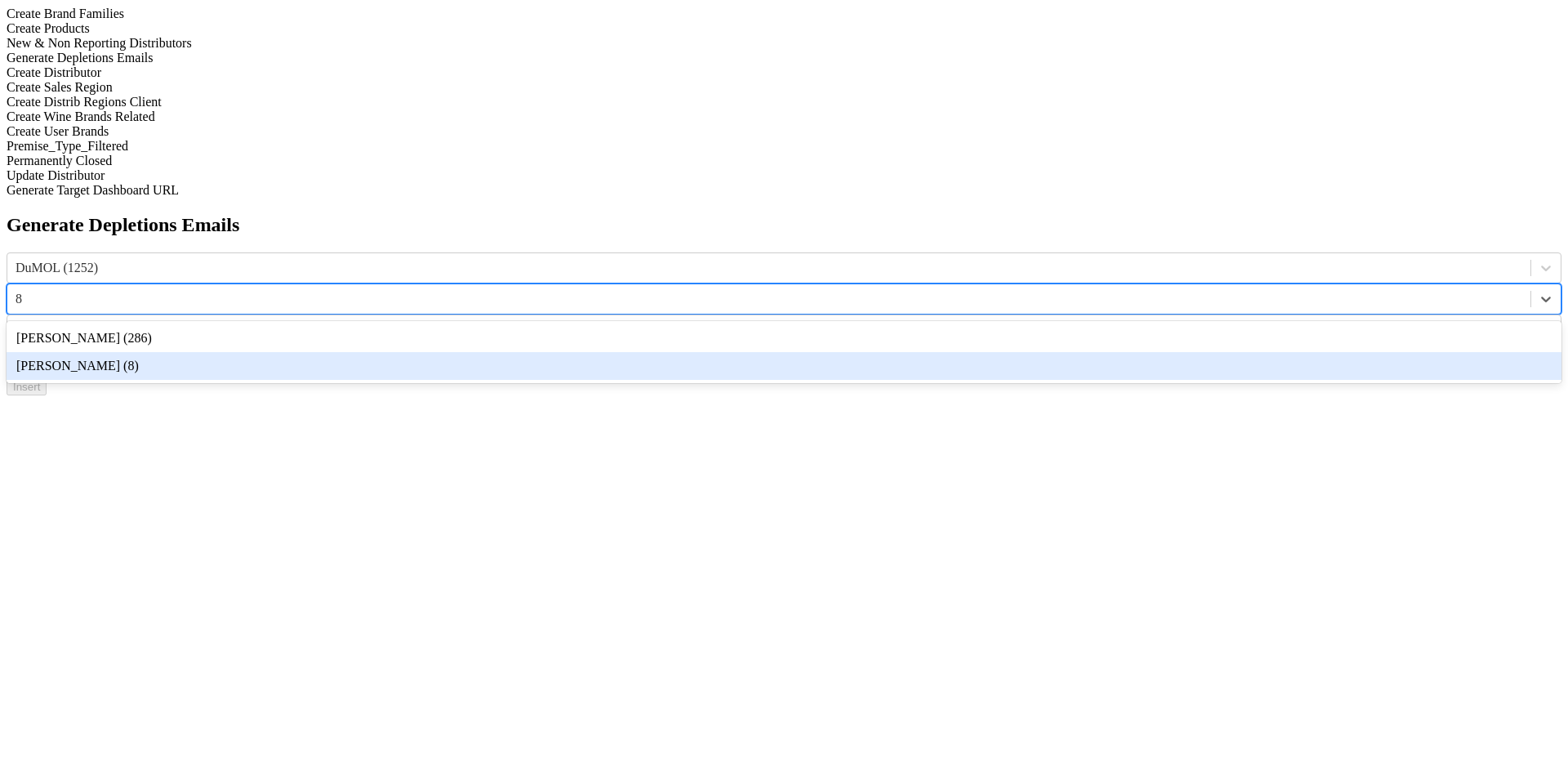
click at [885, 352] on div "[PERSON_NAME] (8)" at bounding box center [784, 366] width 1555 height 28
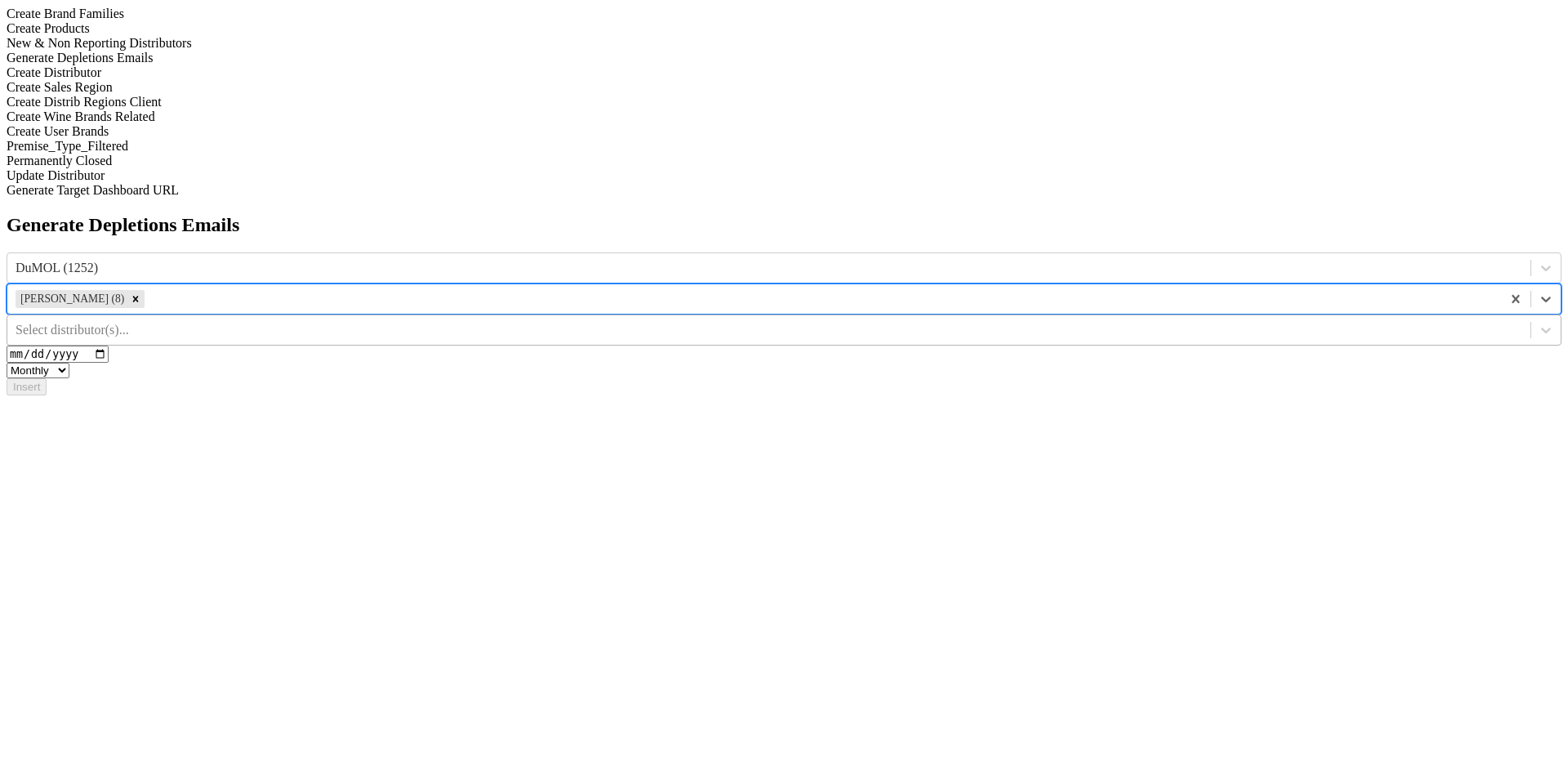
click at [1154, 321] on div at bounding box center [768, 329] width 1507 height 18
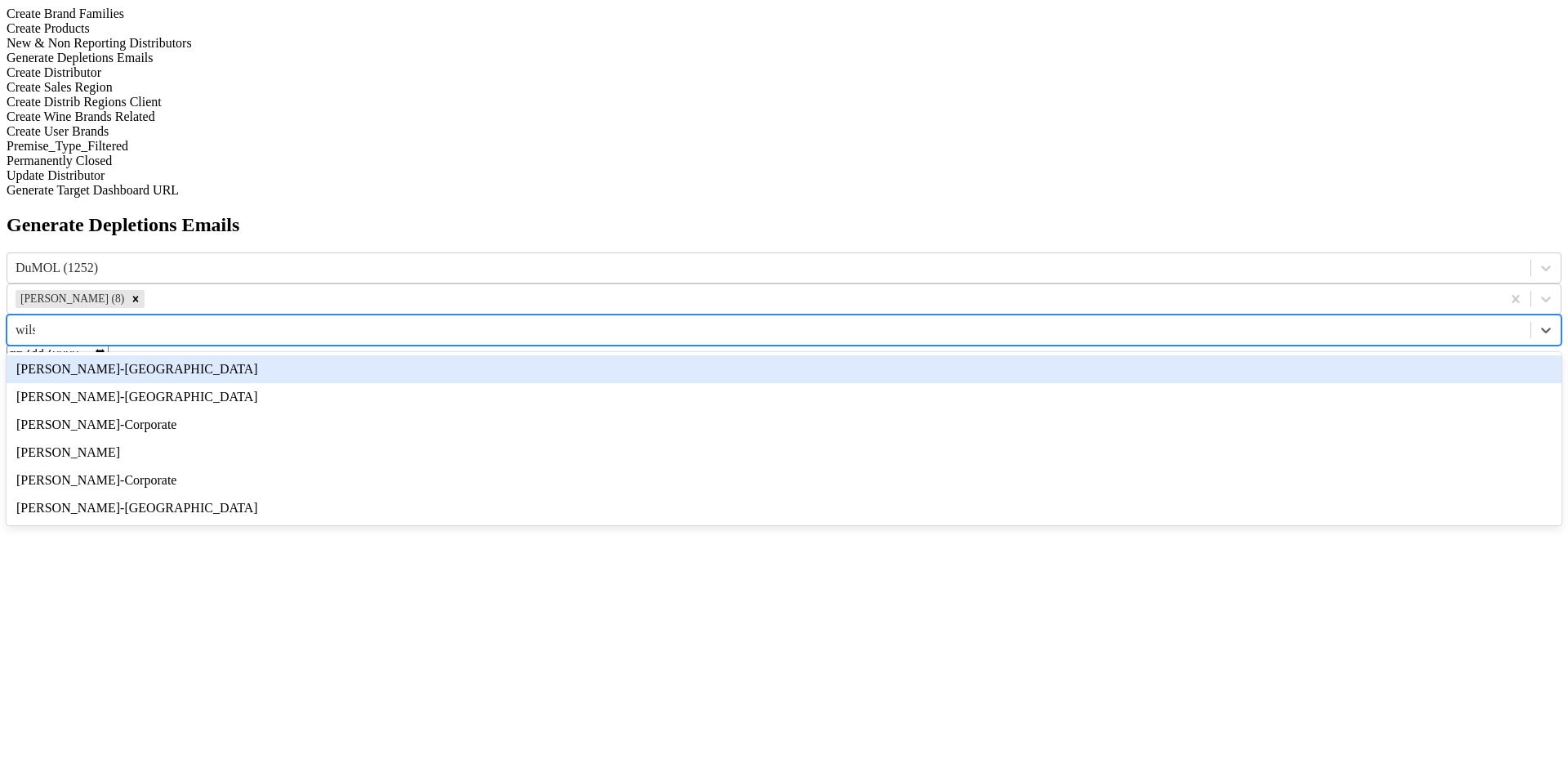
type input "wilso"
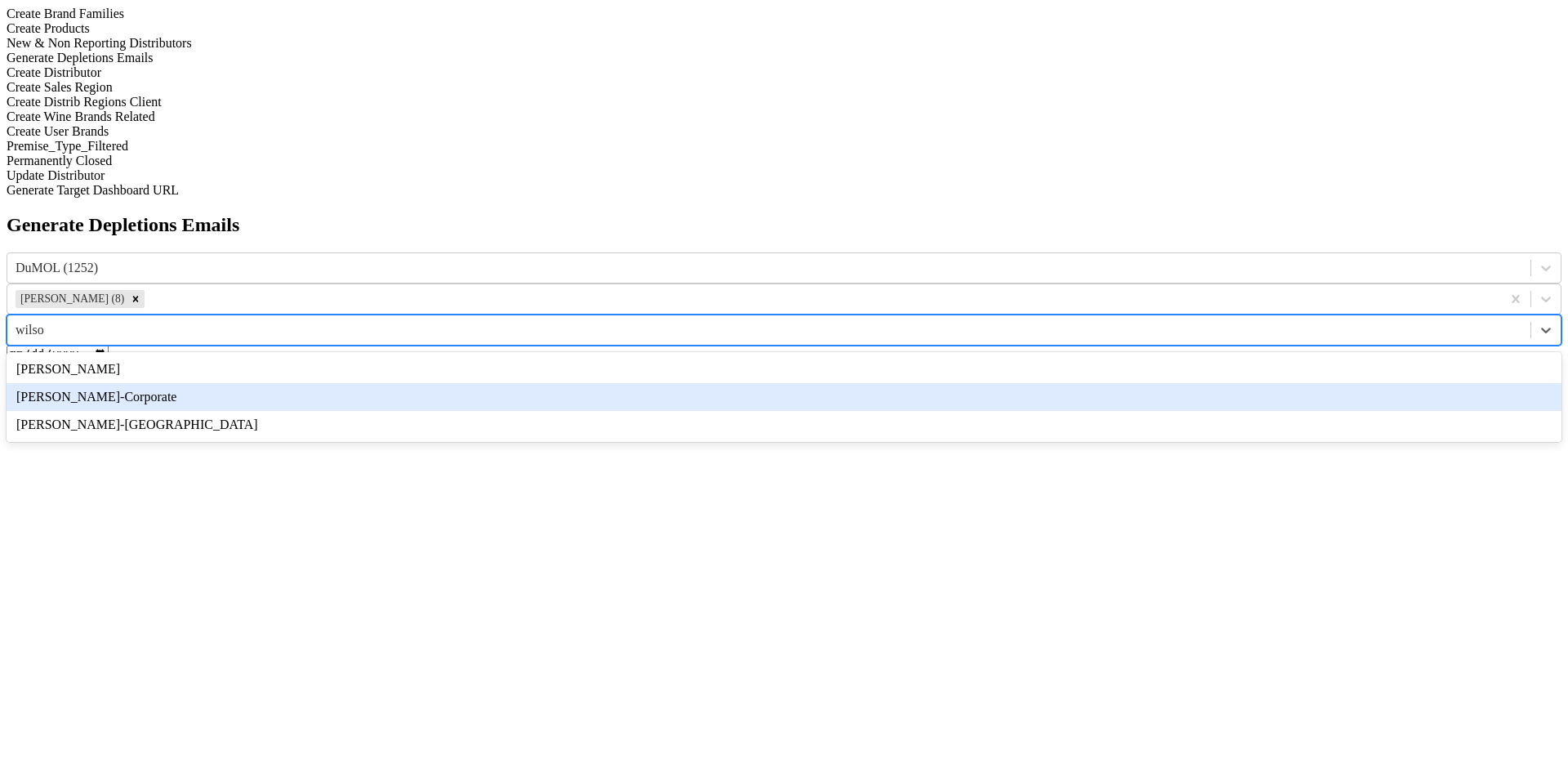
click at [1207, 383] on div "[PERSON_NAME]-Corporate" at bounding box center [784, 396] width 1555 height 28
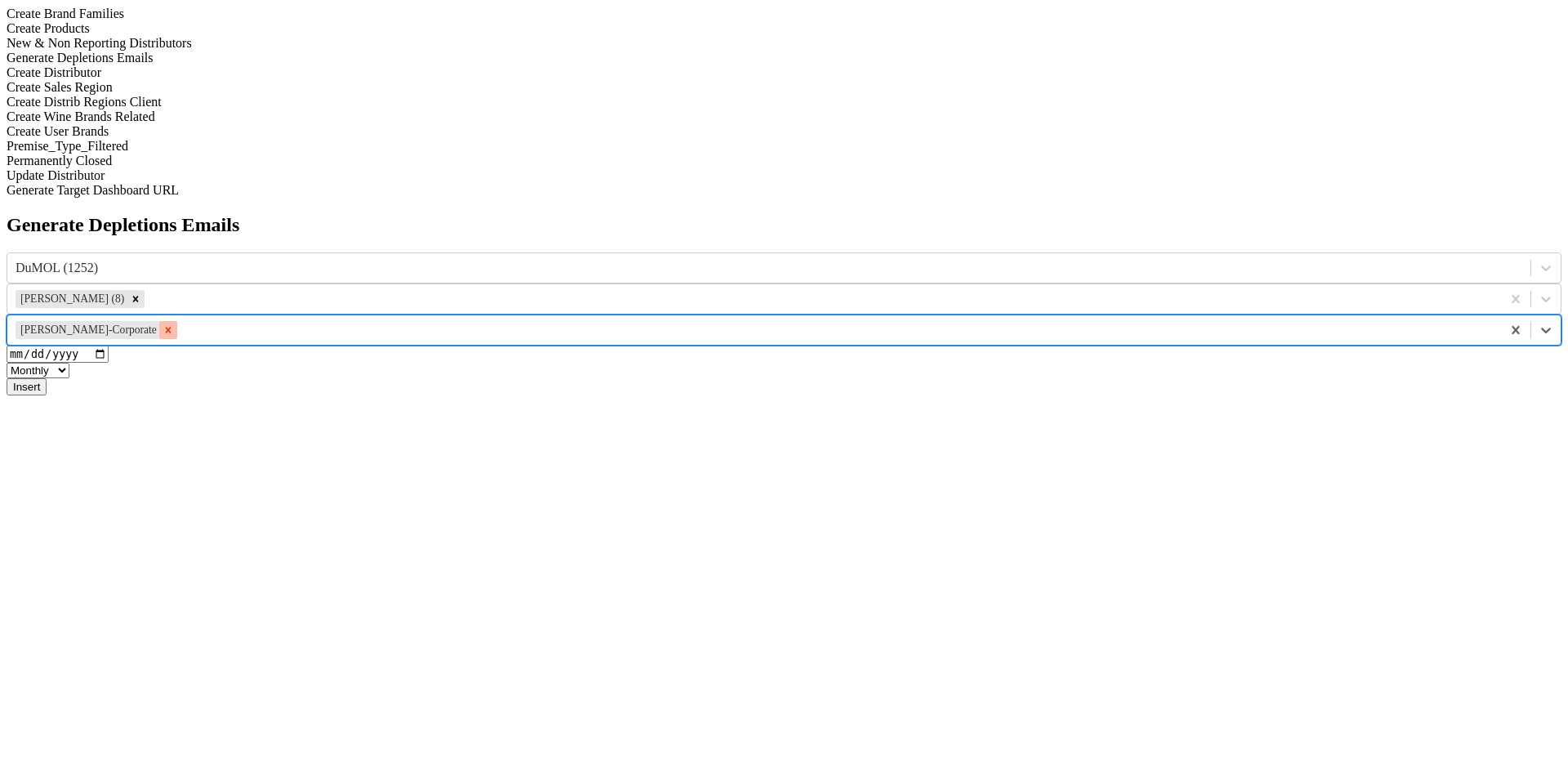
click at [174, 325] on icon "Remove Wilson Daniels-Corporate" at bounding box center [168, 330] width 11 height 11
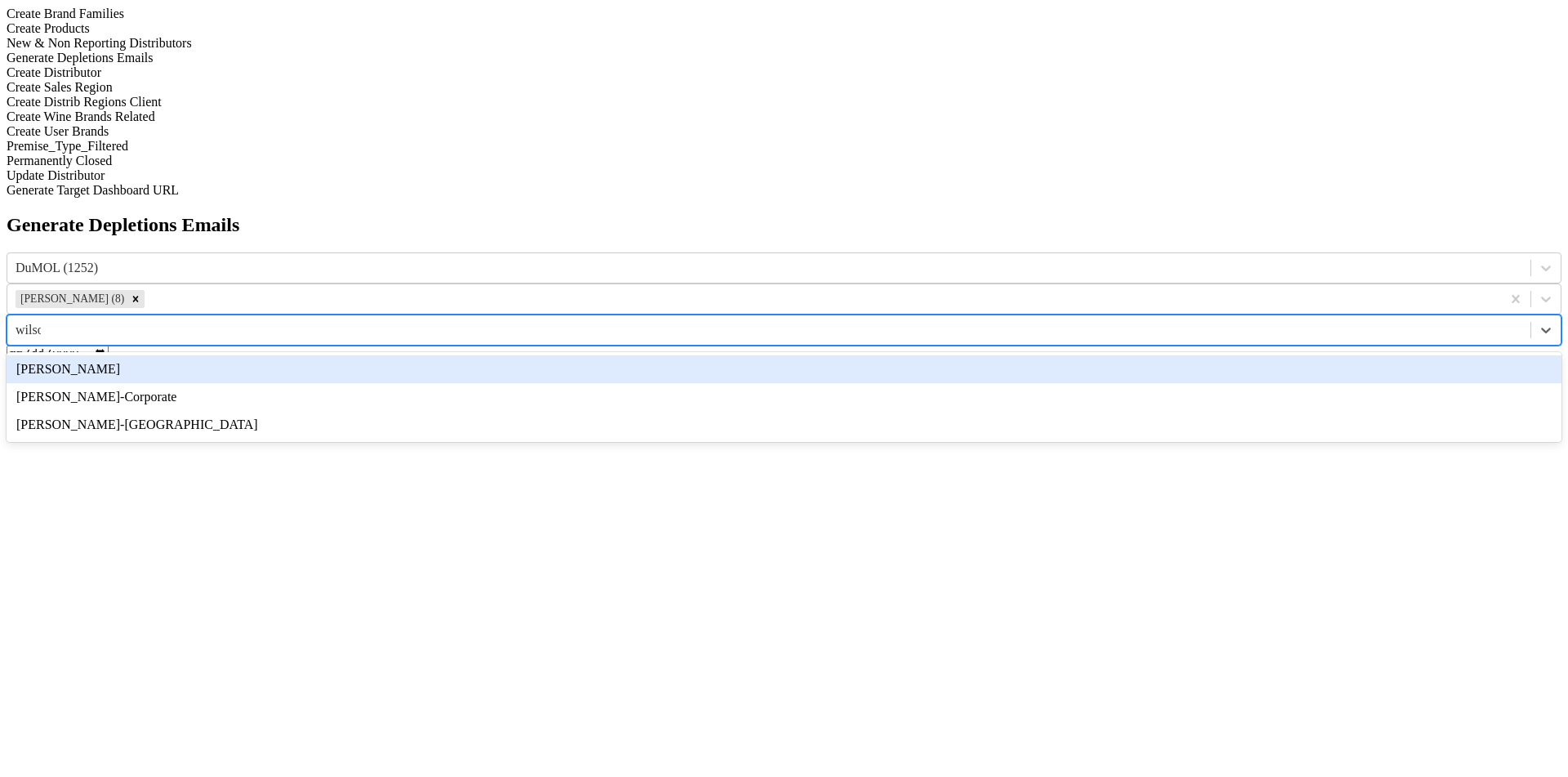
type input "wilson"
click at [1204, 355] on div "[PERSON_NAME]" at bounding box center [784, 368] width 1555 height 28
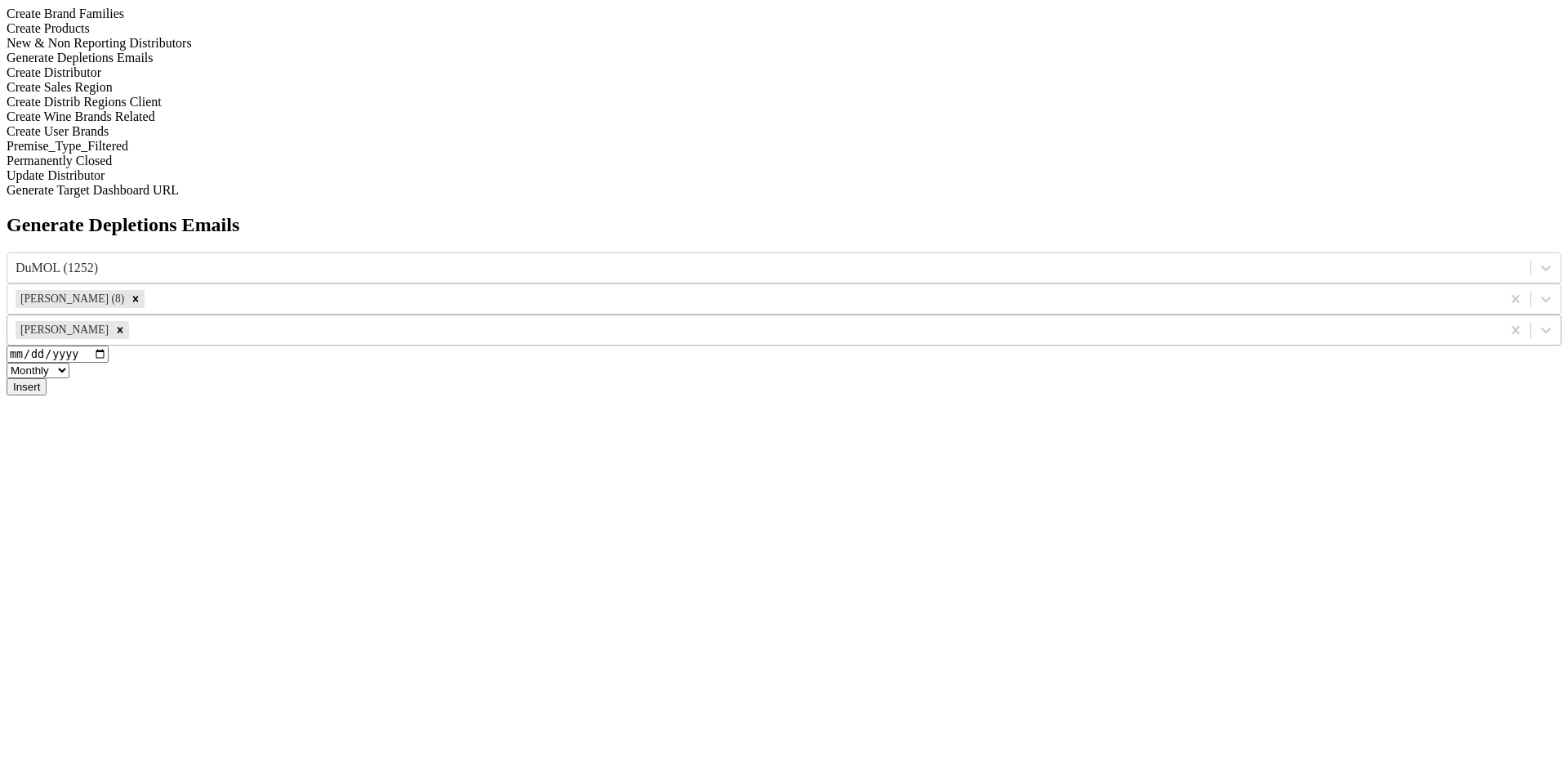
click at [47, 378] on button "Insert" at bounding box center [27, 387] width 40 height 17
click at [217, 65] on div "Generate Depletions Emails" at bounding box center [784, 57] width 1555 height 14
click at [588, 259] on div at bounding box center [768, 267] width 1507 height 18
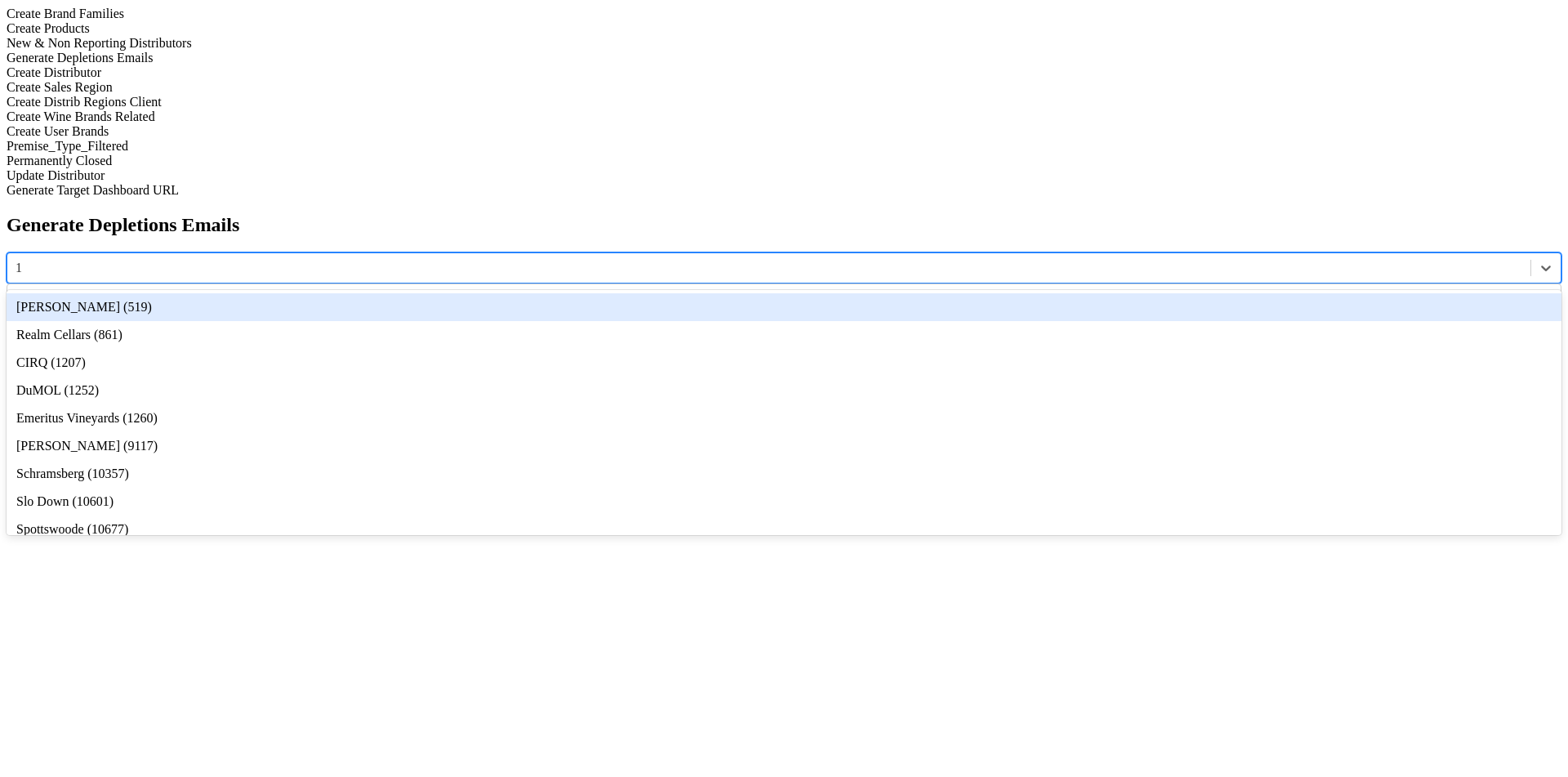
type input "12"
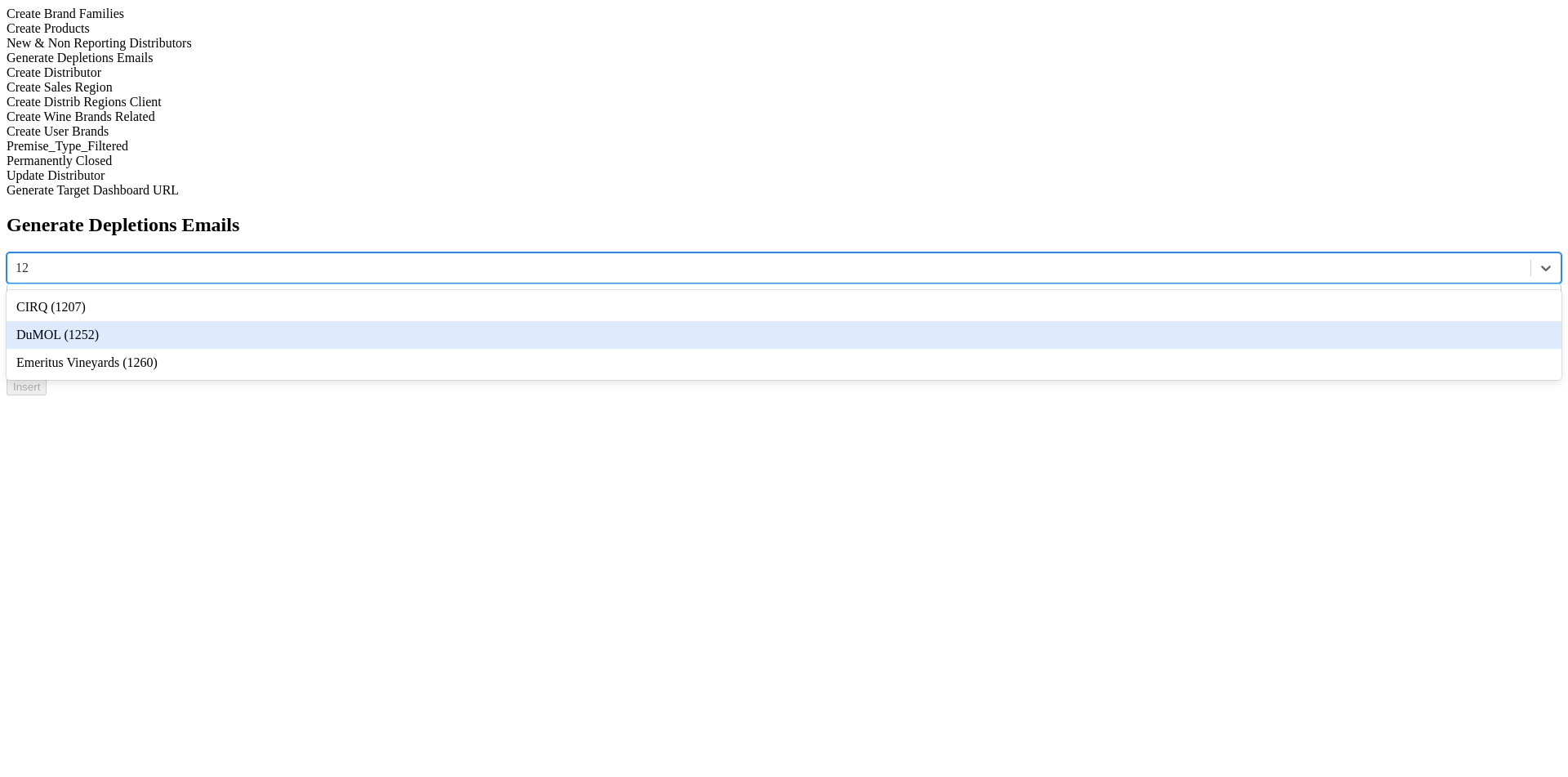
click at [600, 321] on div "DuMOL (1252)" at bounding box center [784, 334] width 1555 height 28
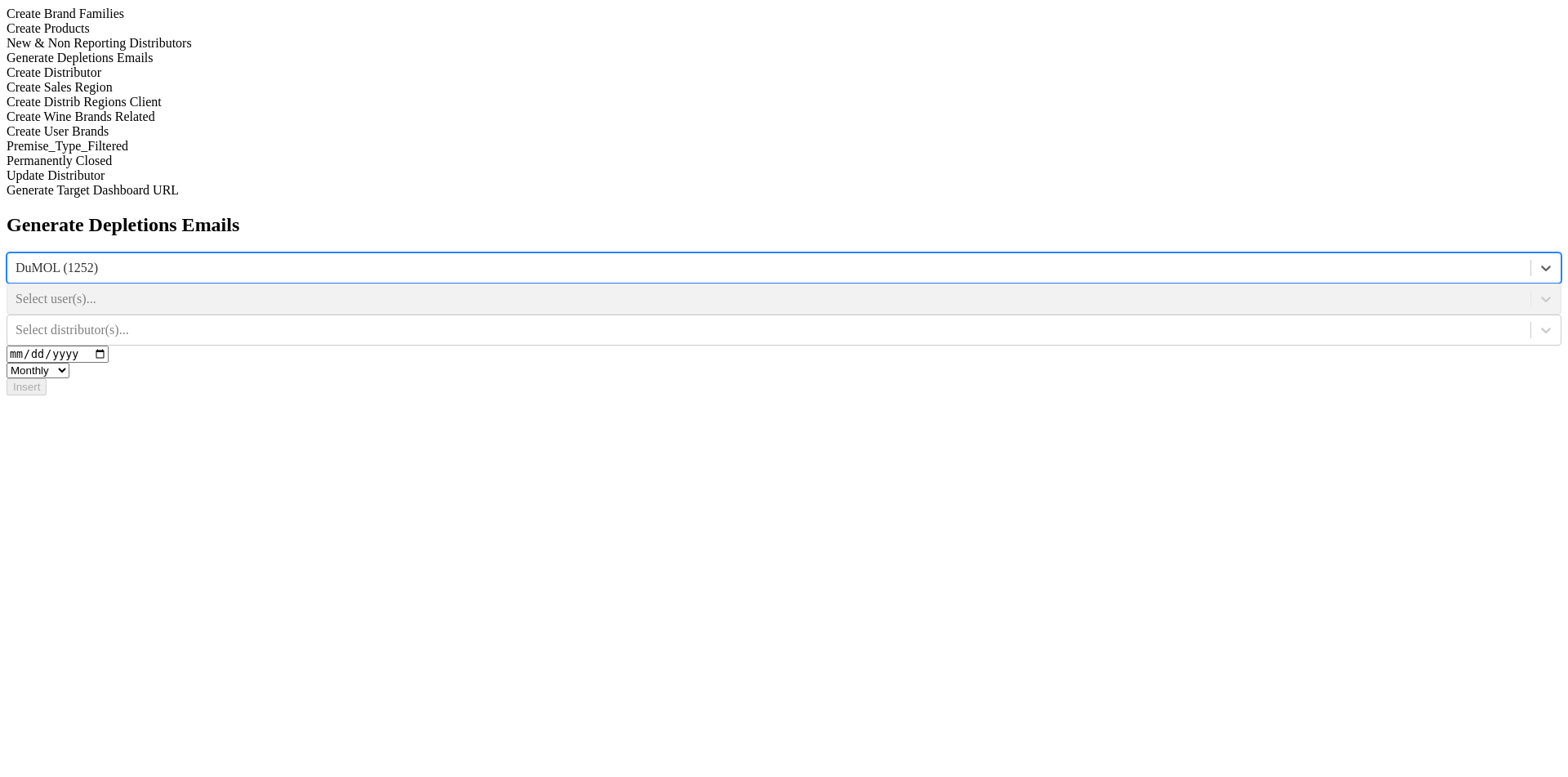
click at [806, 284] on div "Select user(s)..." at bounding box center [784, 299] width 1555 height 32
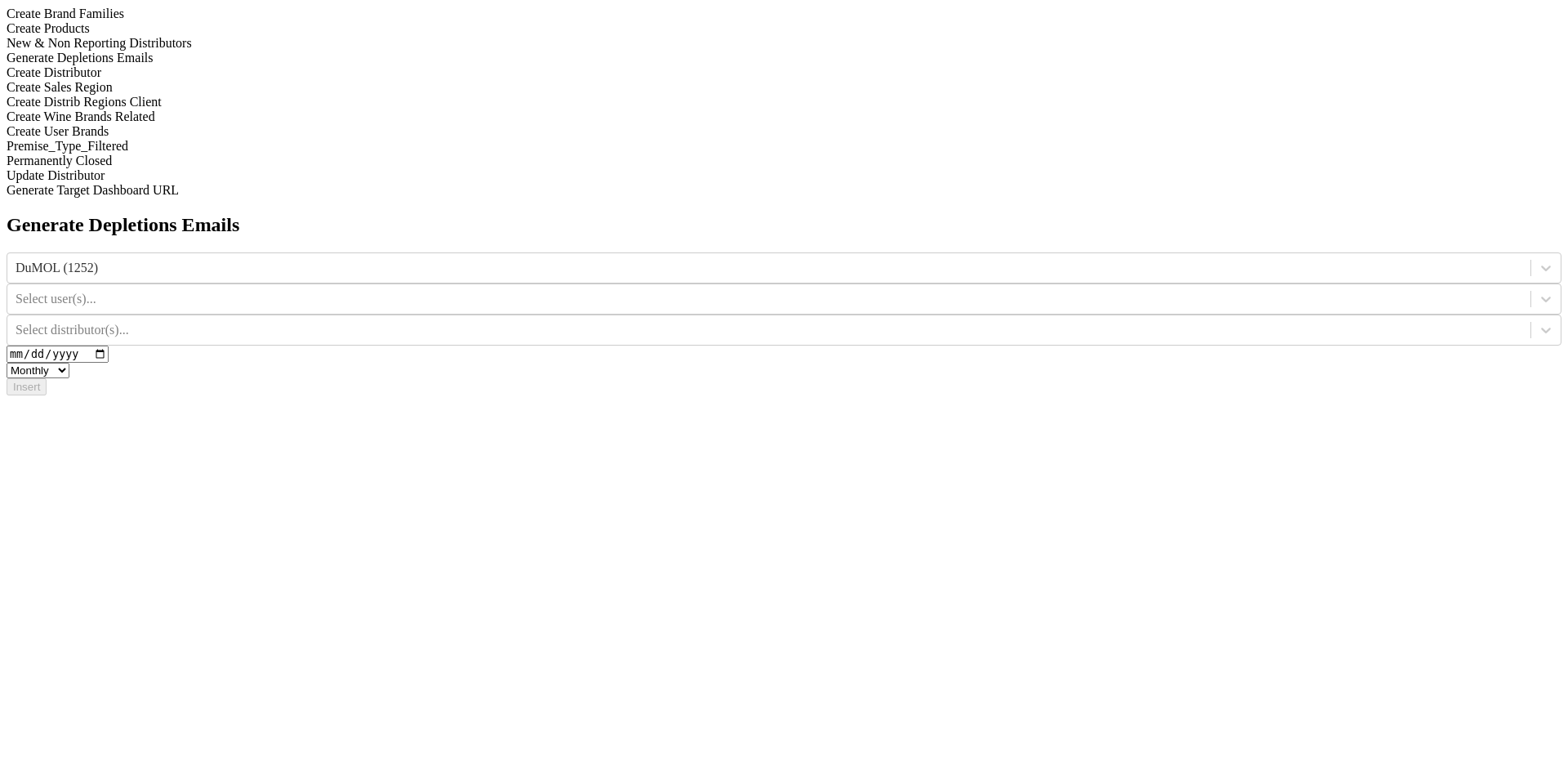
click at [806, 290] on div at bounding box center [768, 299] width 1507 height 18
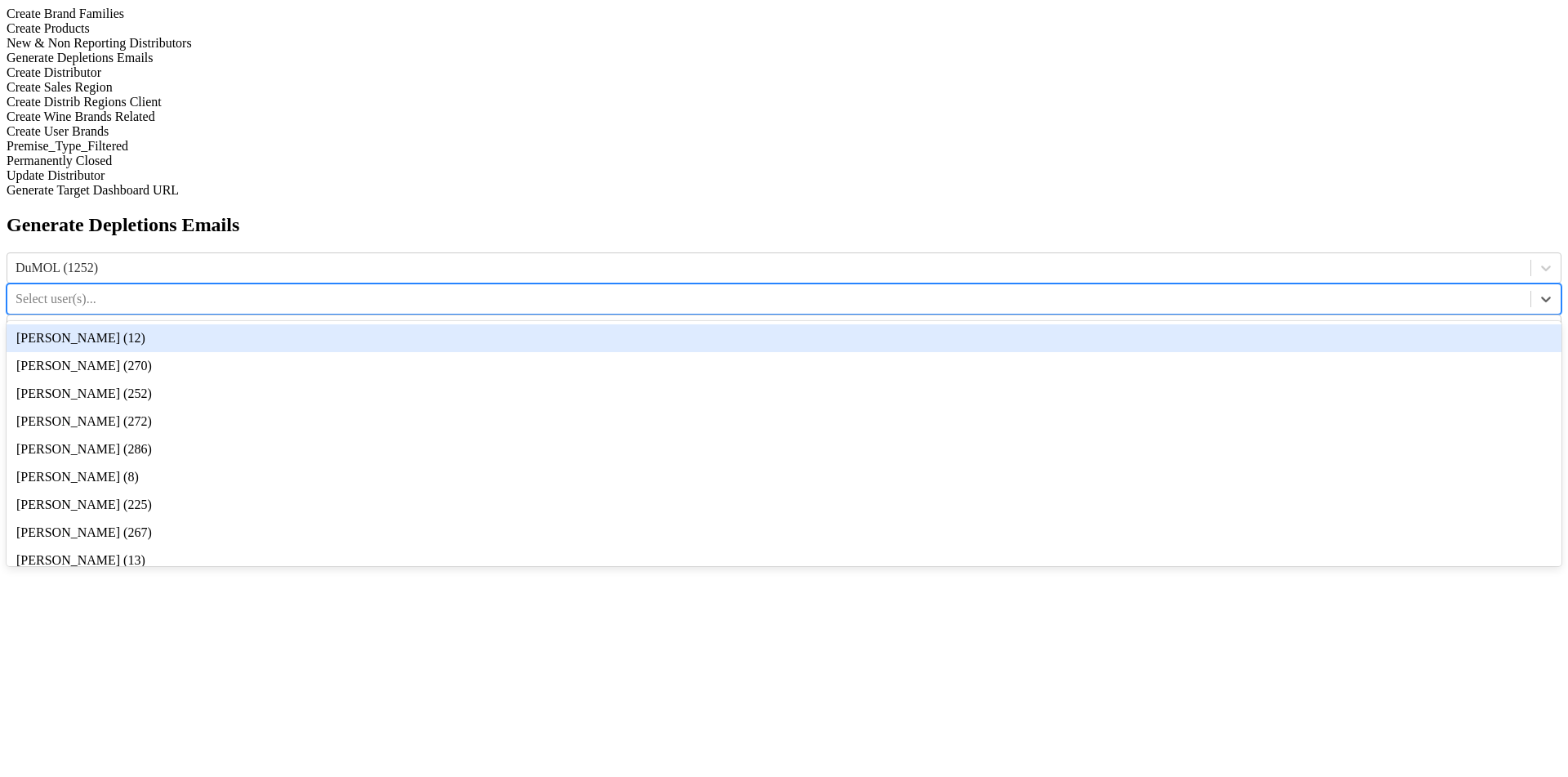
type input "8"
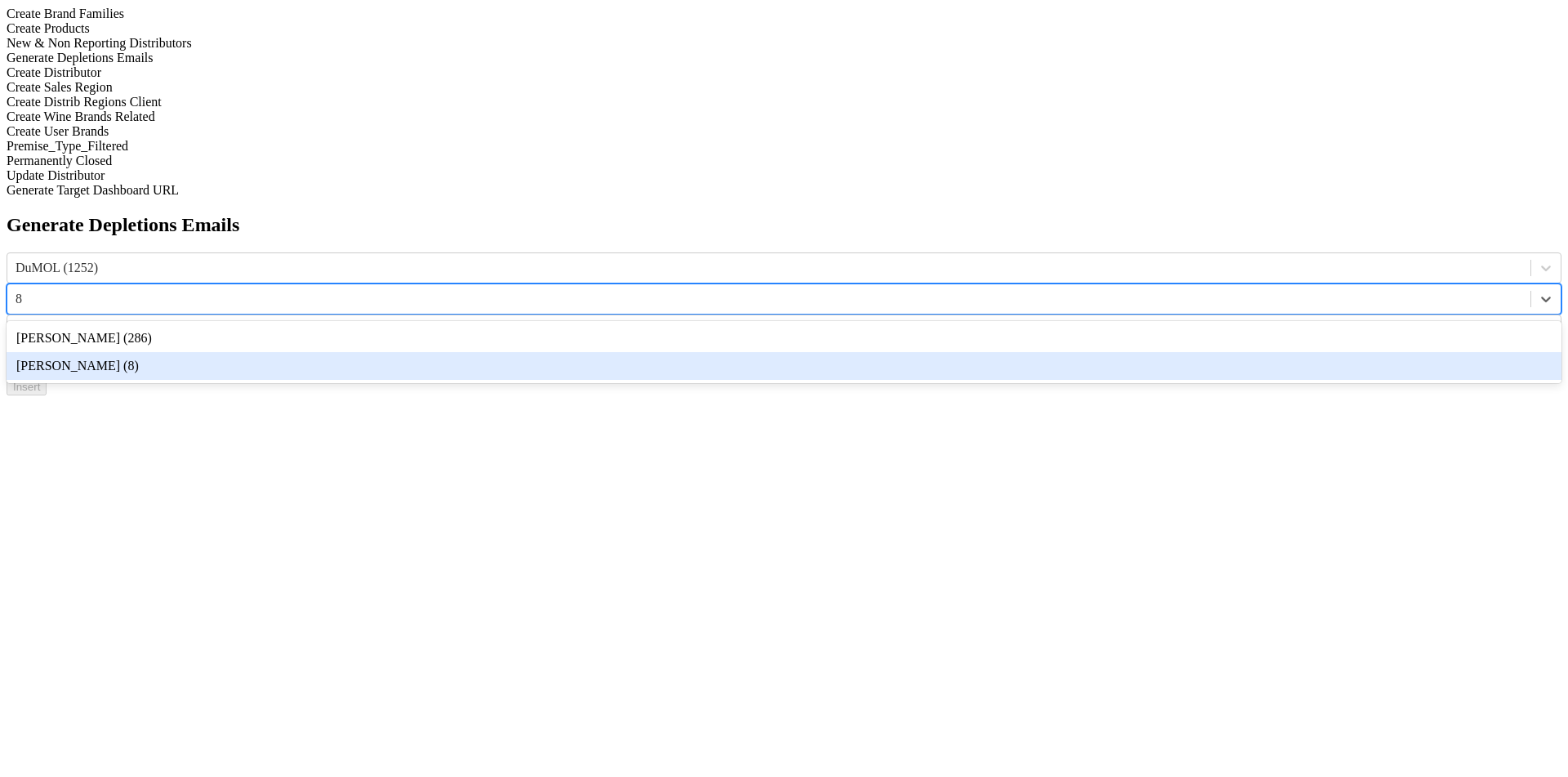
click at [873, 352] on div "[PERSON_NAME] (8)" at bounding box center [784, 366] width 1555 height 28
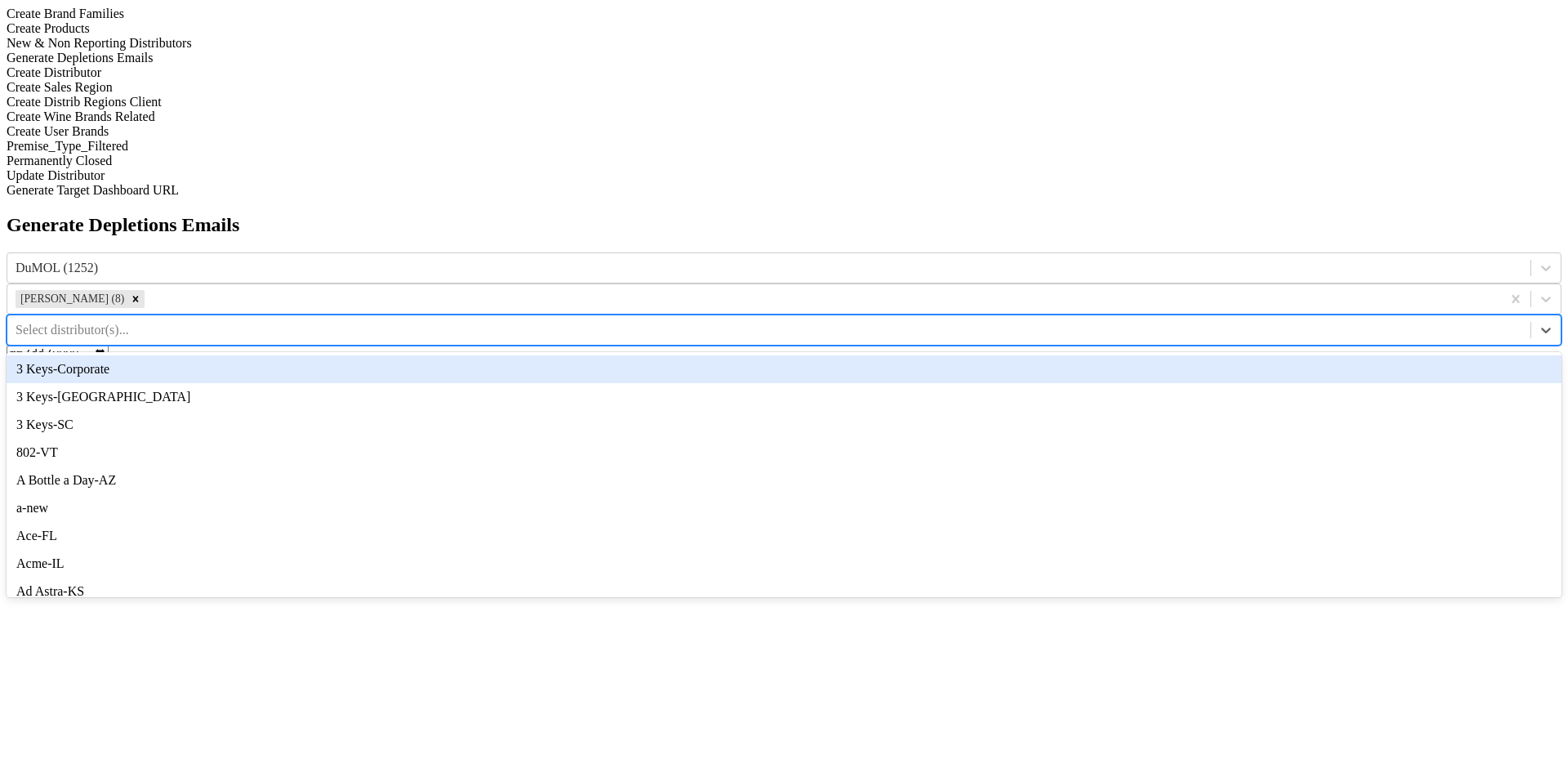
click at [1148, 321] on div at bounding box center [768, 329] width 1507 height 18
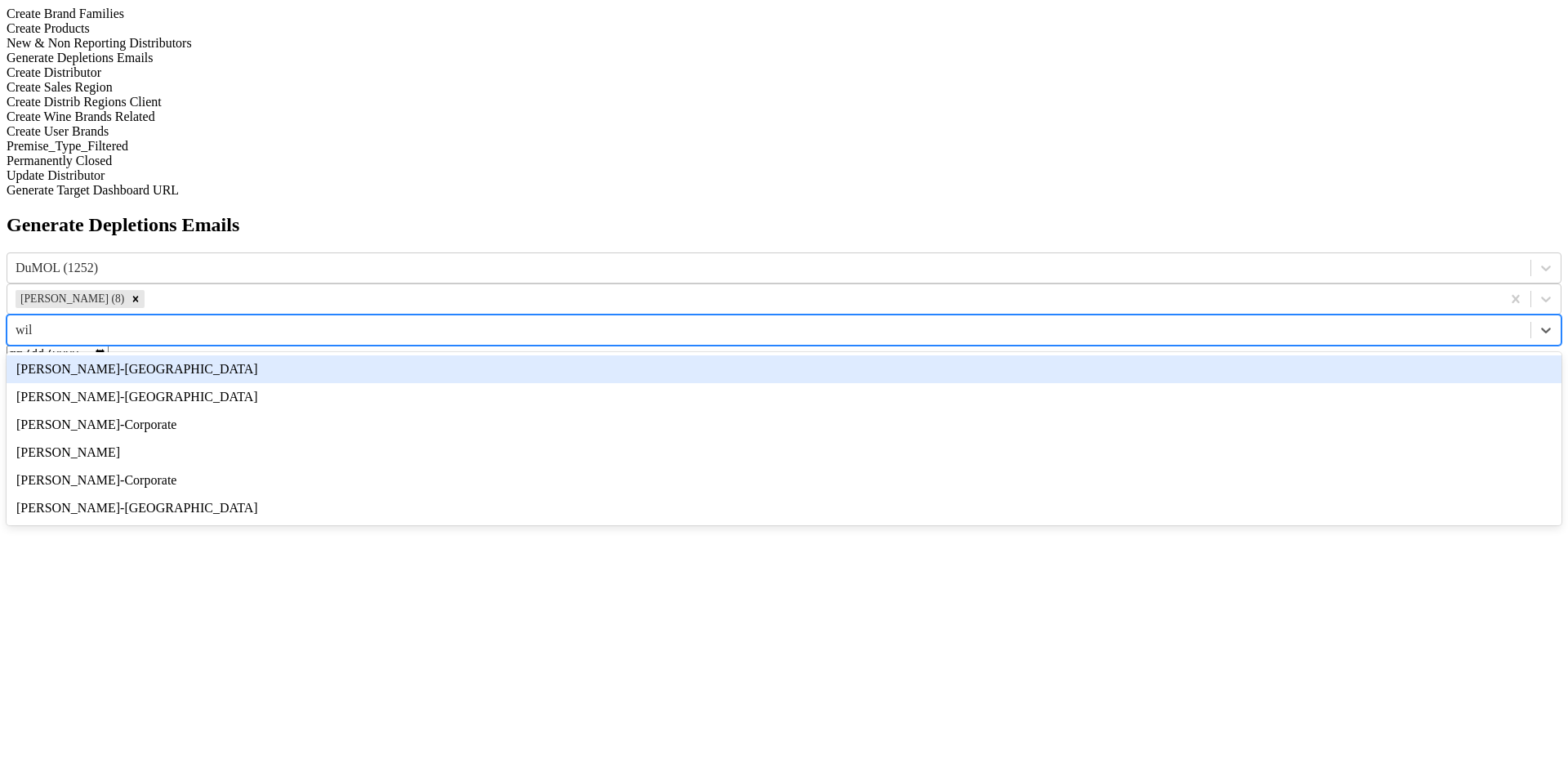
type input "wils"
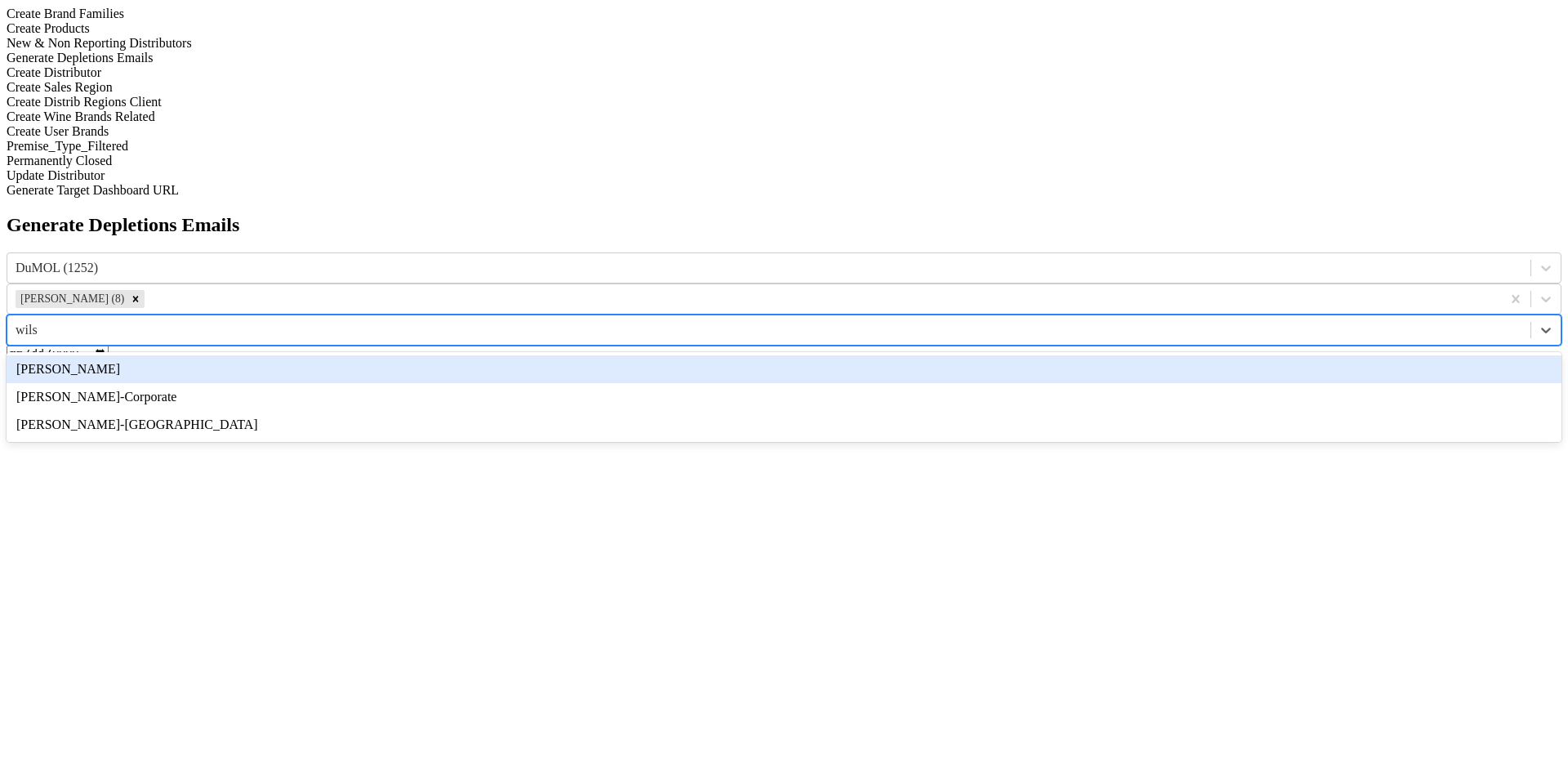
click at [1170, 355] on div "[PERSON_NAME]" at bounding box center [784, 368] width 1555 height 28
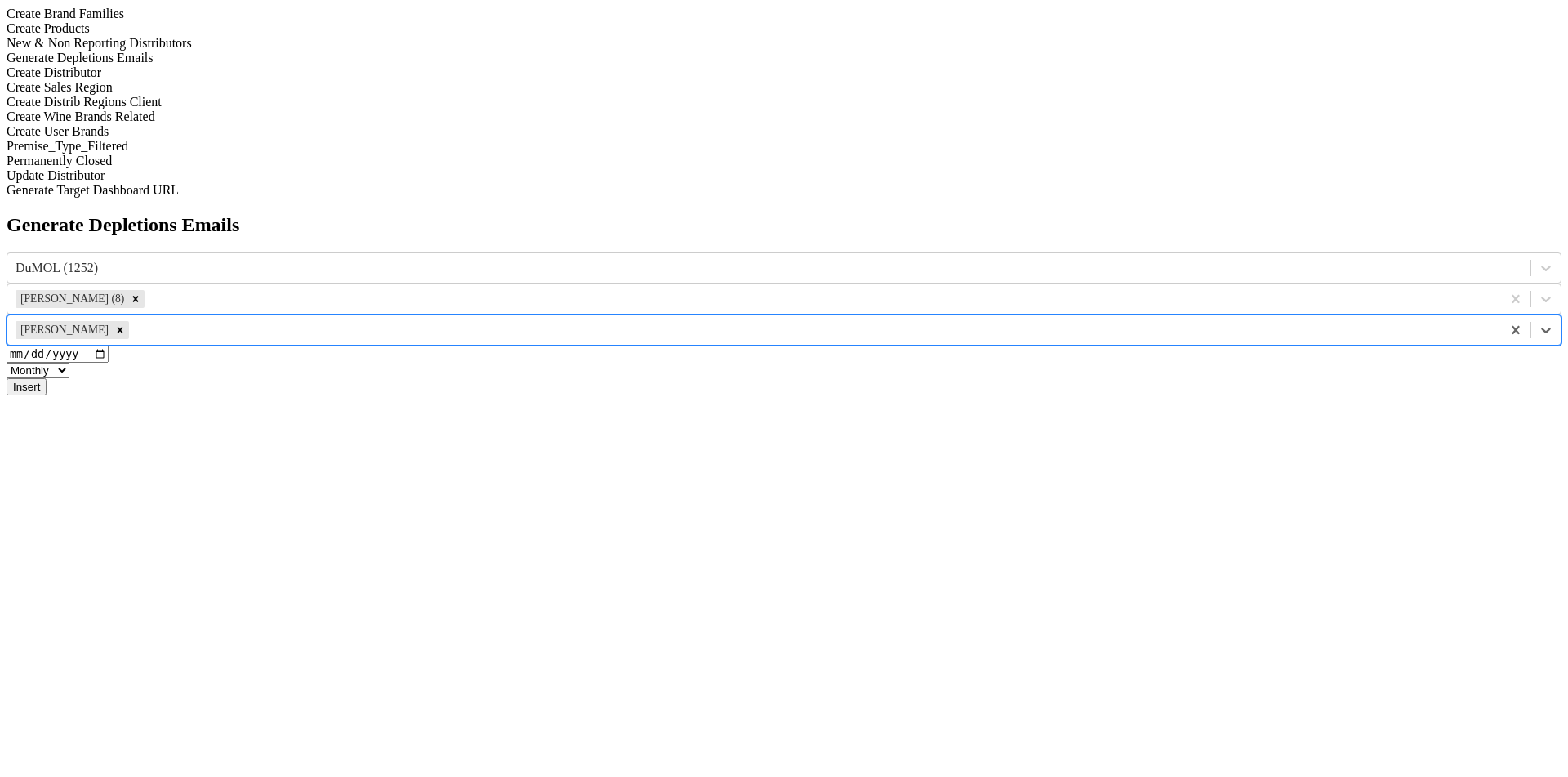
click at [47, 378] on button "Insert" at bounding box center [27, 387] width 40 height 17
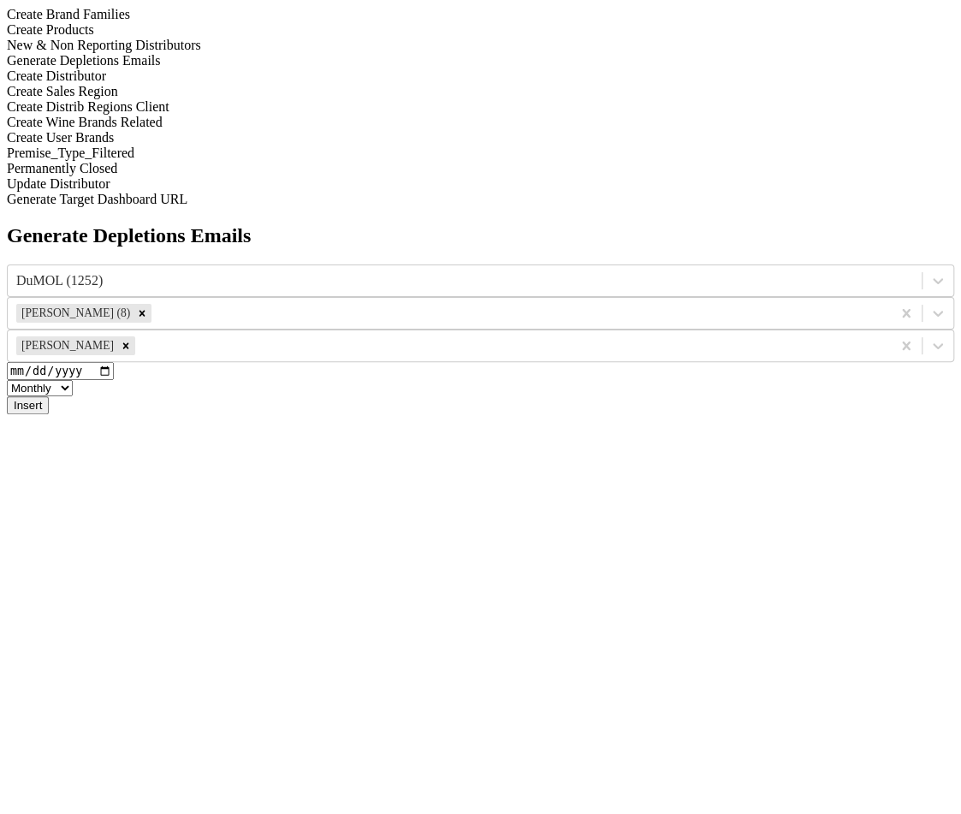
click at [49, 396] on button "Insert" at bounding box center [28, 405] width 42 height 18
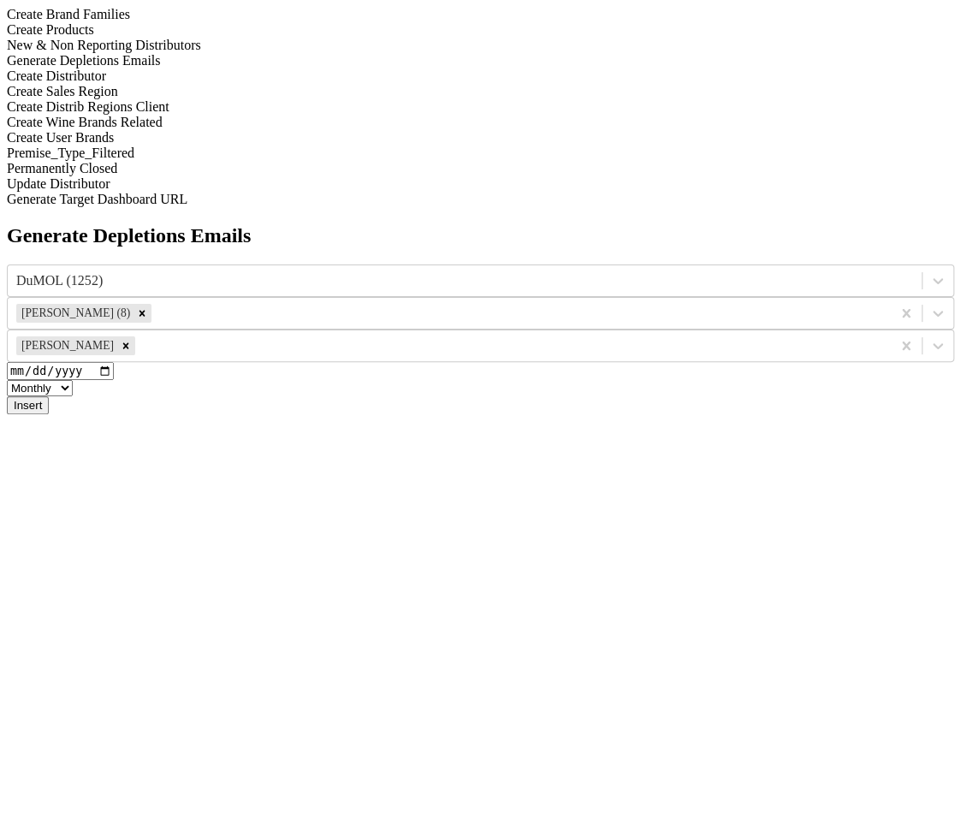
click at [49, 396] on button "Insert" at bounding box center [28, 405] width 42 height 18
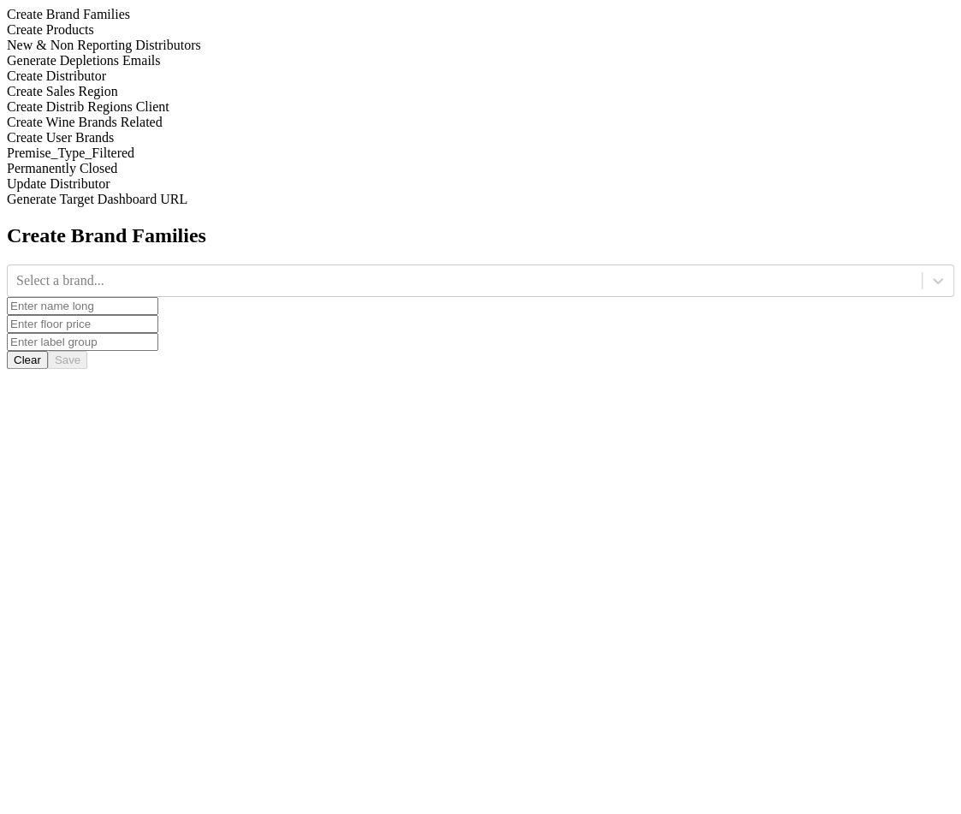
click at [203, 68] on div "Generate Depletions Emails" at bounding box center [480, 60] width 947 height 15
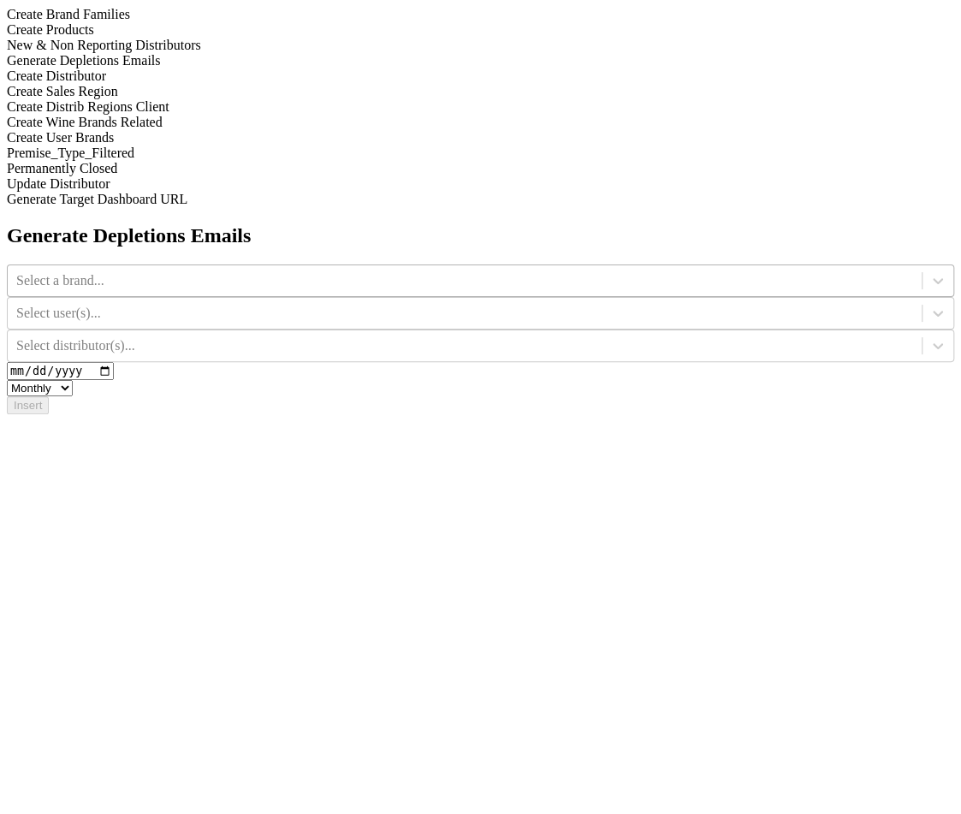
click at [451, 268] on div "Select a brand..." at bounding box center [465, 281] width 914 height 26
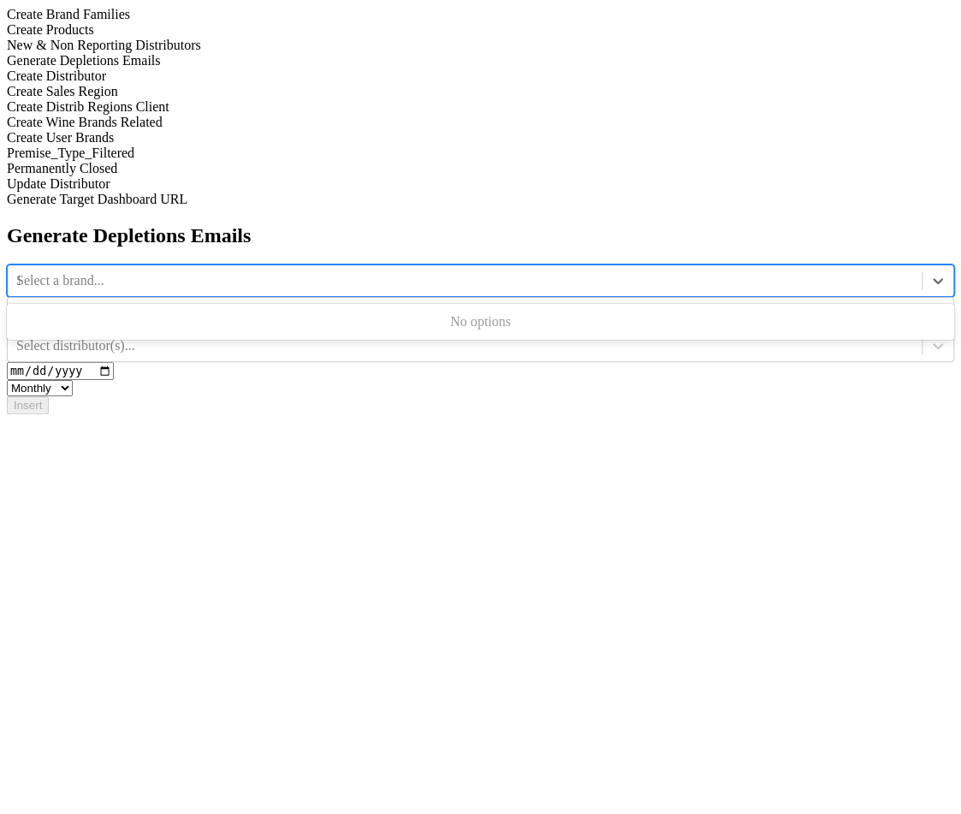
type input "12"
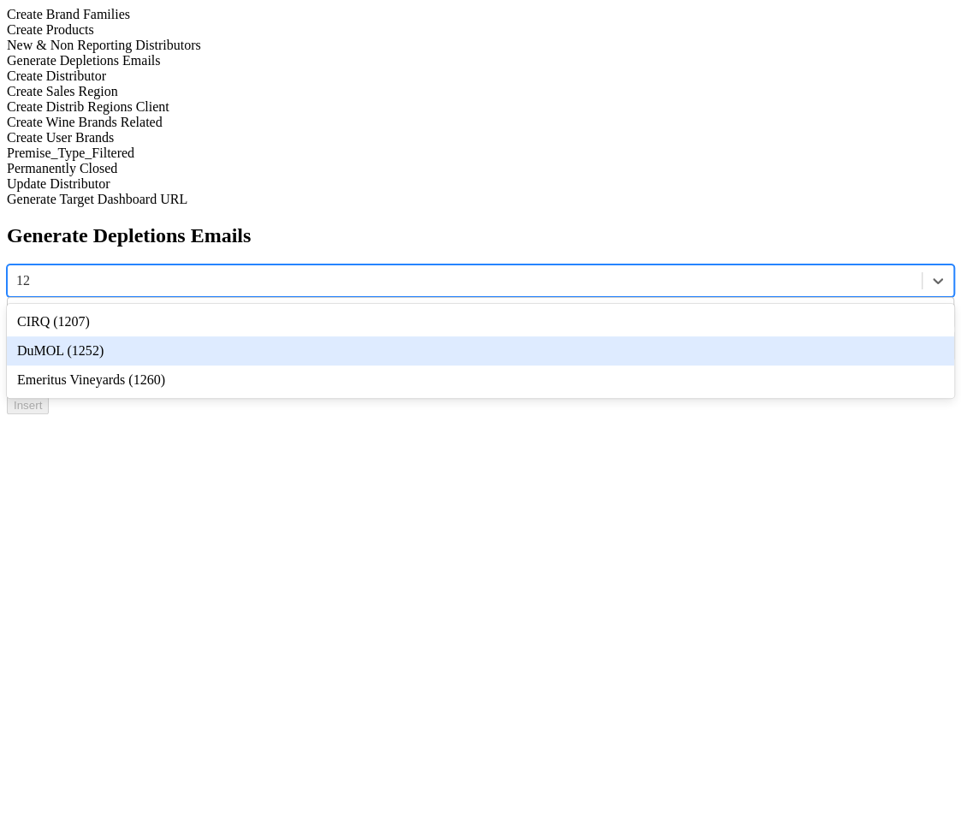
click at [440, 336] on div "DuMOL (1252)" at bounding box center [480, 350] width 947 height 29
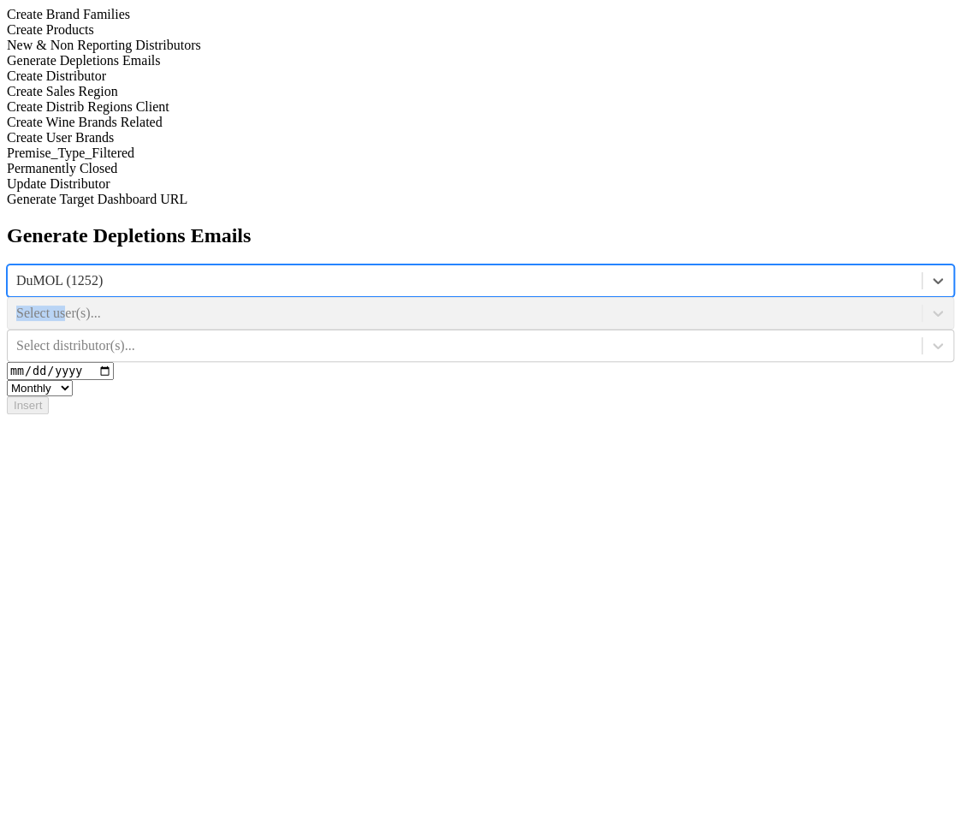
click at [578, 297] on div "Select user(s)..." at bounding box center [480, 313] width 947 height 33
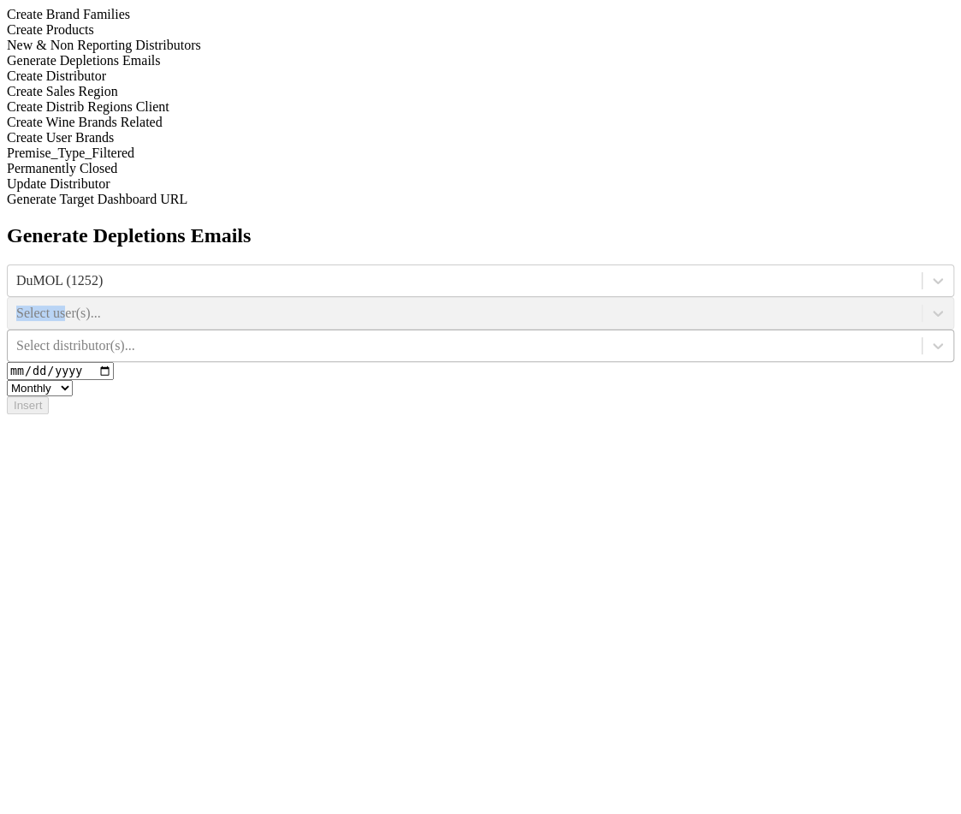
click at [855, 336] on div at bounding box center [464, 345] width 897 height 19
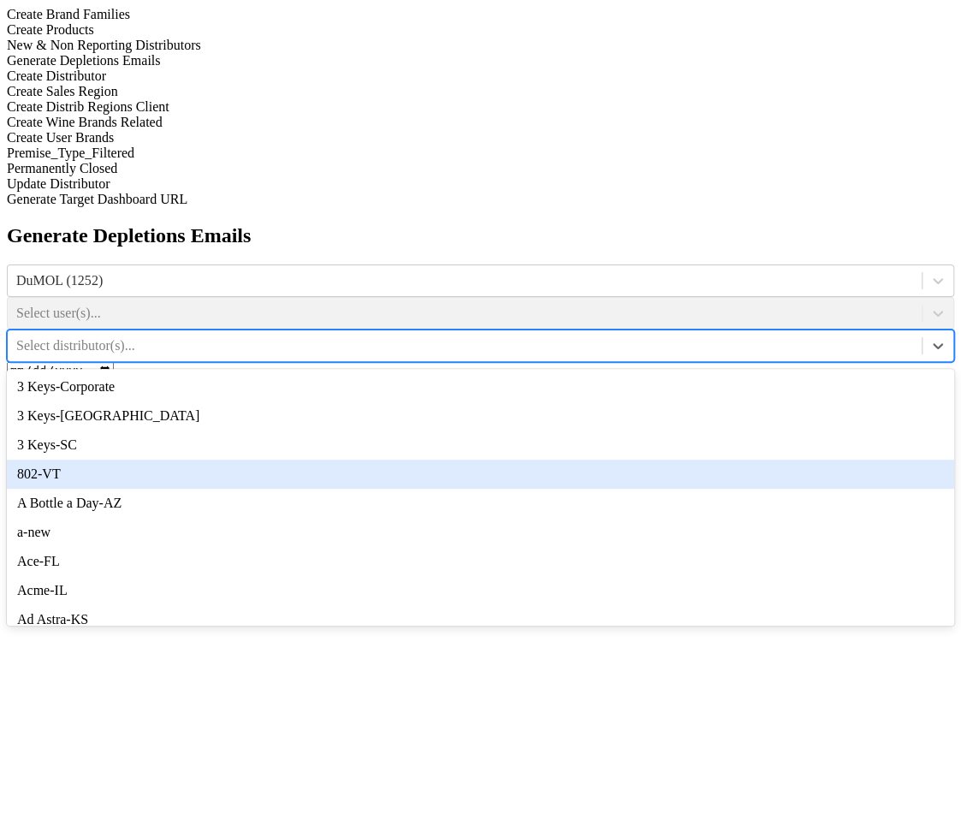
click at [840, 460] on div "802-VT" at bounding box center [480, 474] width 947 height 29
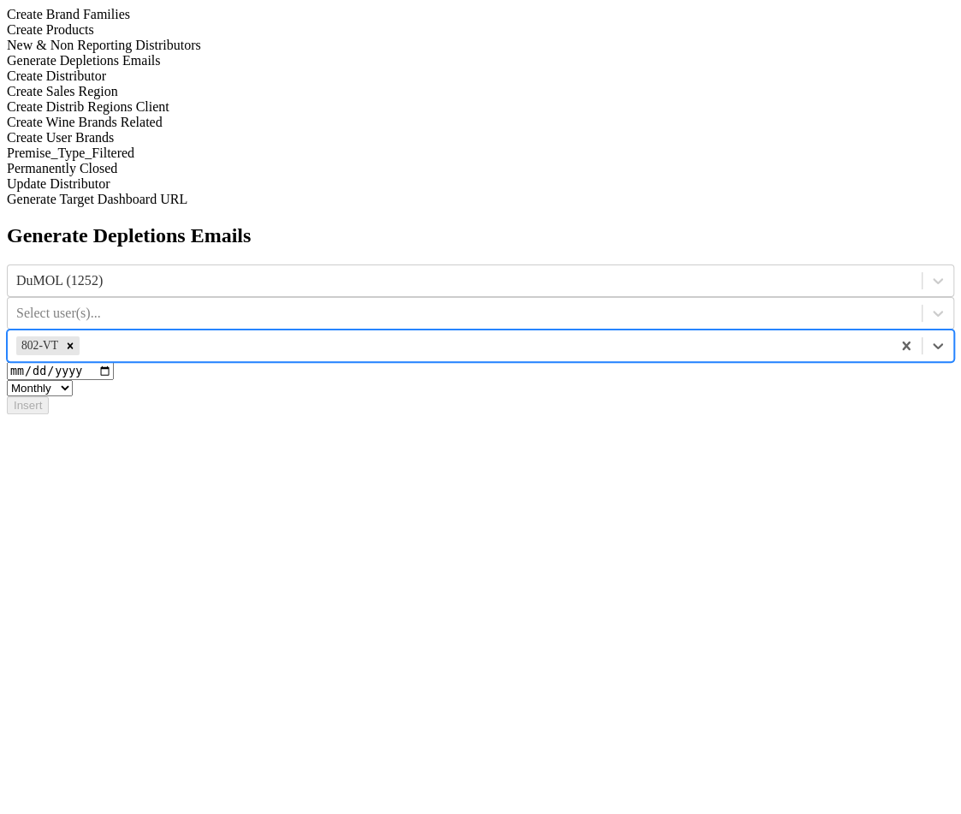
click at [852, 336] on div at bounding box center [482, 345] width 799 height 19
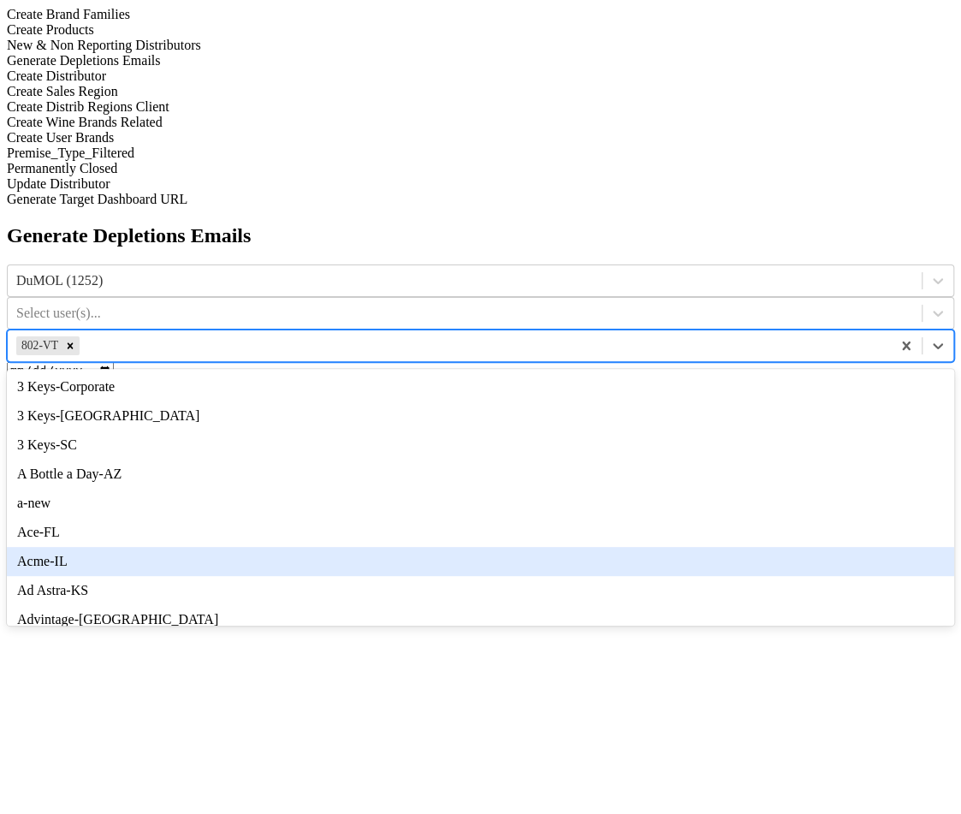
click at [852, 547] on div "Acme-IL" at bounding box center [480, 561] width 947 height 29
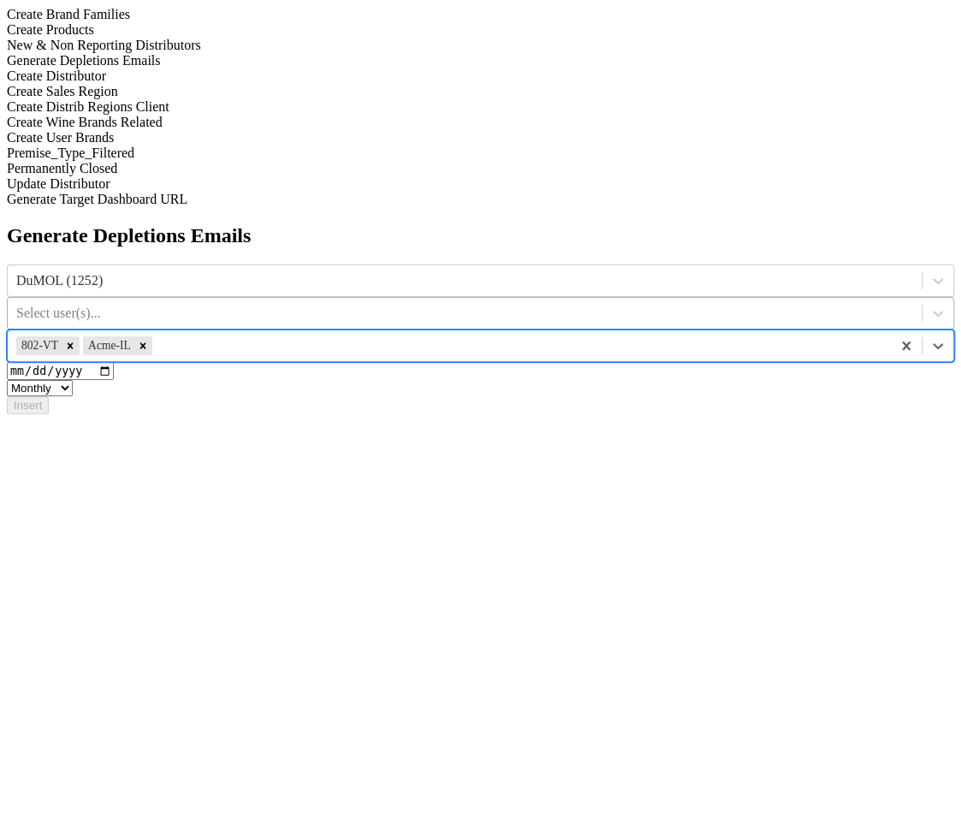
click at [673, 304] on div at bounding box center [464, 313] width 897 height 19
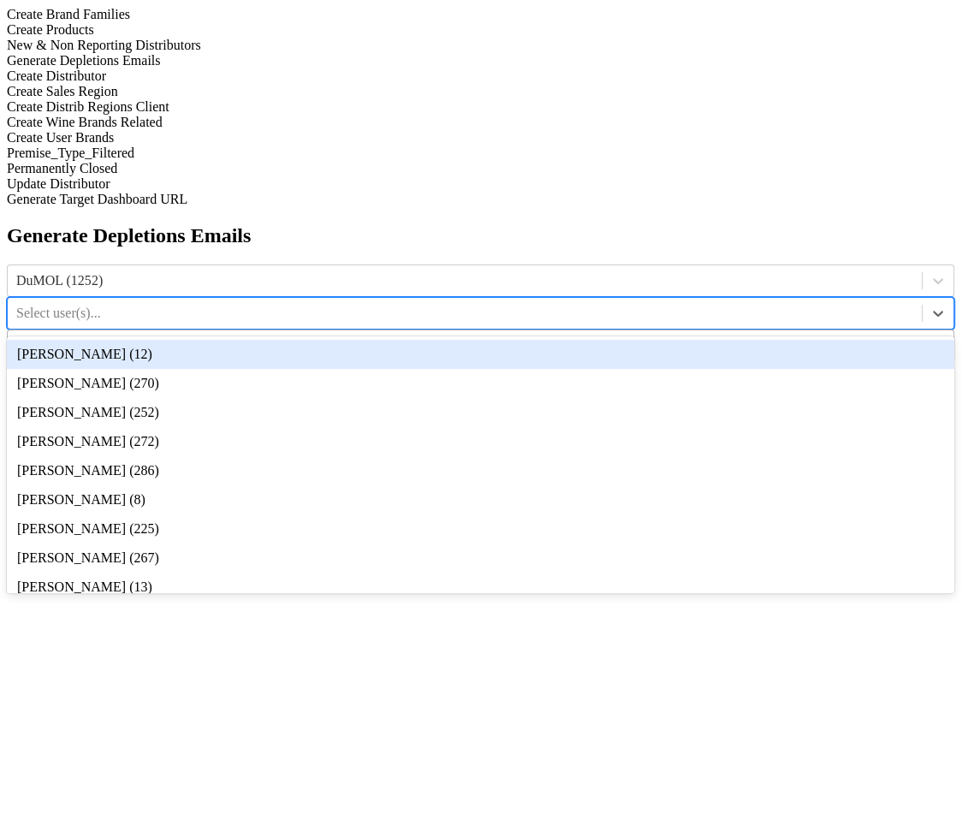
click at [857, 336] on div at bounding box center [519, 345] width 727 height 19
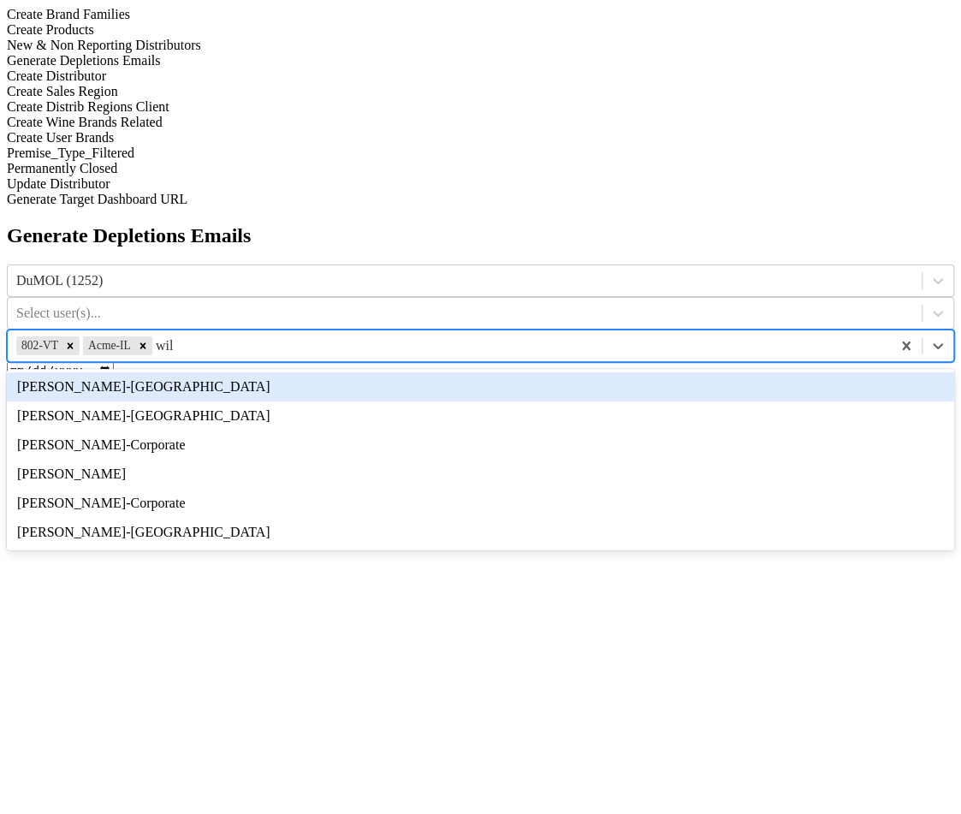
type input "wils"
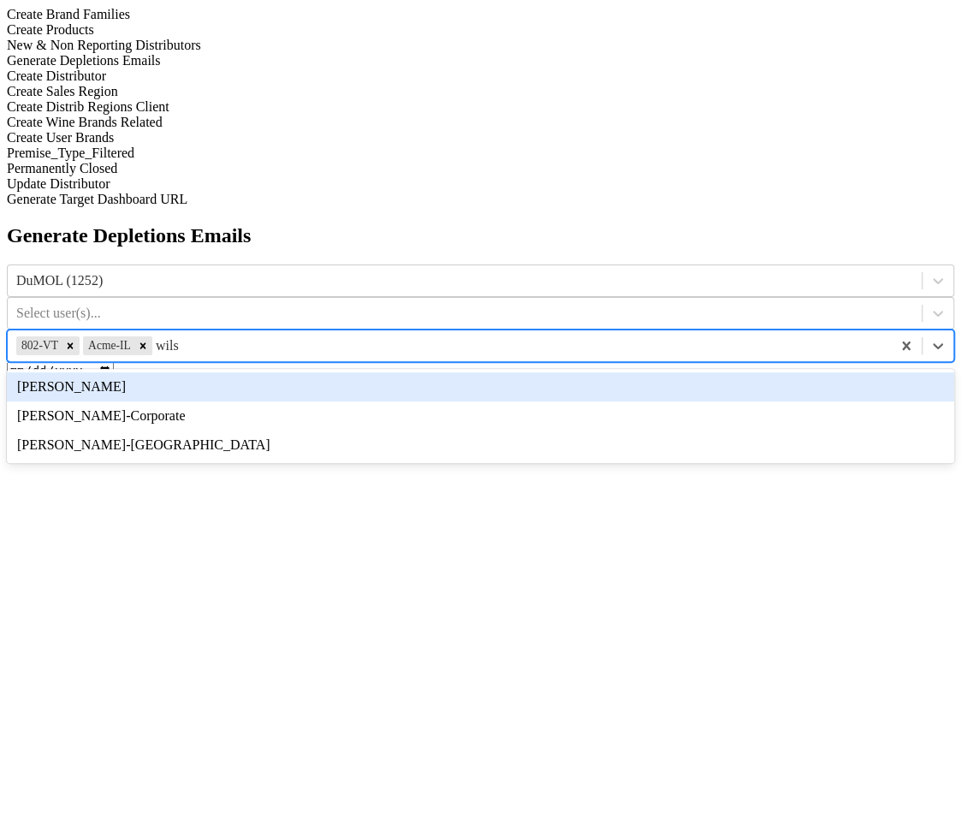
click at [765, 372] on div "[PERSON_NAME]" at bounding box center [480, 386] width 947 height 29
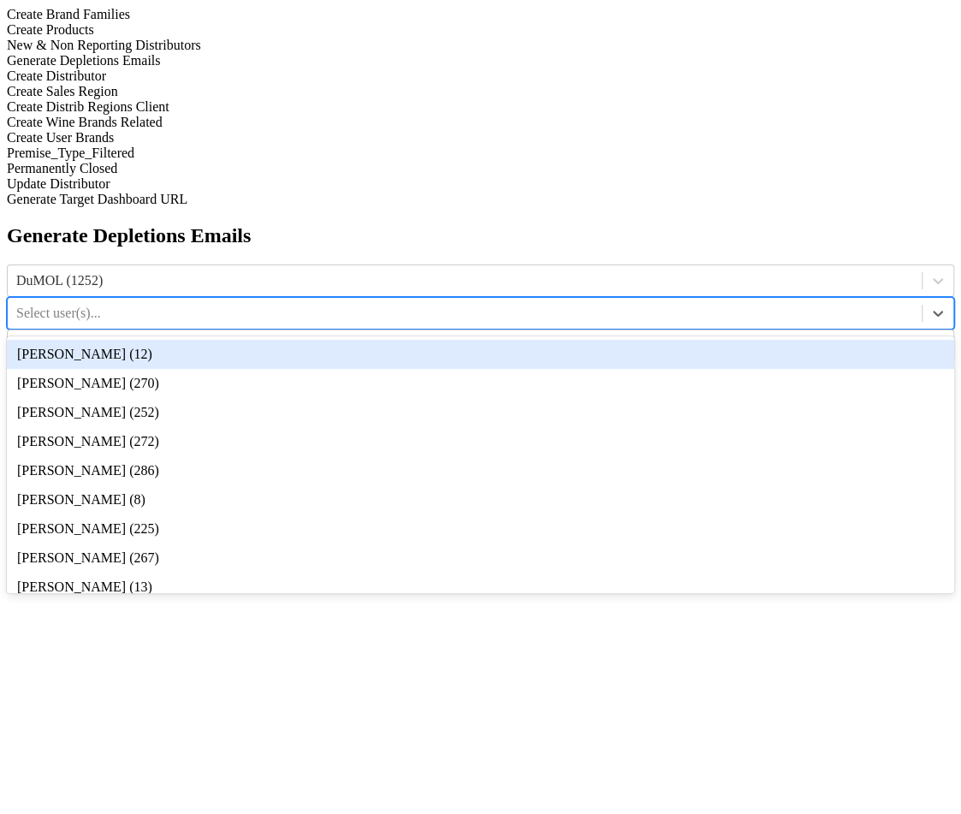
click at [636, 300] on div "Select user(s)..." at bounding box center [465, 313] width 914 height 26
type input "8"
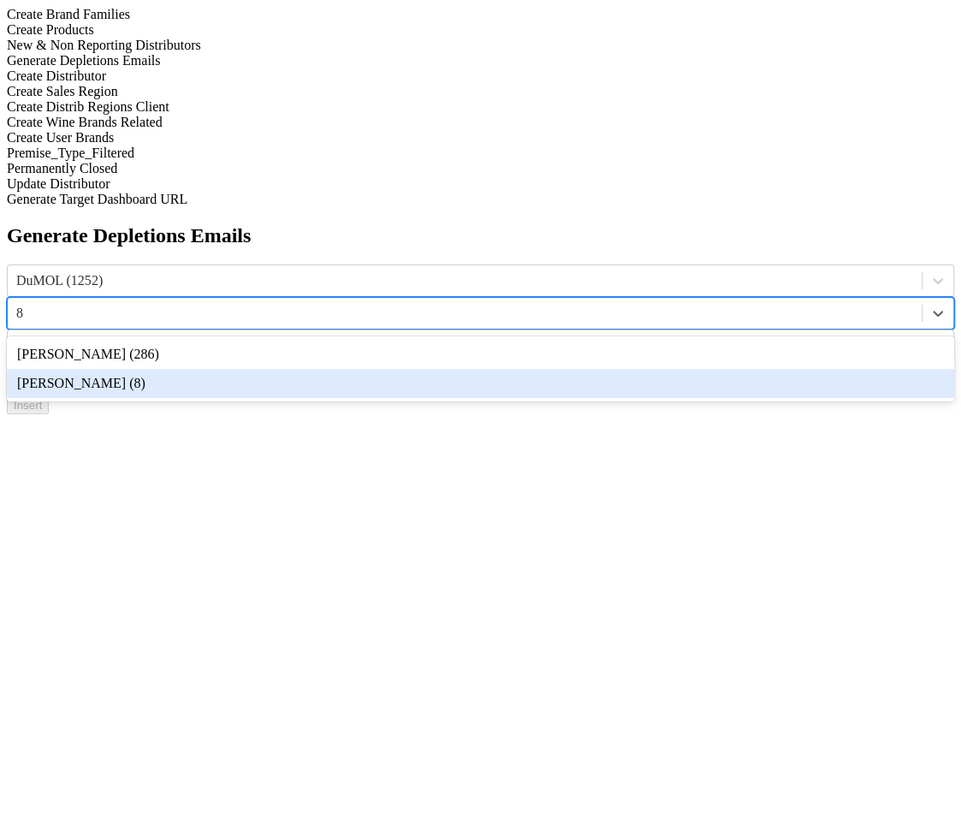
click at [656, 369] on div "[PERSON_NAME] (8)" at bounding box center [480, 383] width 947 height 29
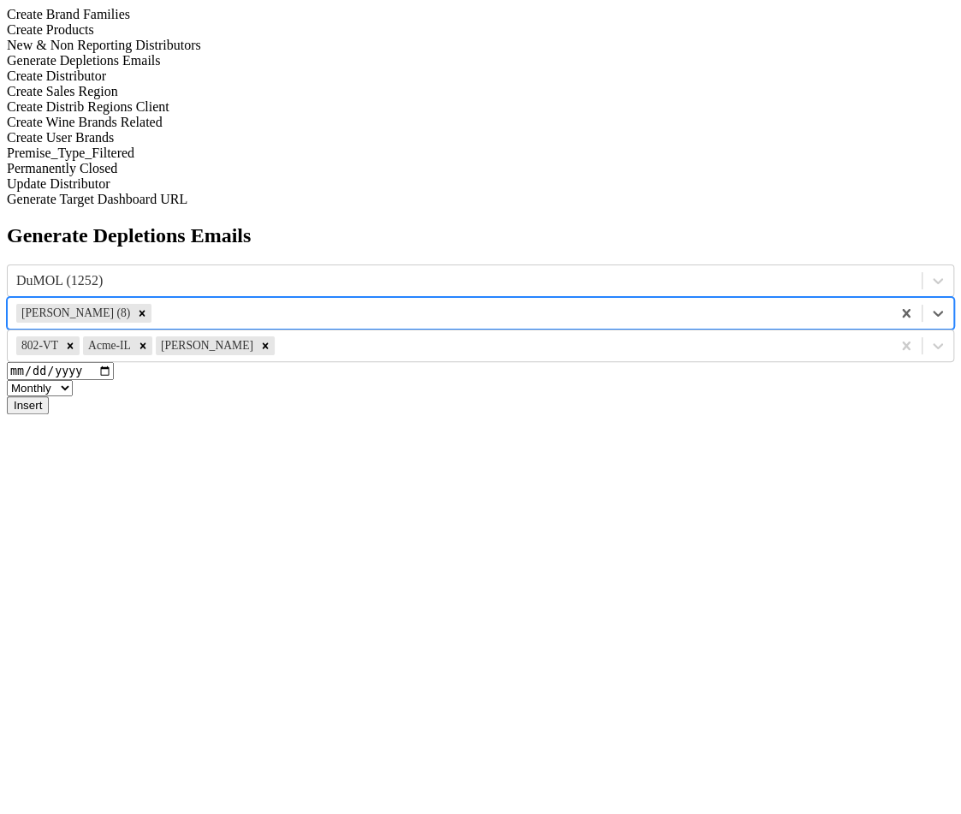
click at [49, 396] on button "Insert" at bounding box center [28, 405] width 42 height 18
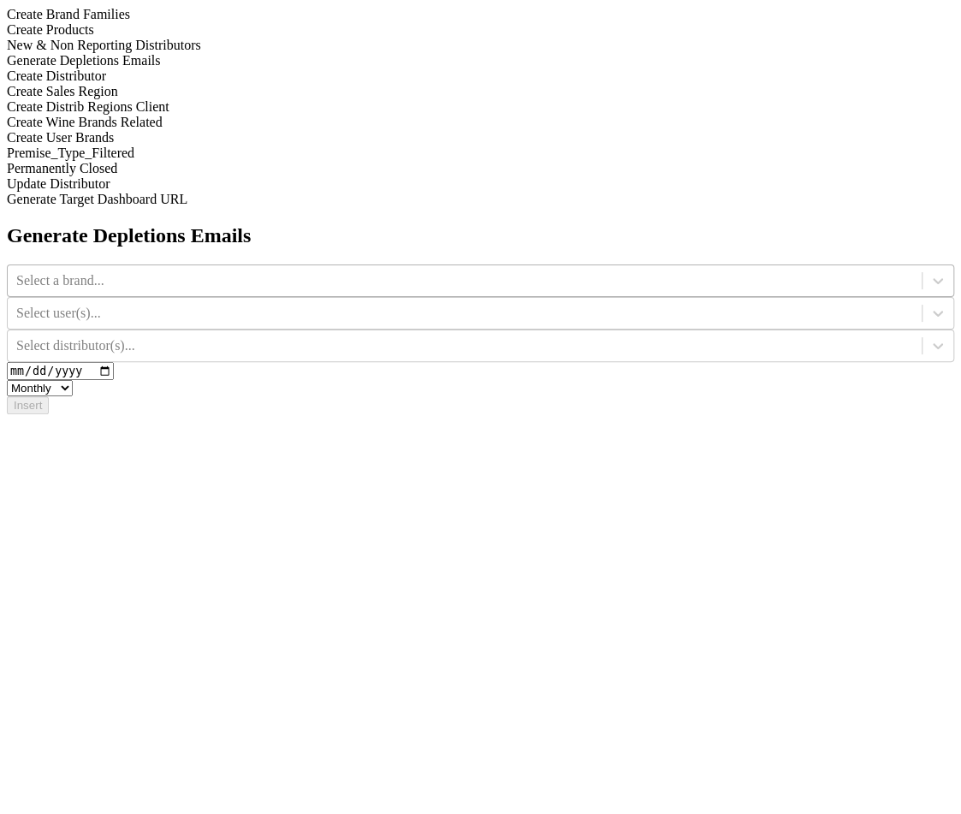
click at [426, 271] on div at bounding box center [464, 280] width 897 height 19
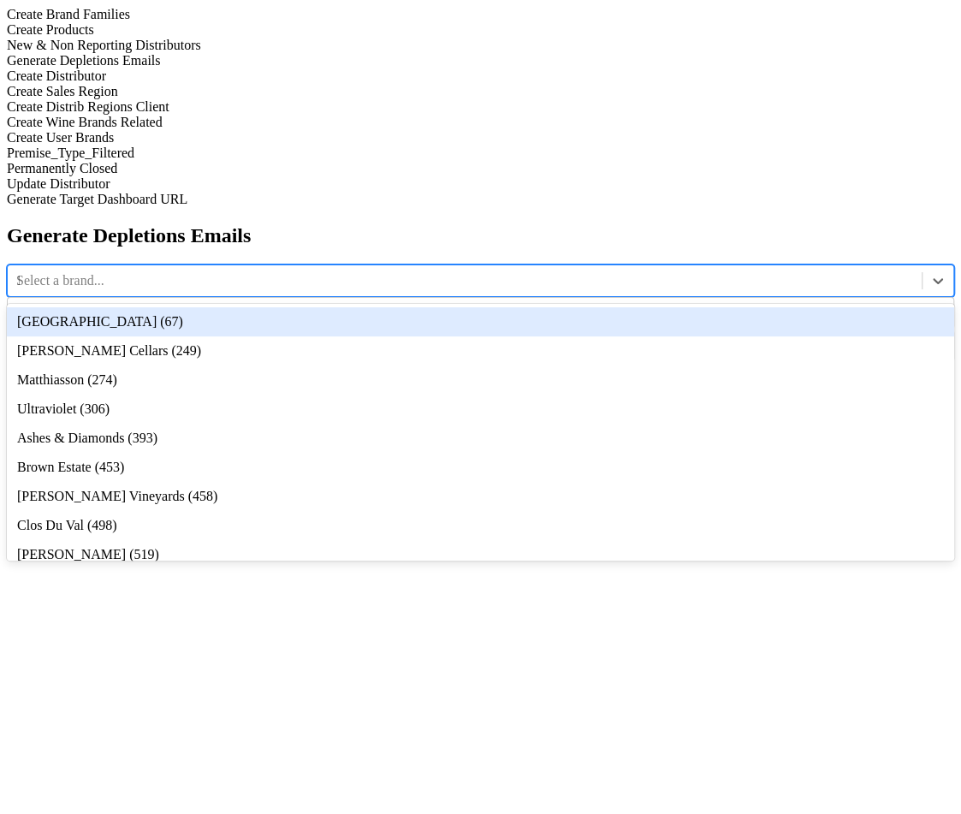
type input "12"
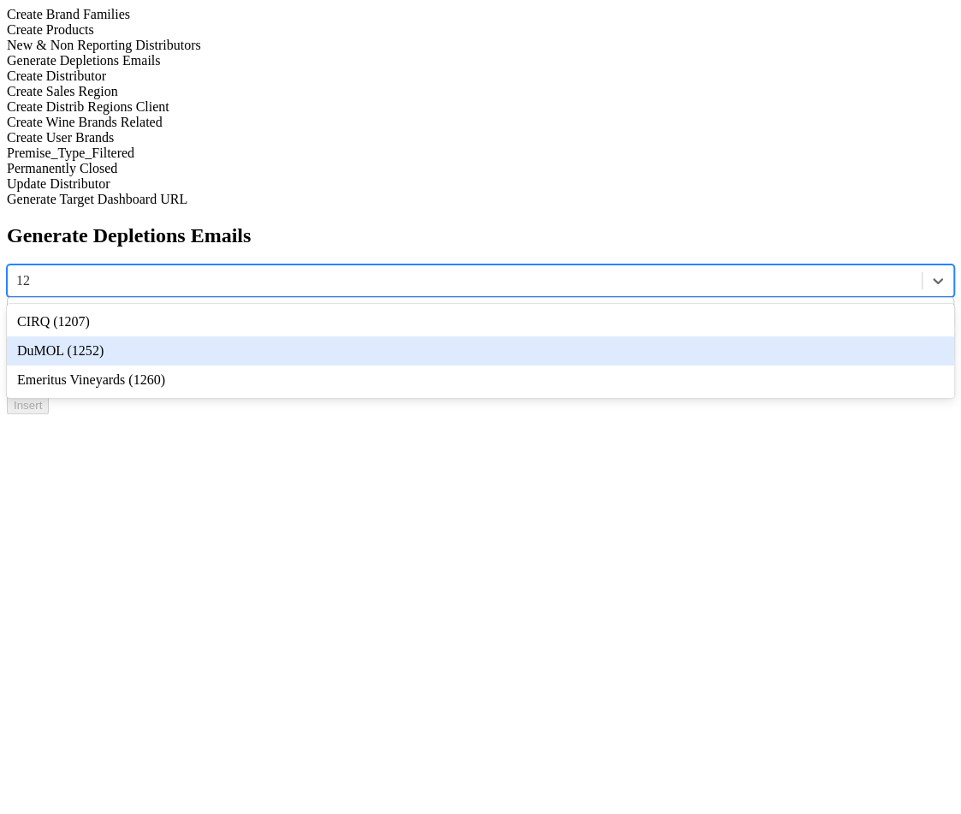
click at [436, 336] on div "DuMOL (1252)" at bounding box center [480, 350] width 947 height 29
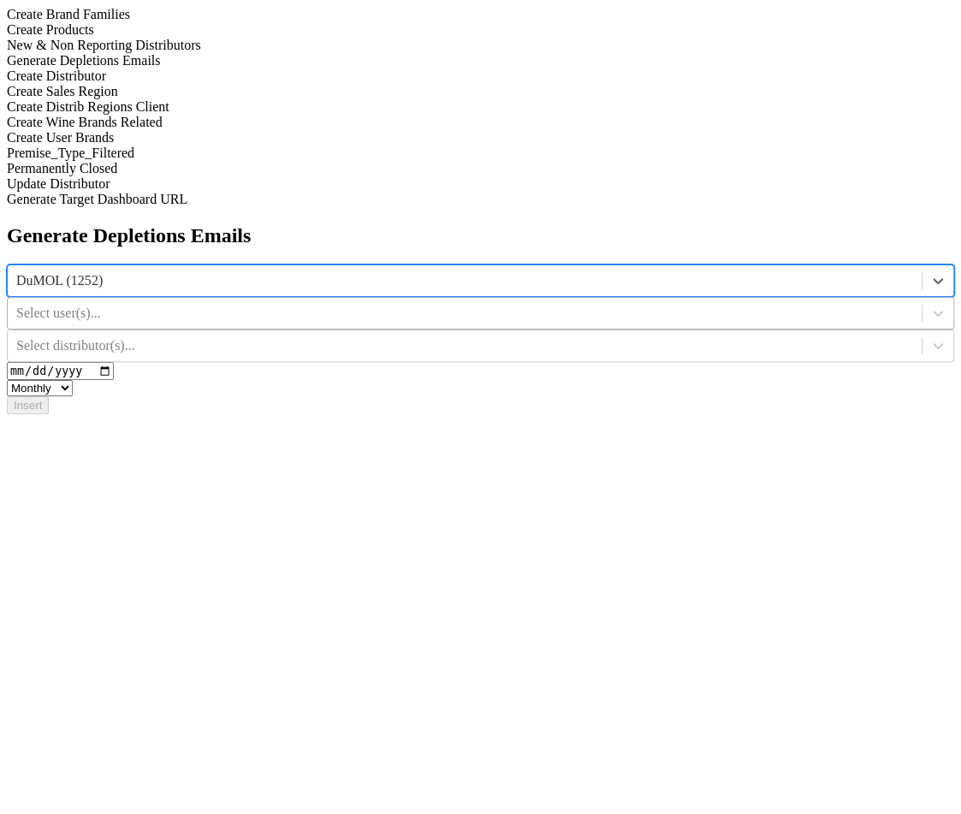
click at [645, 304] on div at bounding box center [464, 313] width 897 height 19
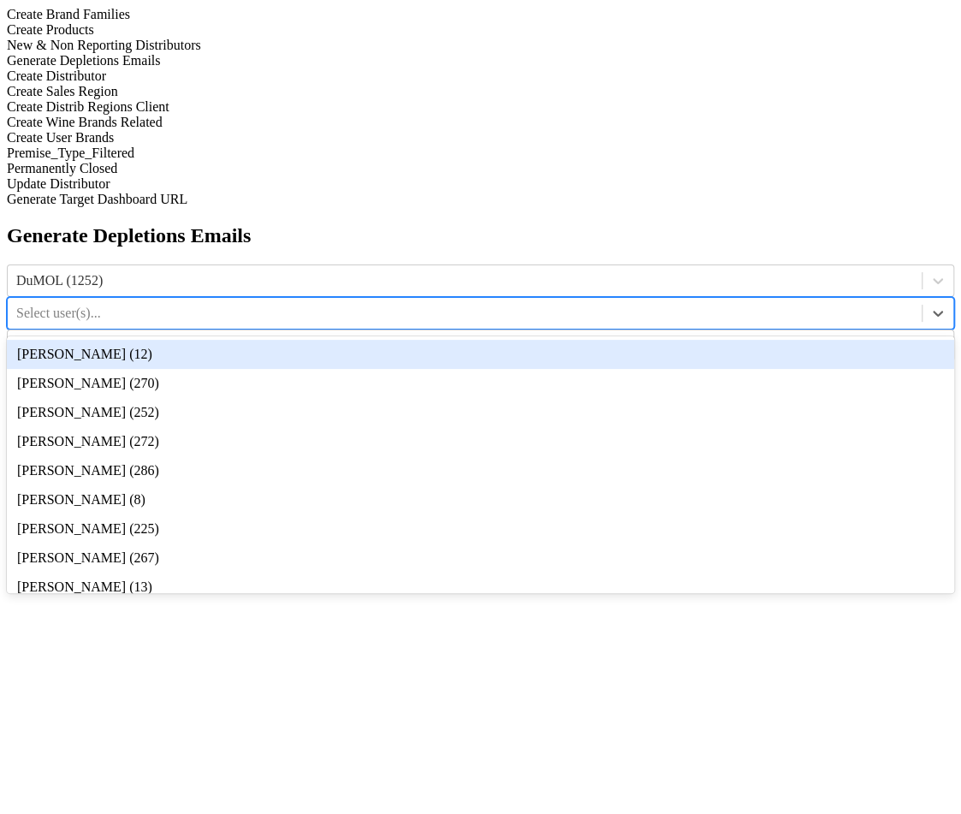
type input "8"
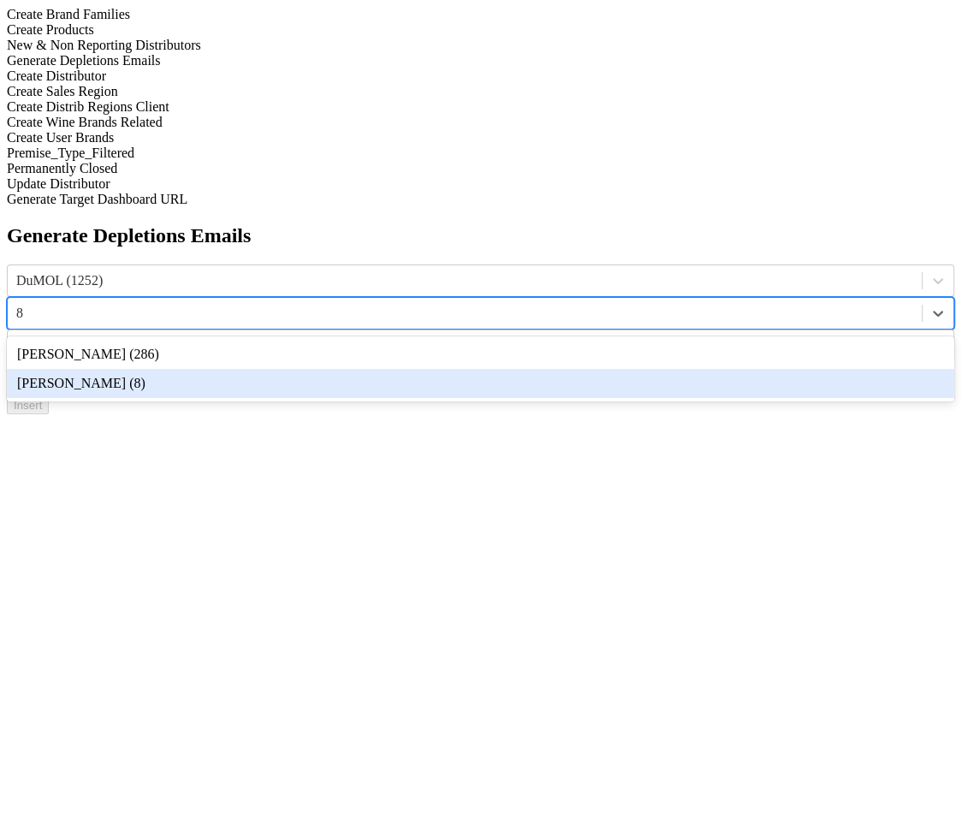
click at [644, 369] on div "[PERSON_NAME] (8)" at bounding box center [480, 383] width 947 height 29
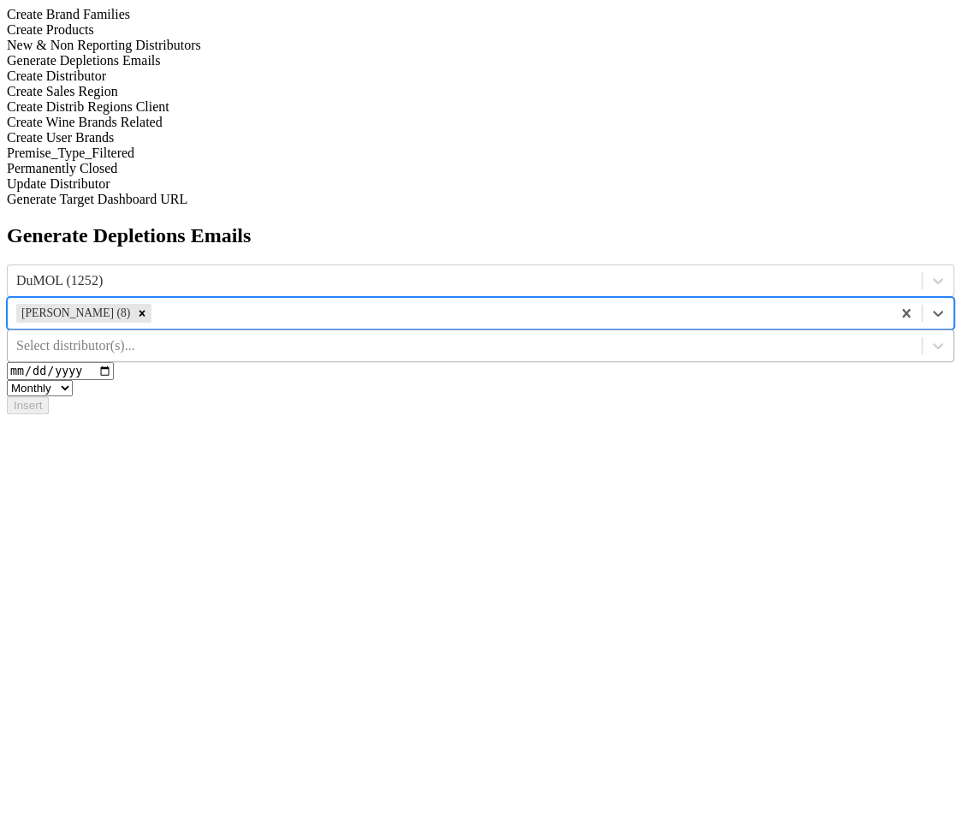
click at [781, 336] on div at bounding box center [464, 345] width 897 height 19
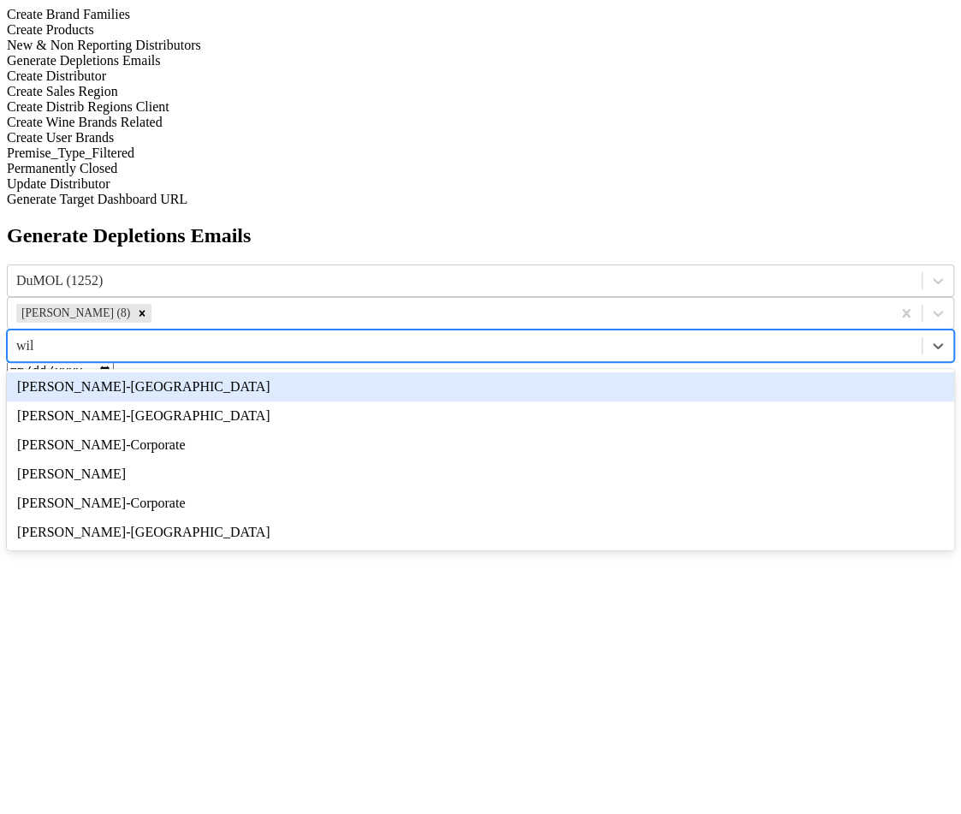
type input "wils"
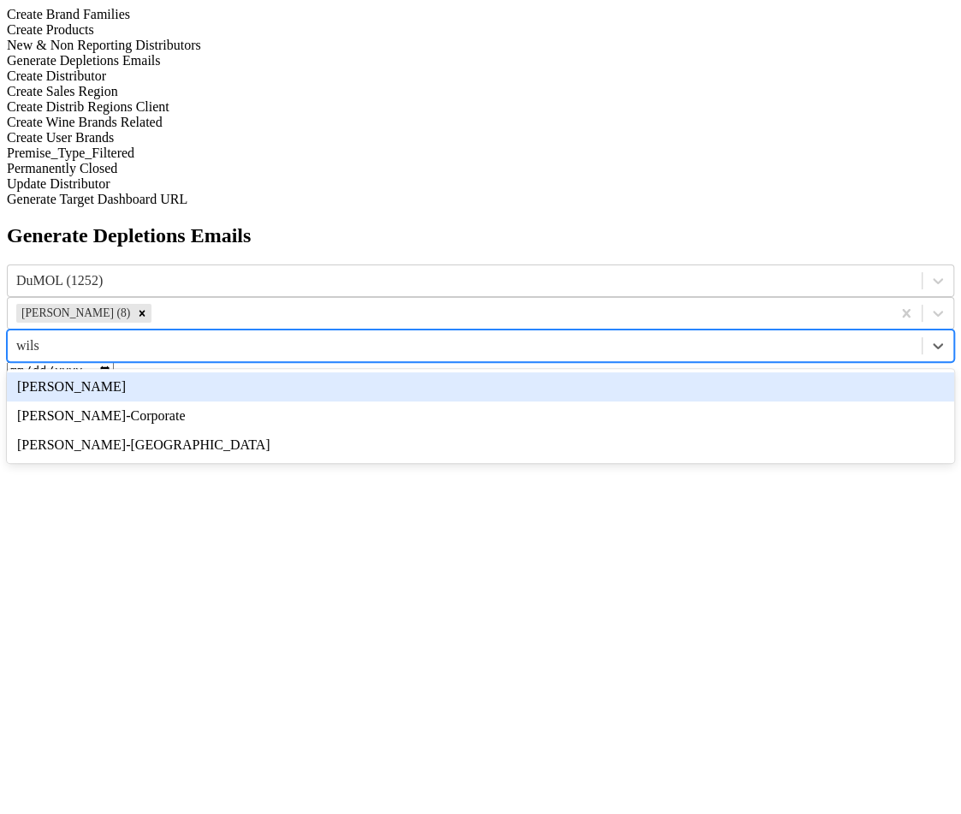
click at [780, 372] on div "[PERSON_NAME]" at bounding box center [480, 386] width 947 height 29
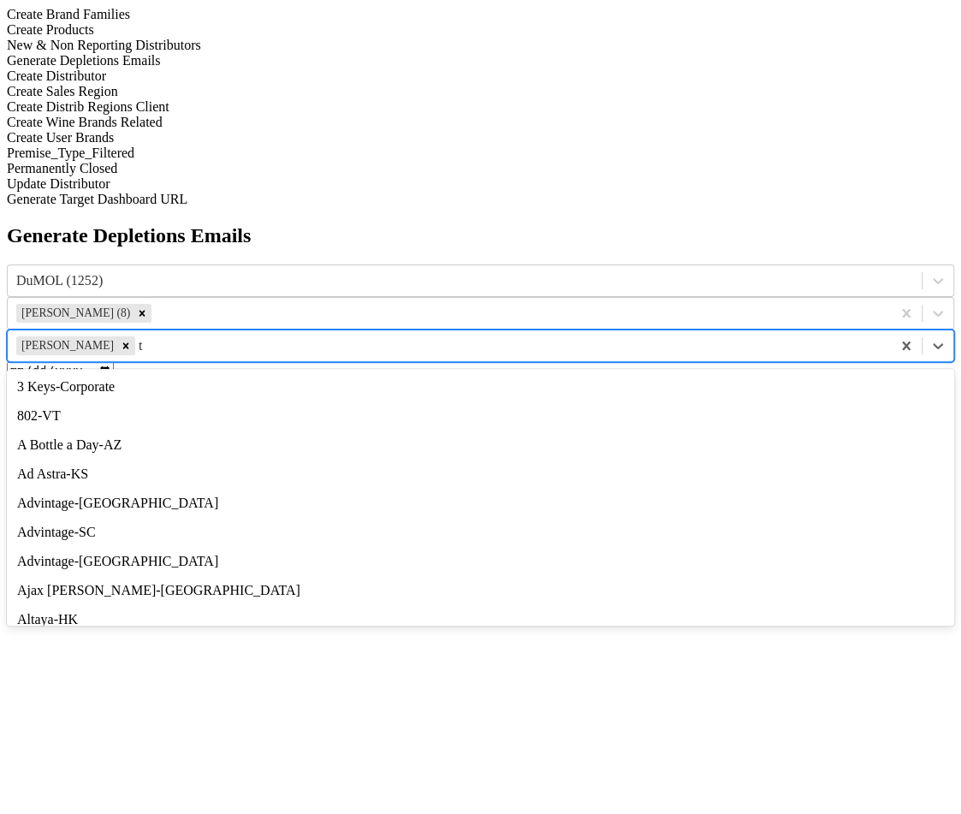
type input "t"
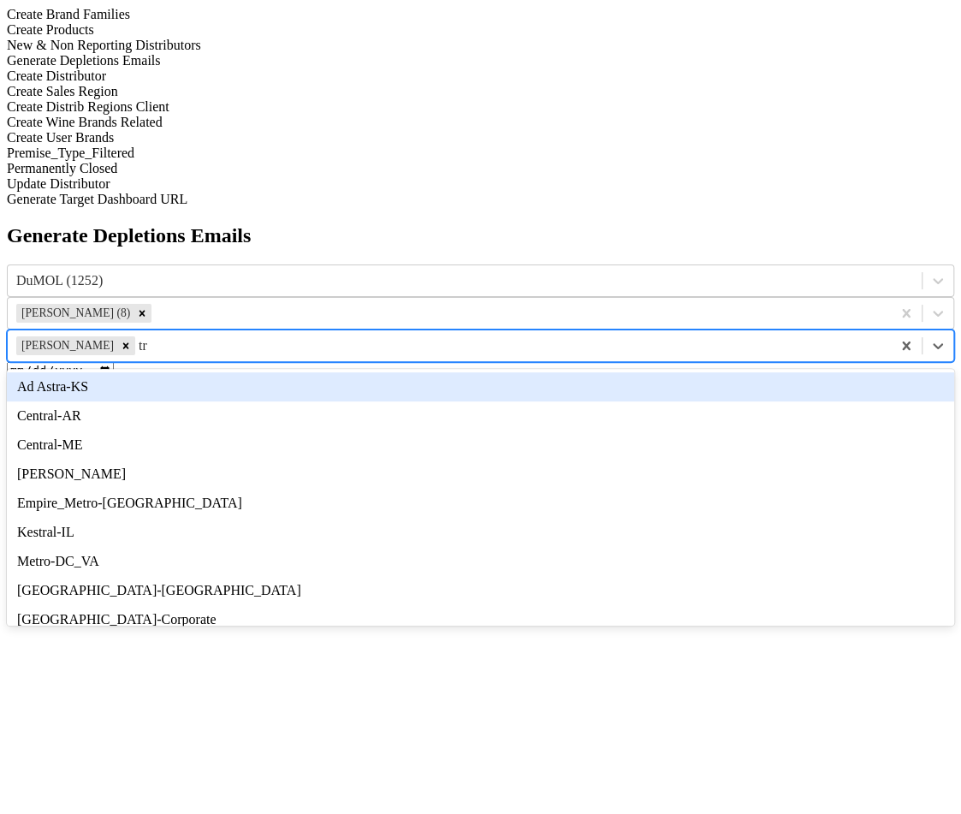
type input "try"
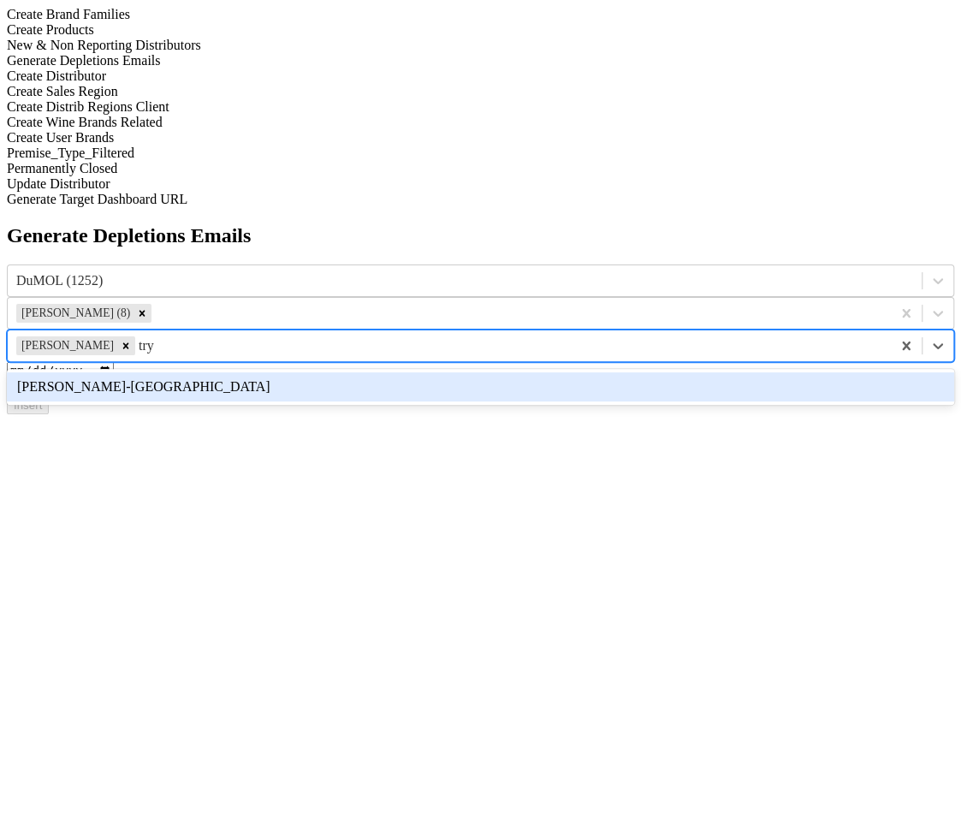
click at [802, 372] on div "[PERSON_NAME]-[GEOGRAPHIC_DATA]" at bounding box center [480, 386] width 947 height 29
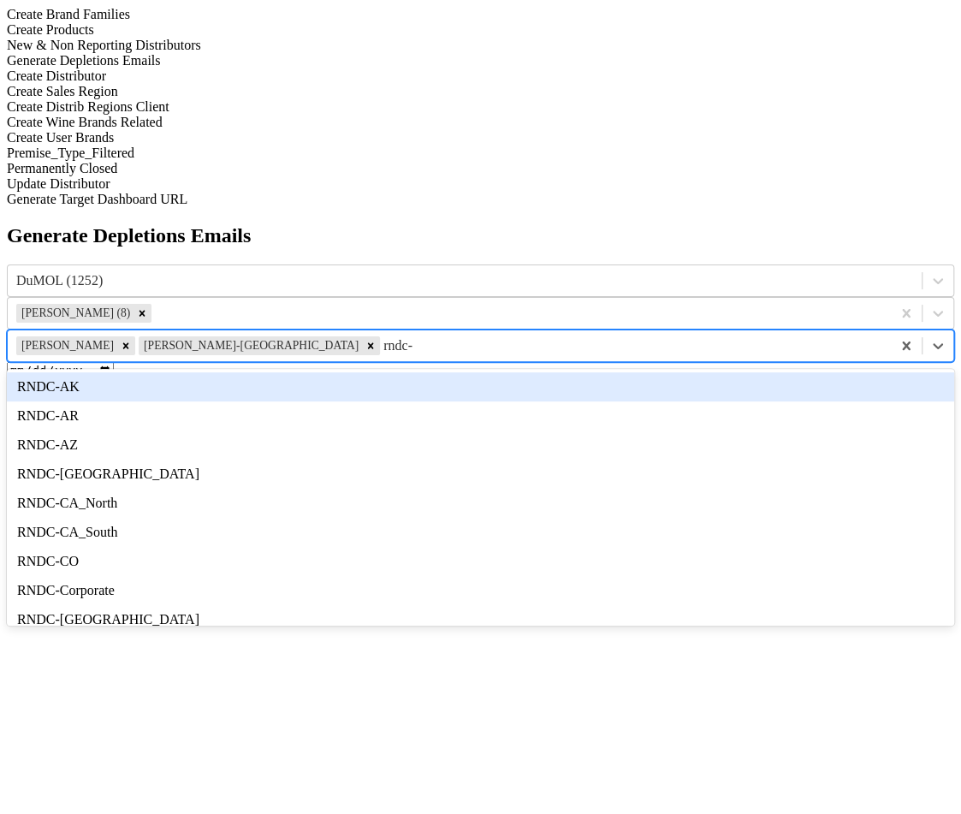
type input "rndc-u"
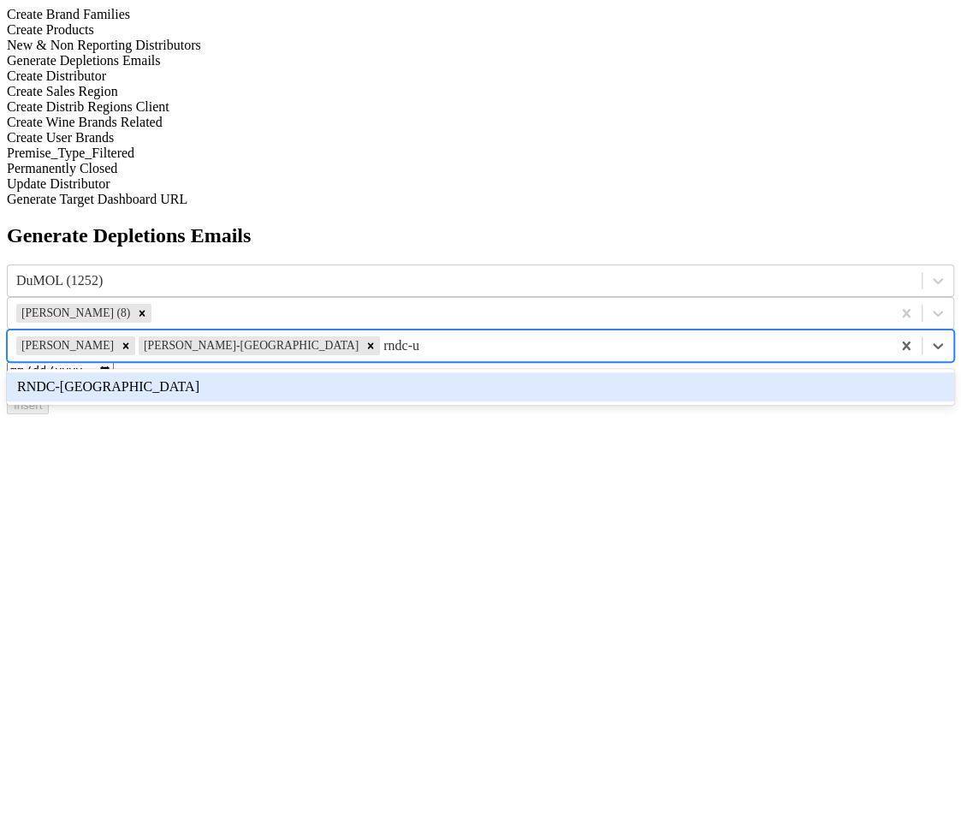
click at [802, 372] on div "RNDC-[GEOGRAPHIC_DATA]" at bounding box center [480, 386] width 947 height 29
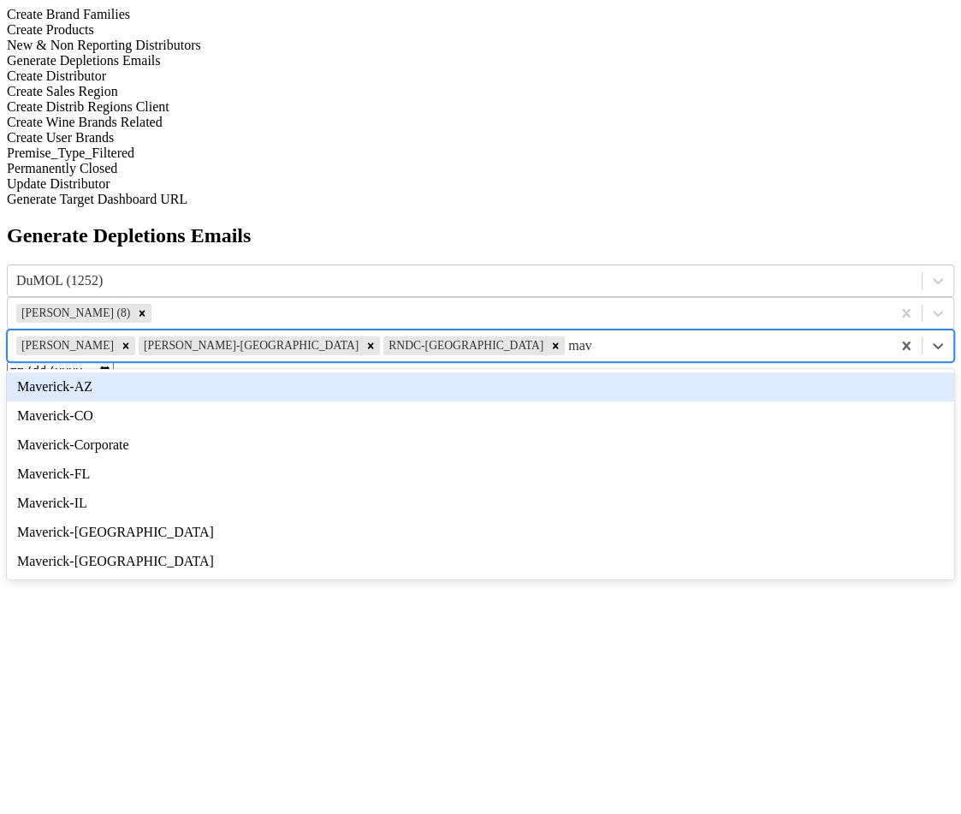
type input "mav"
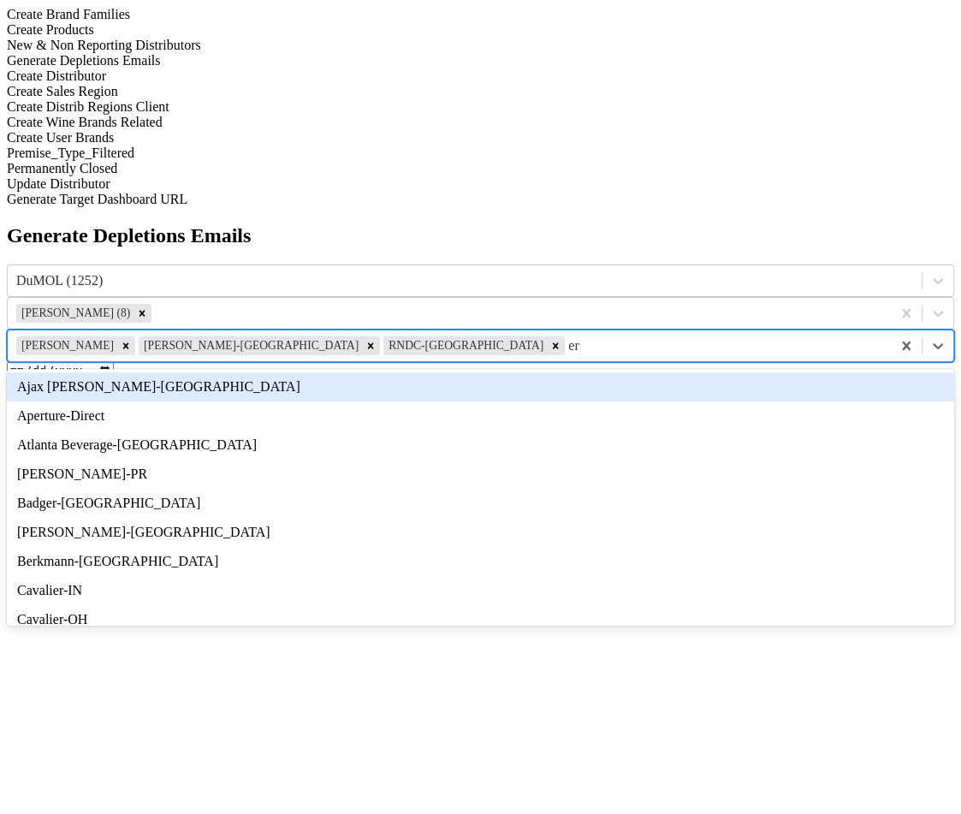
type input "e"
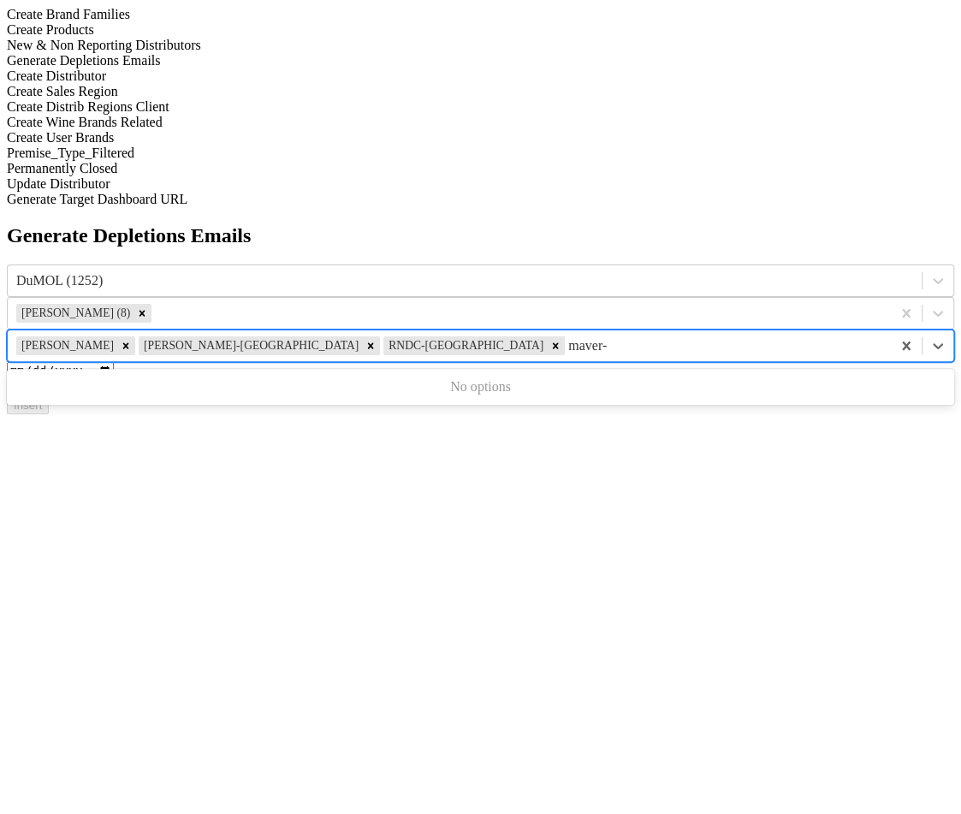
type input "maver"
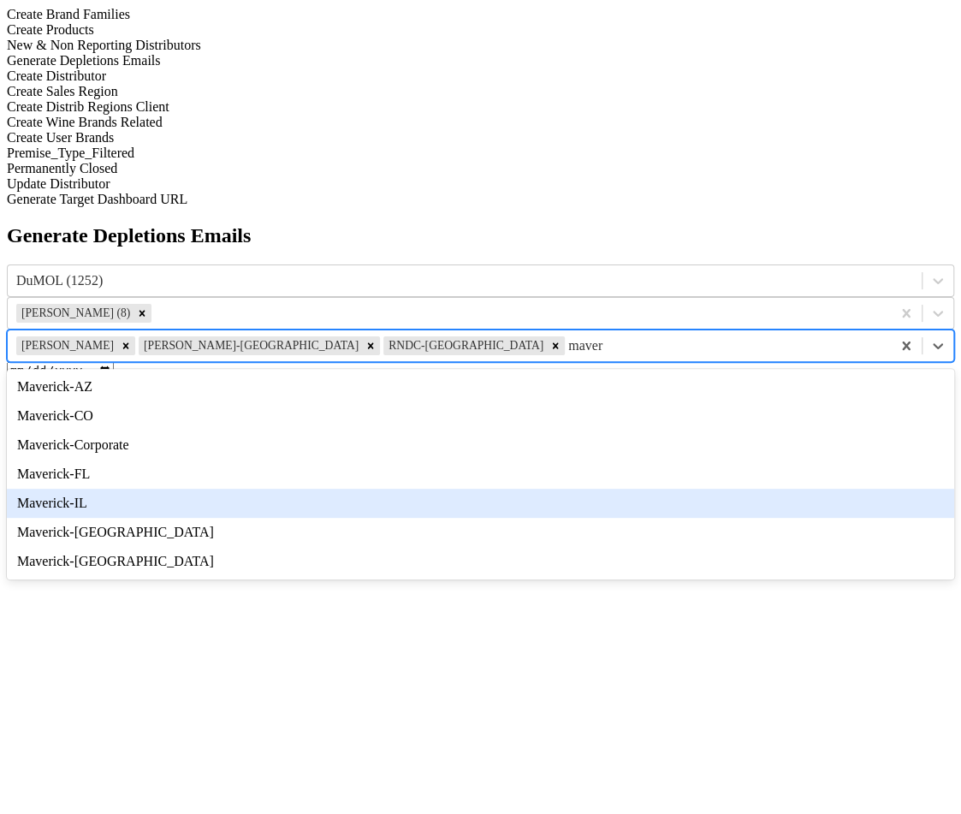
click at [823, 489] on div "Maverick-IL" at bounding box center [480, 503] width 947 height 29
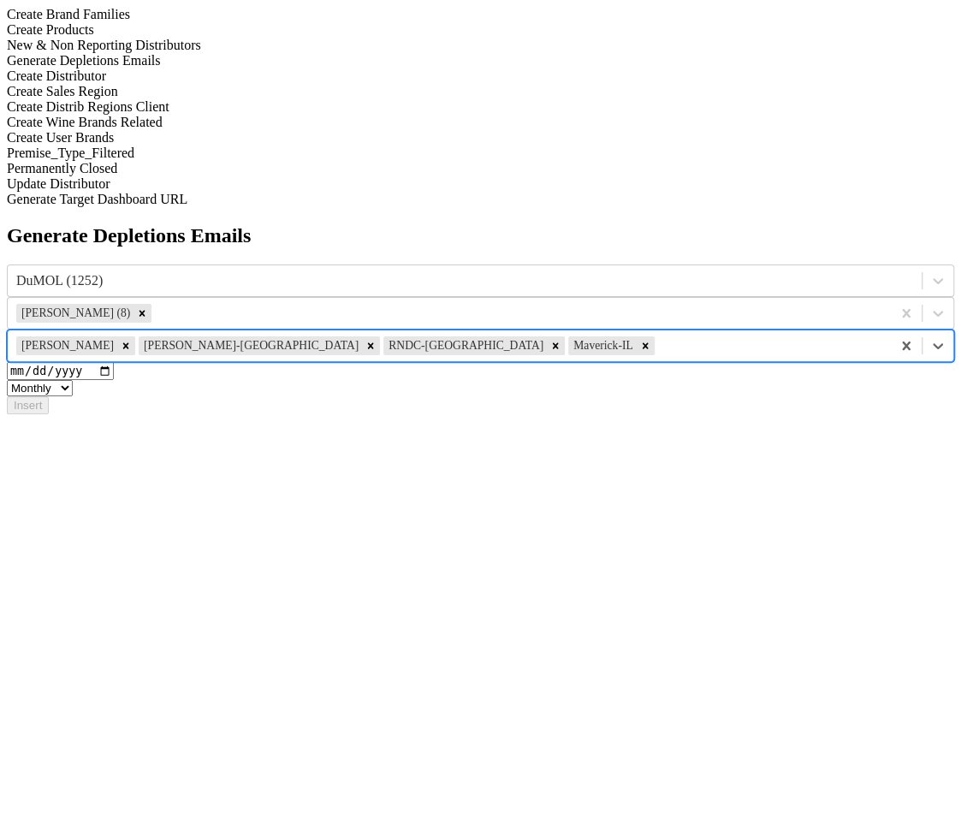
click at [114, 362] on input "date" at bounding box center [60, 371] width 107 height 18
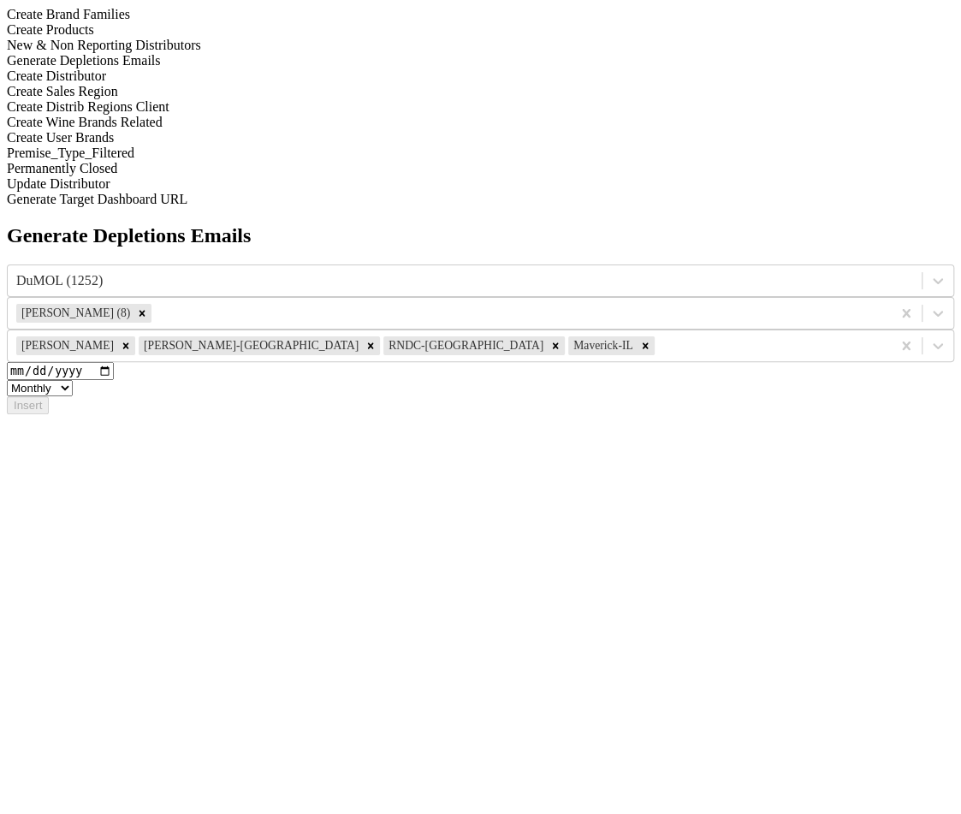
type input "[DATE]"
click at [414, 405] on div "Generate Depletions Emails DuMOL (1252) Marc Guerguy (8) Wilson Daniels Tryon-N…" at bounding box center [480, 319] width 947 height 190
click at [49, 396] on button "Insert" at bounding box center [28, 405] width 42 height 18
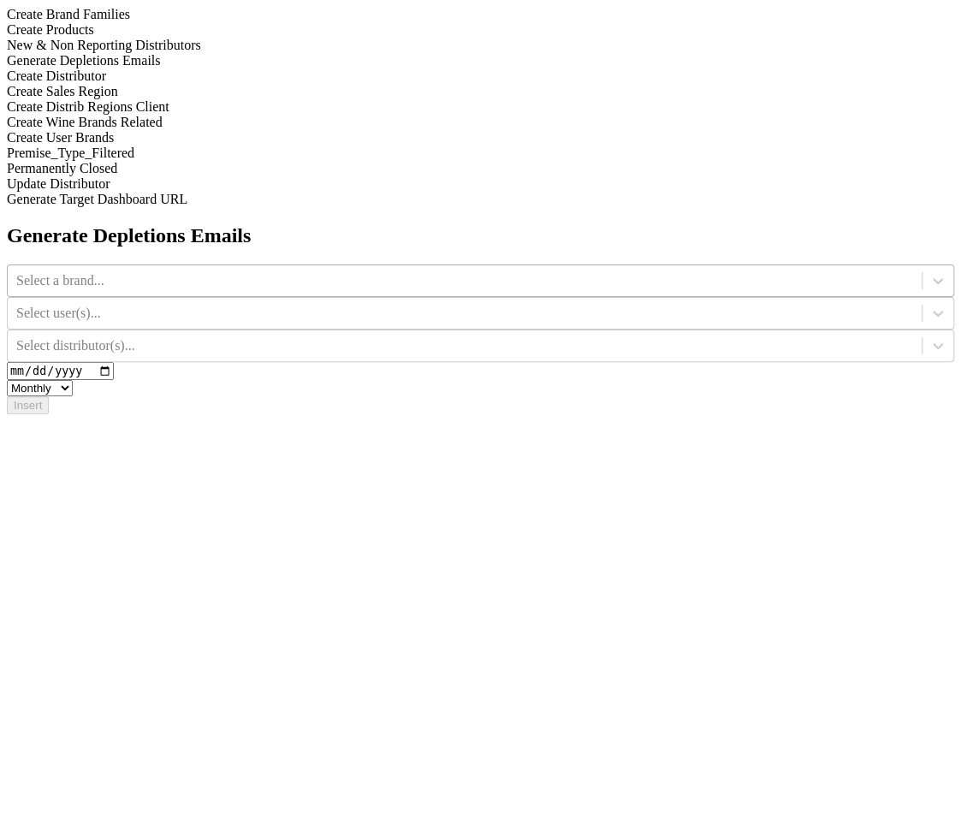
click at [406, 271] on div at bounding box center [464, 280] width 897 height 19
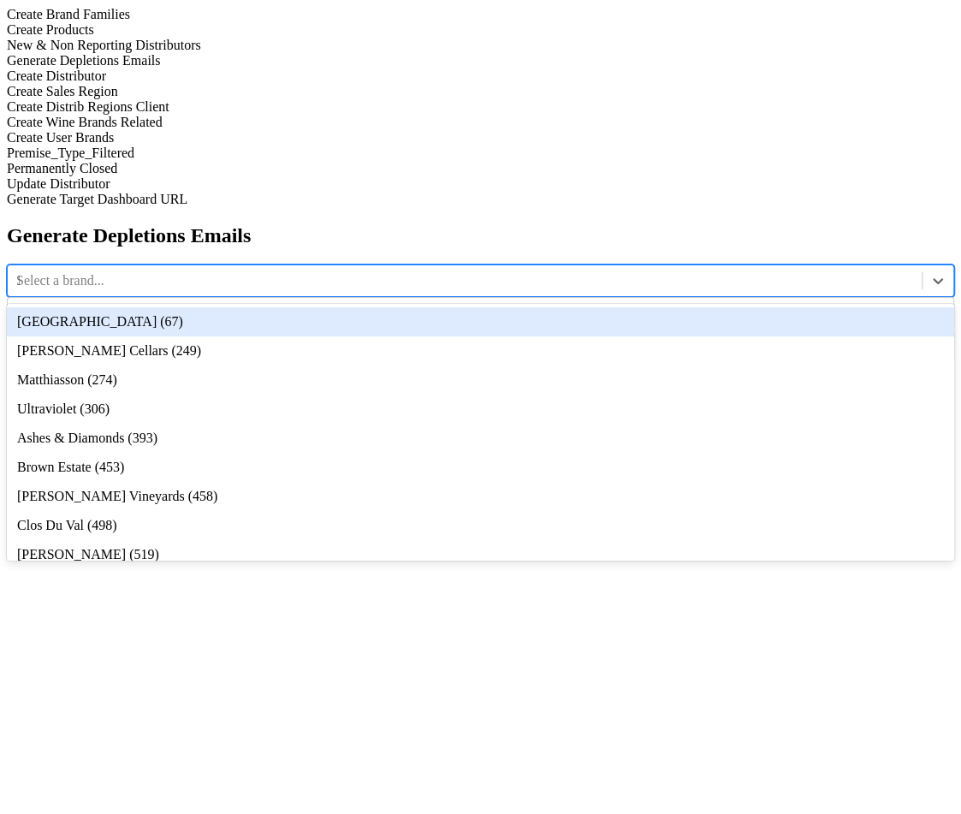
type input "12"
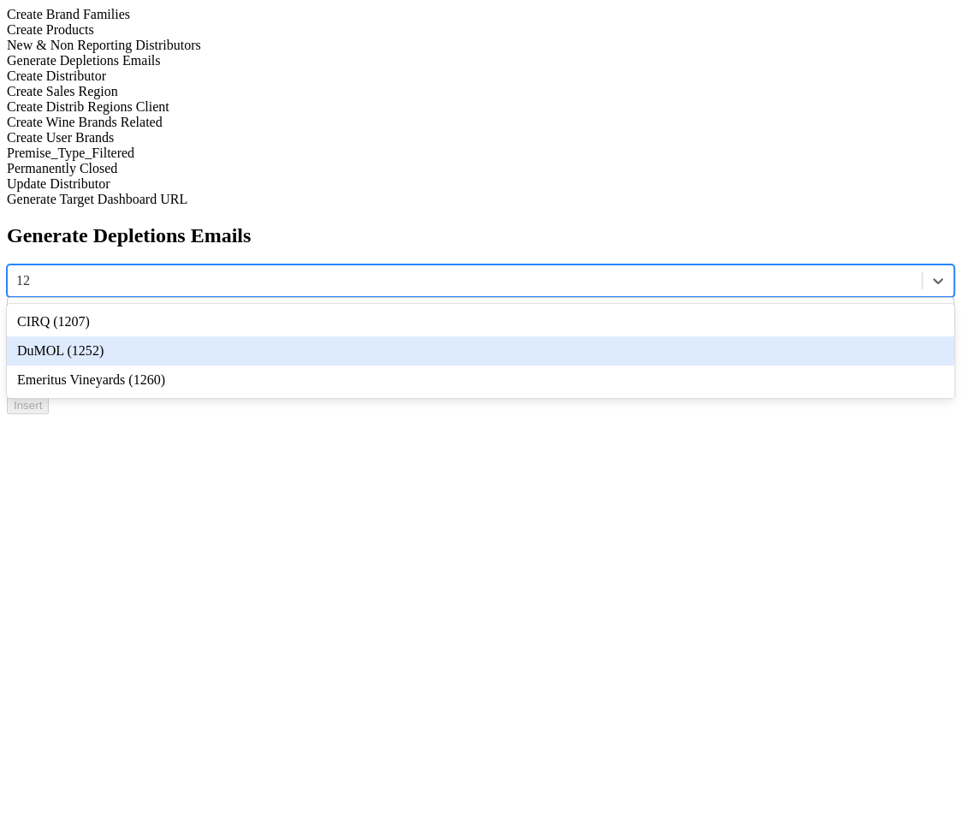
click at [416, 336] on div "DuMOL (1252)" at bounding box center [480, 350] width 947 height 29
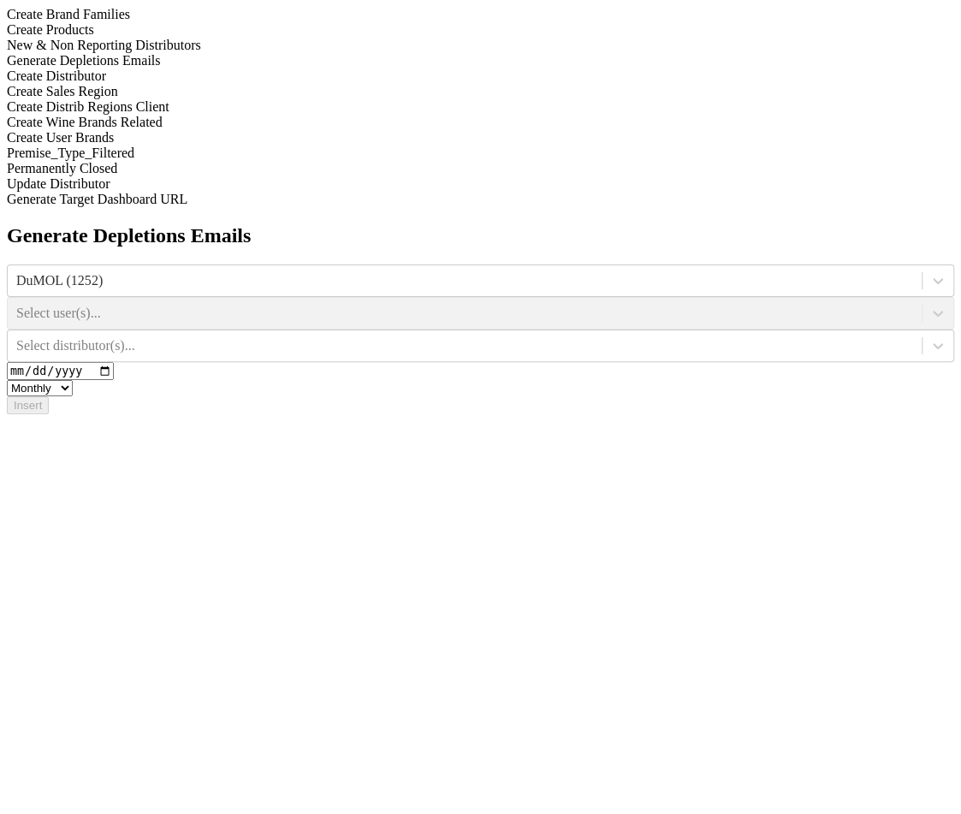
click at [810, 224] on div "Generate Depletions Emails DuMOL (1252) Select user(s)... Select distributor(s)…" at bounding box center [480, 319] width 947 height 190
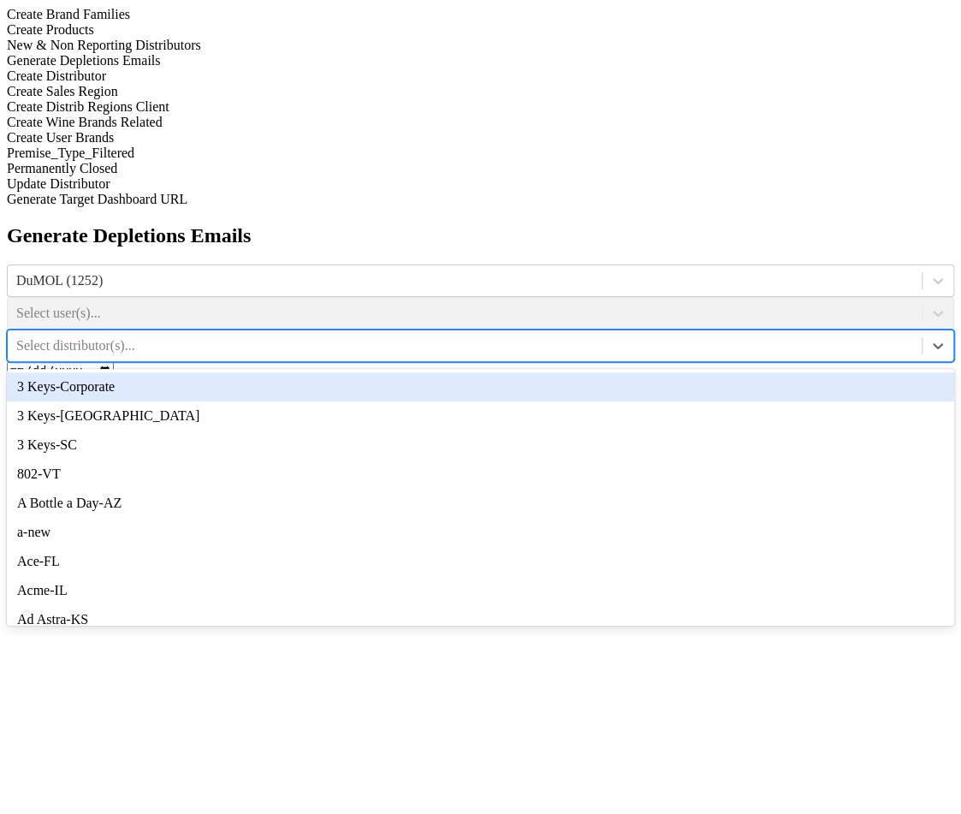
click at [810, 336] on div at bounding box center [464, 345] width 897 height 19
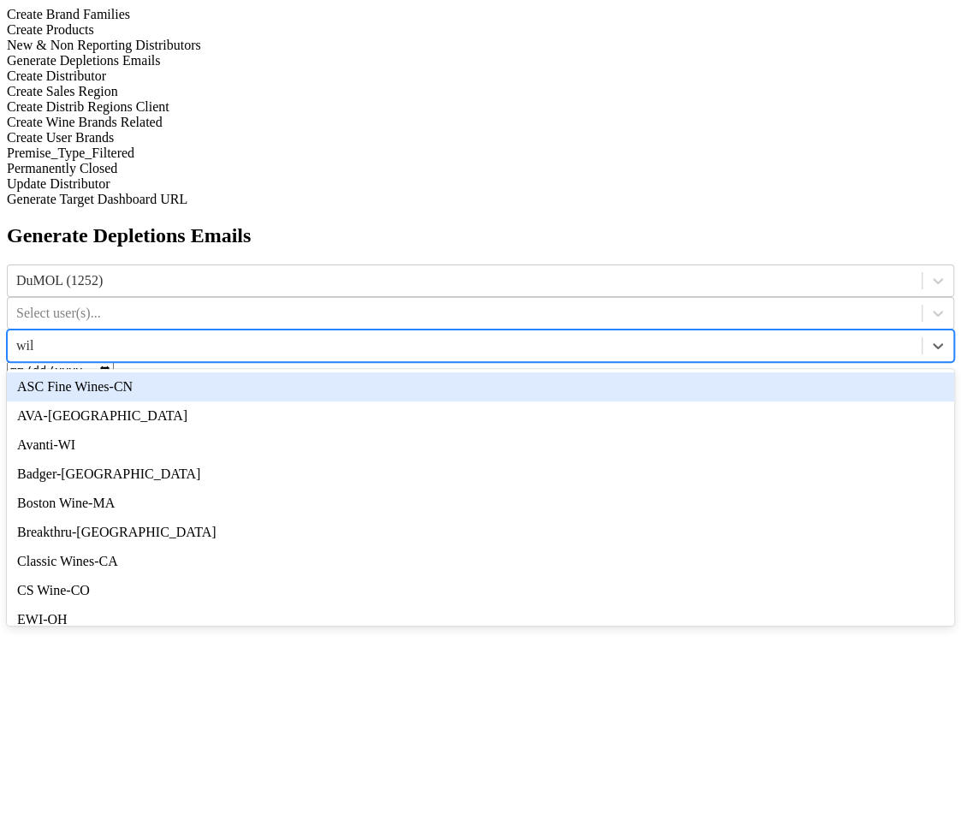
type input "wils"
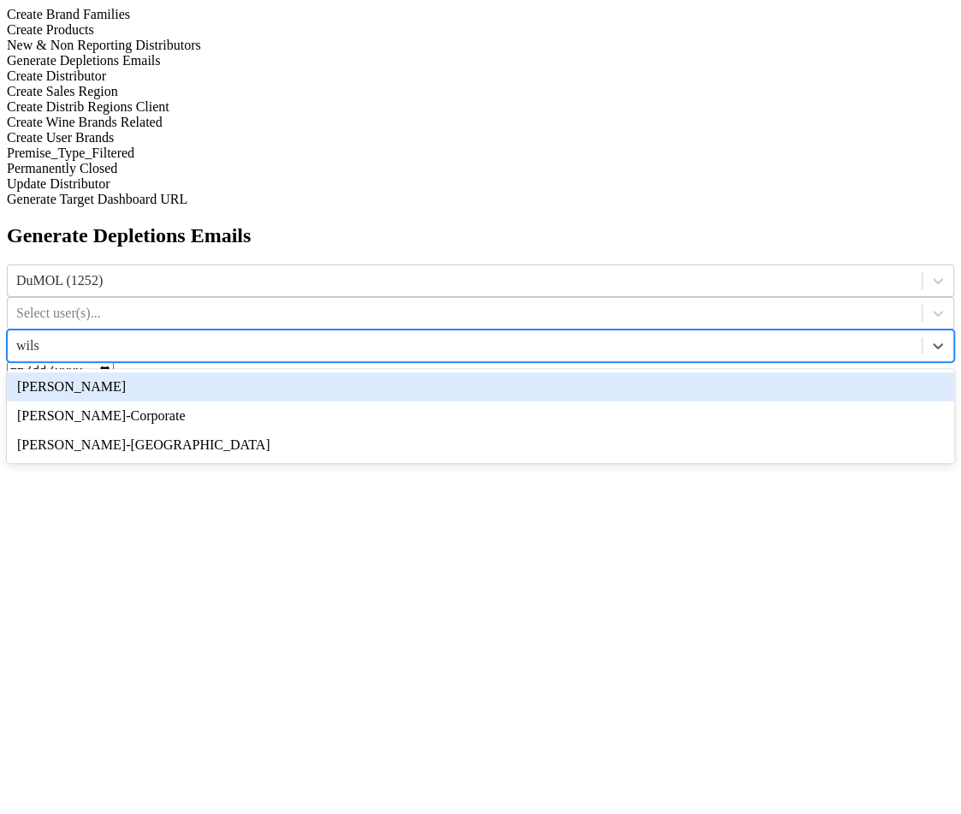
click at [823, 372] on div "[PERSON_NAME]" at bounding box center [480, 386] width 947 height 29
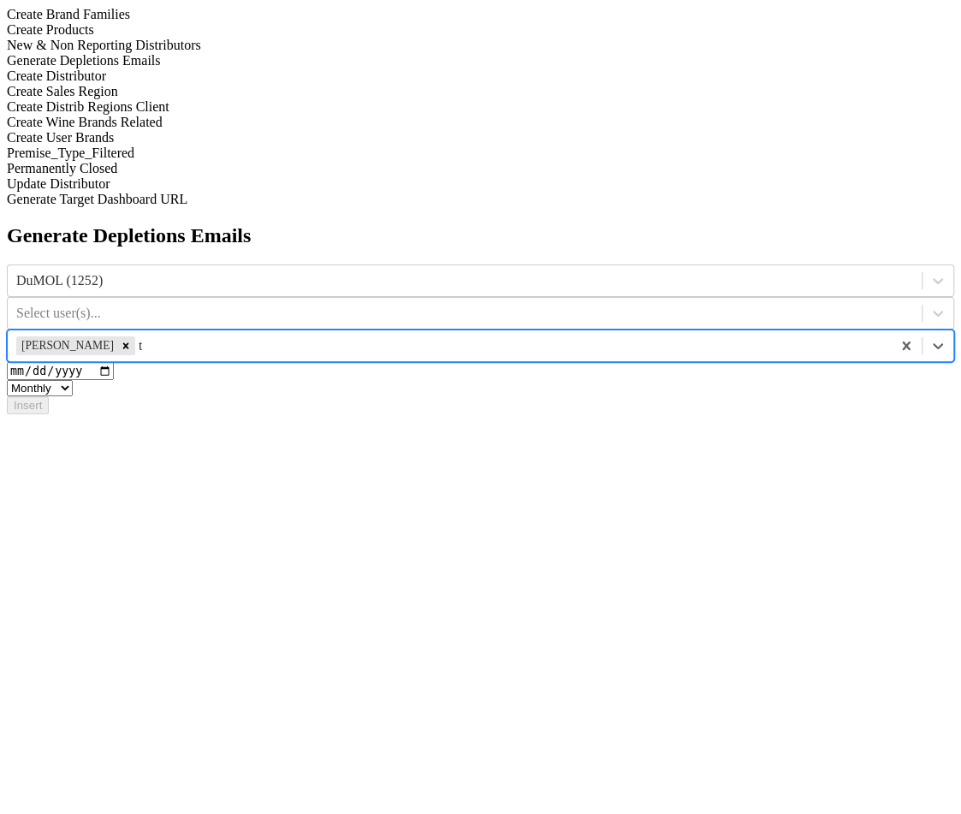
type input "try"
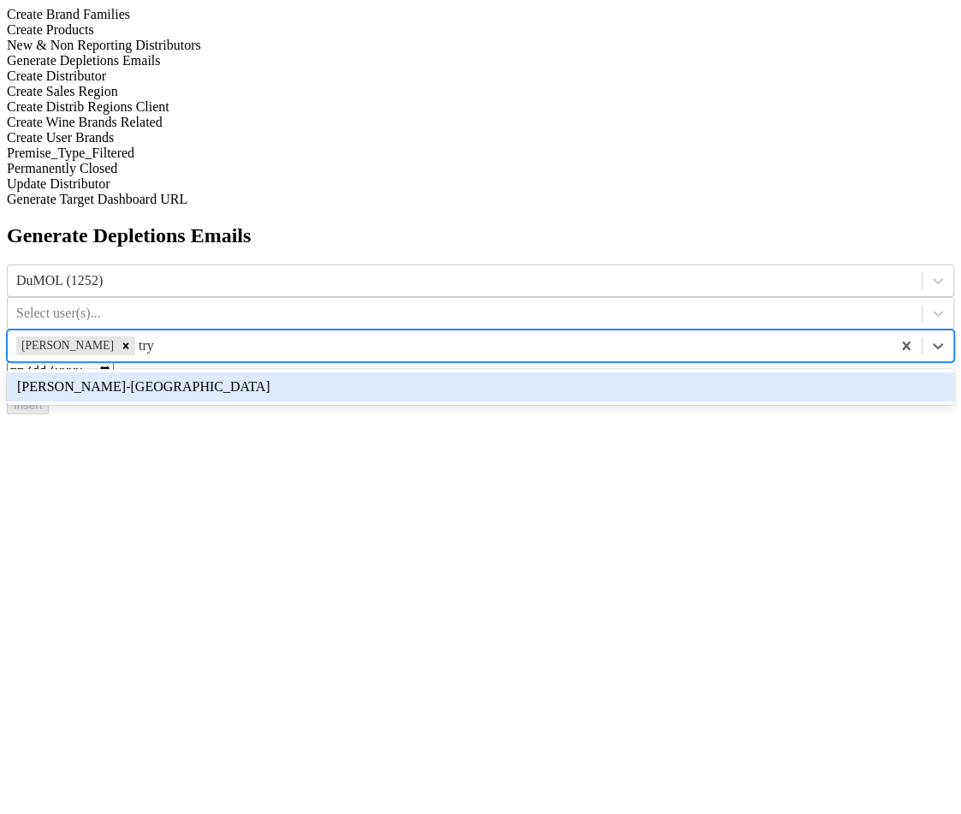
click at [829, 372] on div "[PERSON_NAME]-[GEOGRAPHIC_DATA]" at bounding box center [480, 386] width 947 height 29
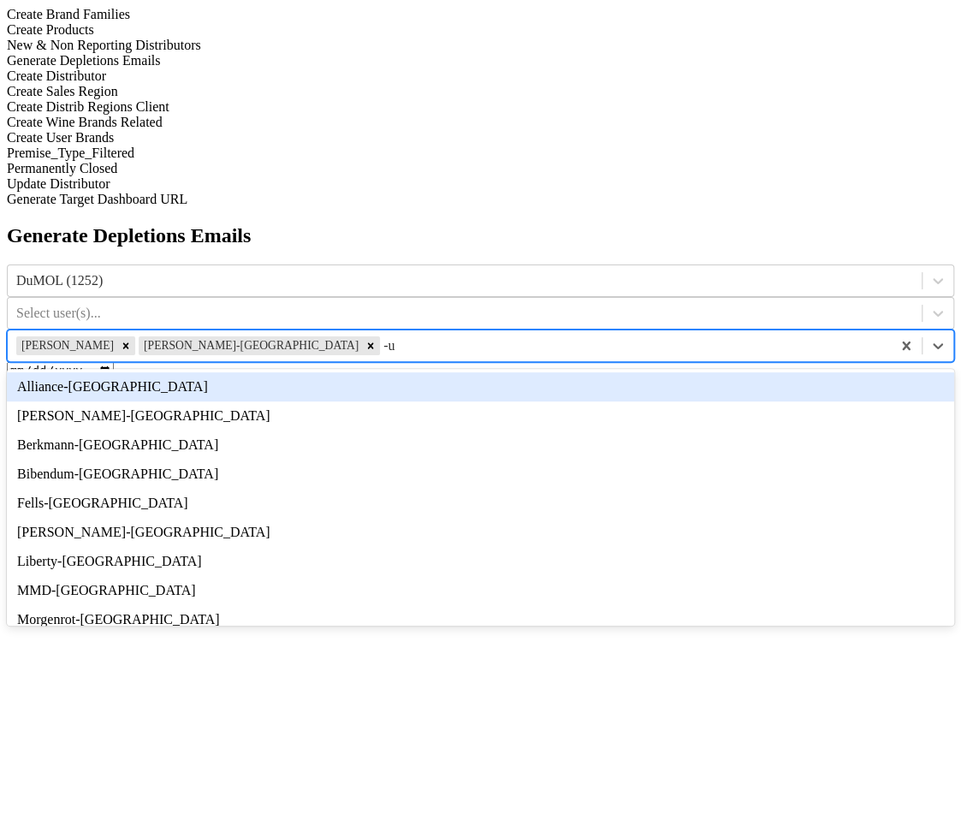
type input "-ut"
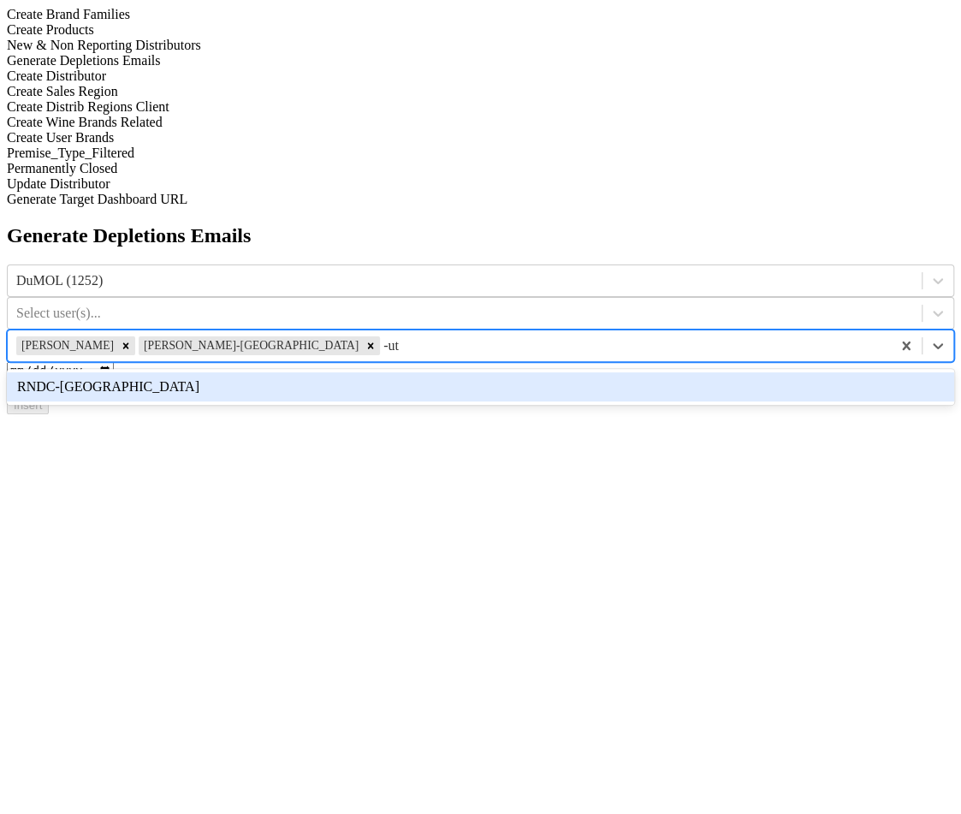
click at [835, 372] on div "RNDC-[GEOGRAPHIC_DATA]" at bounding box center [480, 386] width 947 height 29
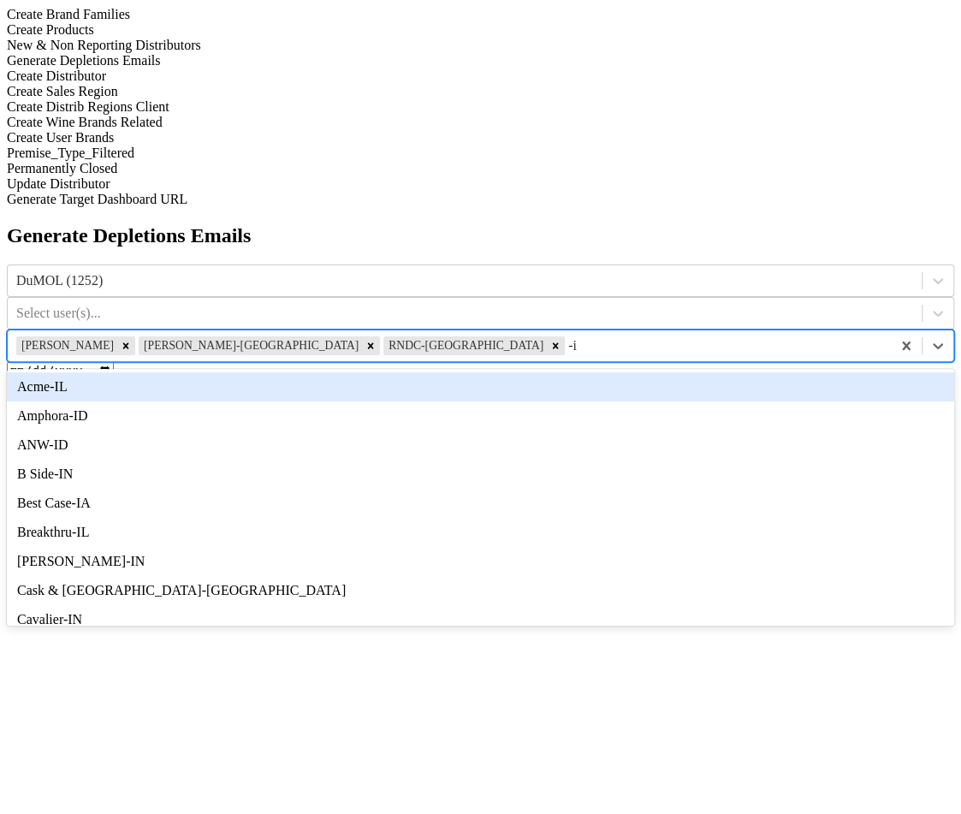
type input "-il"
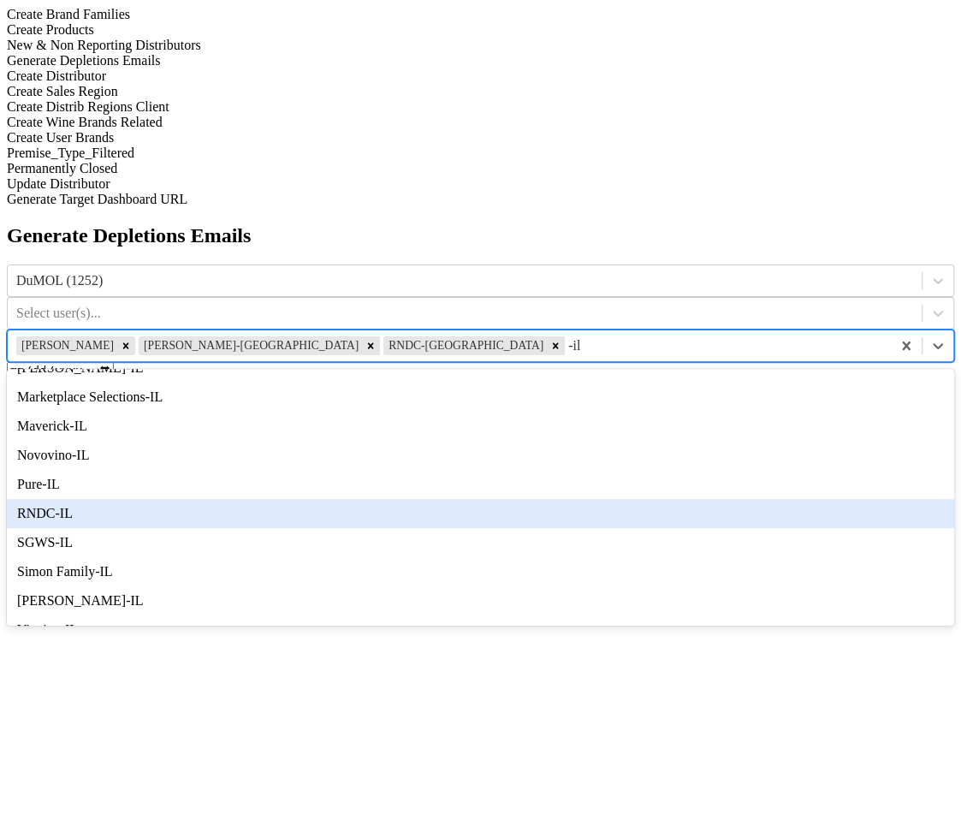
scroll to position [240, 0]
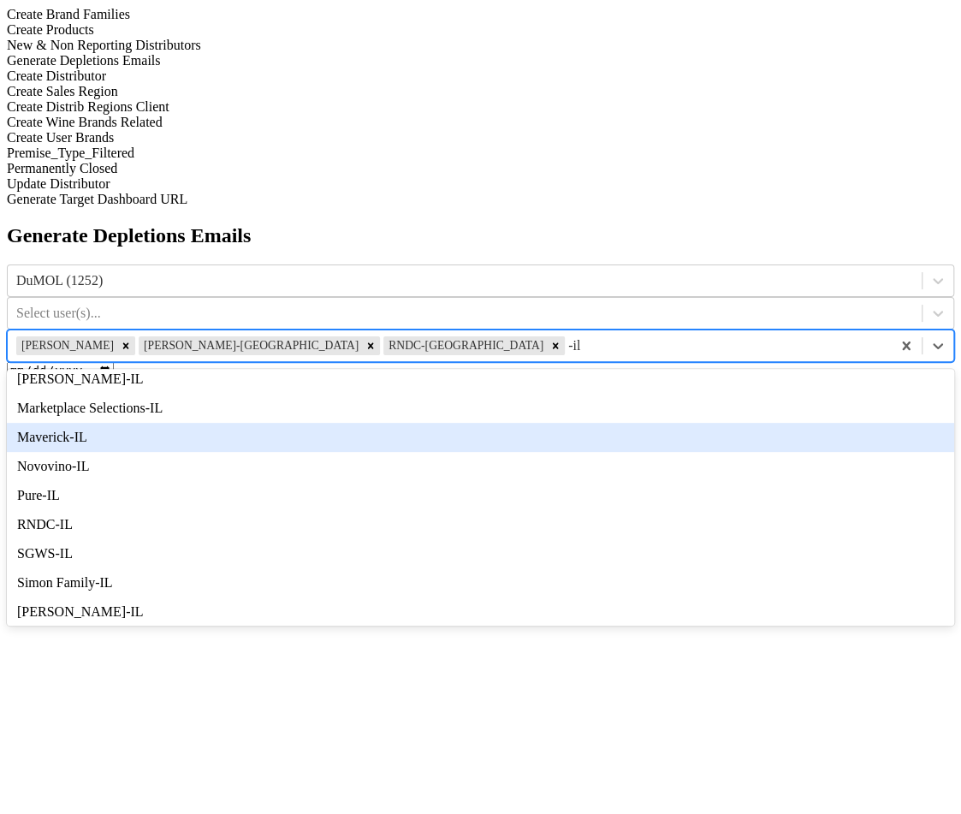
click at [832, 423] on div "Maverick-IL" at bounding box center [480, 437] width 947 height 29
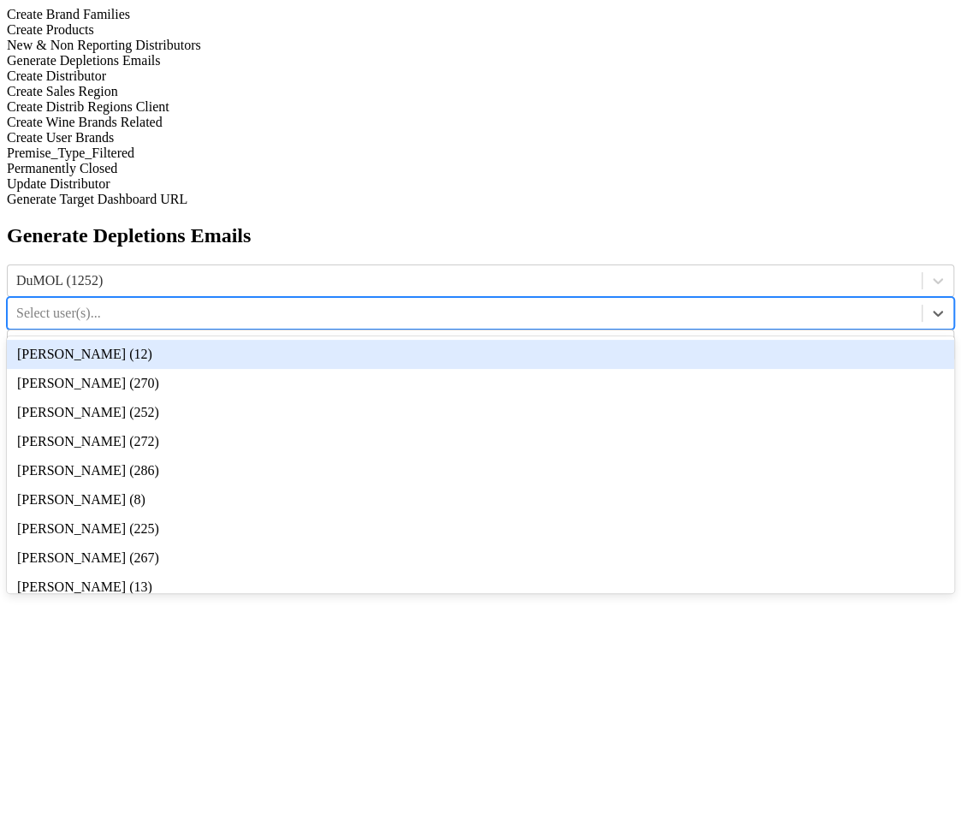
click at [566, 304] on div at bounding box center [464, 313] width 897 height 19
type input "8"
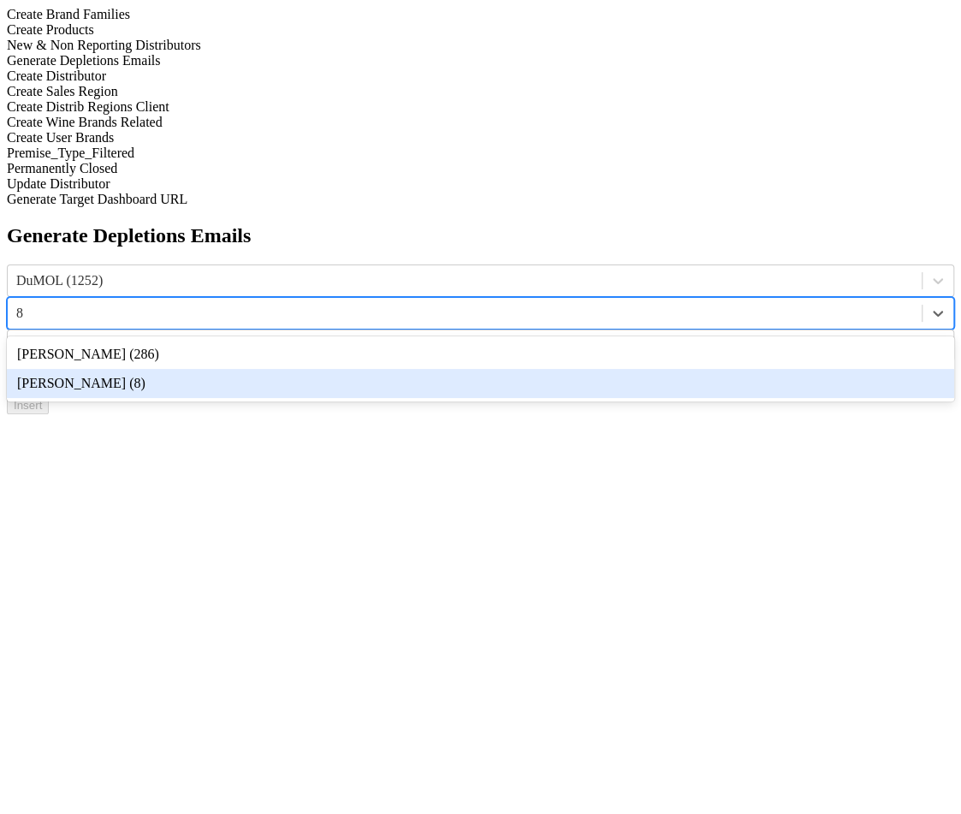
click at [578, 369] on div "[PERSON_NAME] (8)" at bounding box center [480, 383] width 947 height 29
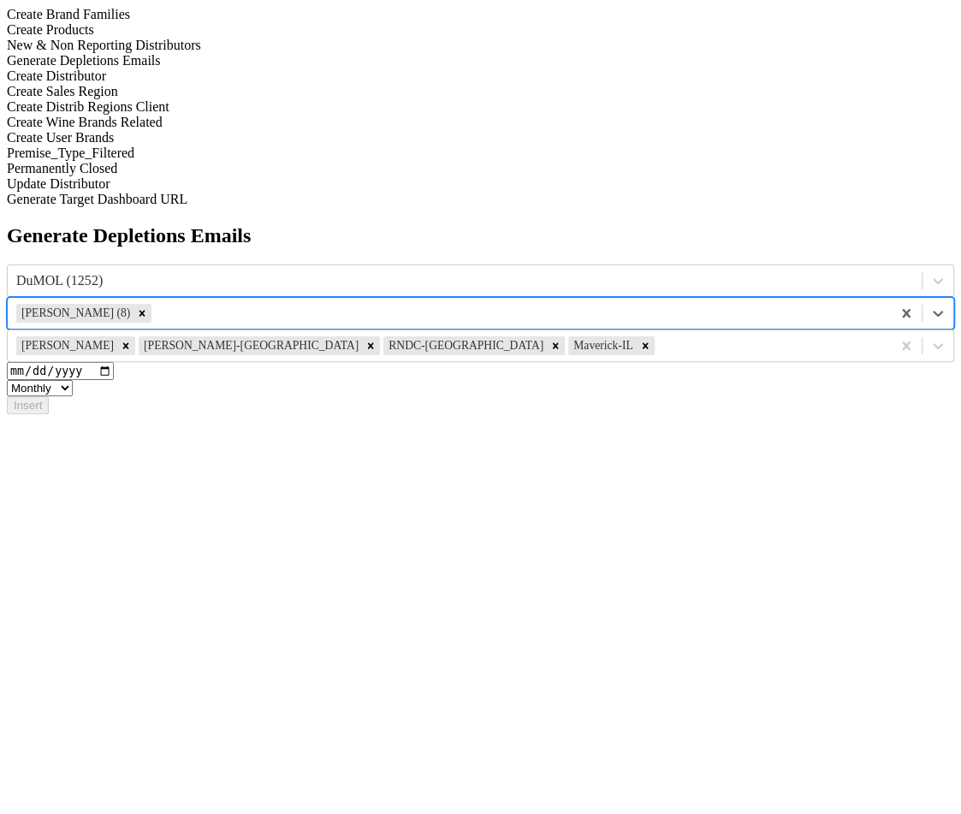
click at [114, 362] on input "date" at bounding box center [60, 371] width 107 height 18
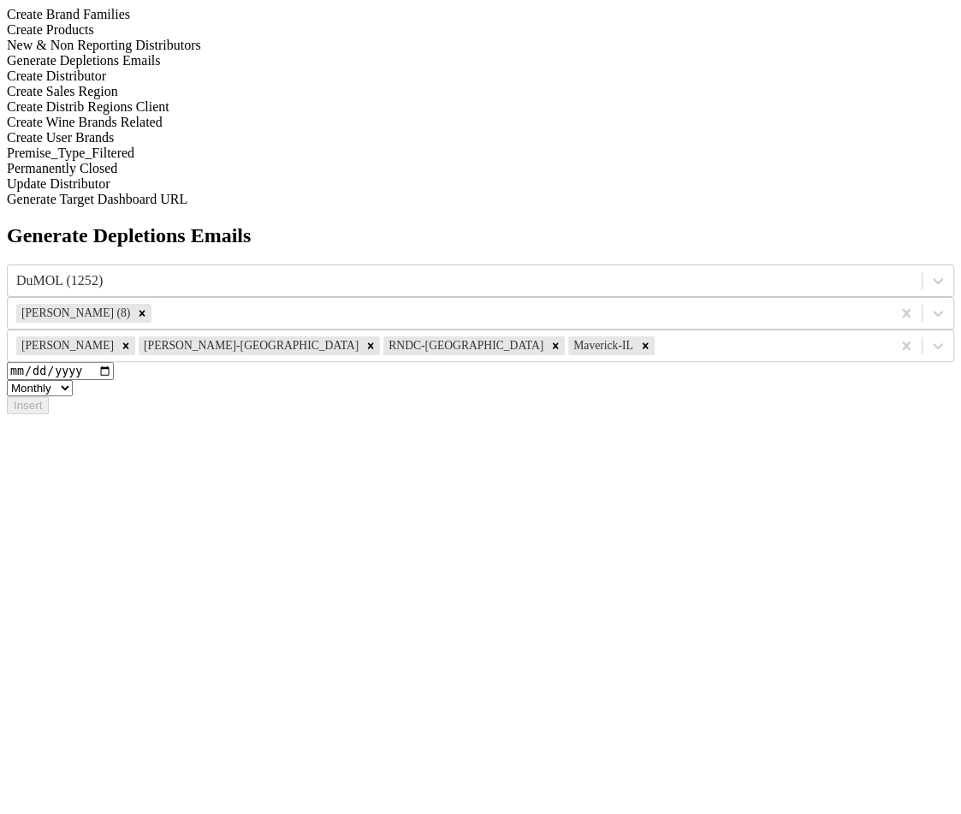
click at [114, 362] on input "date" at bounding box center [60, 371] width 107 height 18
type input "2025-08-09"
click at [313, 264] on div "DuMOL (1252) Marc Guerguy (8) Wilson Daniels Tryon-NC RNDC-UT Maverick-IL 2025-…" at bounding box center [480, 339] width 947 height 150
click at [49, 396] on button "Insert" at bounding box center [28, 405] width 42 height 18
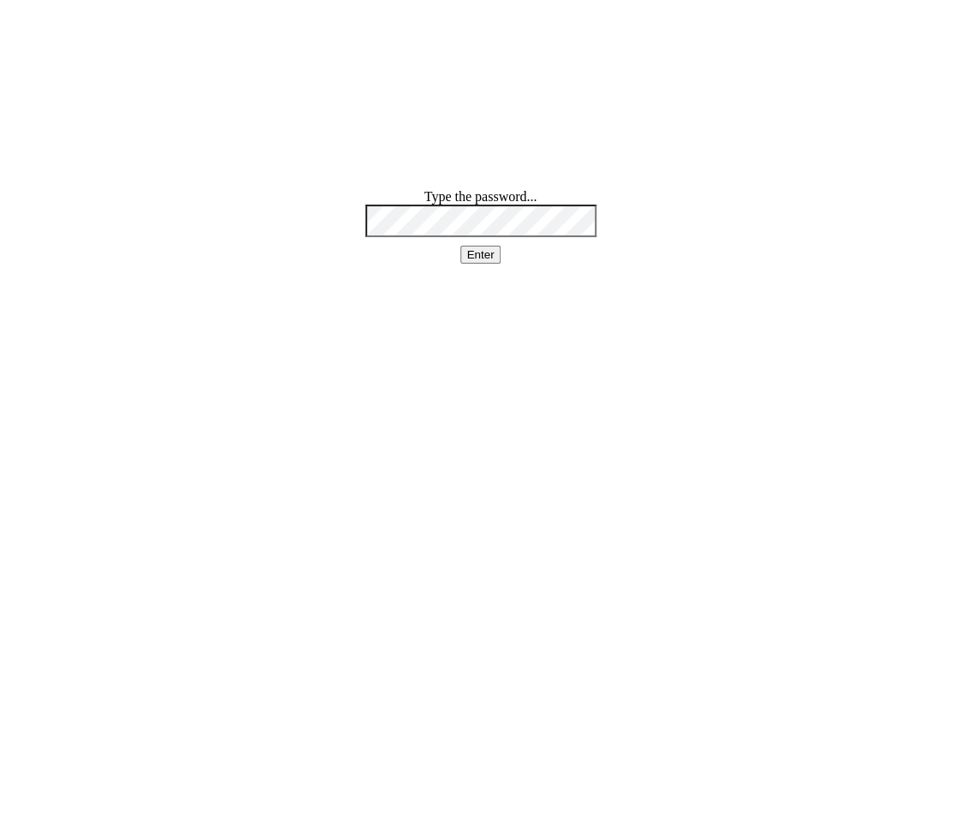
click at [460, 246] on button "Enter" at bounding box center [480, 255] width 41 height 18
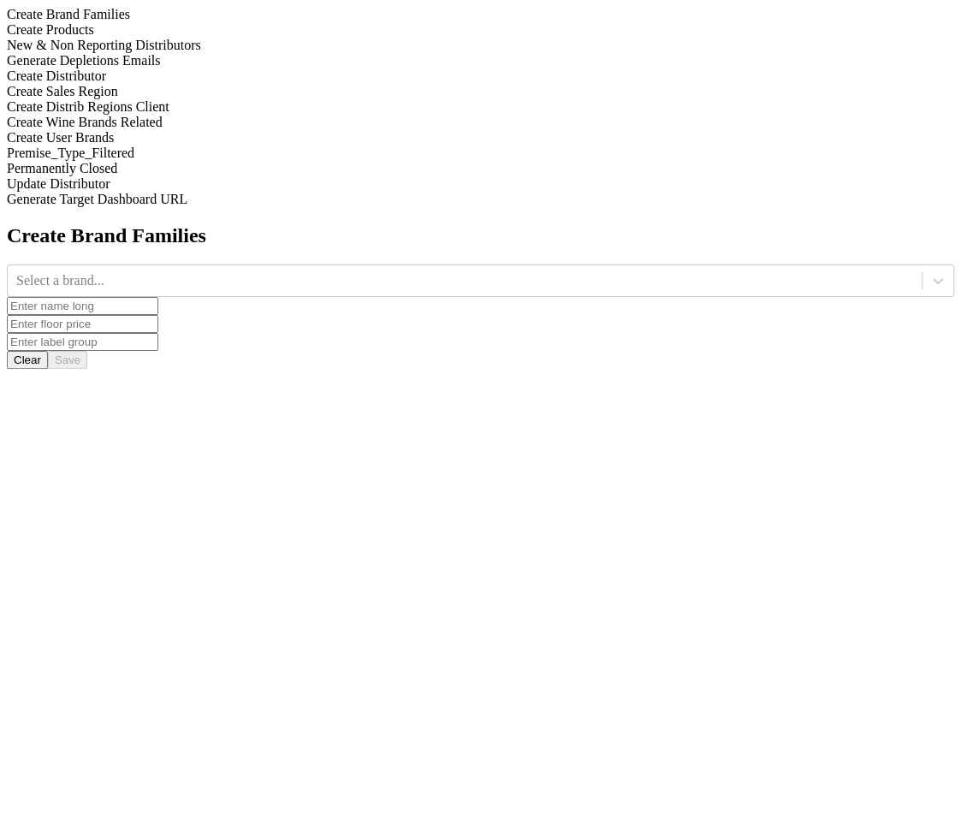
click at [240, 68] on div "Generate Depletions Emails" at bounding box center [480, 60] width 947 height 15
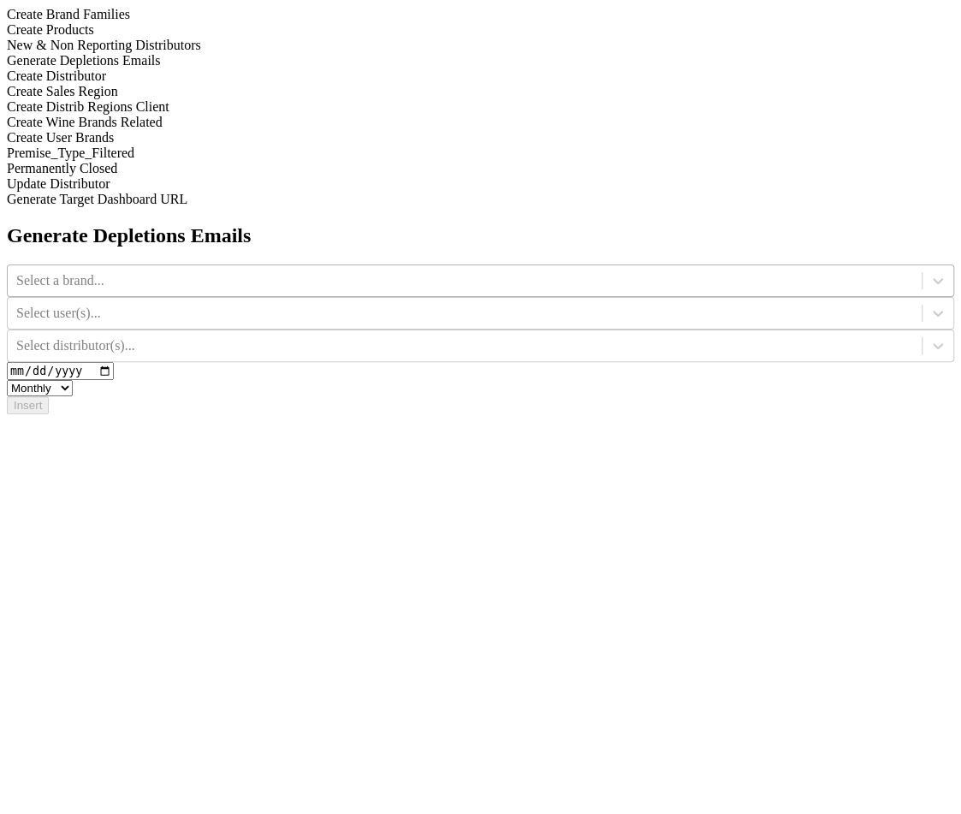
click at [452, 268] on div "Select a brand..." at bounding box center [465, 281] width 914 height 26
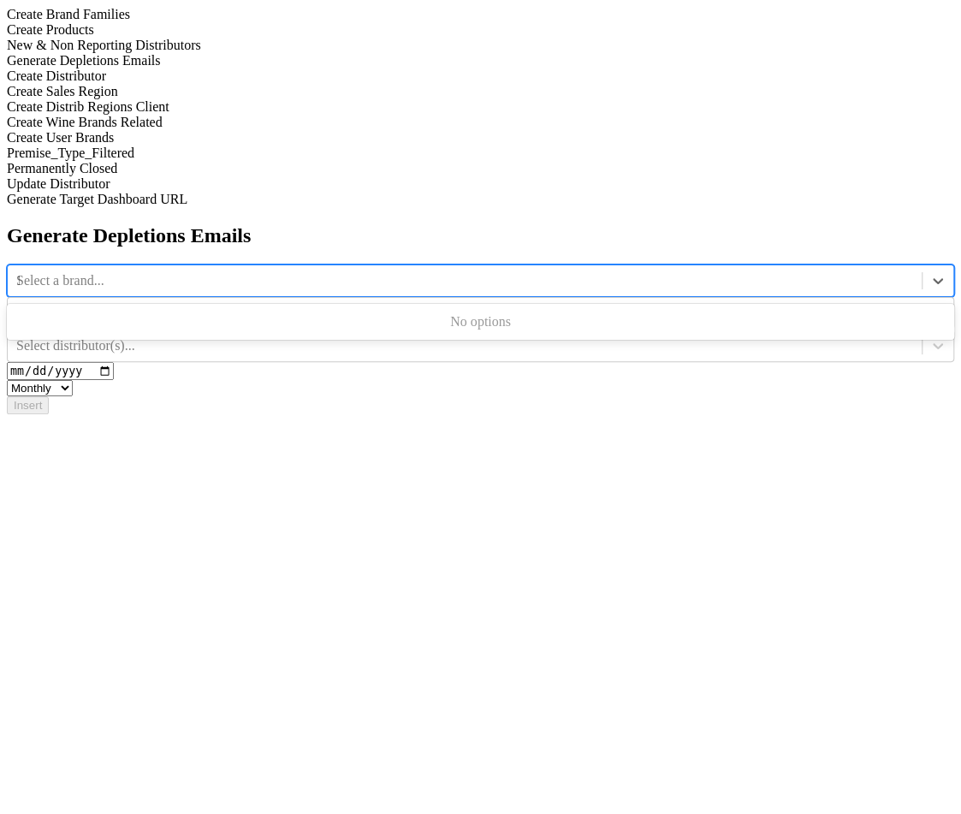
type input "12"
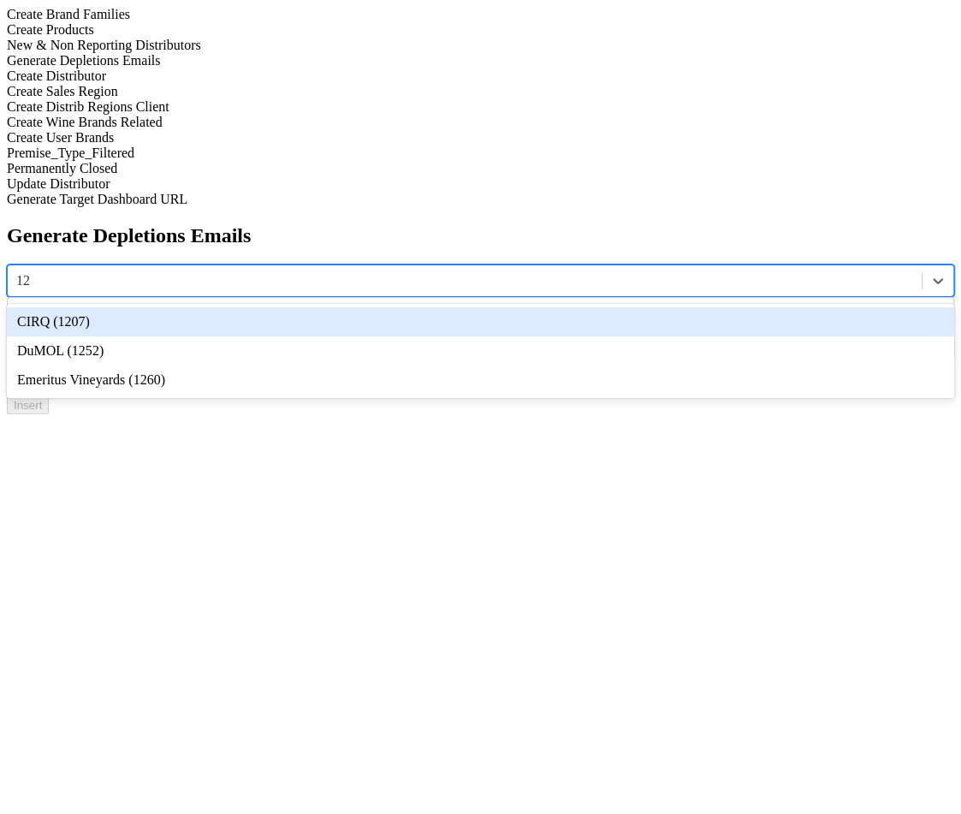
click at [448, 307] on div "CIRQ (1207)" at bounding box center [480, 321] width 947 height 29
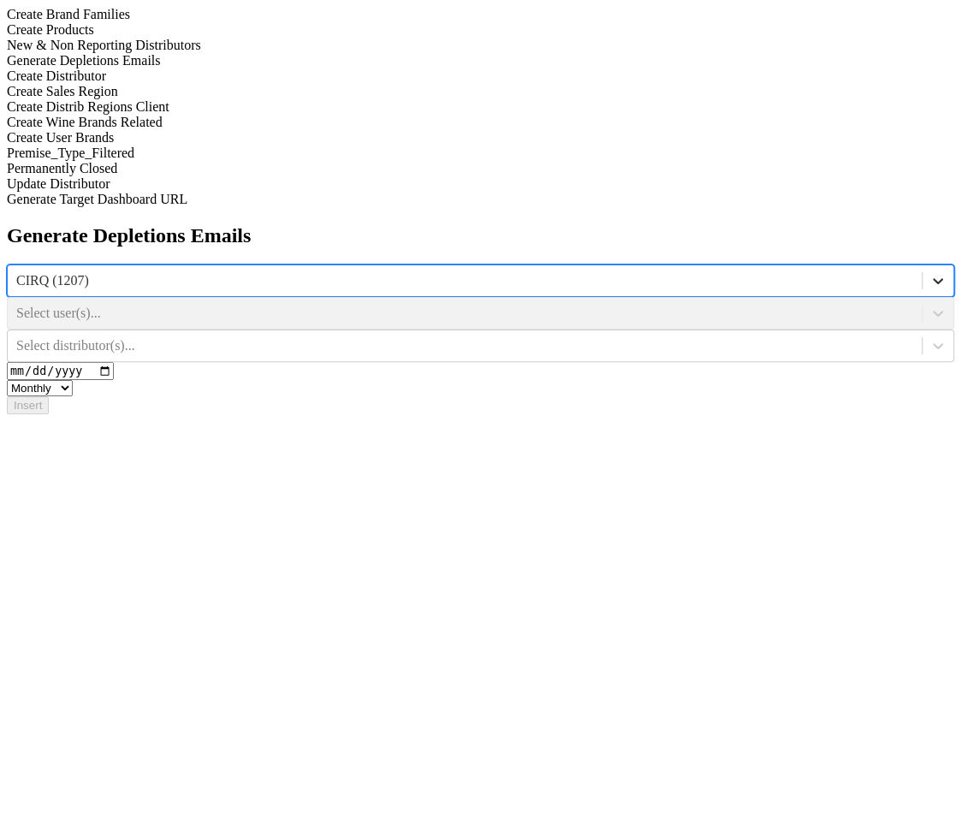
click at [922, 265] on div at bounding box center [937, 280] width 31 height 31
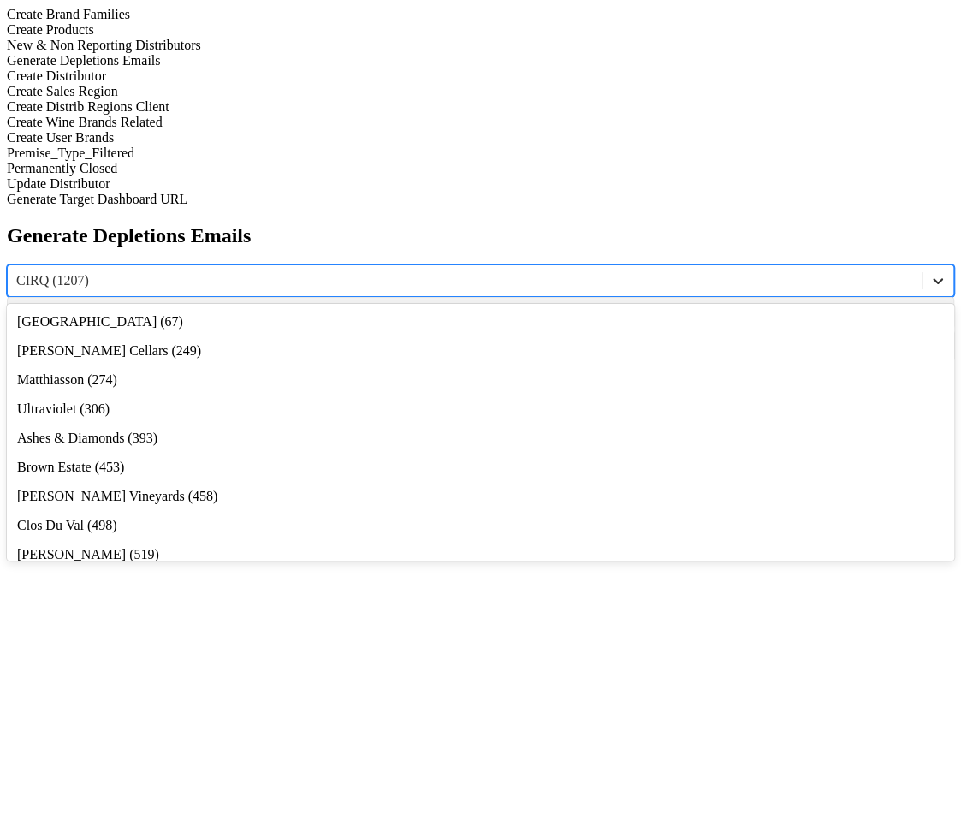
scroll to position [169, 0]
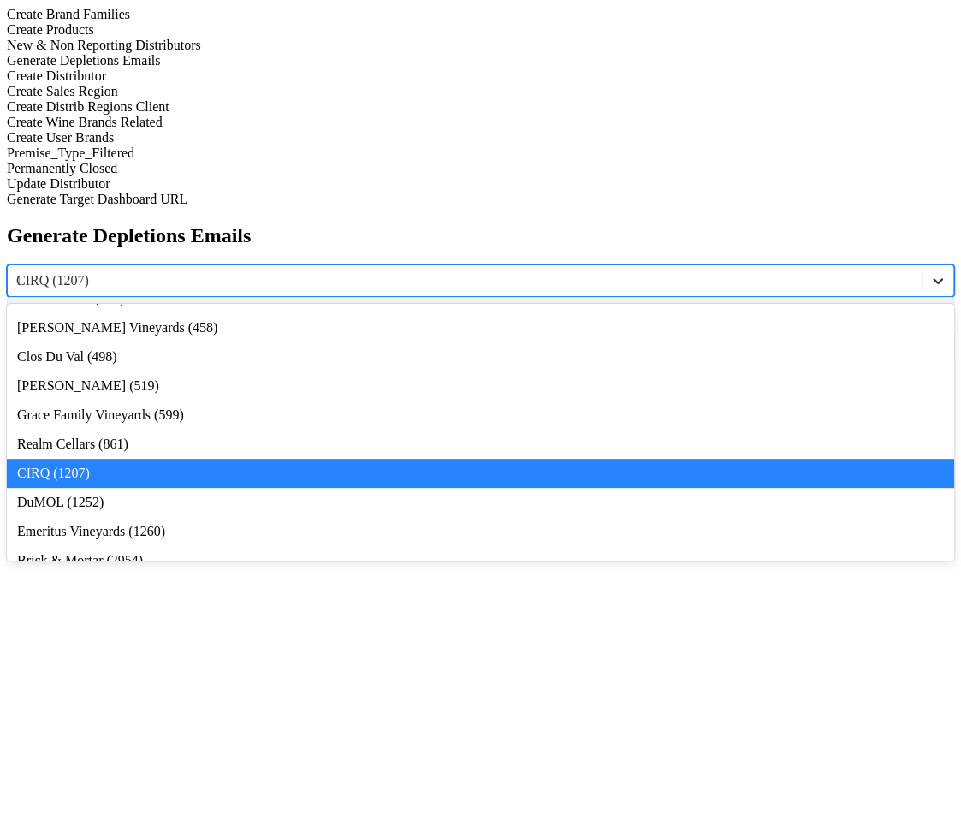
type input "12"
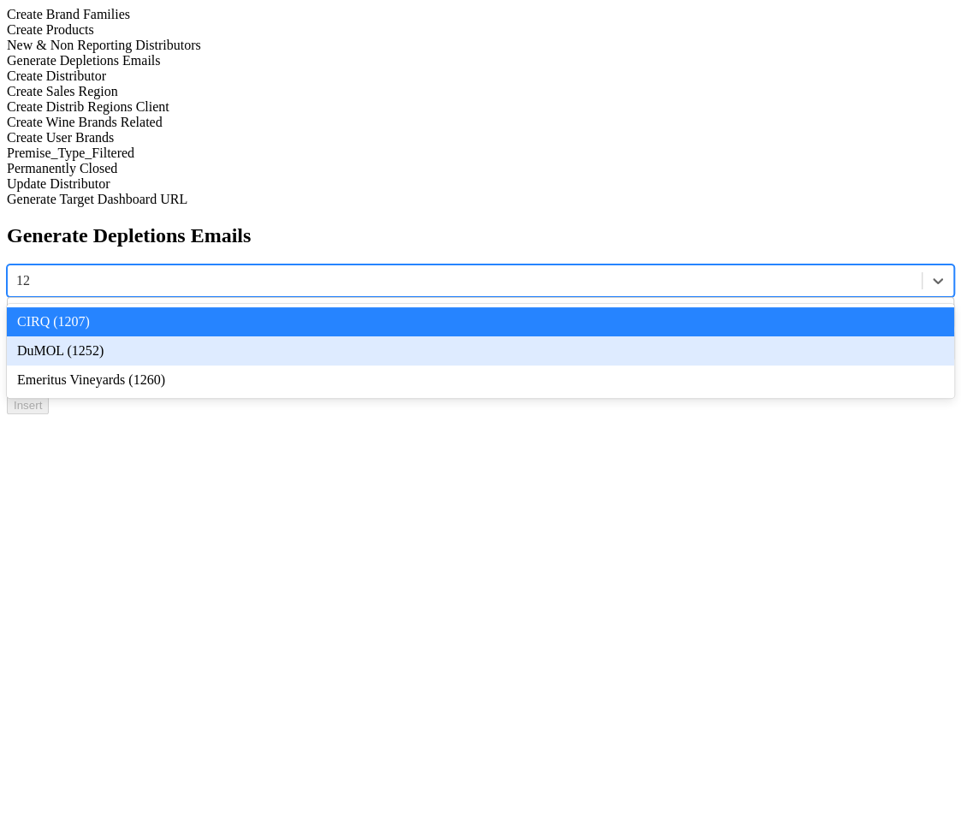
click at [439, 336] on div "DuMOL (1252)" at bounding box center [480, 350] width 947 height 29
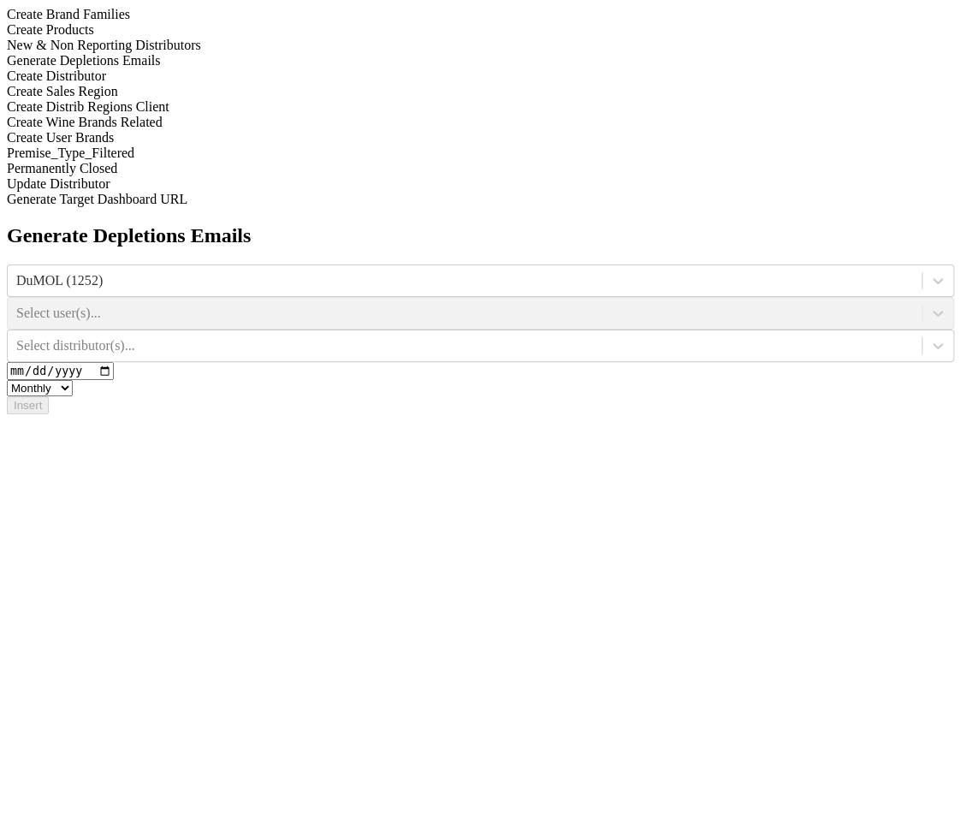
click at [816, 224] on div "Generate Depletions Emails DuMOL (1252) Select user(s)... Select distributor(s)…" at bounding box center [480, 319] width 947 height 190
click at [816, 336] on div at bounding box center [464, 345] width 897 height 19
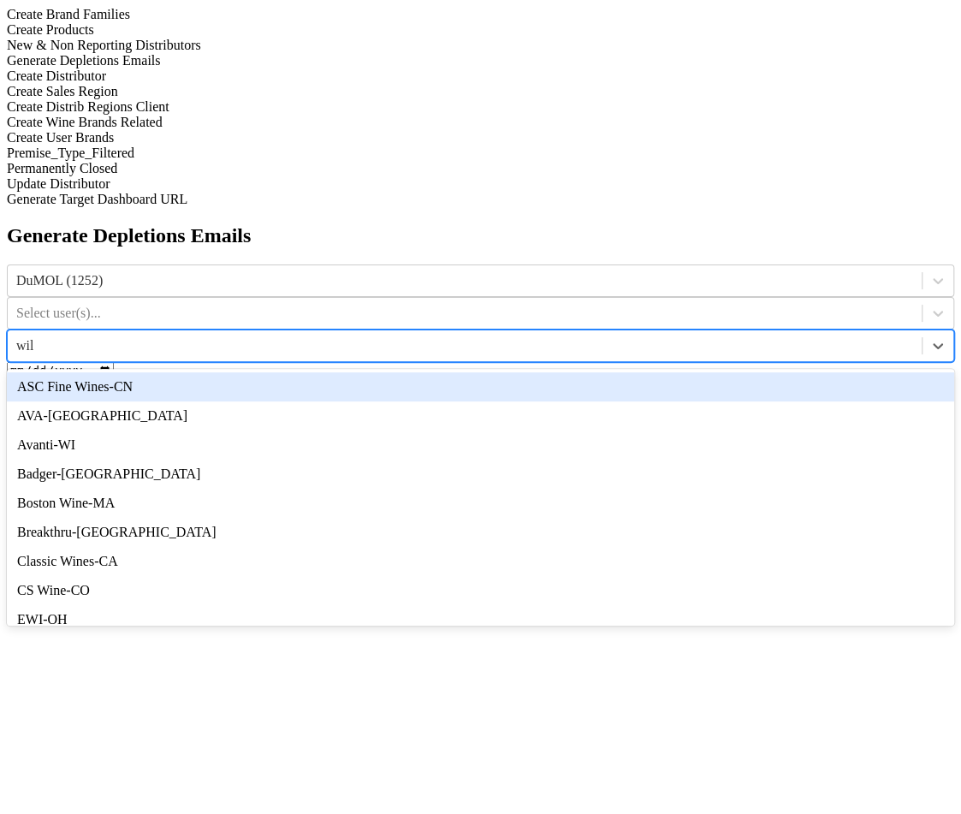
type input "wils"
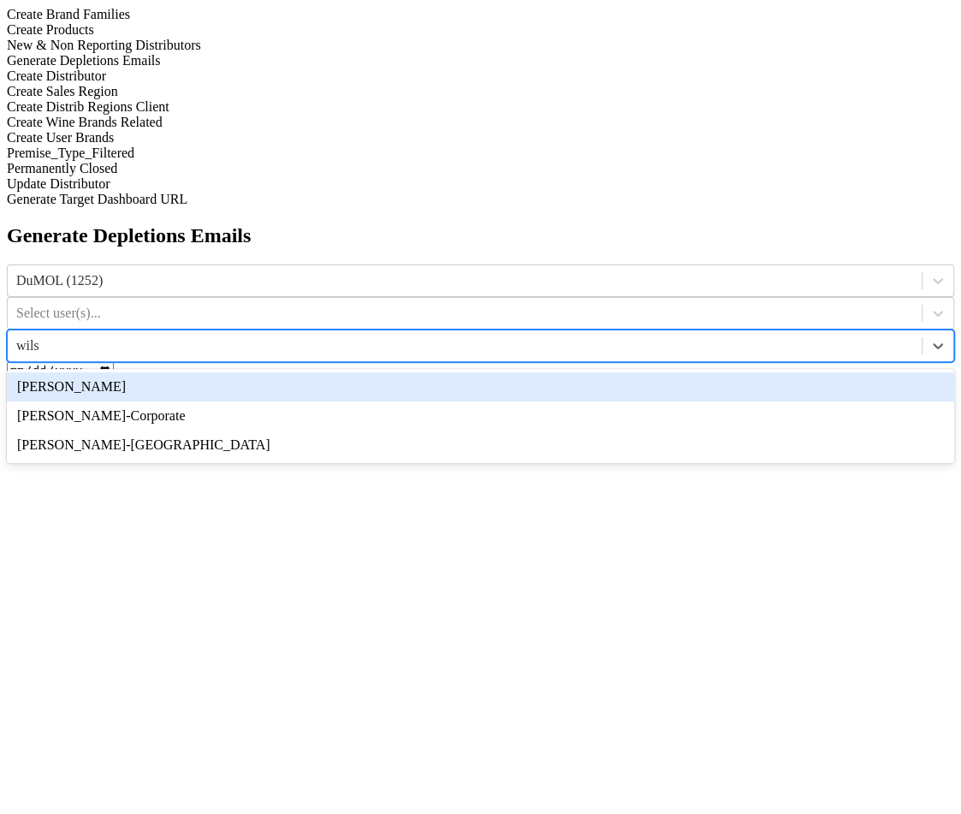
click at [804, 372] on div "[PERSON_NAME]" at bounding box center [480, 386] width 947 height 29
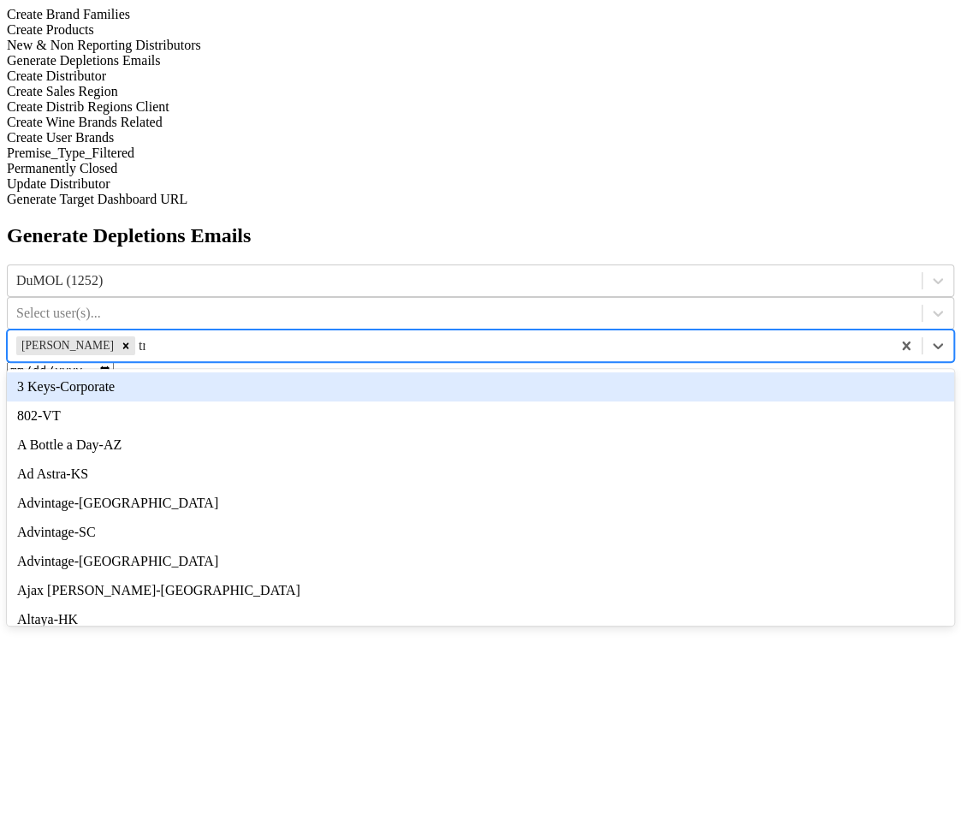
type input "try"
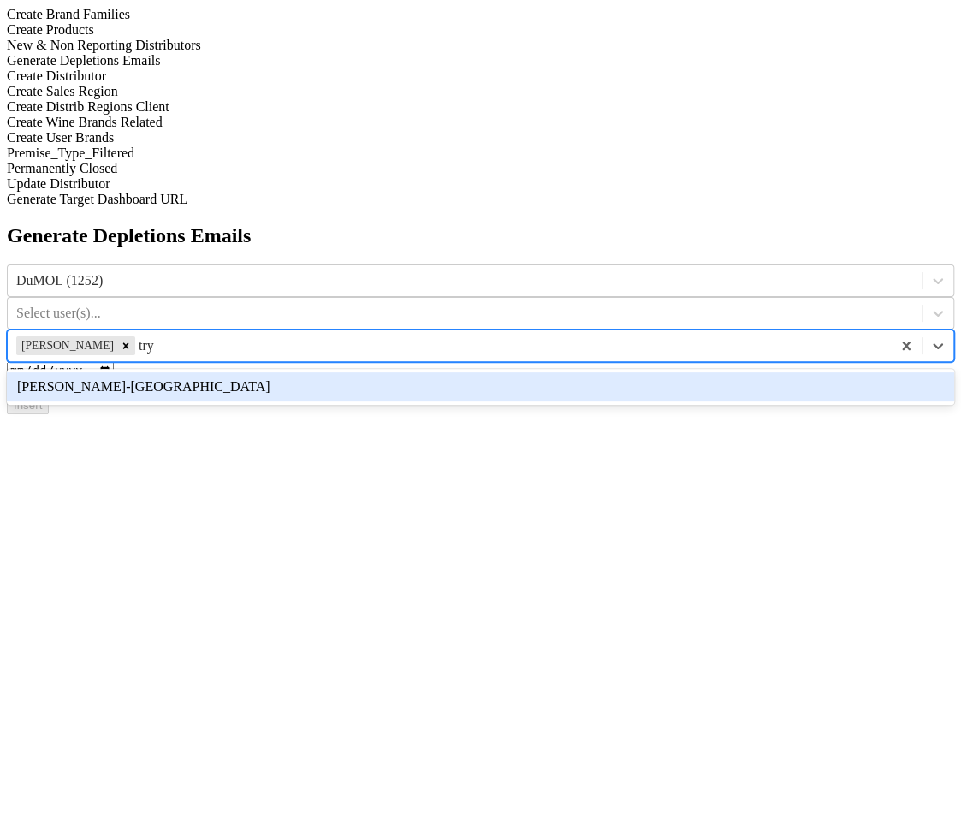
click at [800, 372] on div "[PERSON_NAME]-[GEOGRAPHIC_DATA]" at bounding box center [480, 386] width 947 height 29
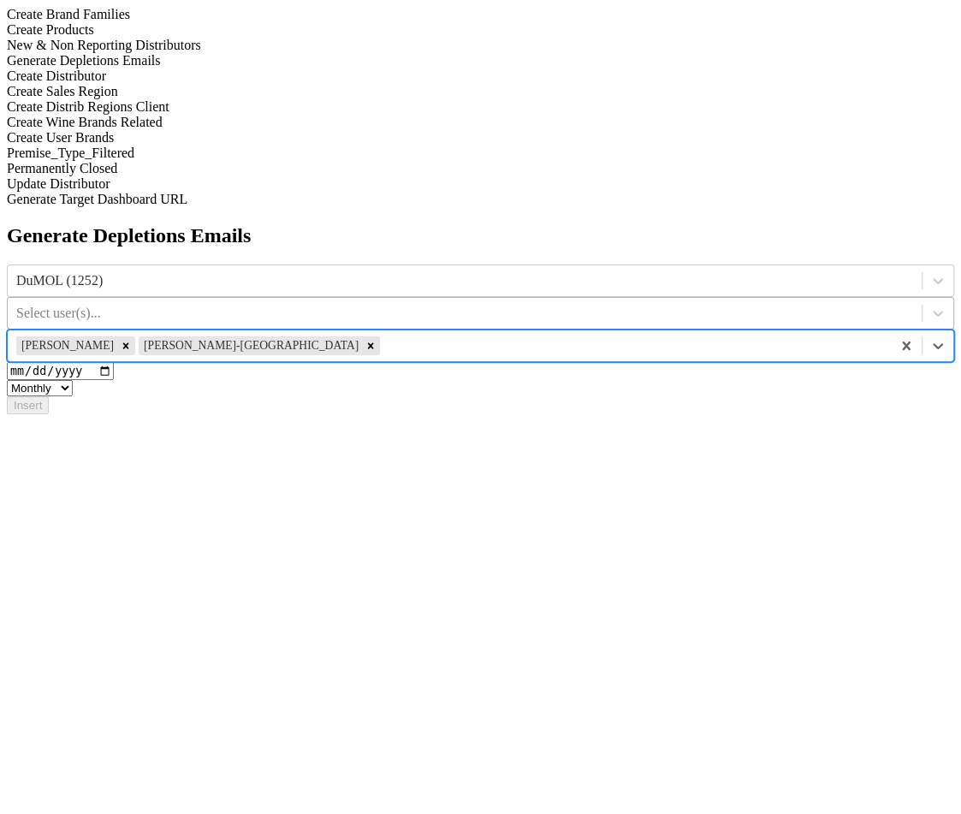
click at [659, 300] on div "Select user(s)..." at bounding box center [465, 313] width 914 height 26
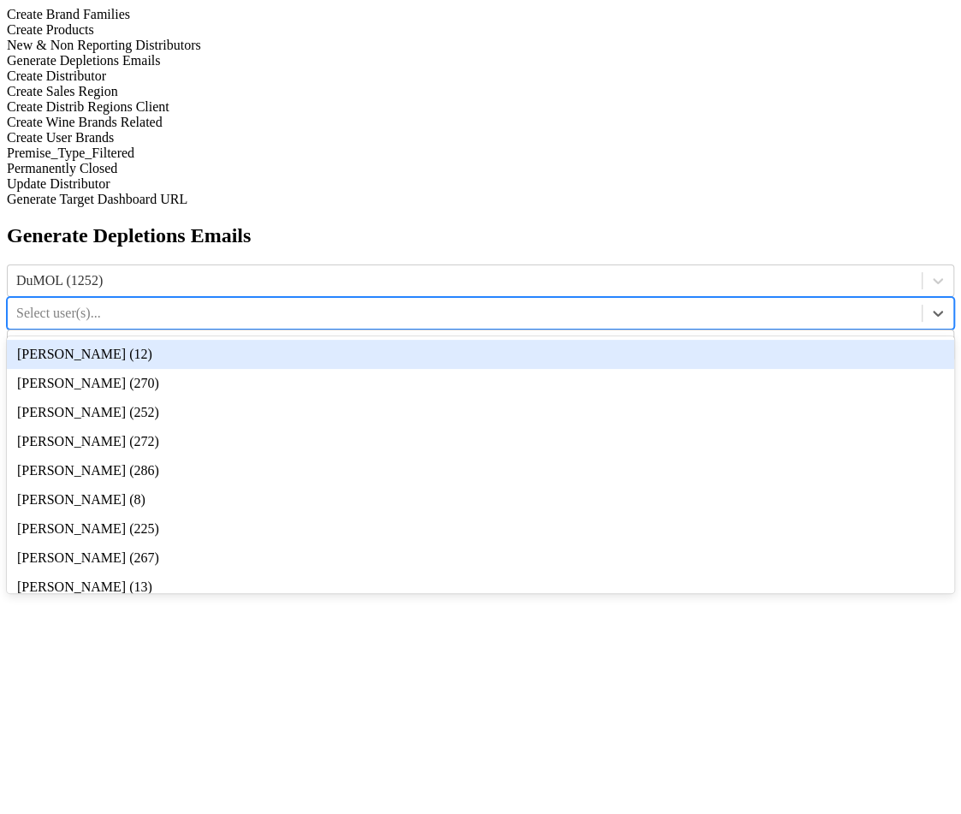
type input "9"
type input "8"
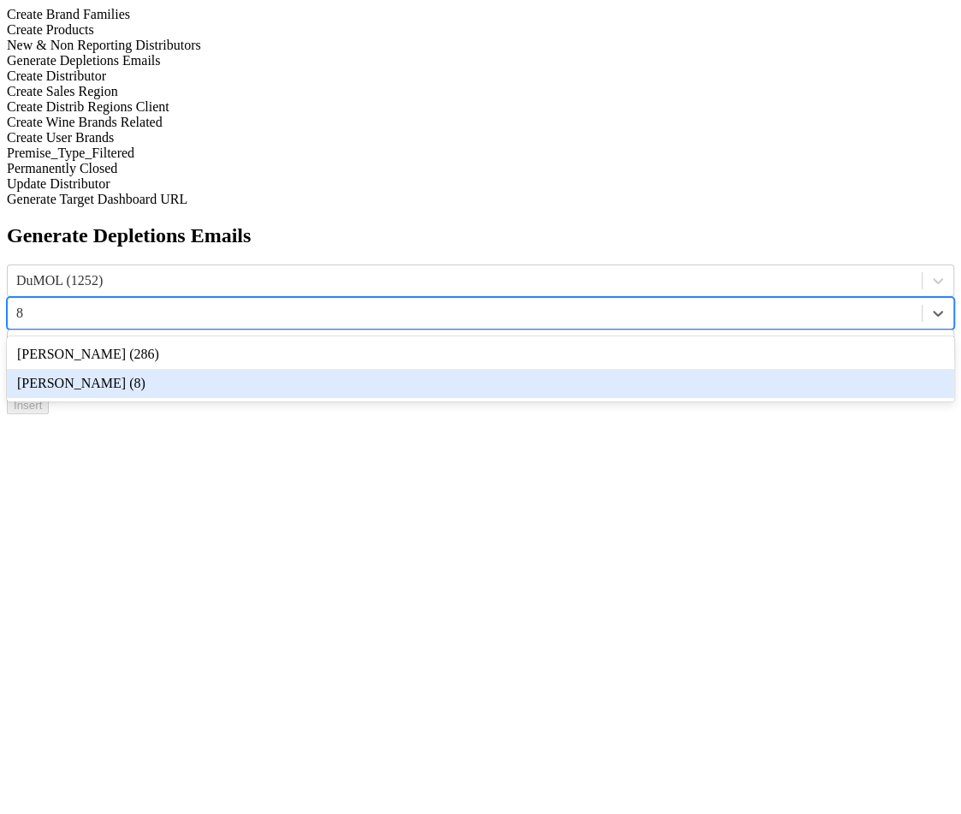
click at [655, 369] on div "[PERSON_NAME] (8)" at bounding box center [480, 383] width 947 height 29
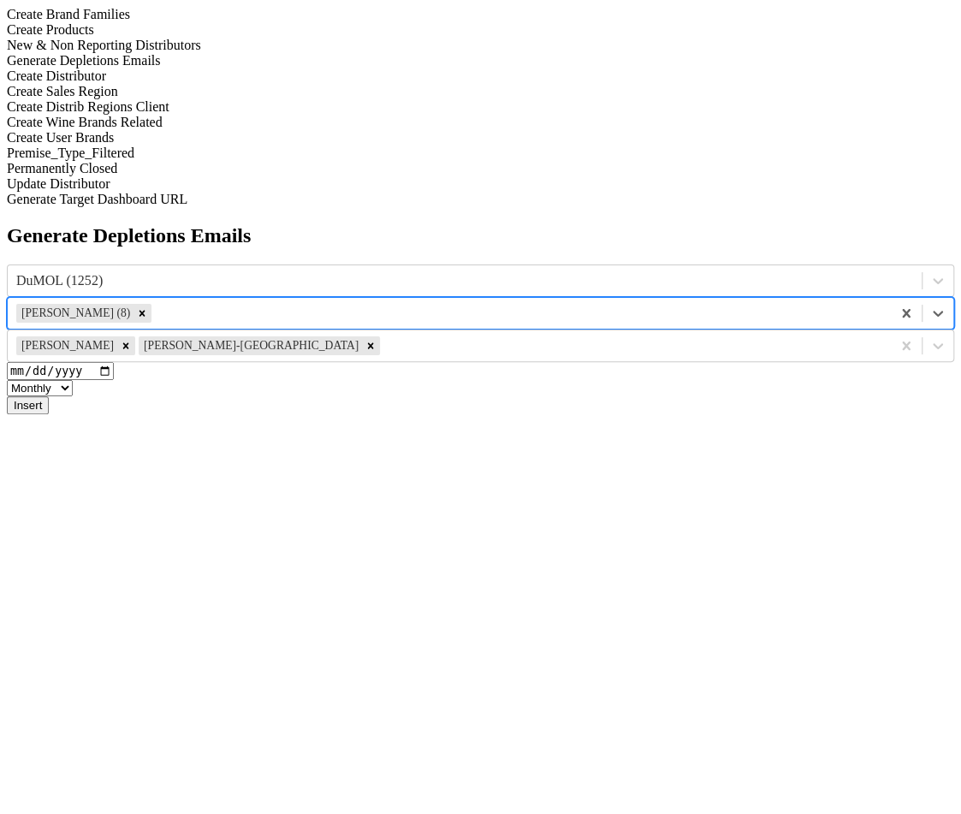
click at [49, 396] on button "Insert" at bounding box center [28, 405] width 42 height 18
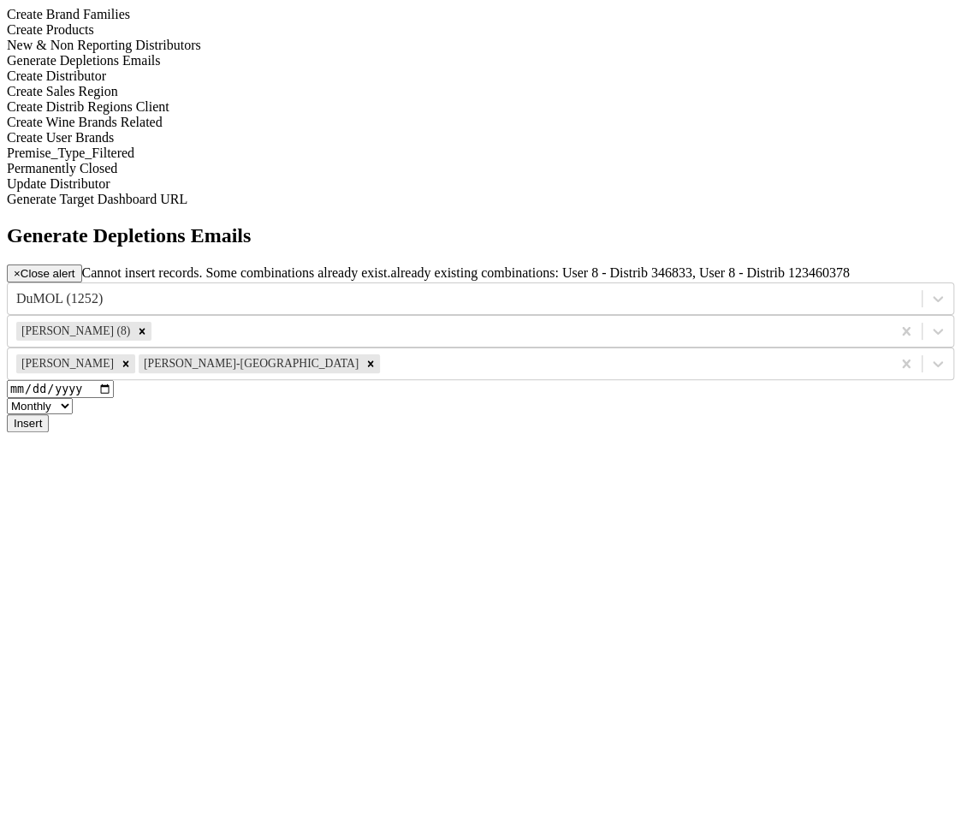
click at [21, 267] on span "×" at bounding box center [17, 273] width 7 height 13
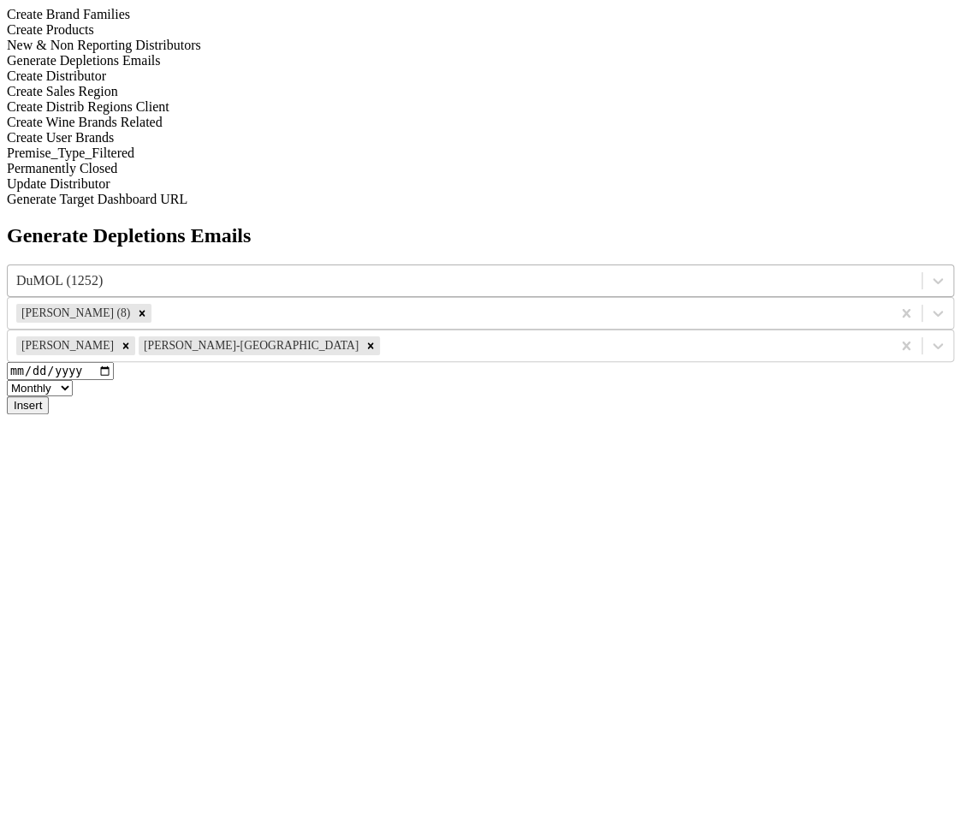
click at [413, 271] on div at bounding box center [464, 280] width 897 height 19
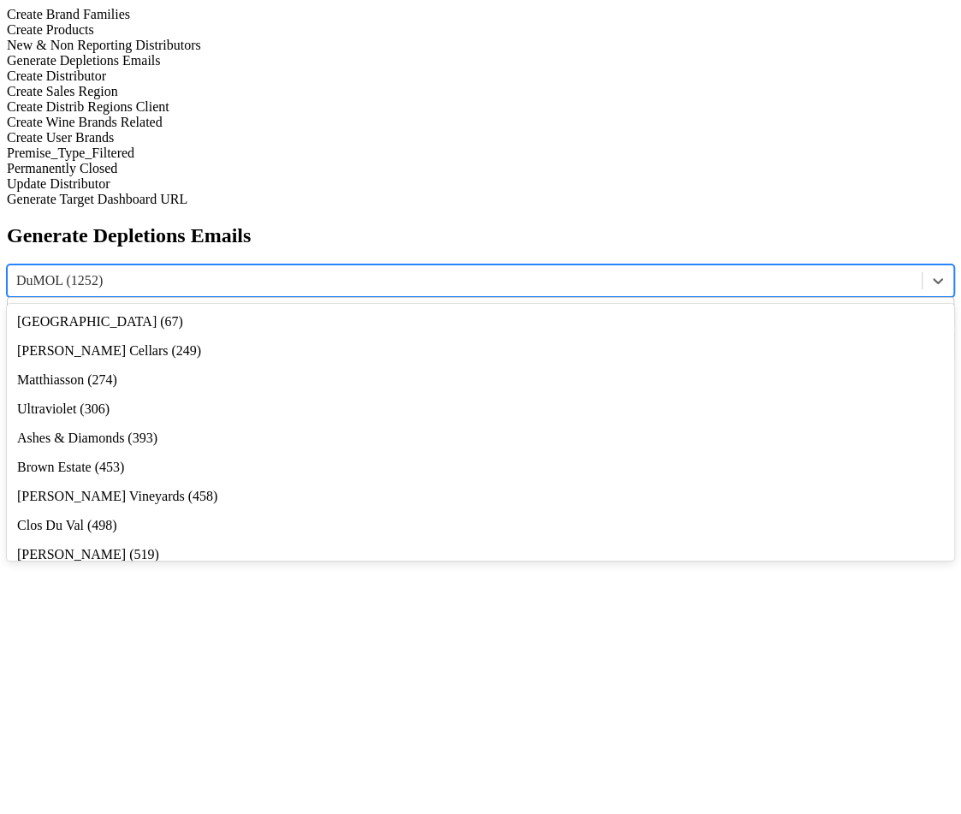
scroll to position [203, 0]
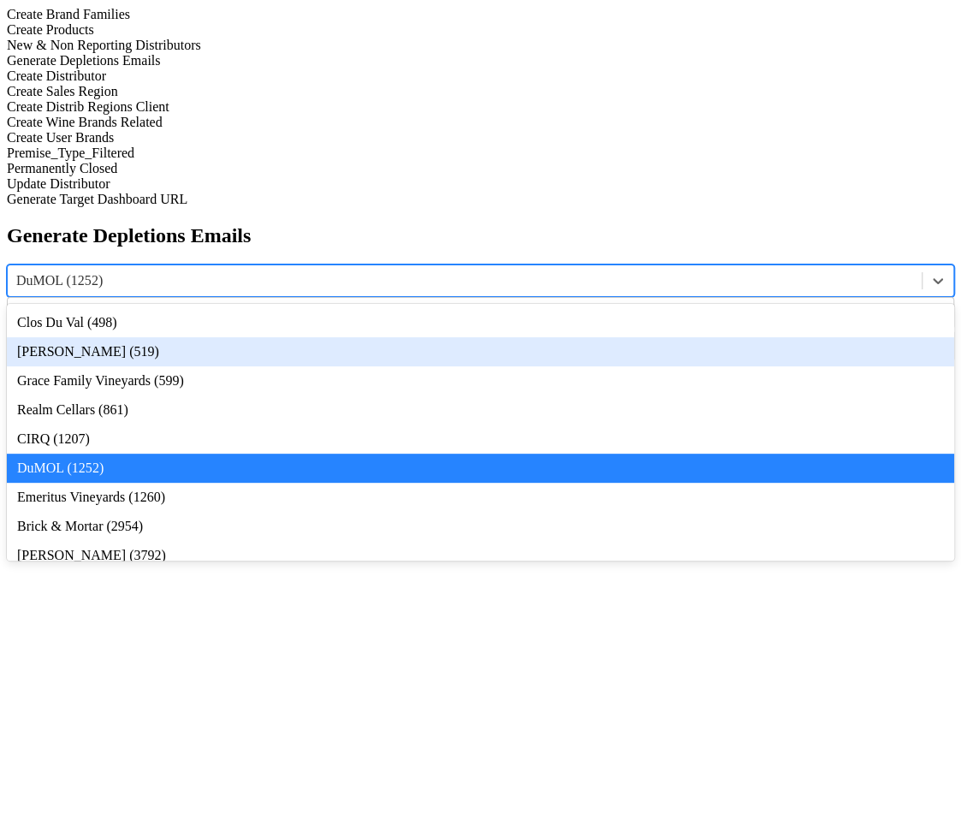
click at [421, 337] on div "[PERSON_NAME] (519)" at bounding box center [480, 351] width 947 height 29
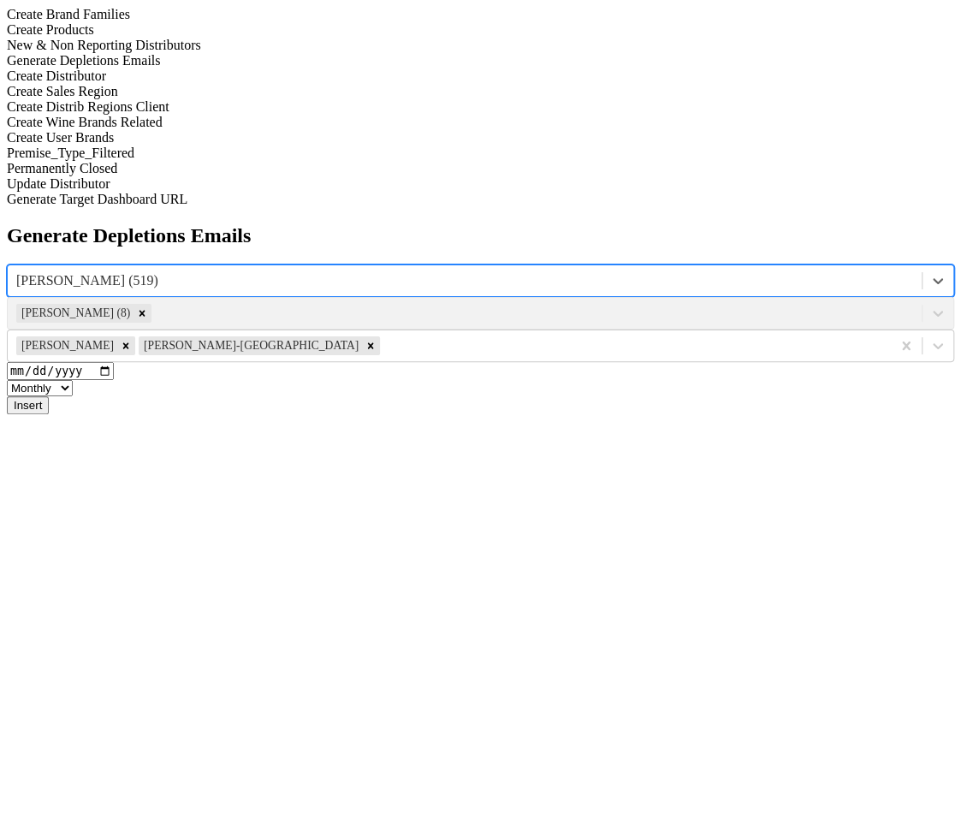
click at [651, 297] on div "[PERSON_NAME] (8)" at bounding box center [480, 313] width 947 height 33
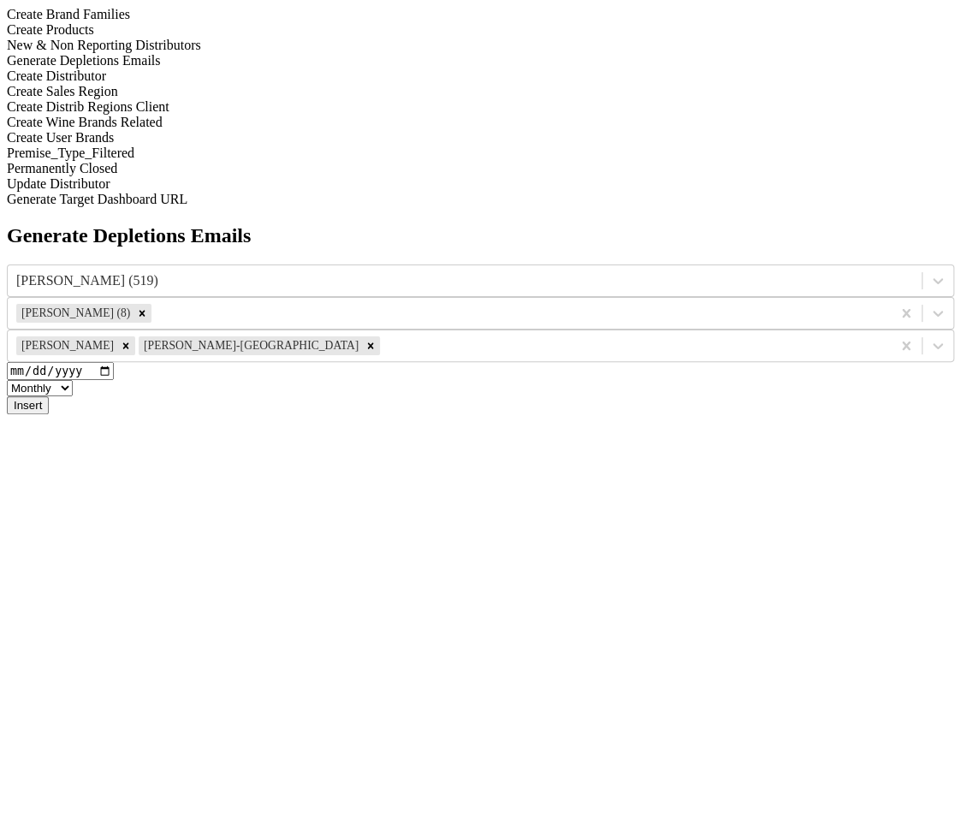
click at [651, 300] on div "[PERSON_NAME] (8)" at bounding box center [449, 313] width 883 height 26
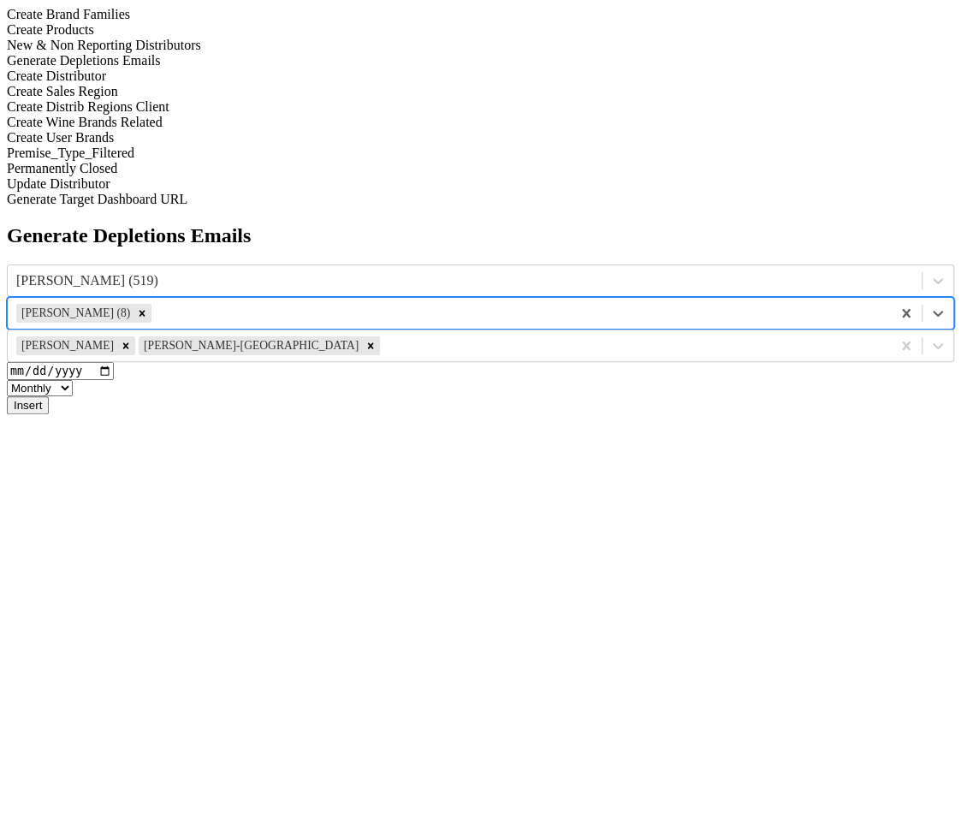
click at [647, 300] on div "[PERSON_NAME] (8)" at bounding box center [449, 313] width 883 height 26
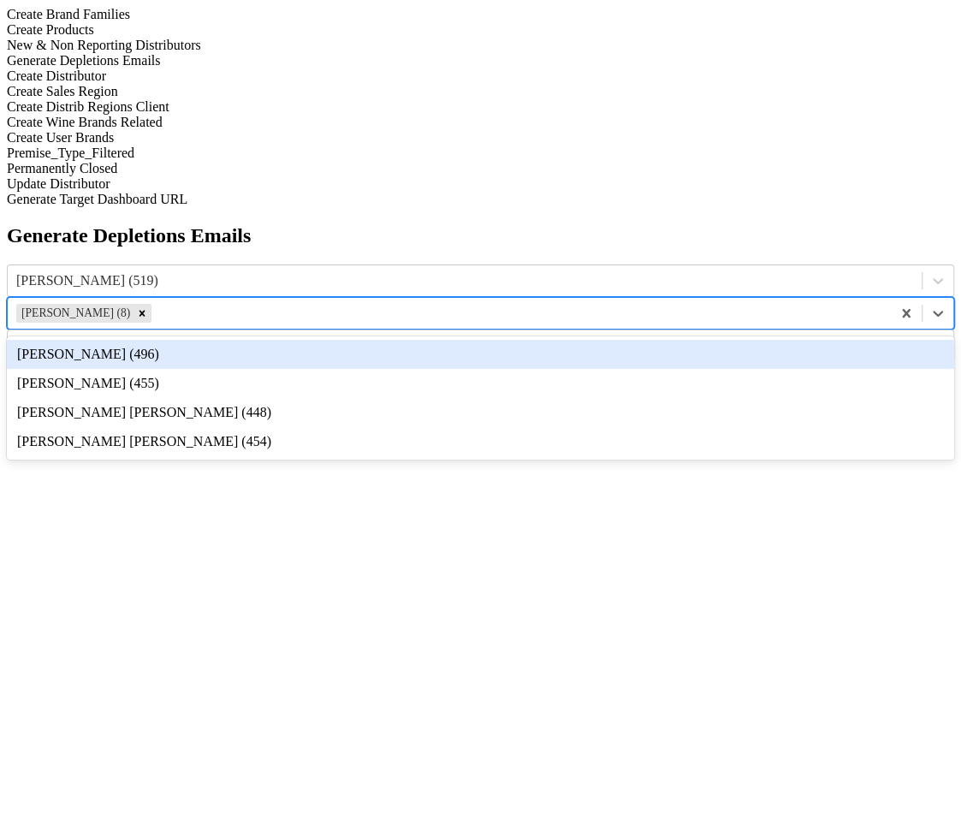
click at [645, 340] on div "[PERSON_NAME] (496)" at bounding box center [480, 354] width 947 height 29
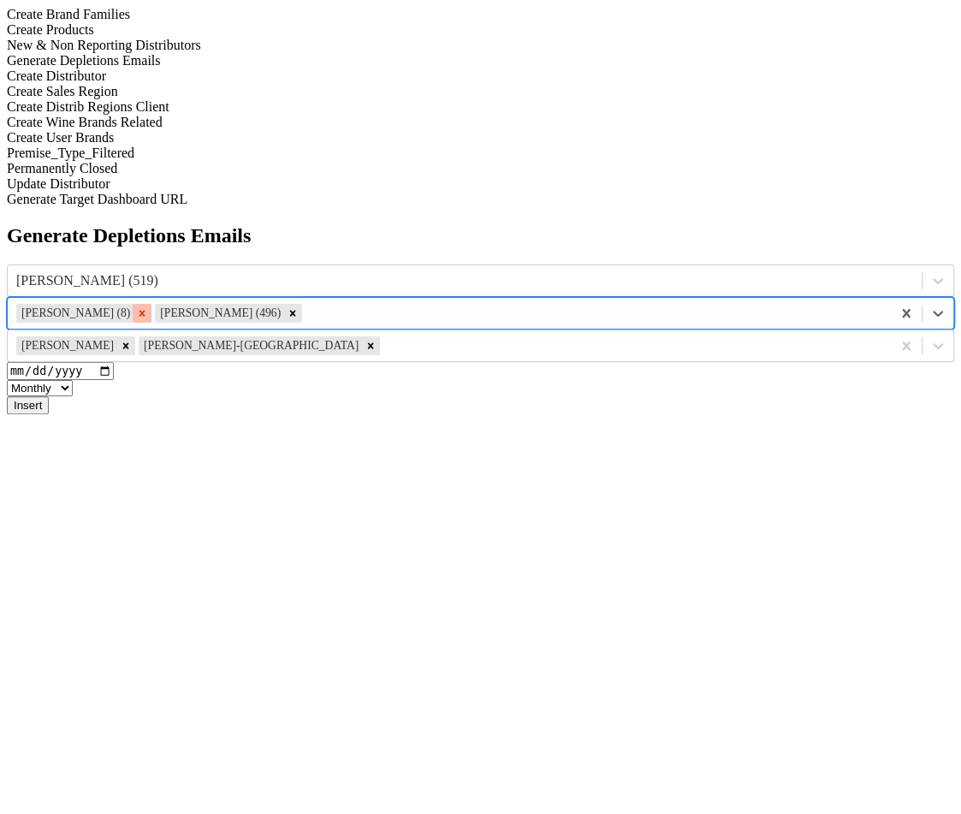
click at [148, 307] on icon "Remove Marc Guerguy (8)" at bounding box center [142, 313] width 12 height 12
click at [839, 336] on div at bounding box center [632, 345] width 499 height 19
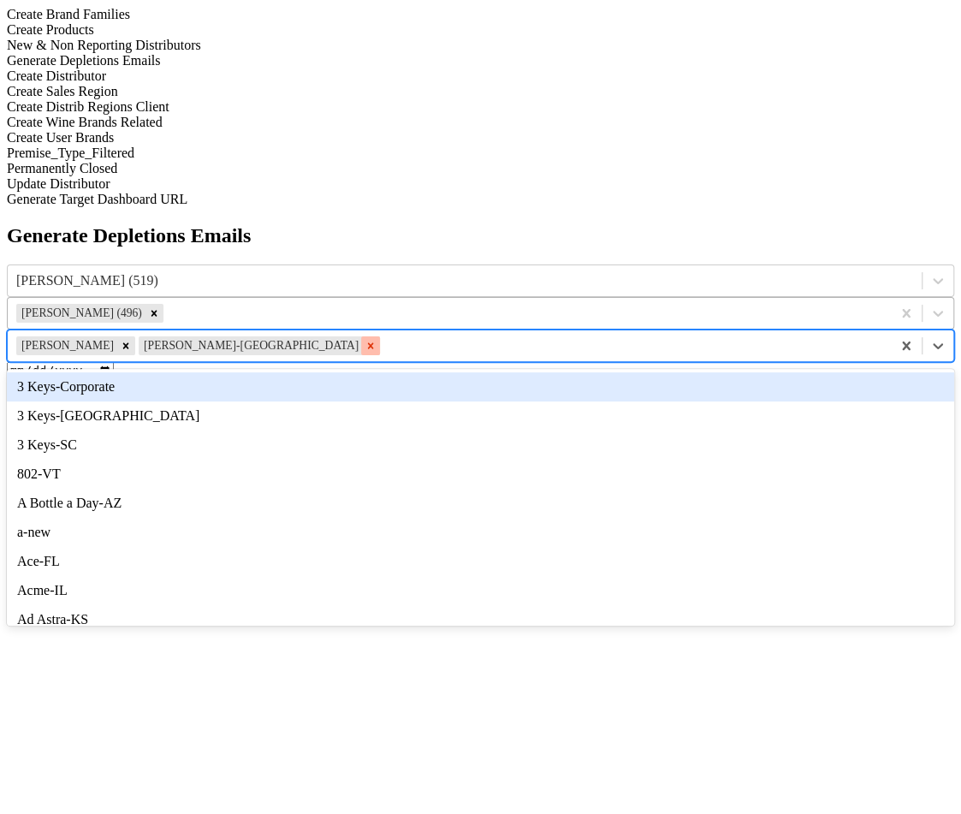
click at [377, 340] on icon "Remove Tryon-NC" at bounding box center [371, 346] width 12 height 12
click at [435, 224] on div "Generate Depletions Emails [PERSON_NAME] (519) [PERSON_NAME] (496) option [PERS…" at bounding box center [480, 319] width 947 height 190
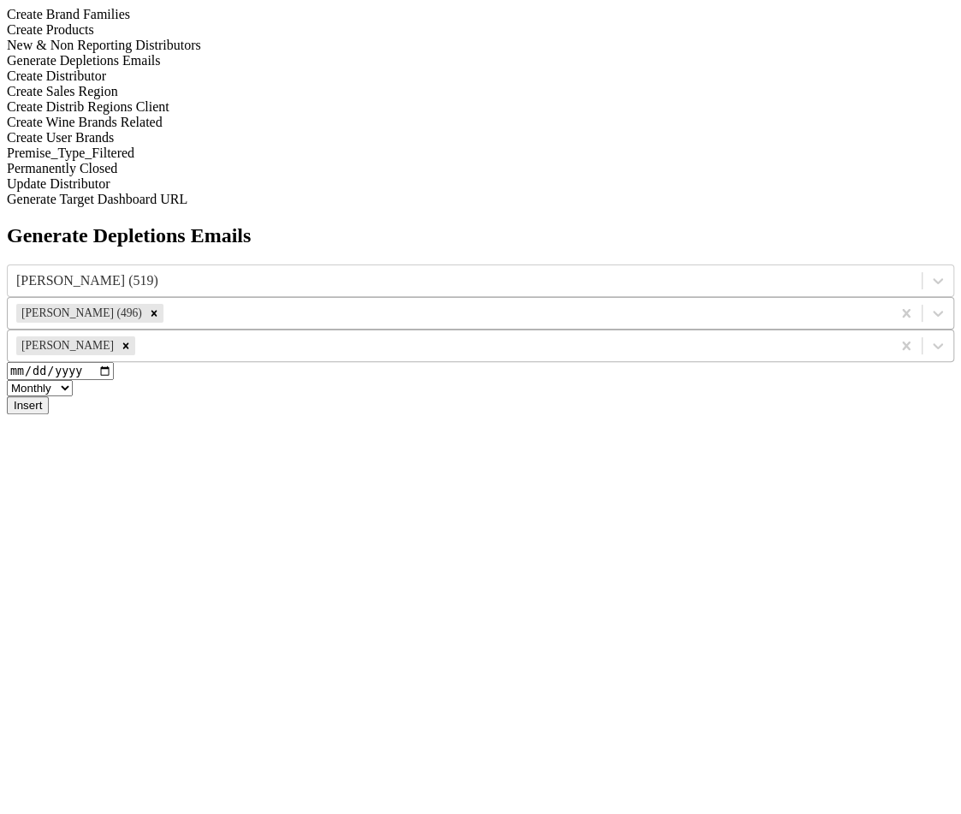
click at [49, 396] on button "Insert" at bounding box center [28, 405] width 42 height 18
click at [929, 272] on icon at bounding box center [937, 280] width 17 height 17
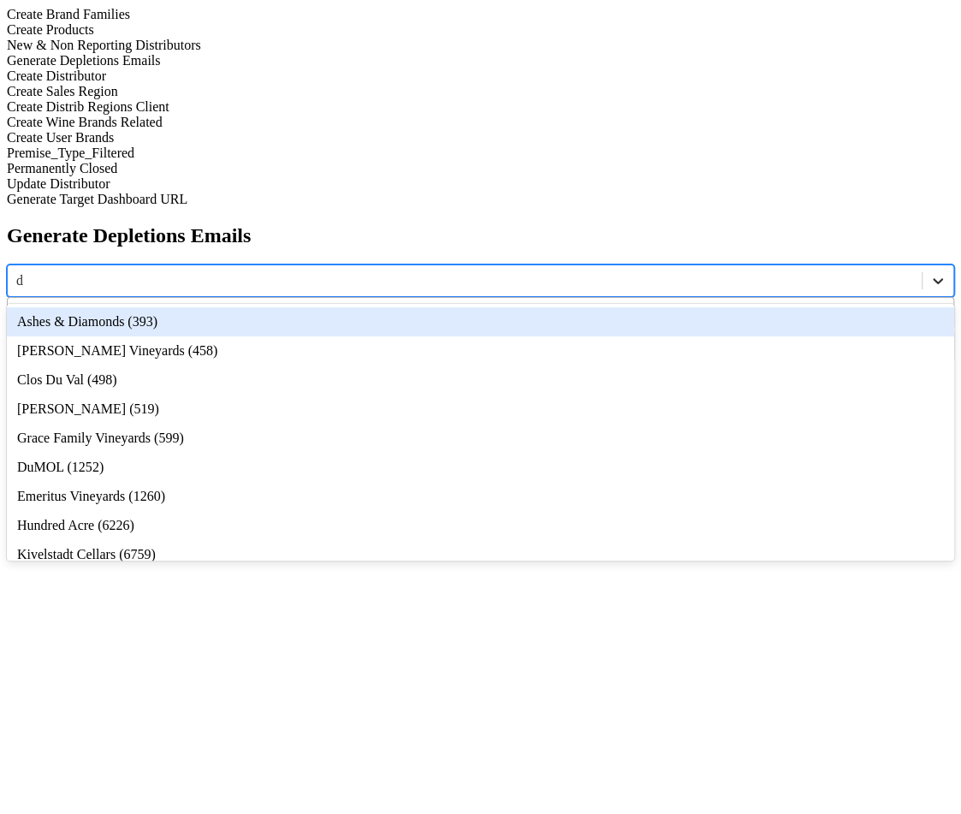
type input "da"
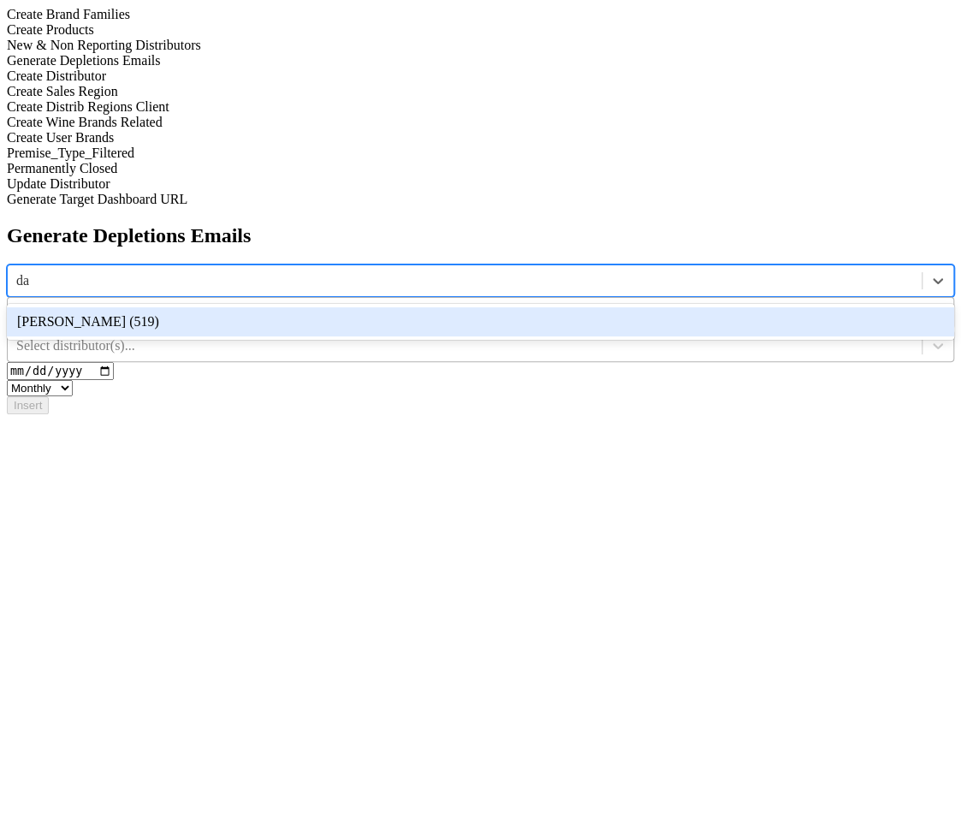
click at [448, 307] on div "[PERSON_NAME] (519)" at bounding box center [480, 321] width 947 height 29
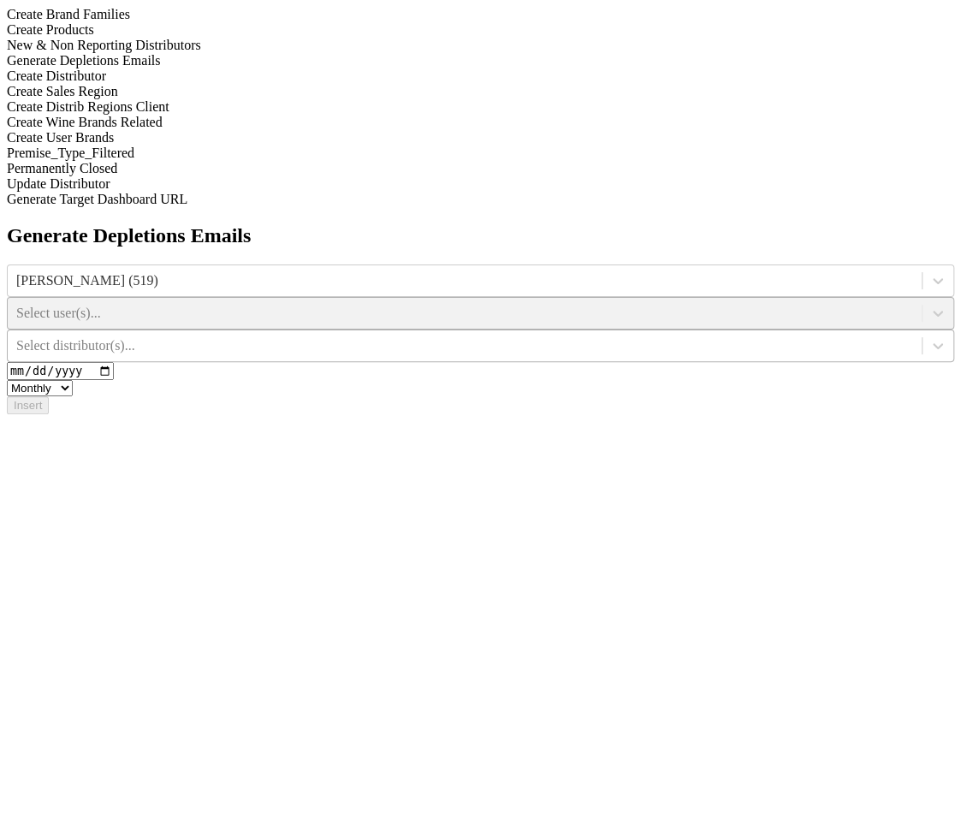
click at [617, 297] on div "Select user(s)..." at bounding box center [480, 313] width 947 height 33
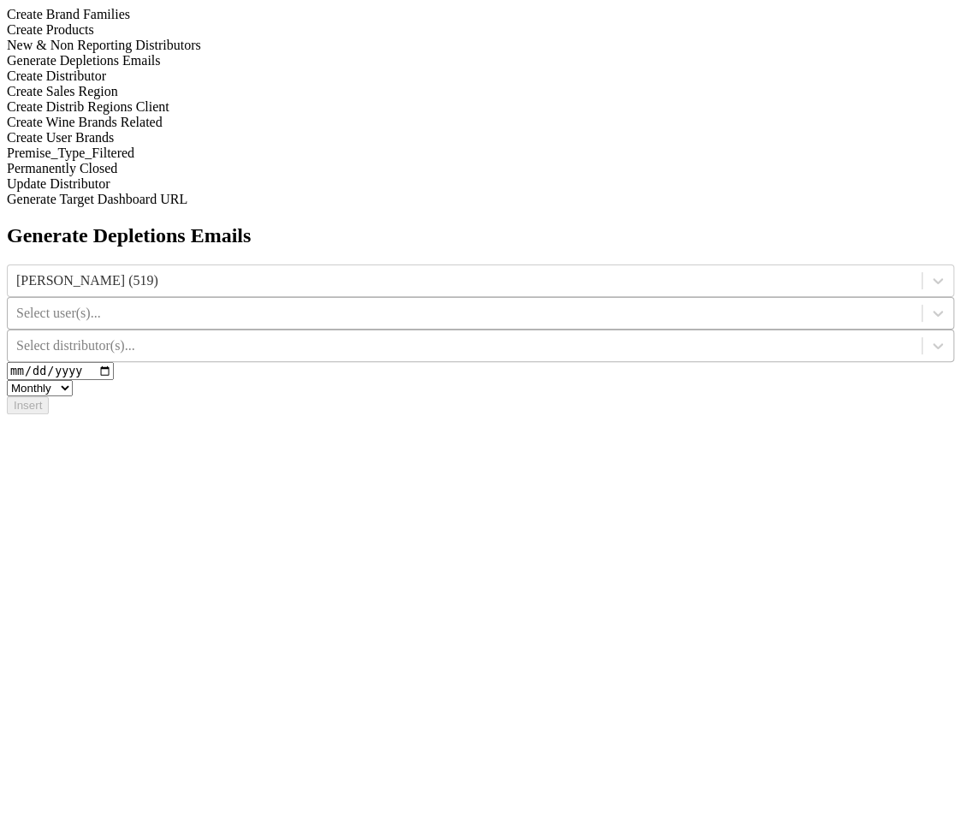
click at [617, 304] on div at bounding box center [464, 313] width 897 height 19
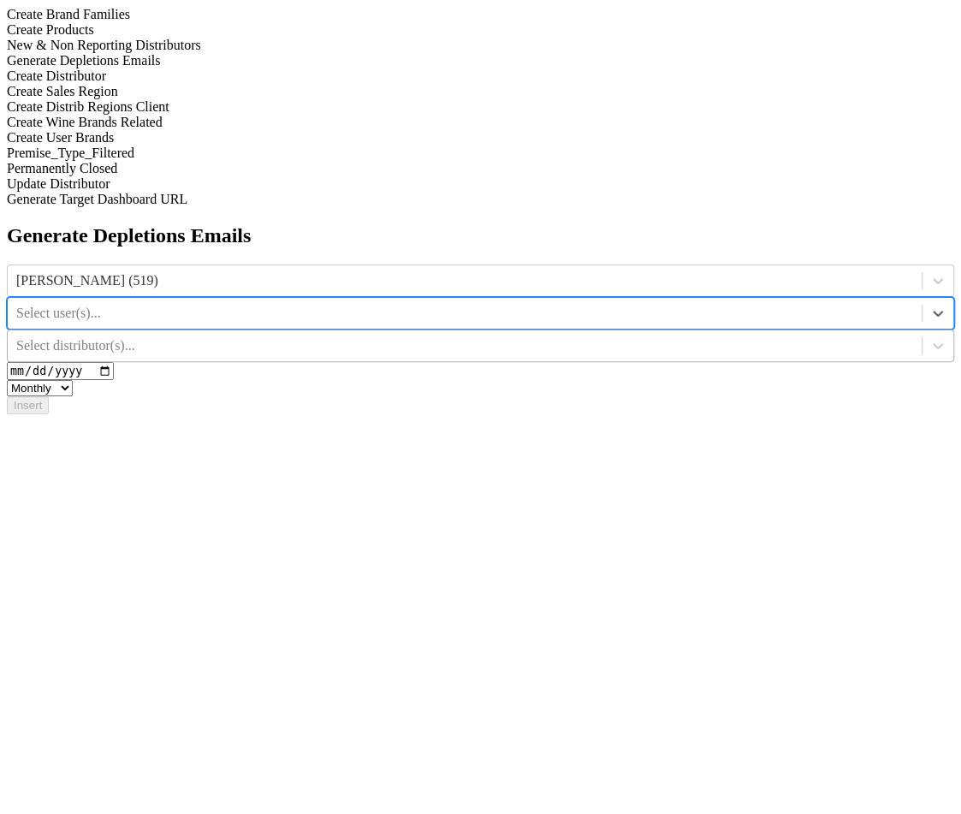
click at [620, 304] on div at bounding box center [464, 313] width 897 height 19
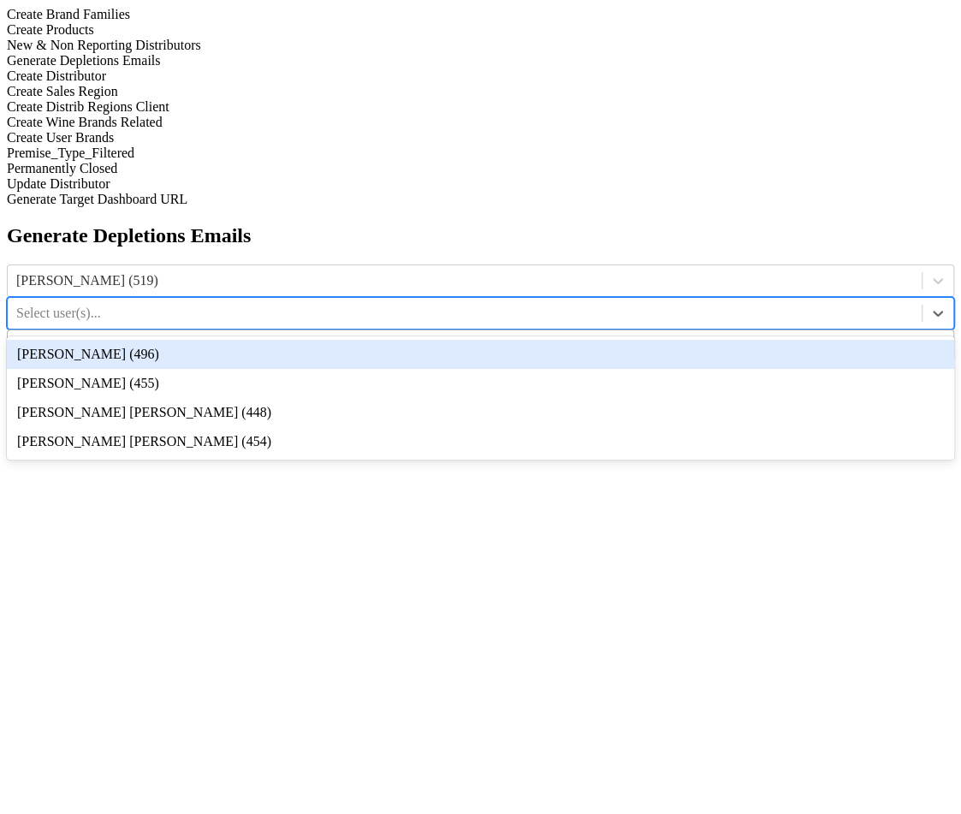
click at [620, 340] on div "[PERSON_NAME] (496)" at bounding box center [480, 354] width 947 height 29
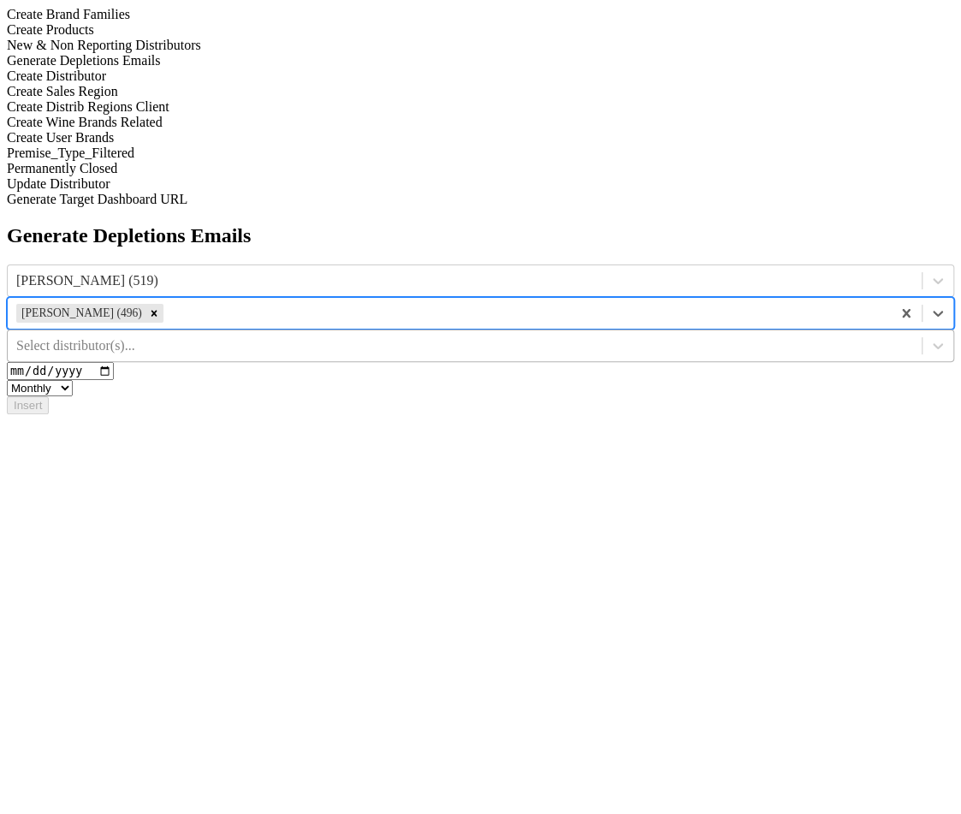
click at [805, 336] on div at bounding box center [464, 345] width 897 height 19
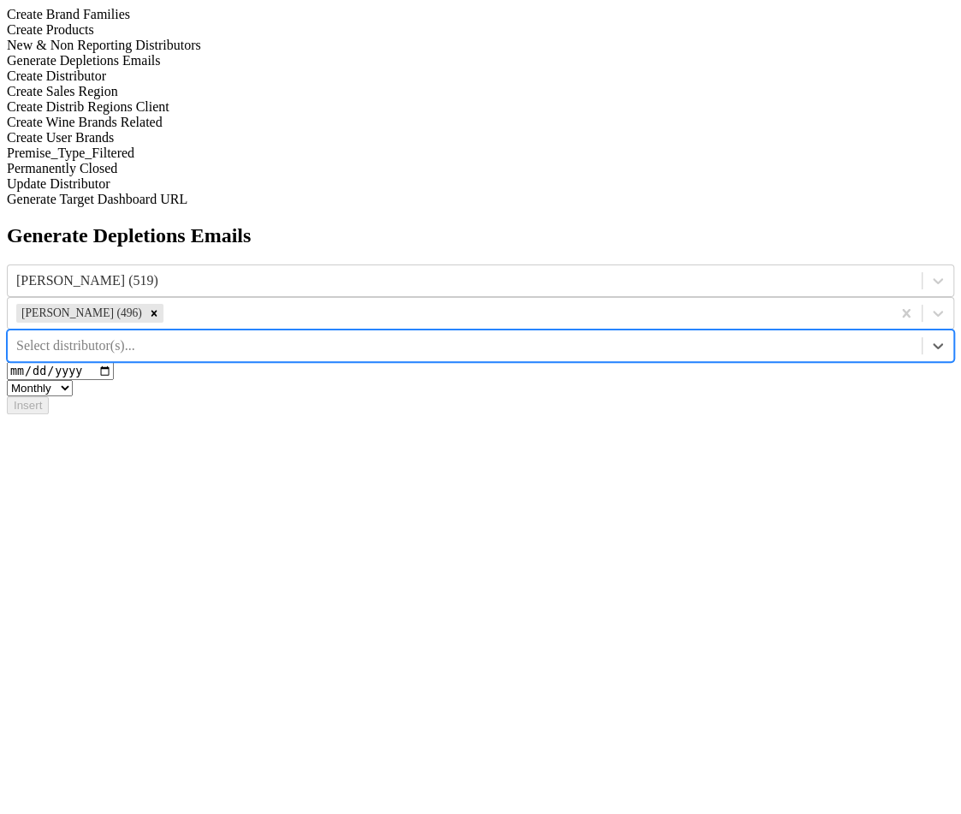
click at [805, 336] on div at bounding box center [464, 345] width 897 height 19
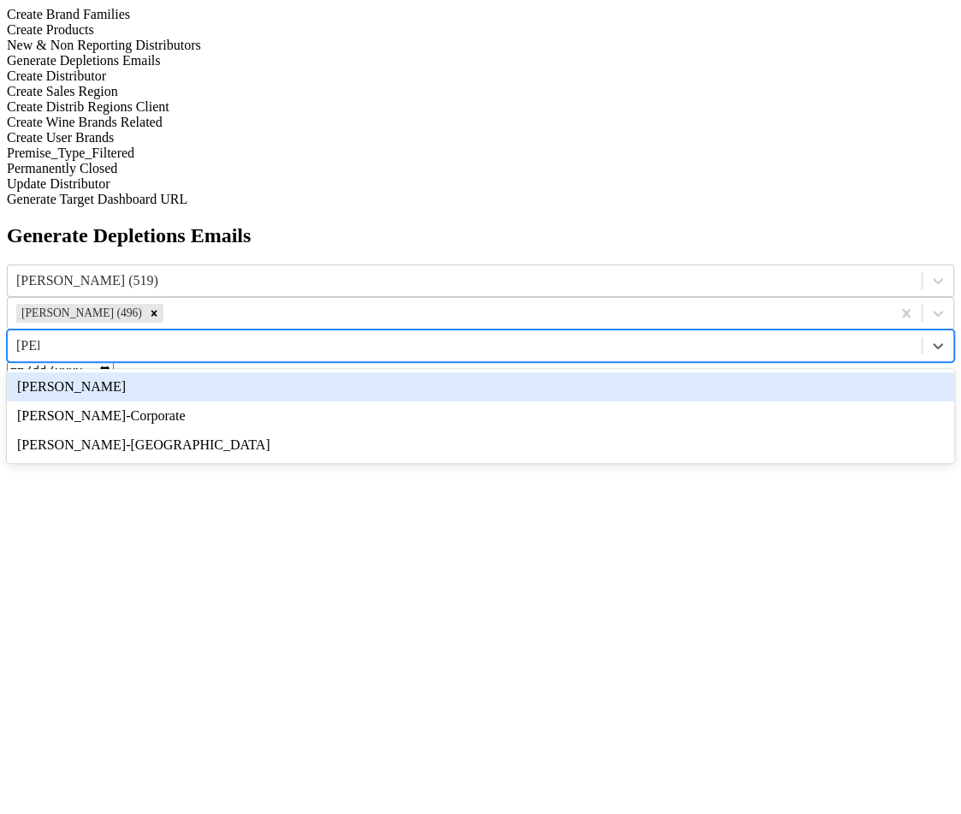
type input "[PERSON_NAME]"
click at [802, 372] on div "[PERSON_NAME]" at bounding box center [480, 386] width 947 height 29
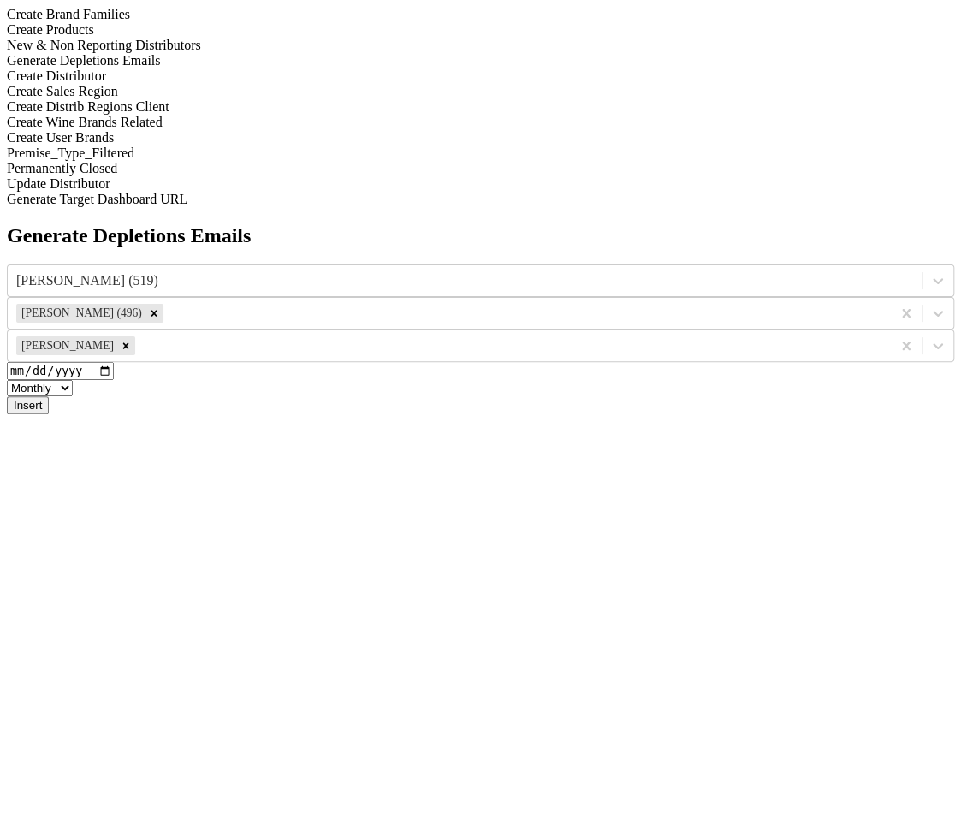
click at [49, 396] on button "Insert" at bounding box center [28, 405] width 42 height 18
